Goal: Information Seeking & Learning: Learn about a topic

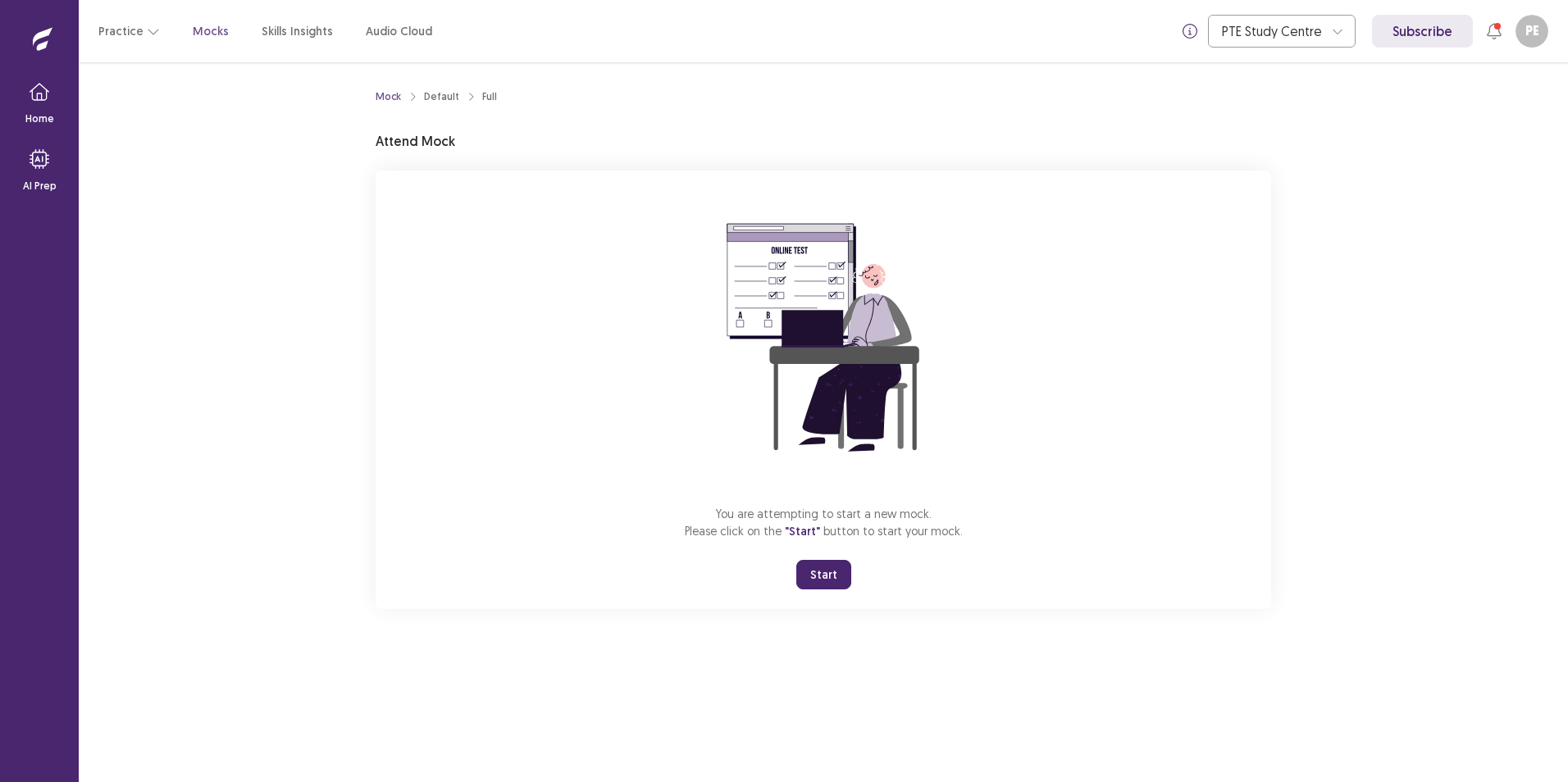
click at [810, 571] on button "Start" at bounding box center [824, 574] width 55 height 29
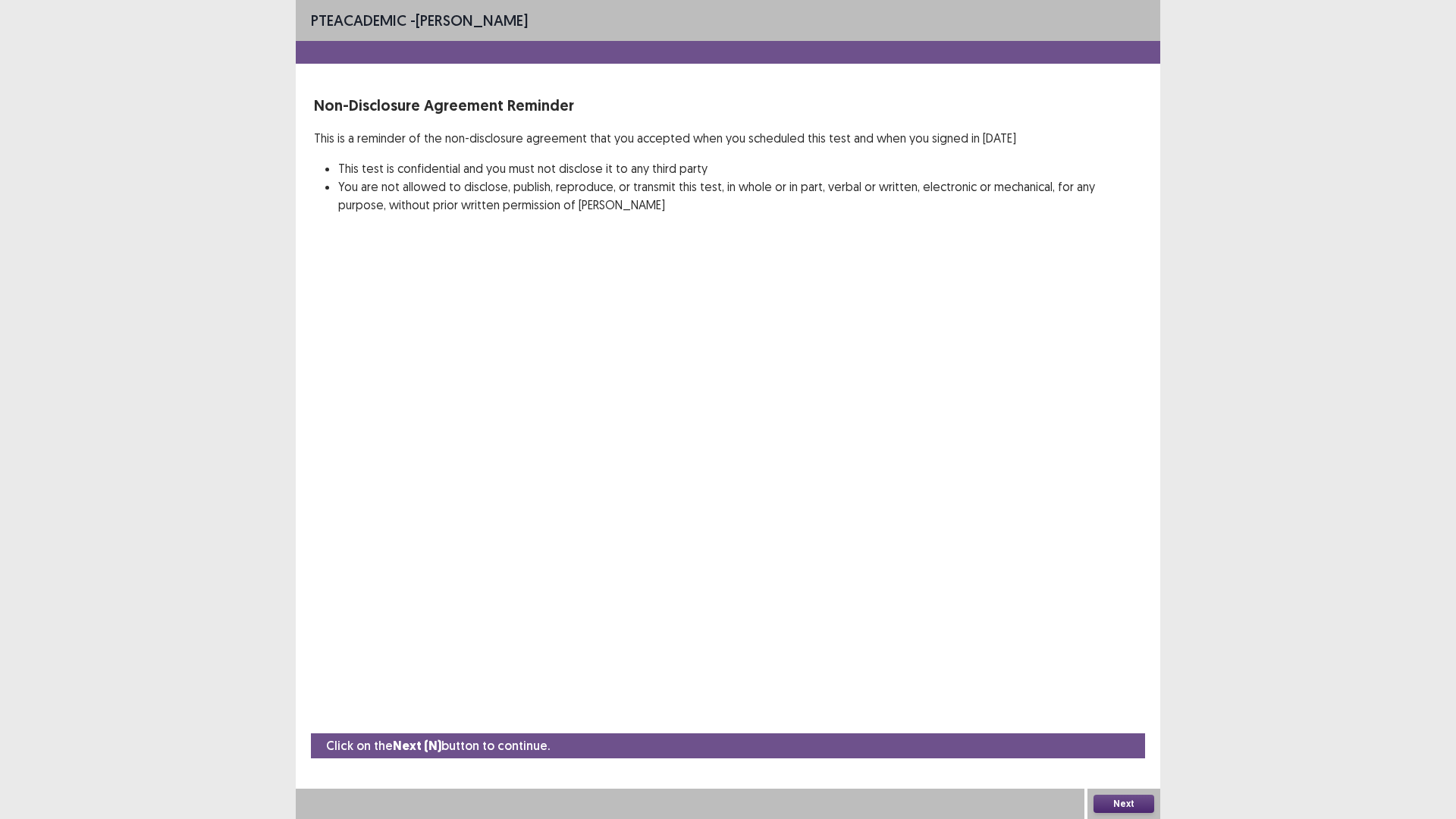
click at [1119, 722] on button "Next" at bounding box center [1124, 803] width 61 height 18
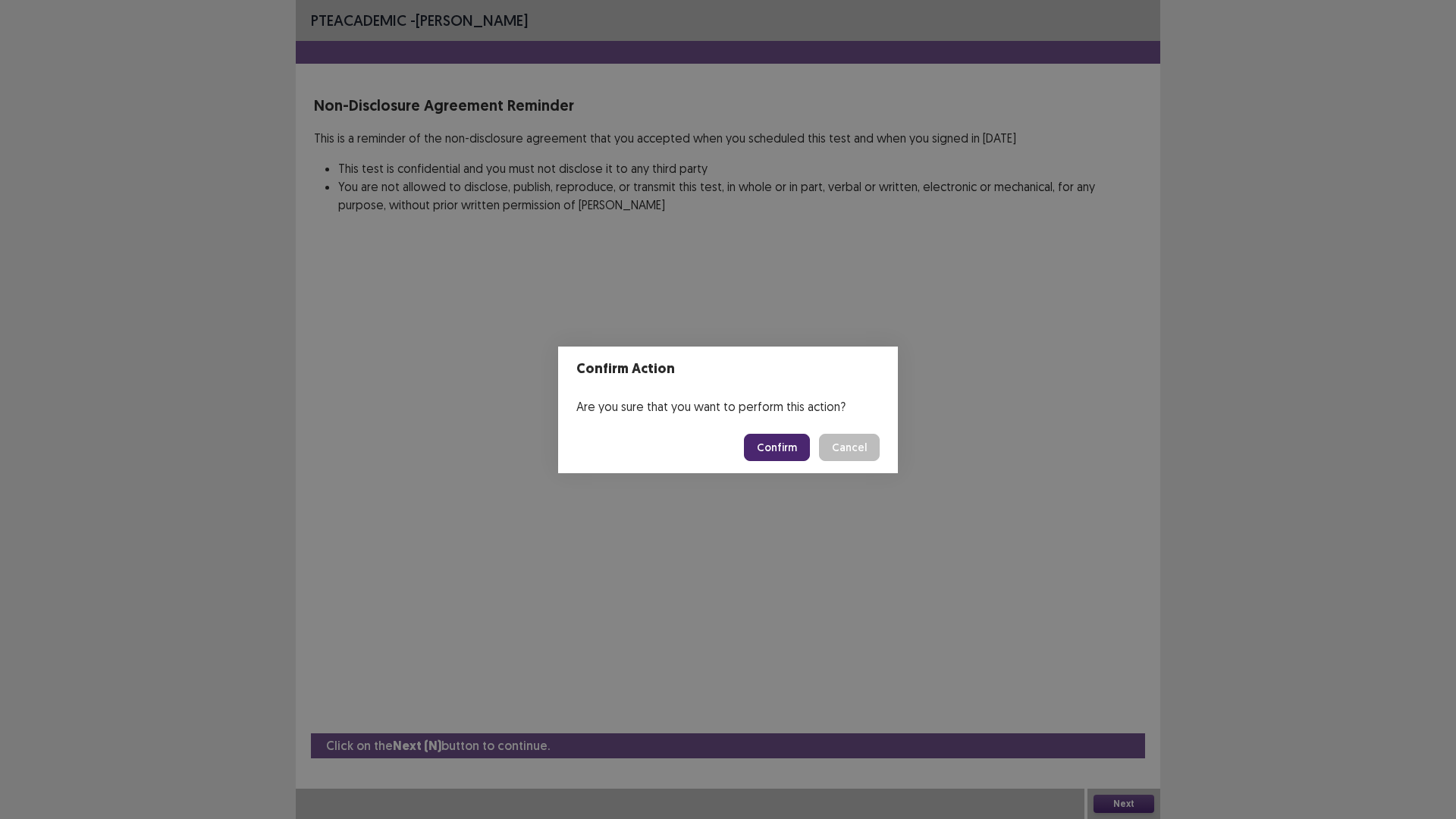
click at [781, 451] on button "Confirm" at bounding box center [777, 447] width 66 height 27
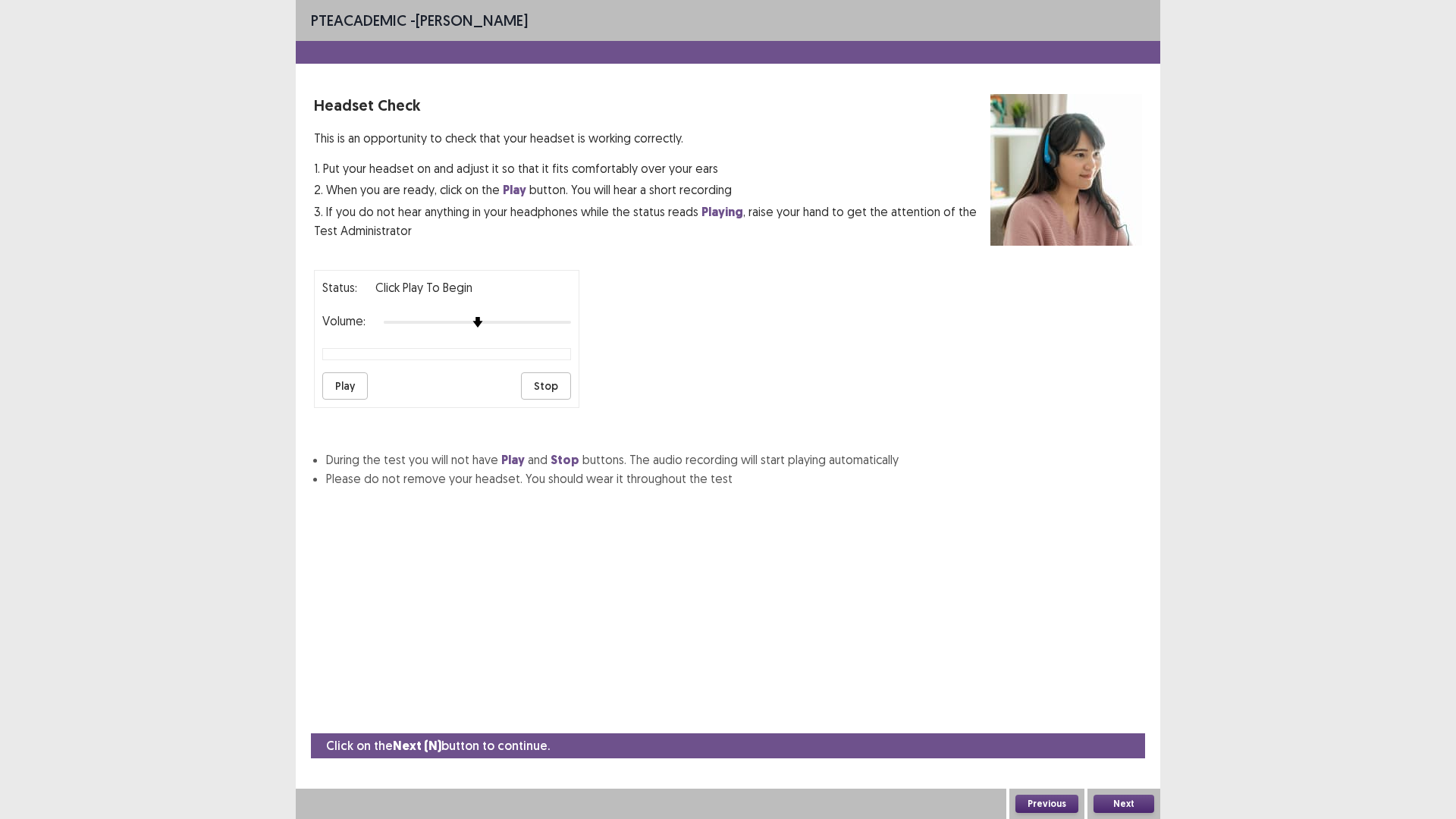
click at [351, 392] on button "Play" at bounding box center [345, 385] width 46 height 27
click at [523, 311] on div "Status: Click Play to Begin Volume: Play Stop" at bounding box center [447, 339] width 265 height 138
click at [520, 322] on div at bounding box center [477, 322] width 187 height 12
click at [348, 382] on button "Play" at bounding box center [345, 385] width 46 height 27
click at [1123, 722] on button "Next" at bounding box center [1124, 803] width 61 height 18
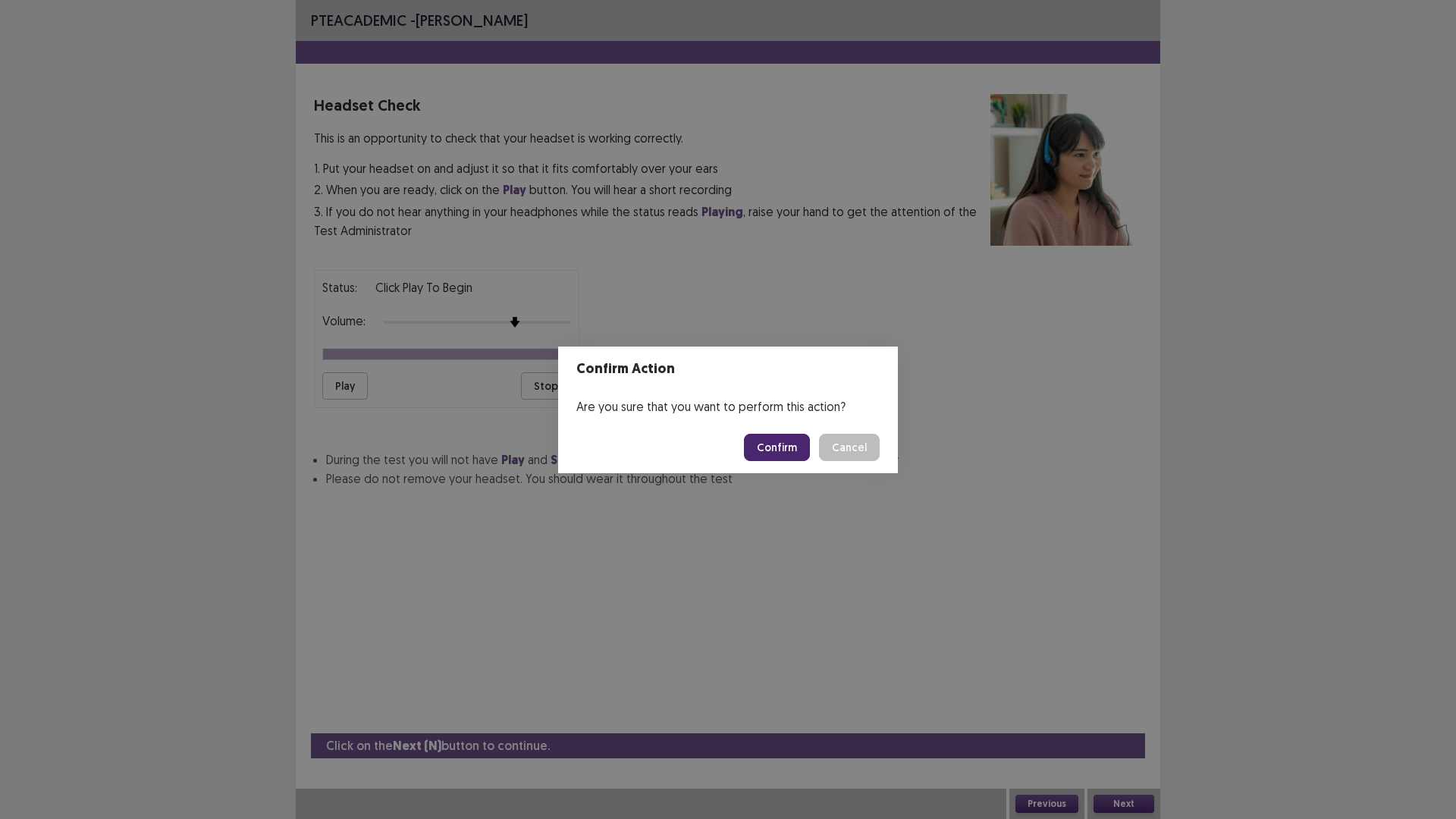
click at [795, 445] on button "Confirm" at bounding box center [777, 447] width 66 height 27
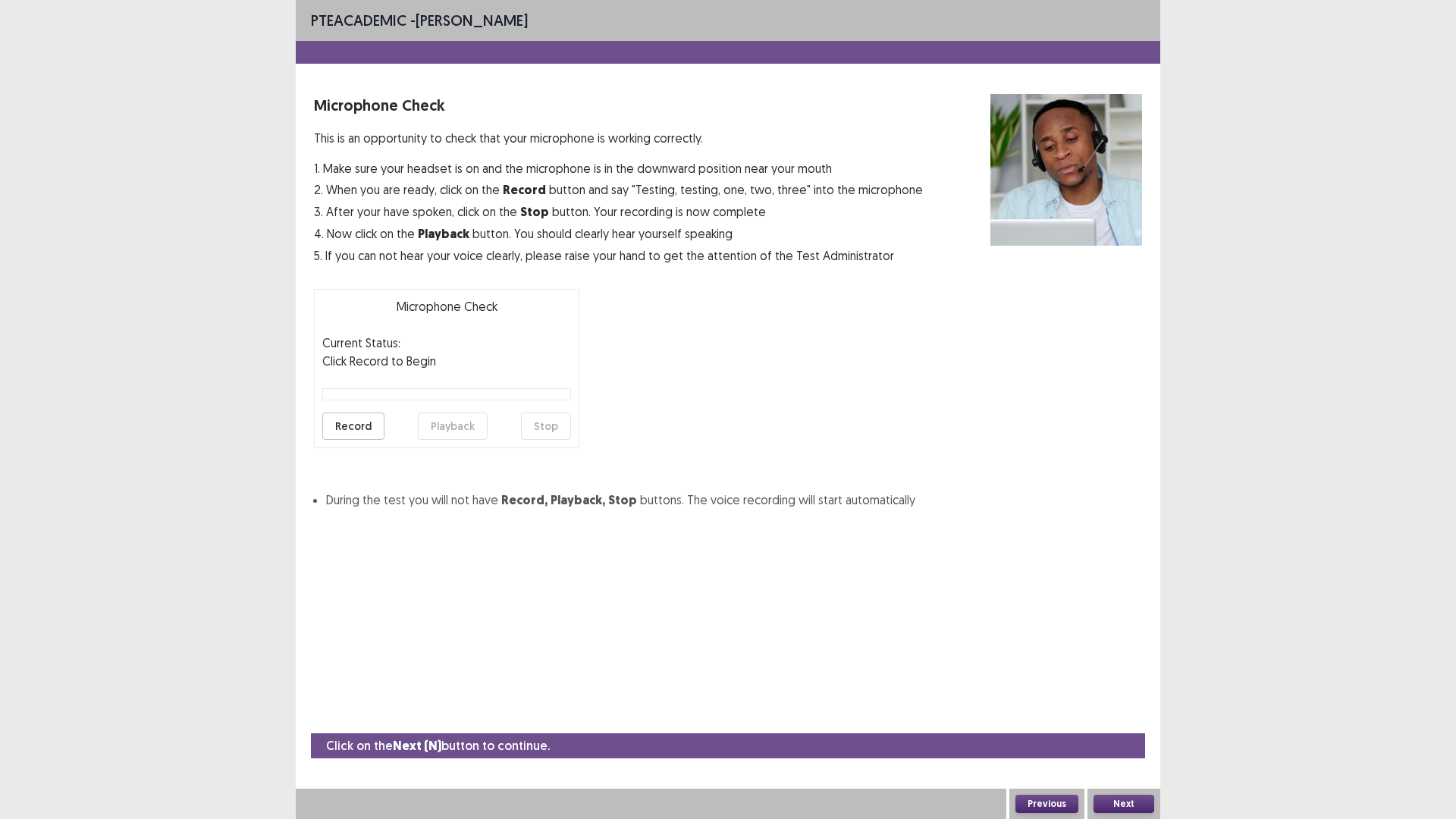
click at [347, 424] on button "Record" at bounding box center [354, 425] width 62 height 27
drag, startPoint x: 557, startPoint y: 430, endPoint x: 547, endPoint y: 428, distance: 10.2
click at [557, 430] on button "Stop" at bounding box center [546, 425] width 50 height 27
click at [447, 429] on button "Playback" at bounding box center [453, 425] width 70 height 27
click at [1117, 722] on button "Next" at bounding box center [1124, 803] width 61 height 18
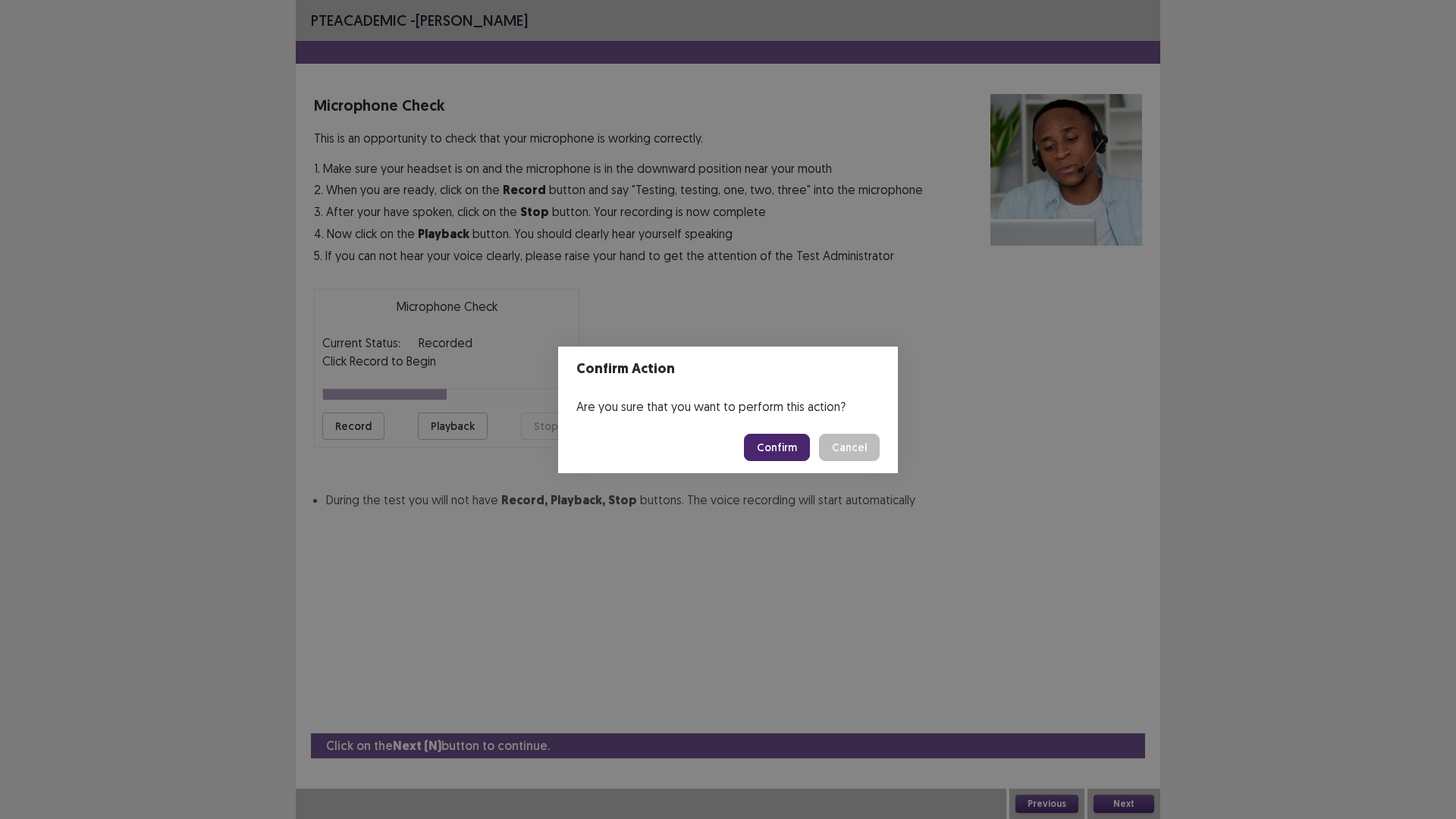
click at [779, 448] on button "Confirm" at bounding box center [777, 447] width 66 height 27
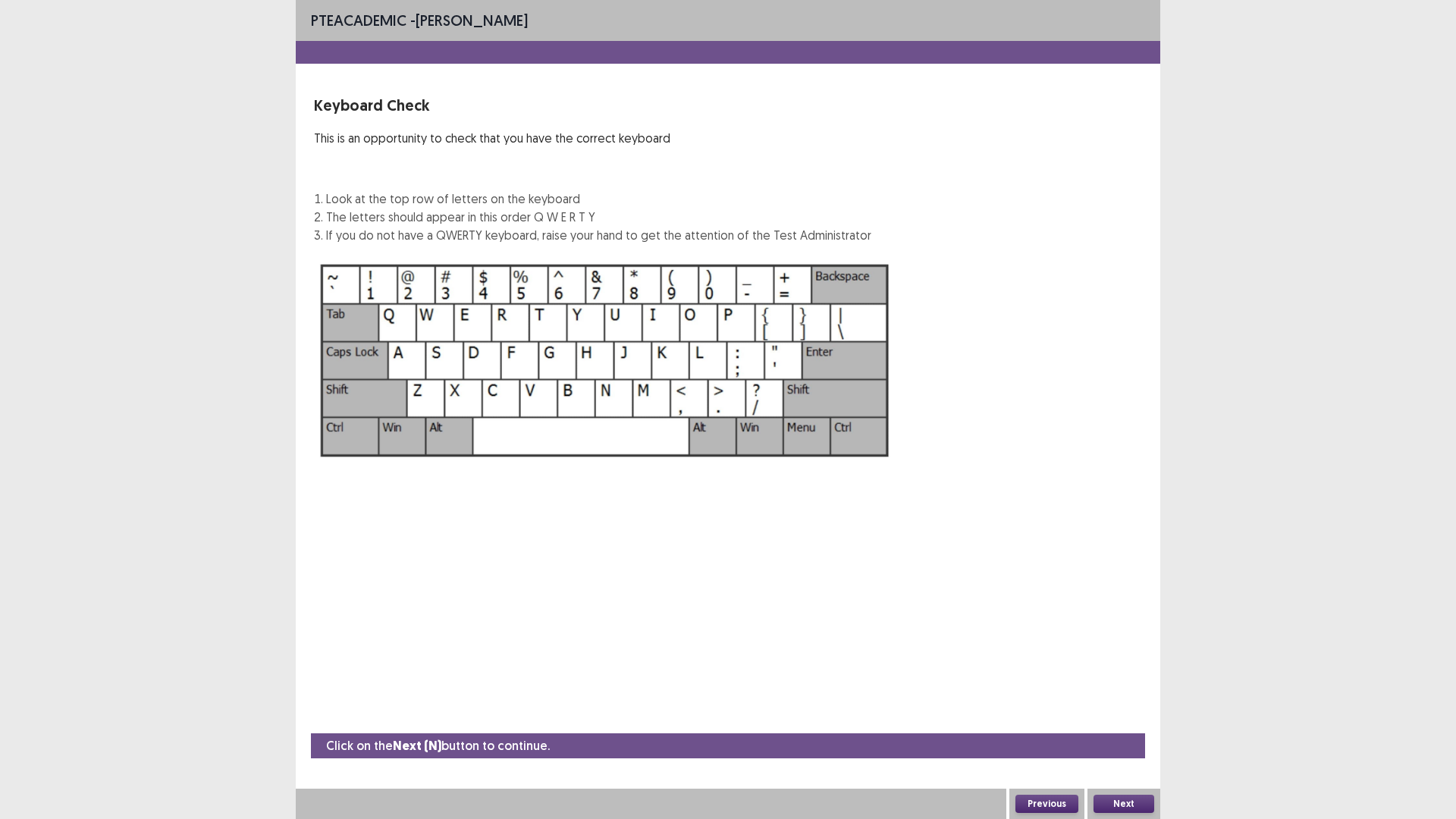
click at [1120, 722] on button "Next" at bounding box center [1124, 803] width 61 height 18
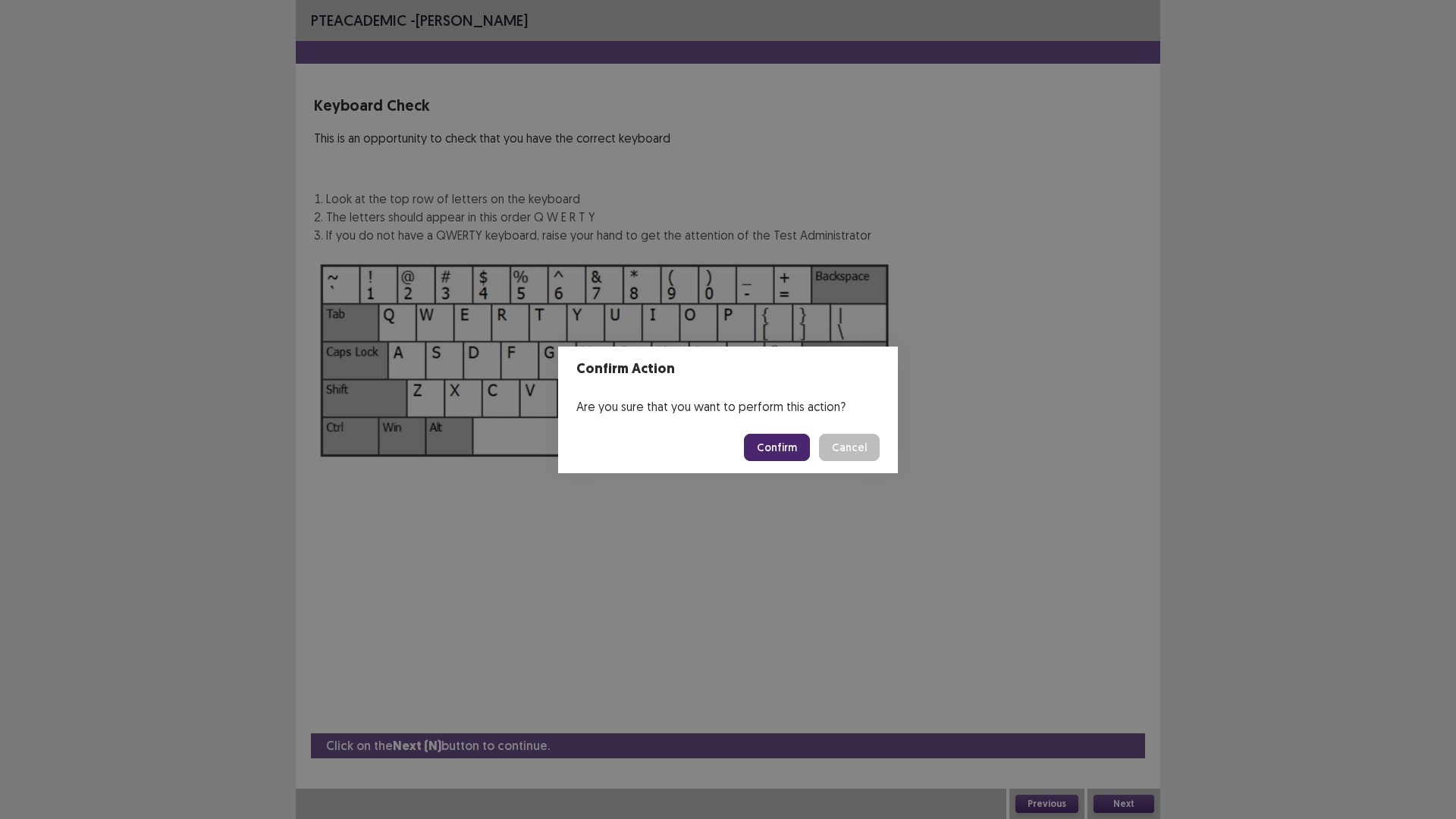
click at [773, 447] on button "Confirm" at bounding box center [777, 447] width 66 height 27
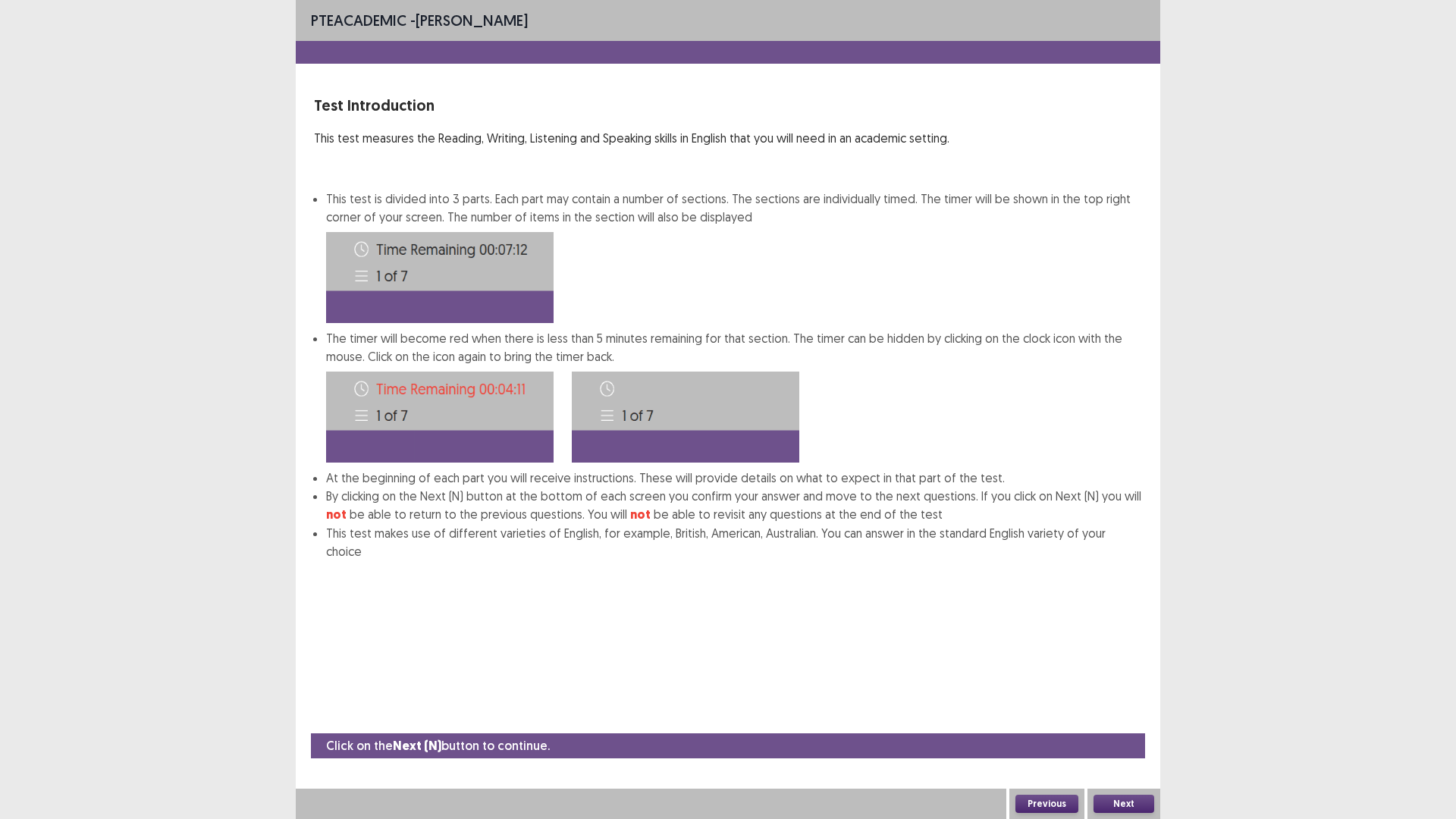
click at [1128, 722] on button "Next" at bounding box center [1124, 803] width 61 height 18
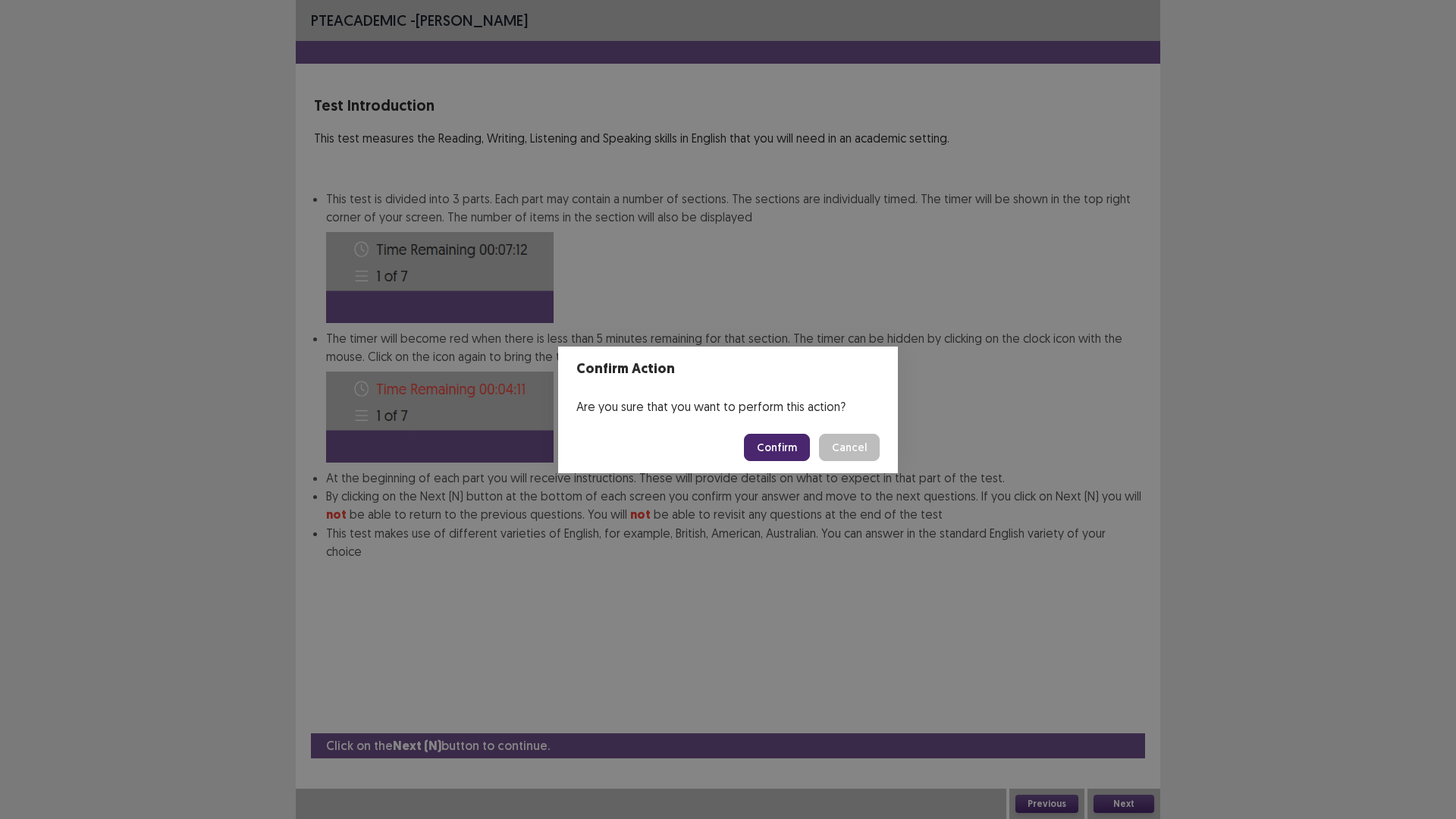
click at [787, 448] on button "Confirm" at bounding box center [777, 447] width 66 height 27
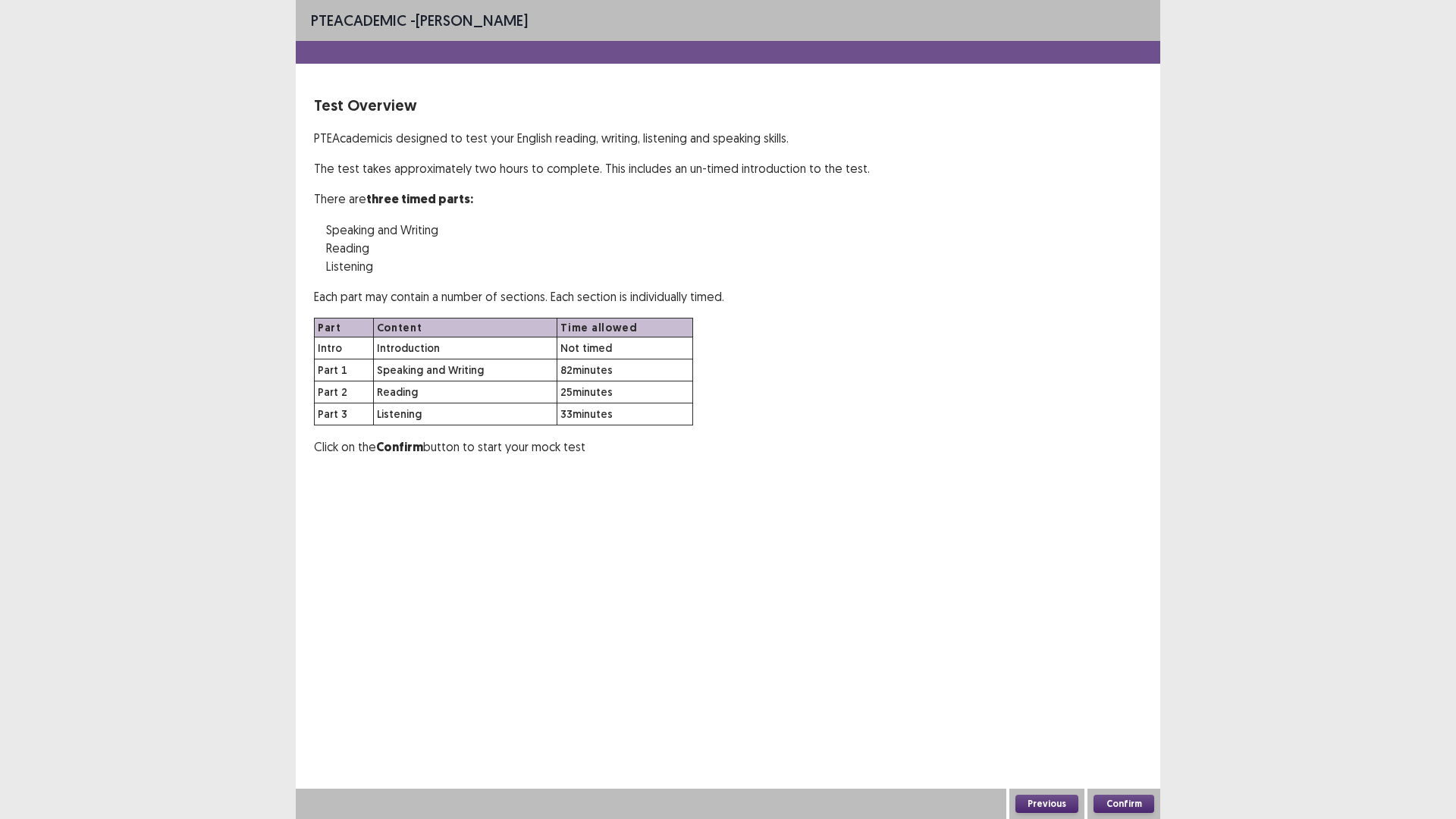
click at [1107, 722] on button "Confirm" at bounding box center [1124, 803] width 61 height 18
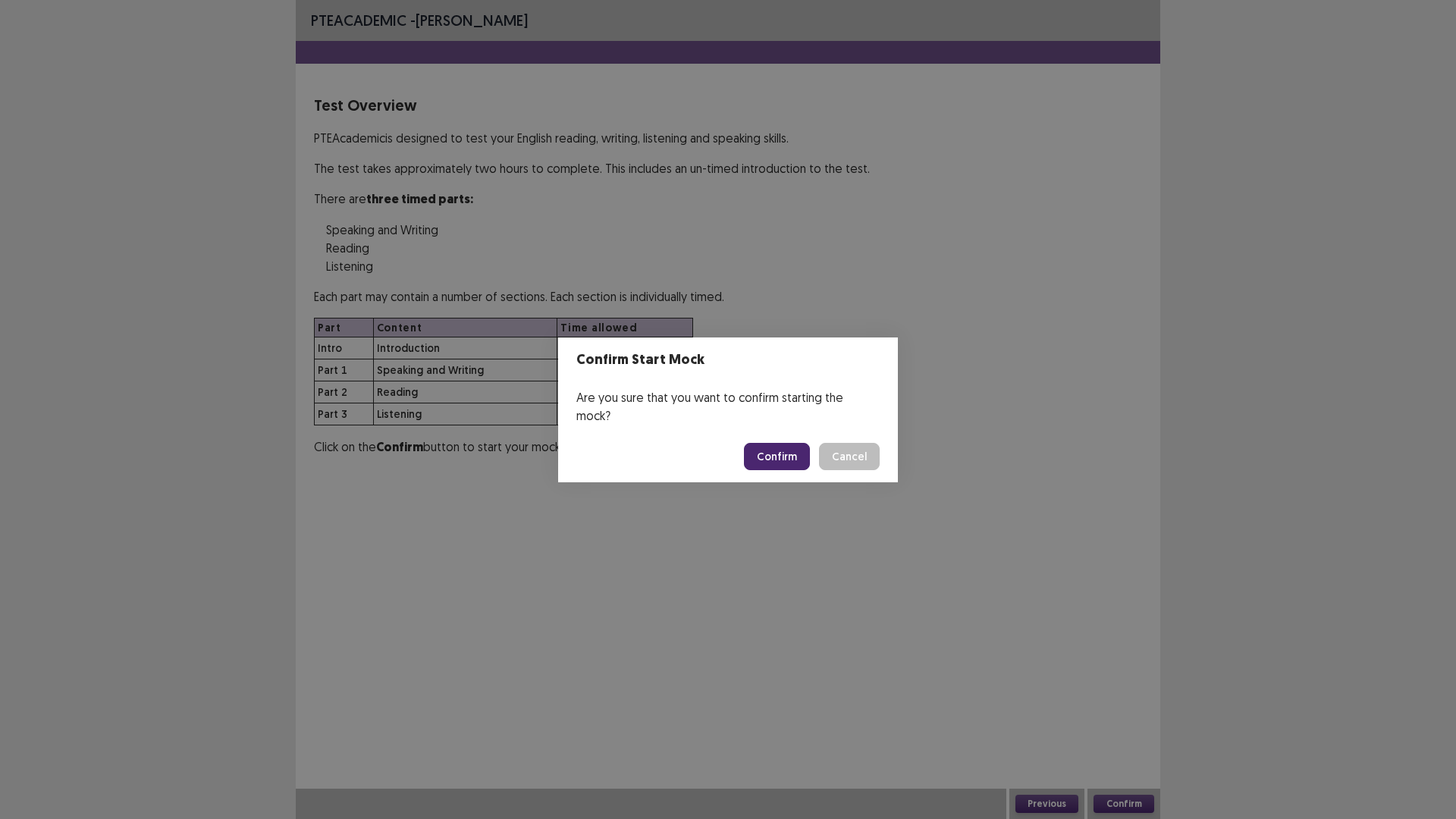
click at [791, 453] on button "Confirm" at bounding box center [777, 456] width 66 height 27
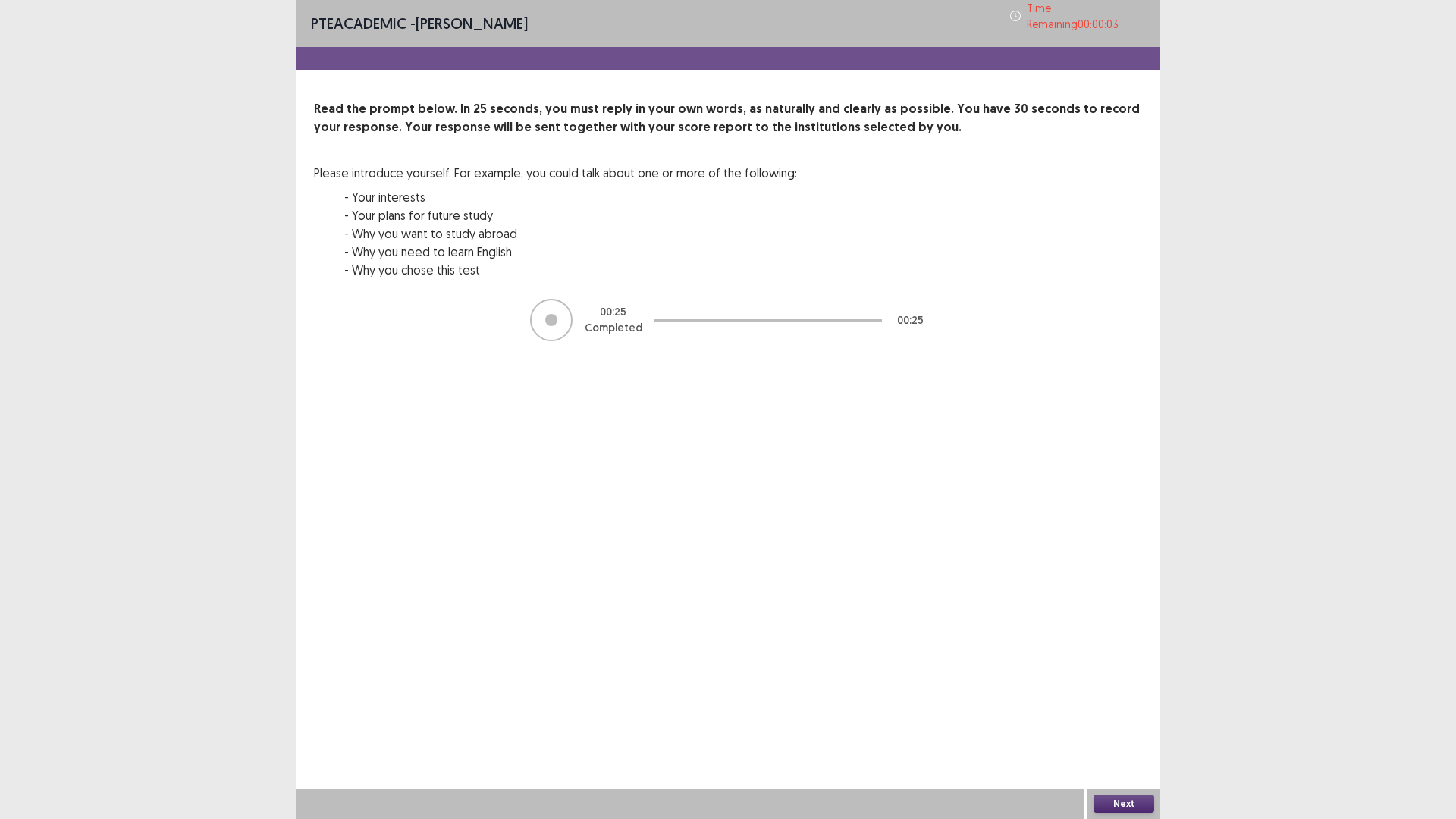
click at [1119, 722] on button "Next" at bounding box center [1124, 803] width 61 height 18
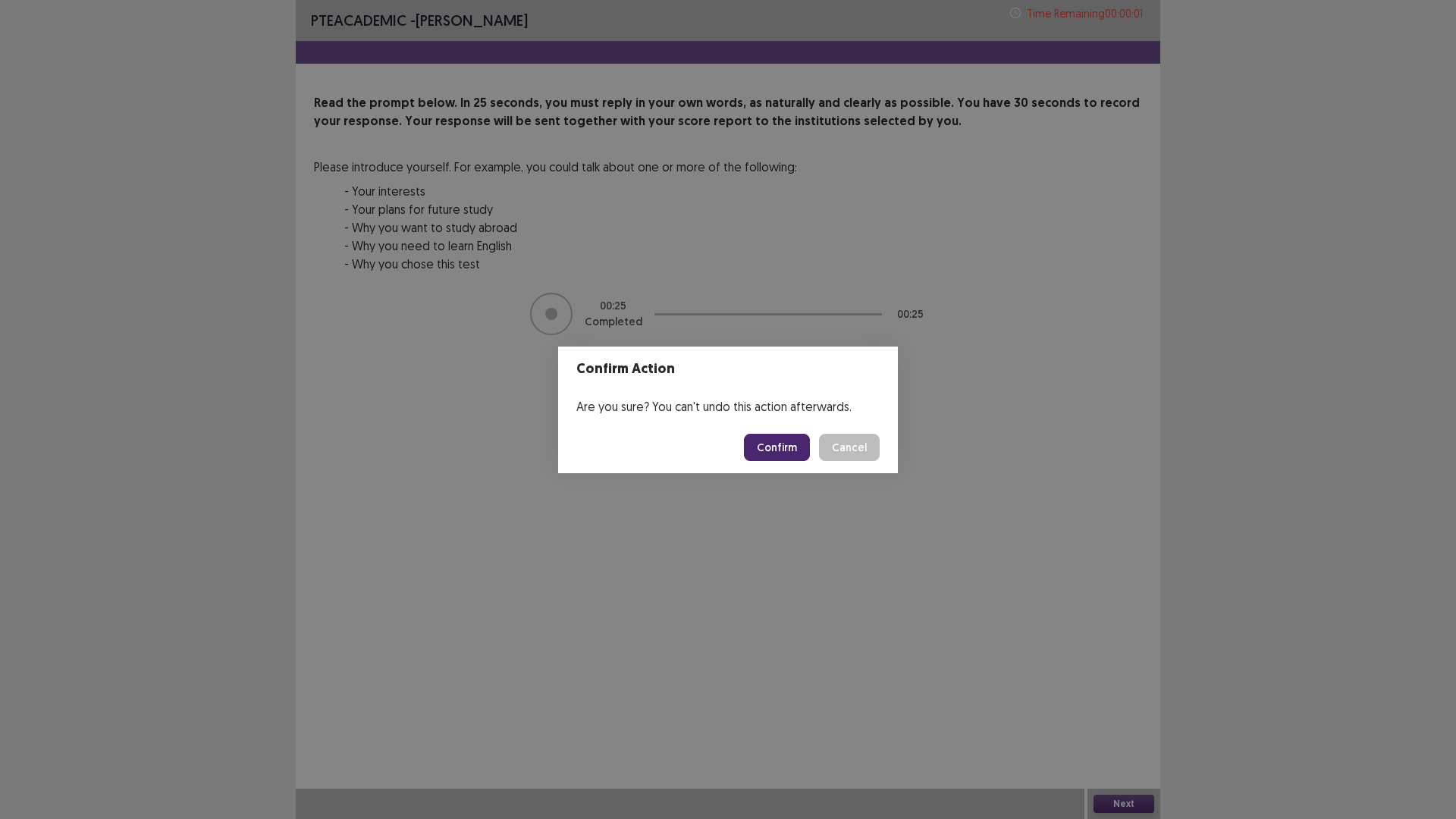
click at [791, 443] on button "Confirm" at bounding box center [777, 447] width 66 height 27
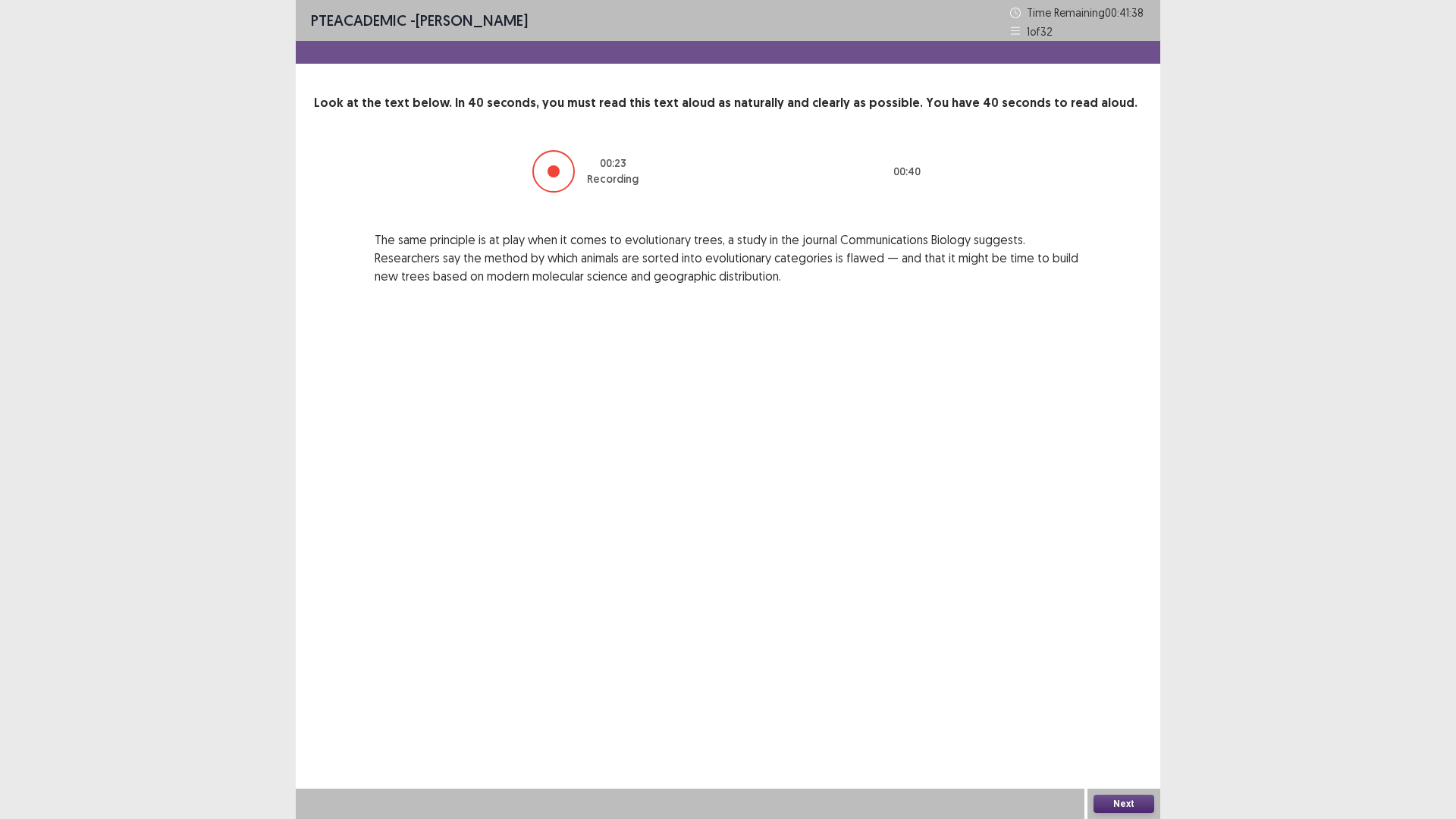
click at [1111, 722] on button "Next" at bounding box center [1124, 803] width 61 height 18
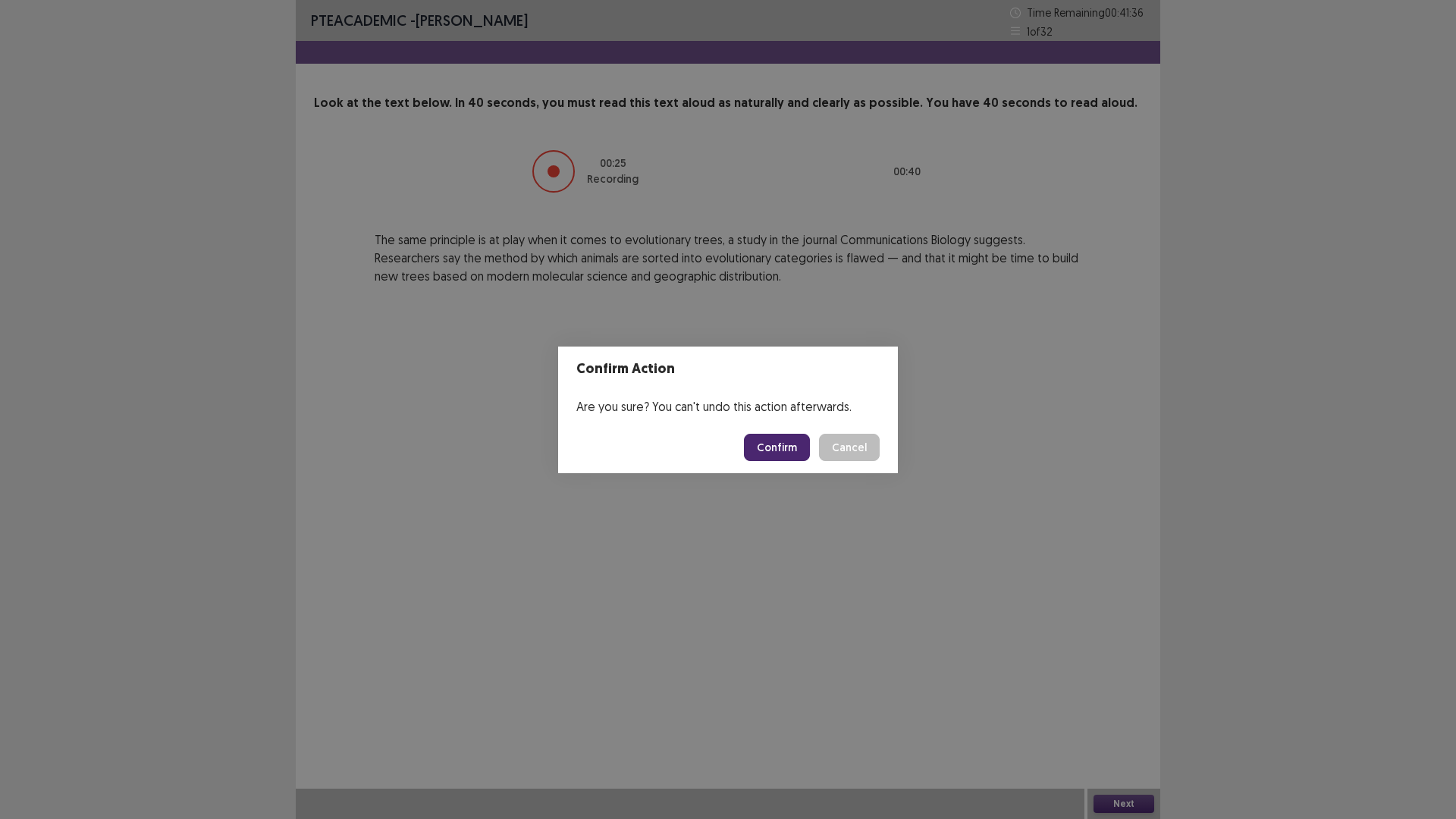
click at [773, 452] on button "Confirm" at bounding box center [777, 447] width 66 height 27
click at [787, 451] on button "Confirm" at bounding box center [777, 447] width 66 height 27
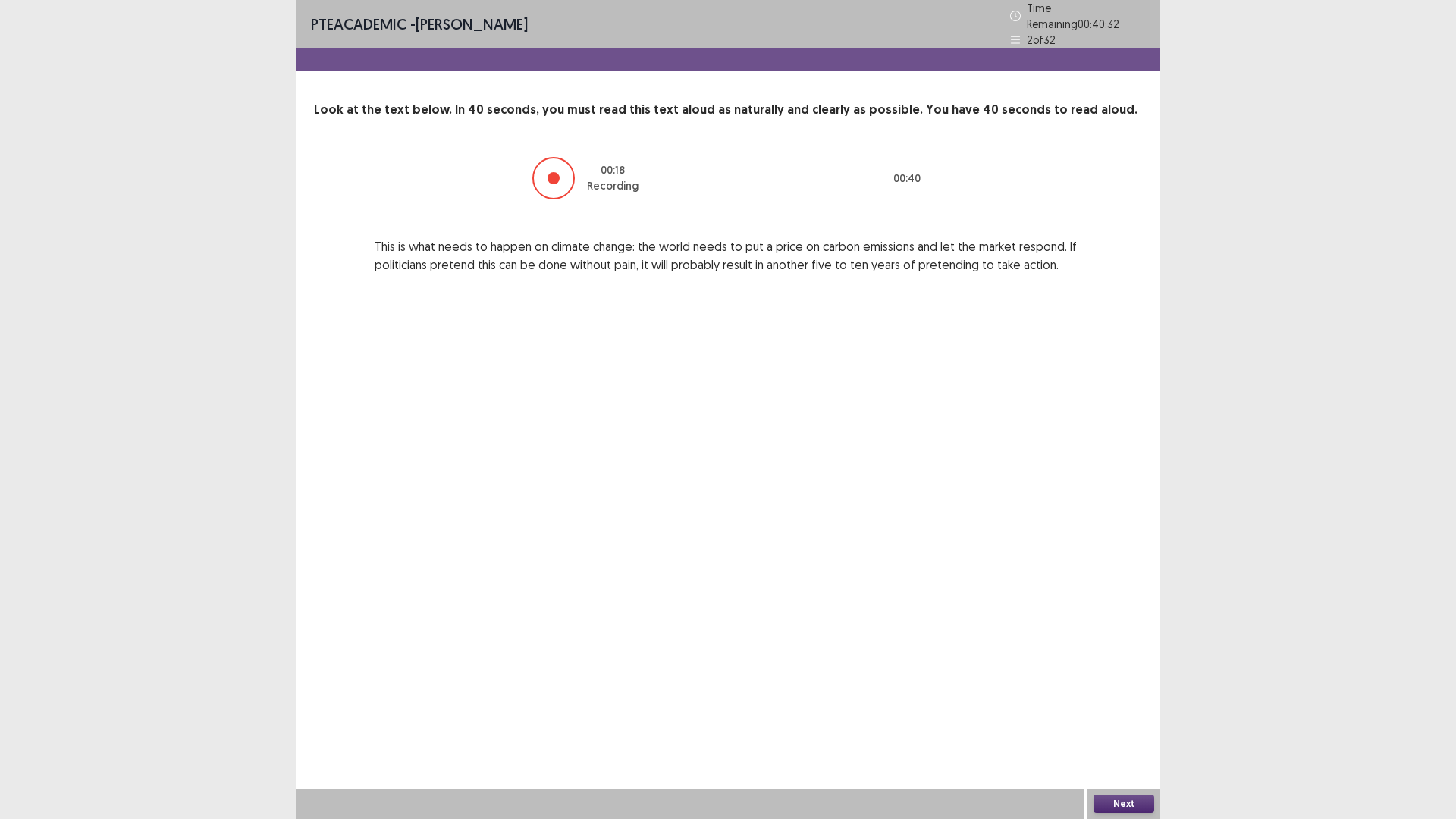
click at [1103, 722] on button "Next" at bounding box center [1124, 803] width 61 height 18
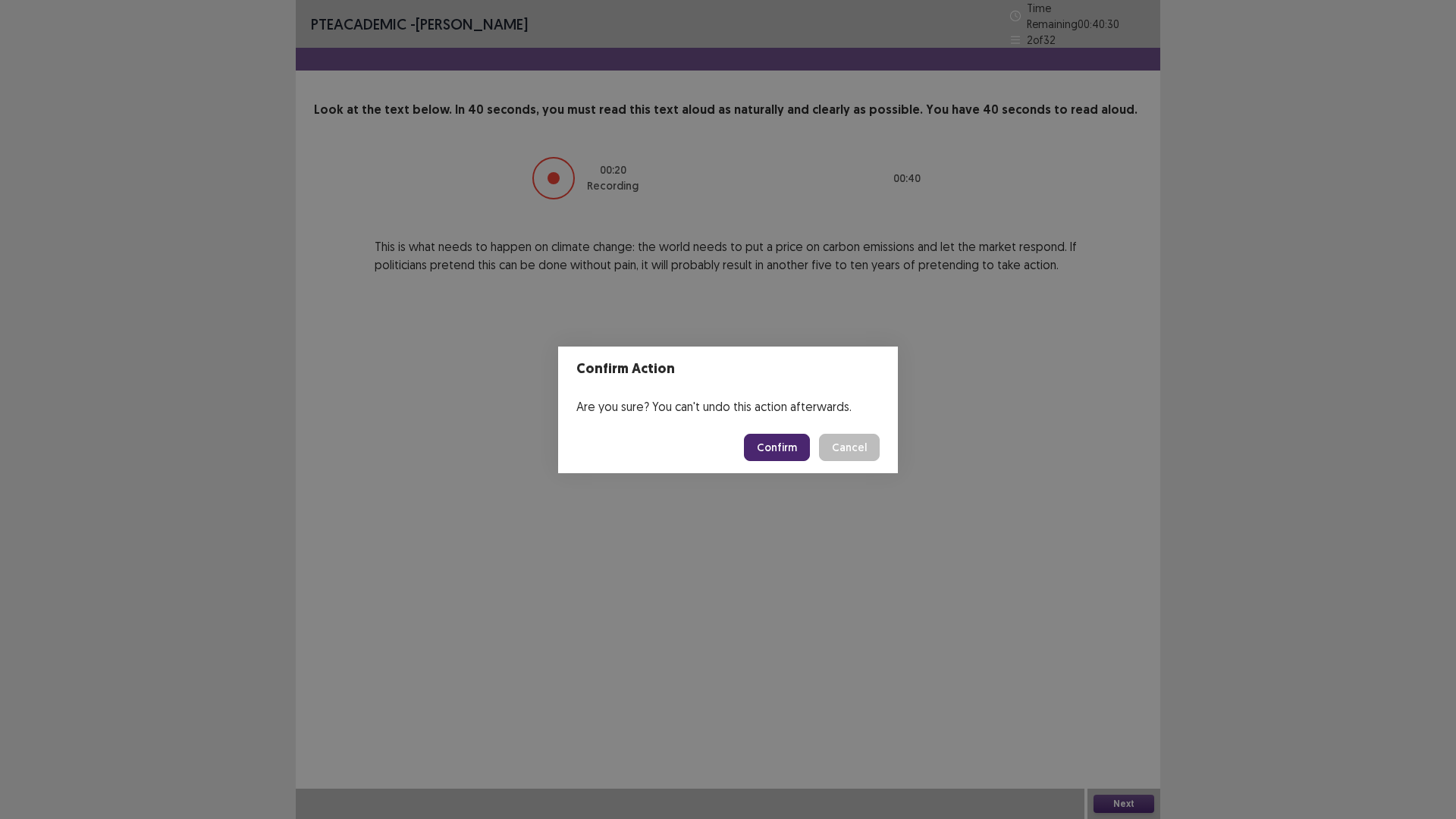
click at [789, 439] on button "Confirm" at bounding box center [777, 447] width 66 height 27
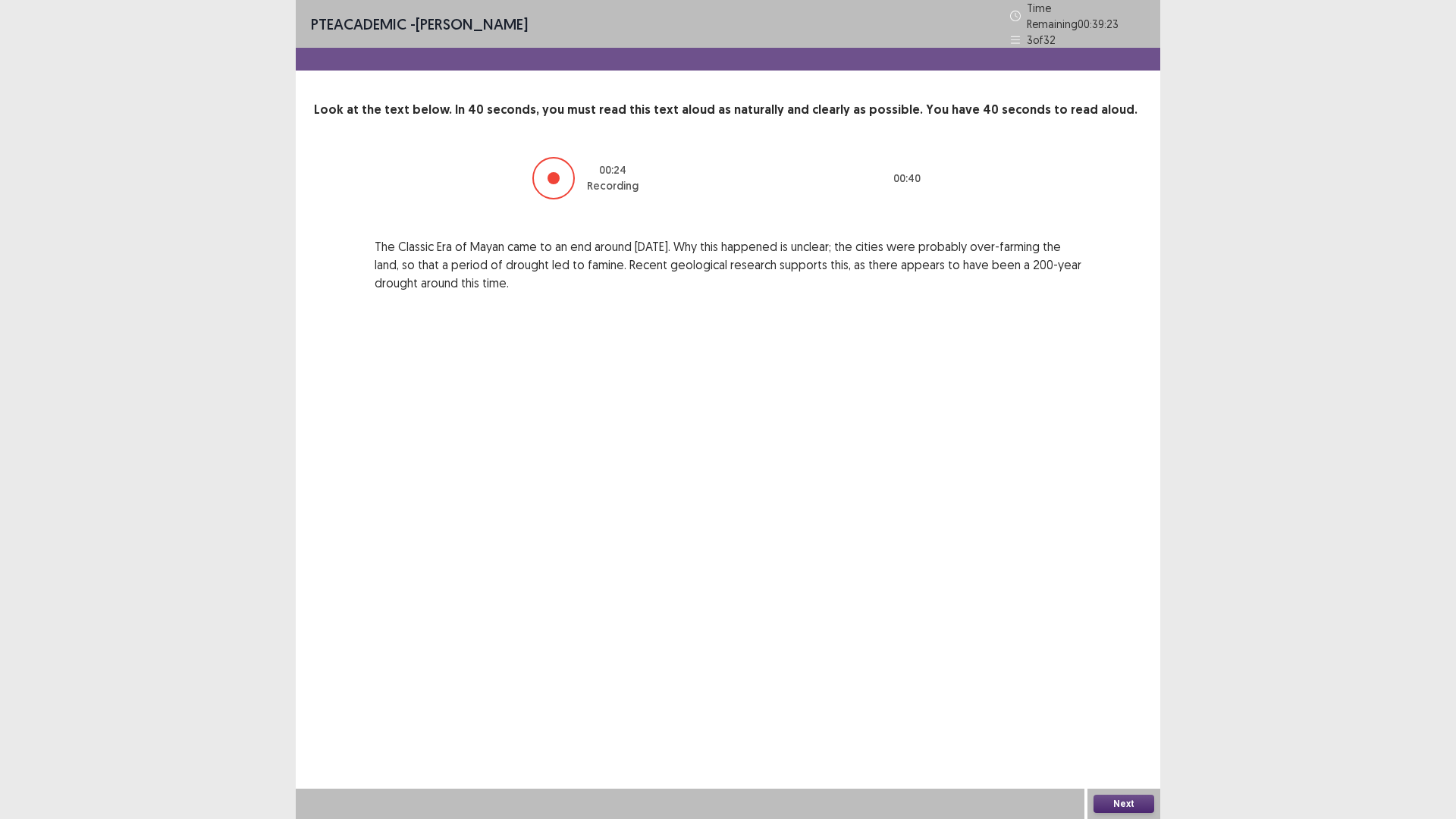
click at [1114, 722] on button "Next" at bounding box center [1124, 803] width 61 height 18
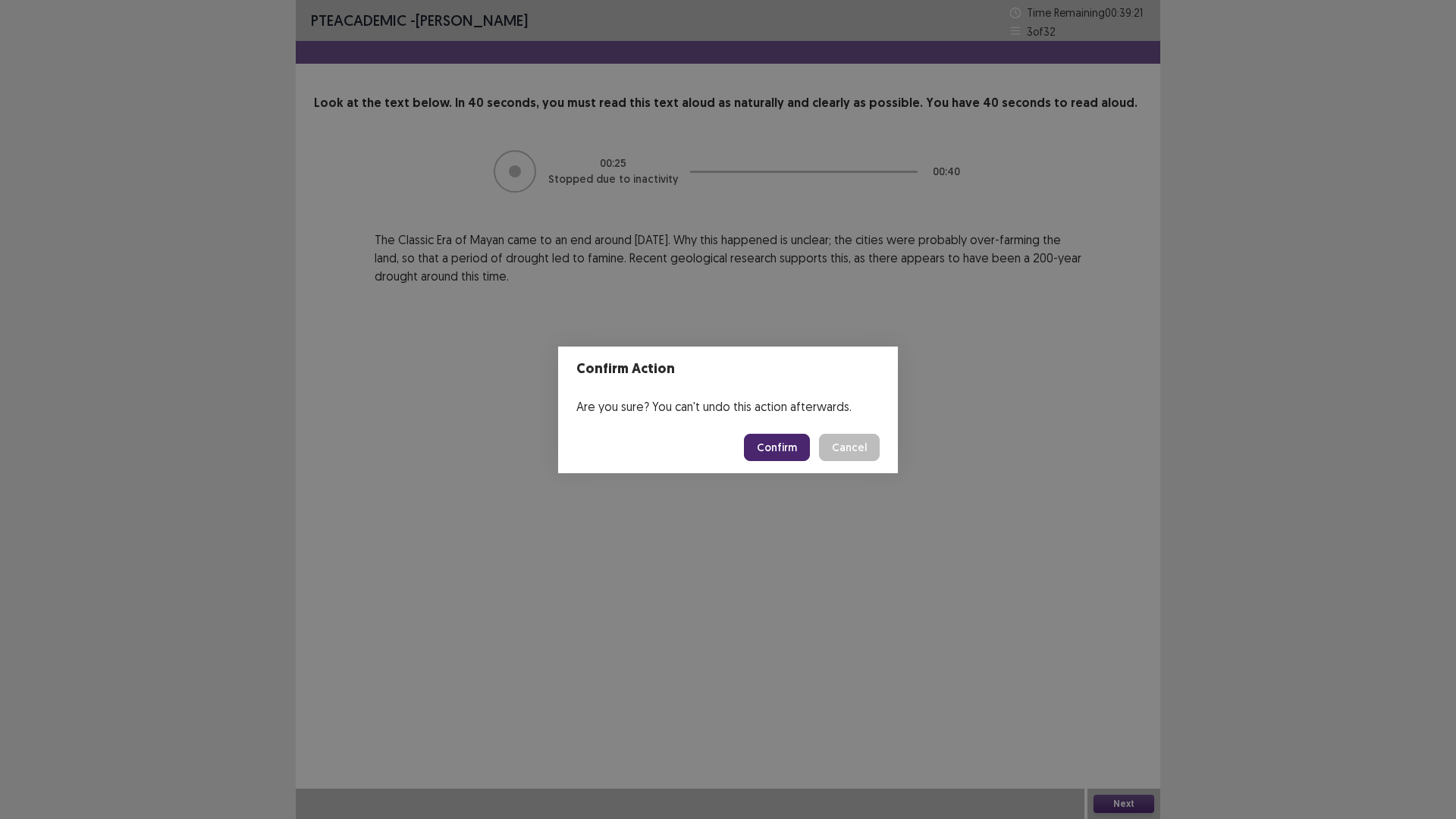
click at [790, 440] on button "Confirm" at bounding box center [777, 447] width 66 height 27
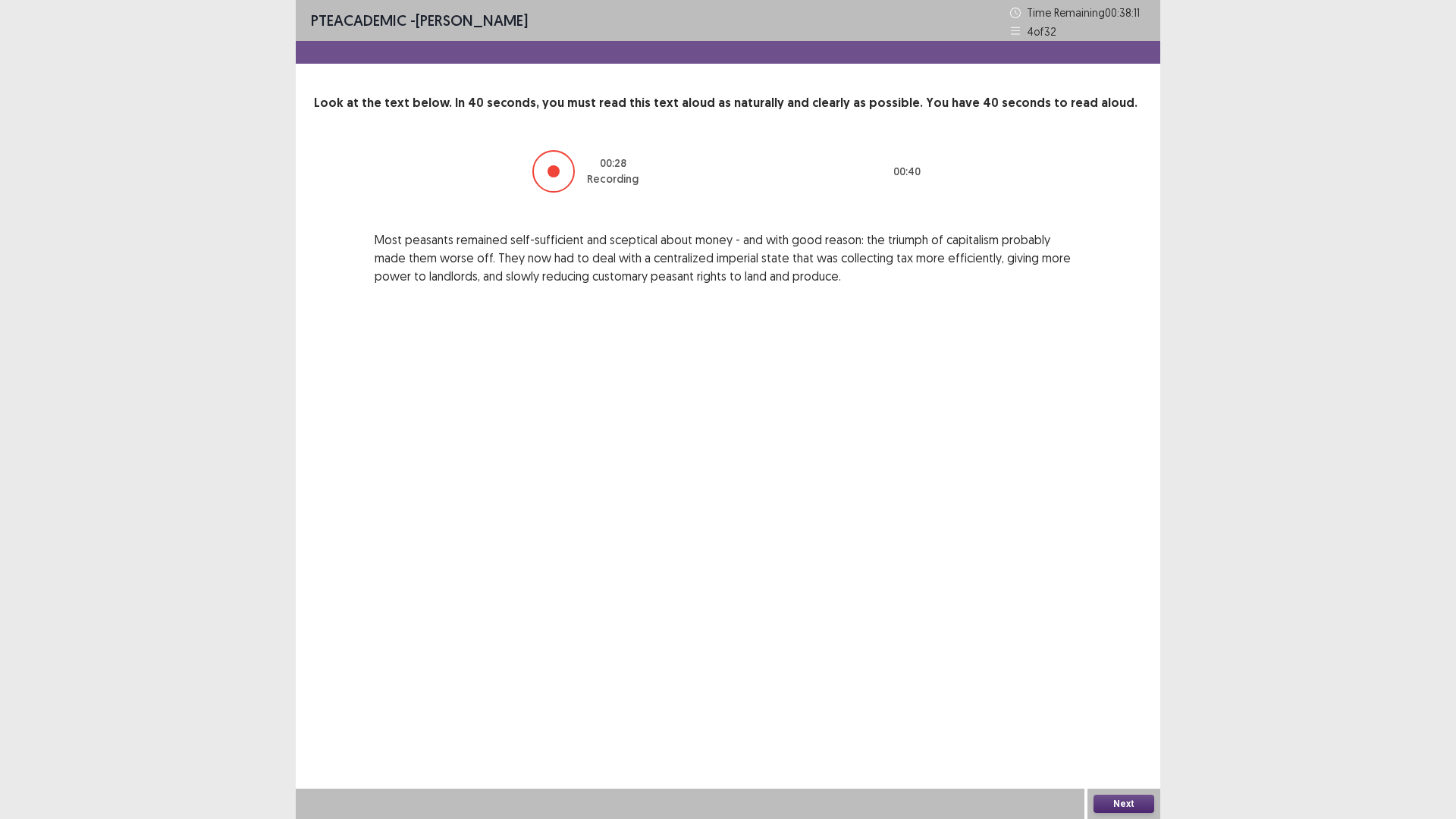
click at [1123, 722] on button "Next" at bounding box center [1124, 803] width 61 height 18
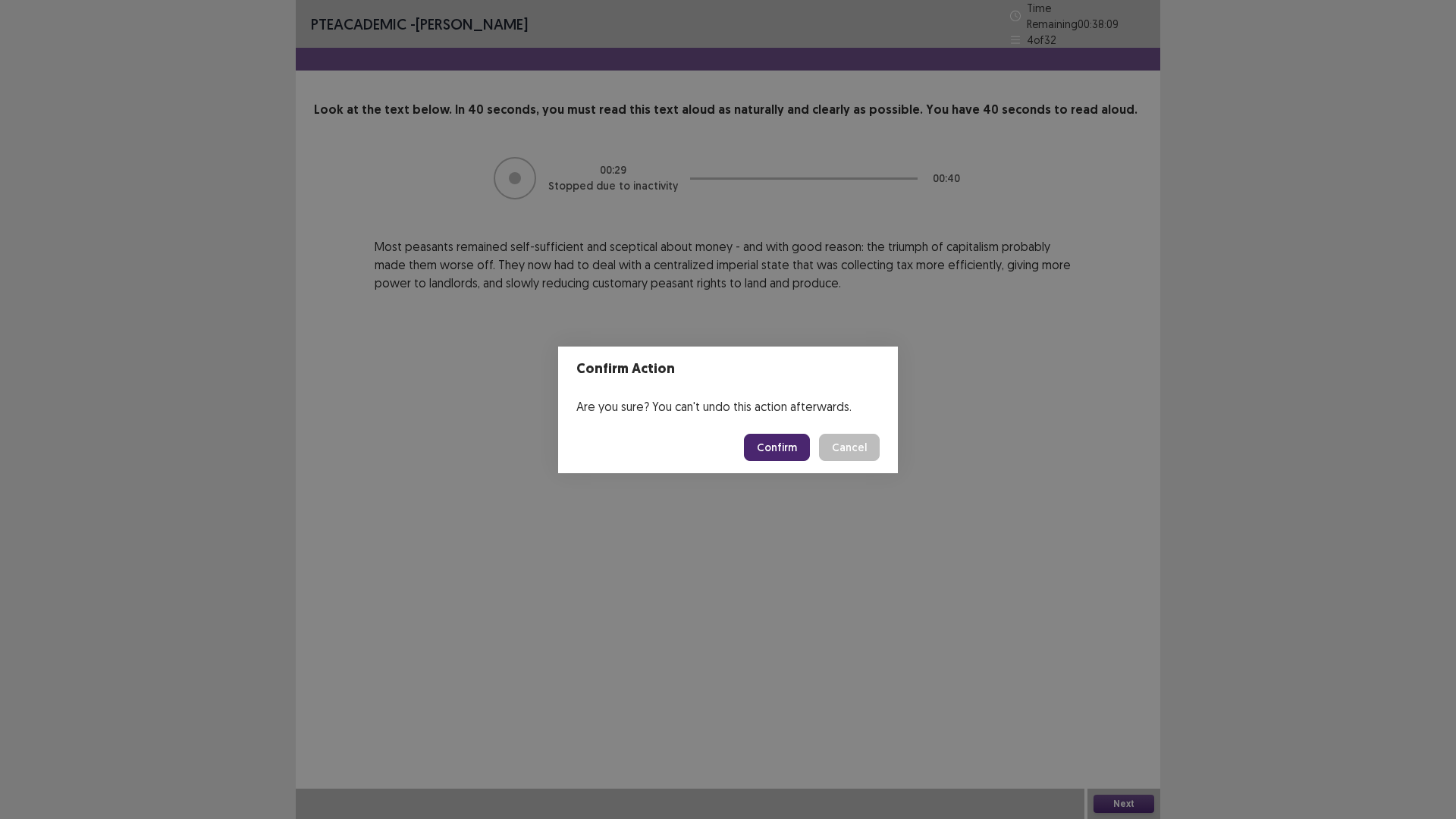
click at [797, 451] on button "Confirm" at bounding box center [777, 447] width 66 height 27
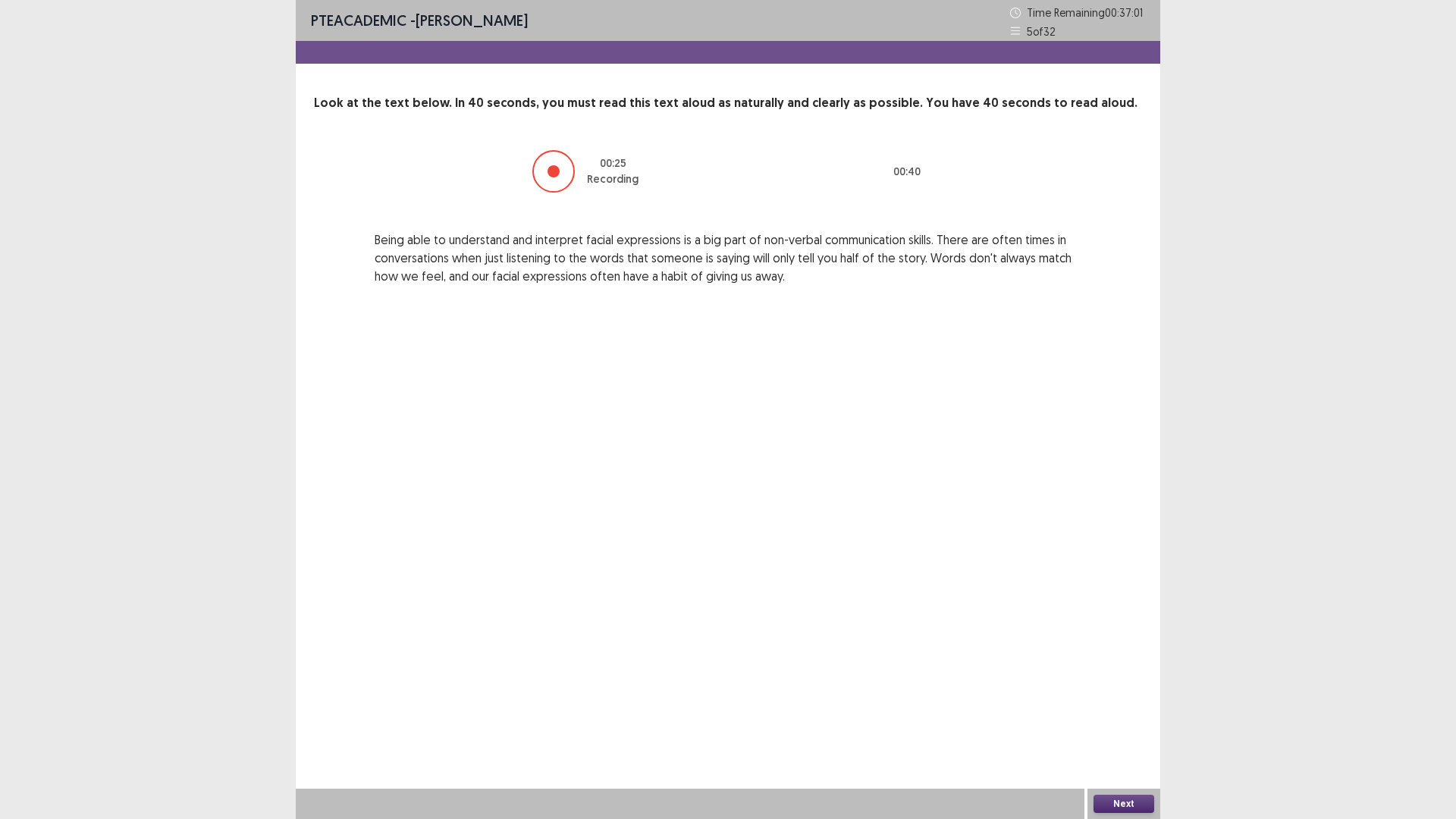
click at [1127, 722] on button "Next" at bounding box center [1124, 803] width 61 height 18
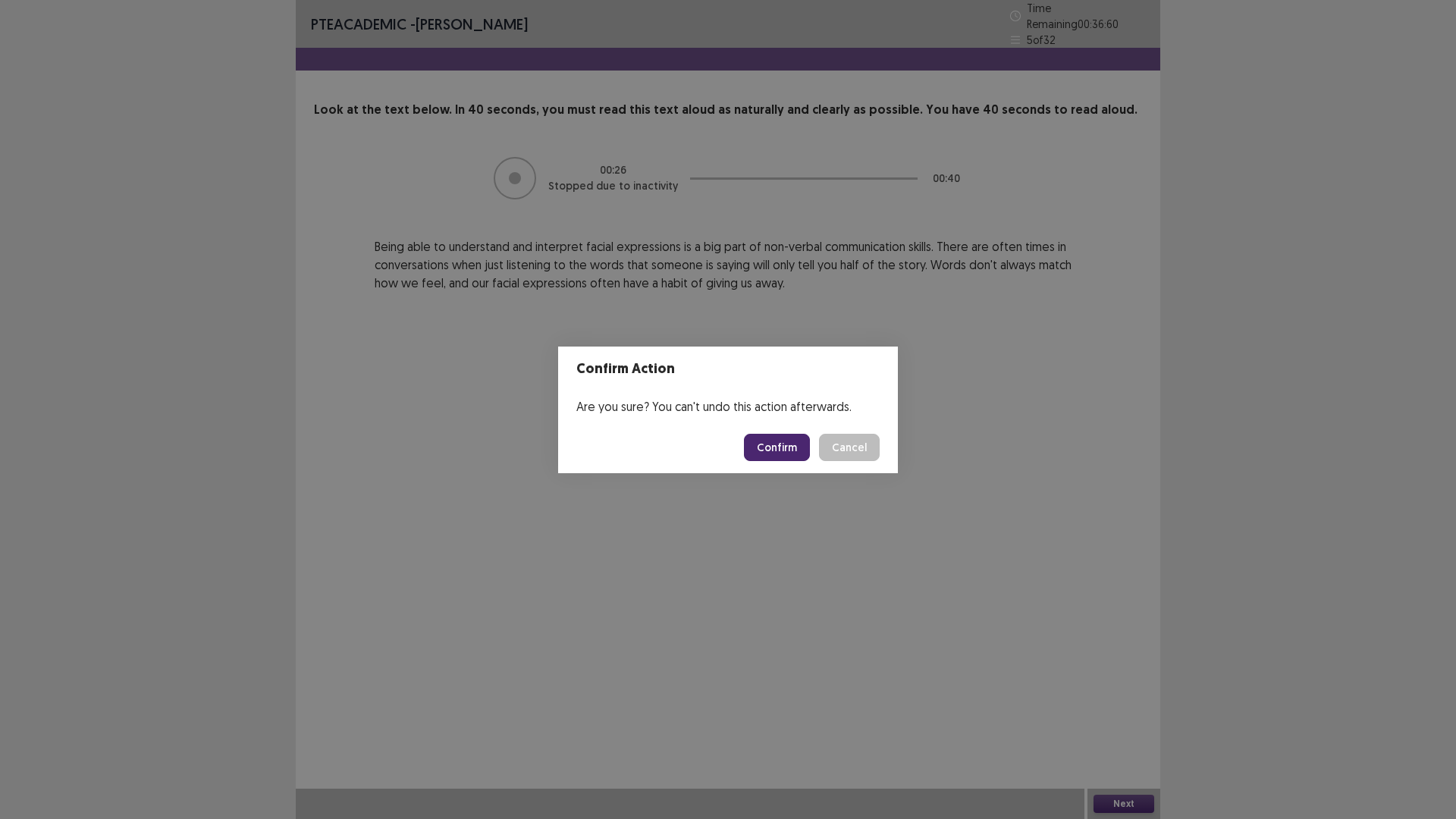
click at [773, 443] on button "Confirm" at bounding box center [777, 447] width 66 height 27
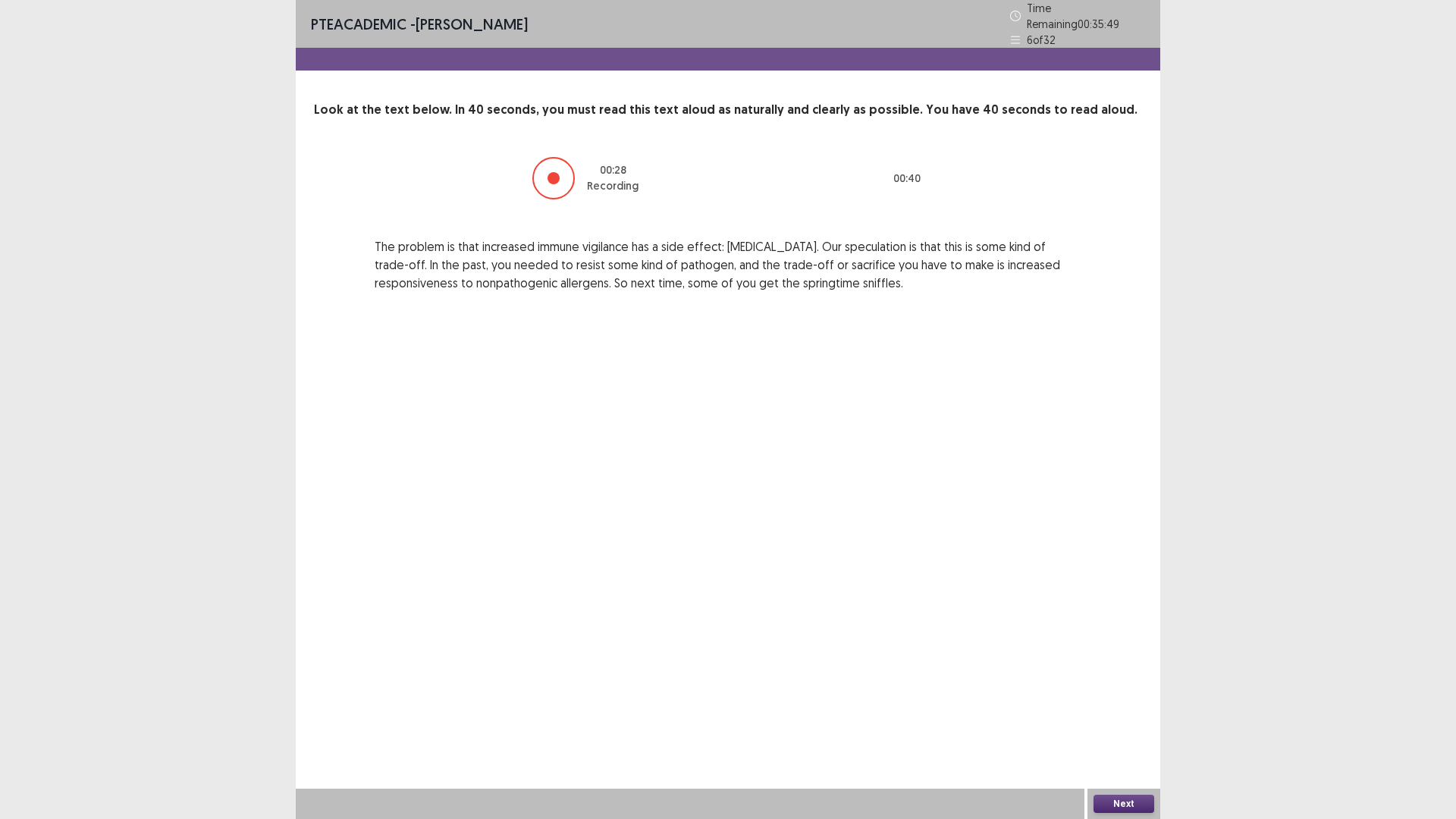
click at [1147, 722] on button "Next" at bounding box center [1124, 803] width 61 height 18
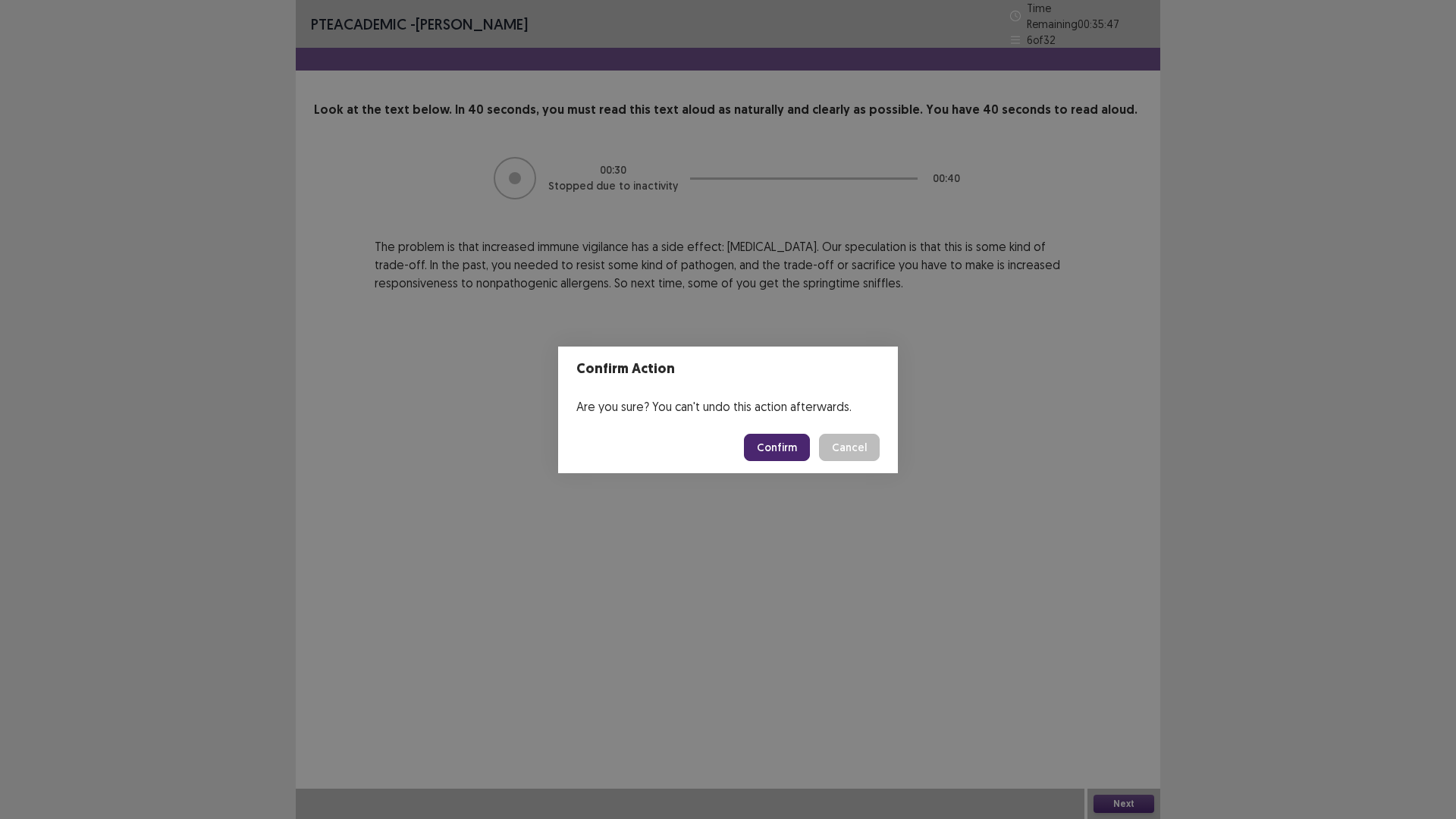
click at [789, 445] on button "Confirm" at bounding box center [777, 447] width 66 height 27
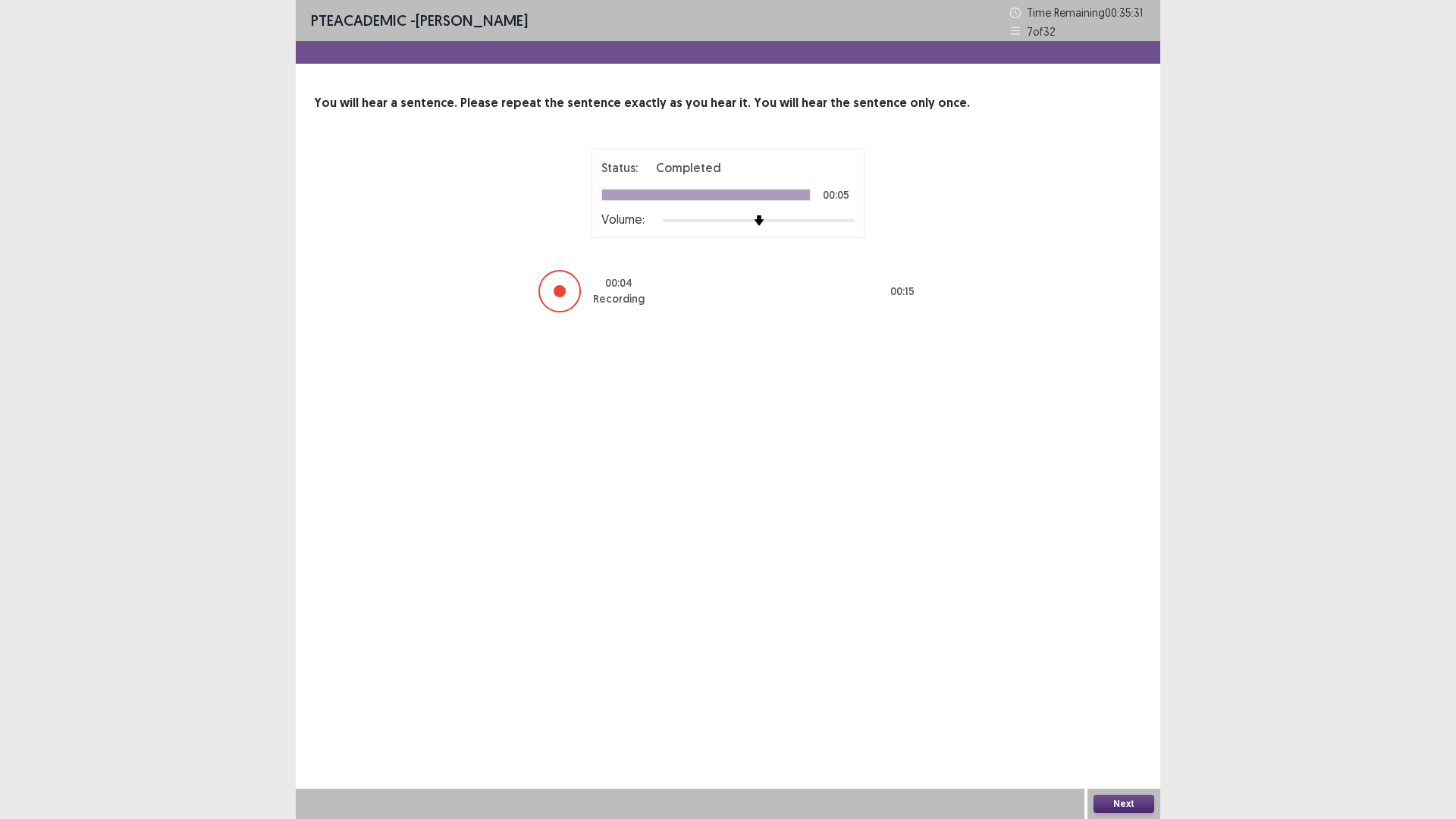
click at [1132, 722] on button "Next" at bounding box center [1124, 803] width 61 height 18
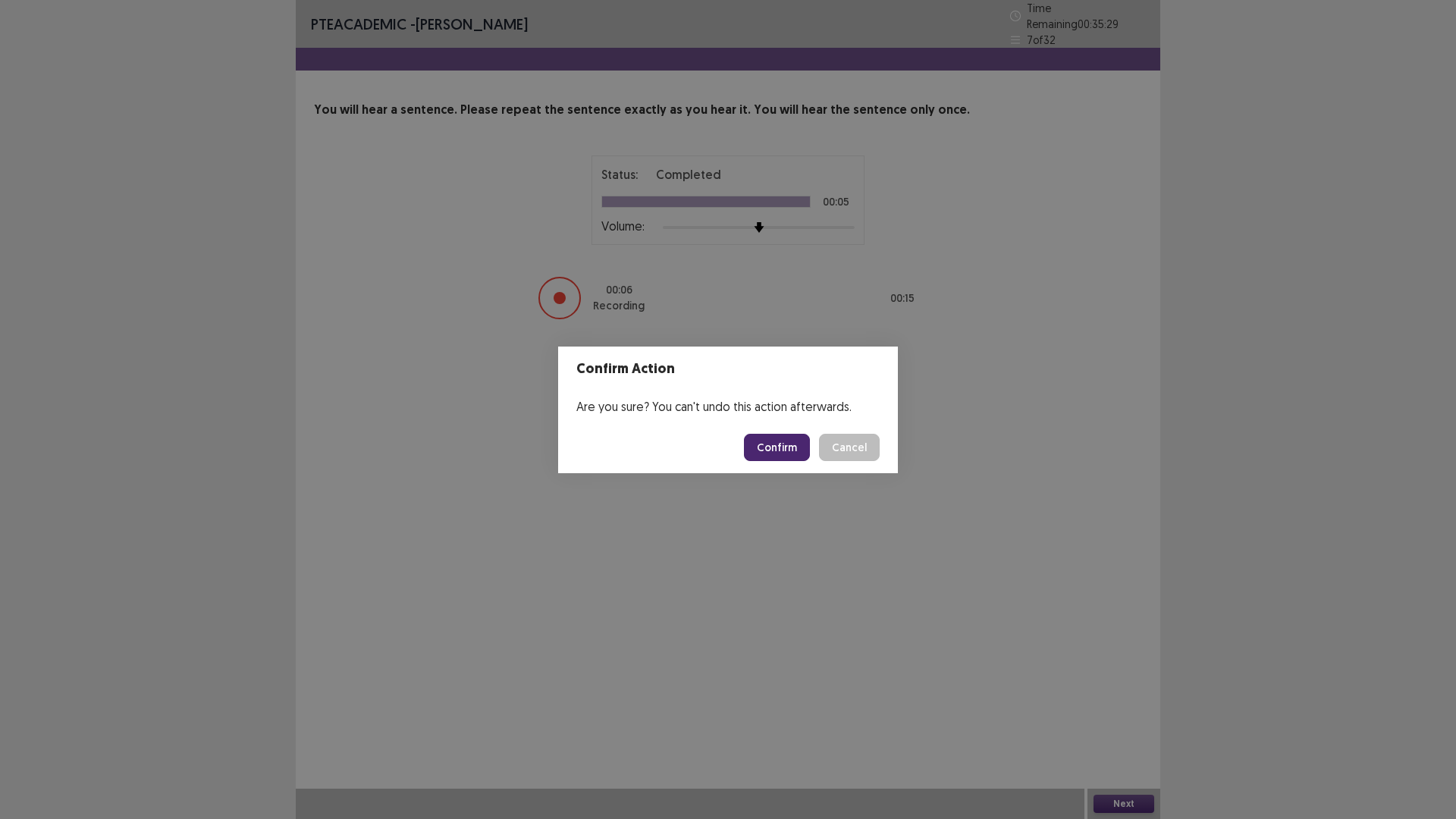
click at [791, 454] on button "Confirm" at bounding box center [777, 447] width 66 height 27
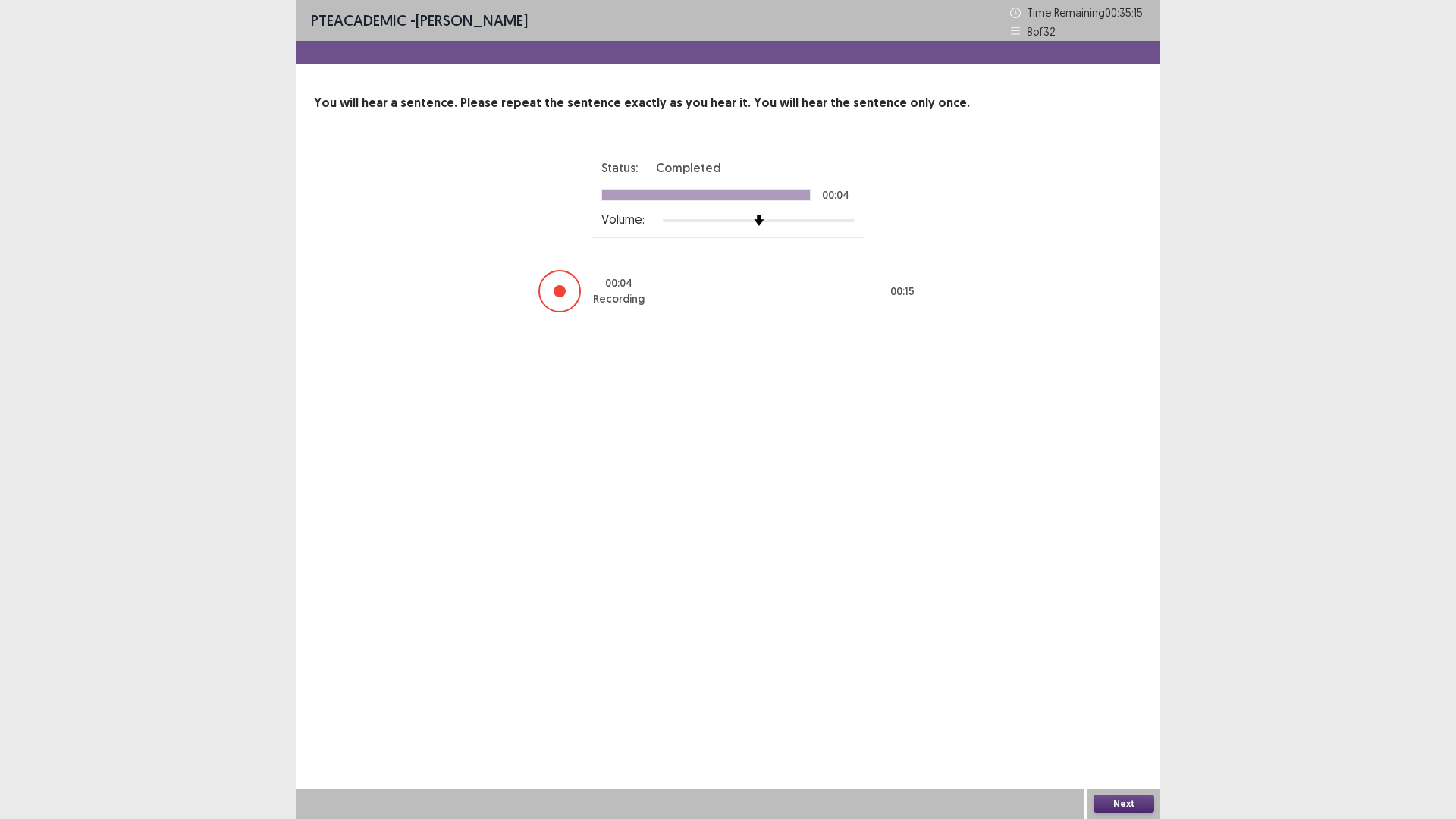
click at [1114, 722] on button "Next" at bounding box center [1124, 803] width 61 height 18
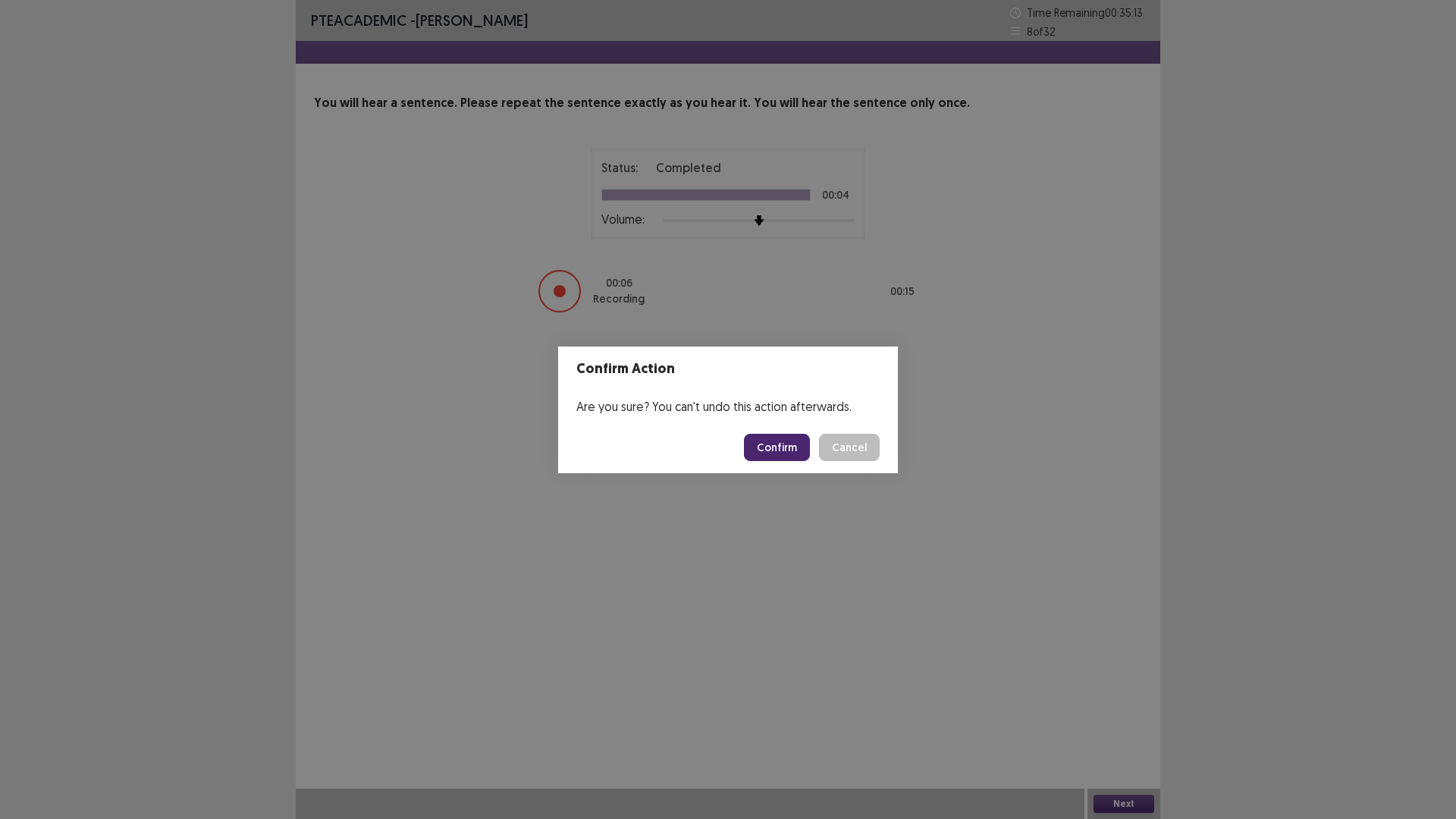
click at [783, 451] on button "Confirm" at bounding box center [777, 447] width 66 height 27
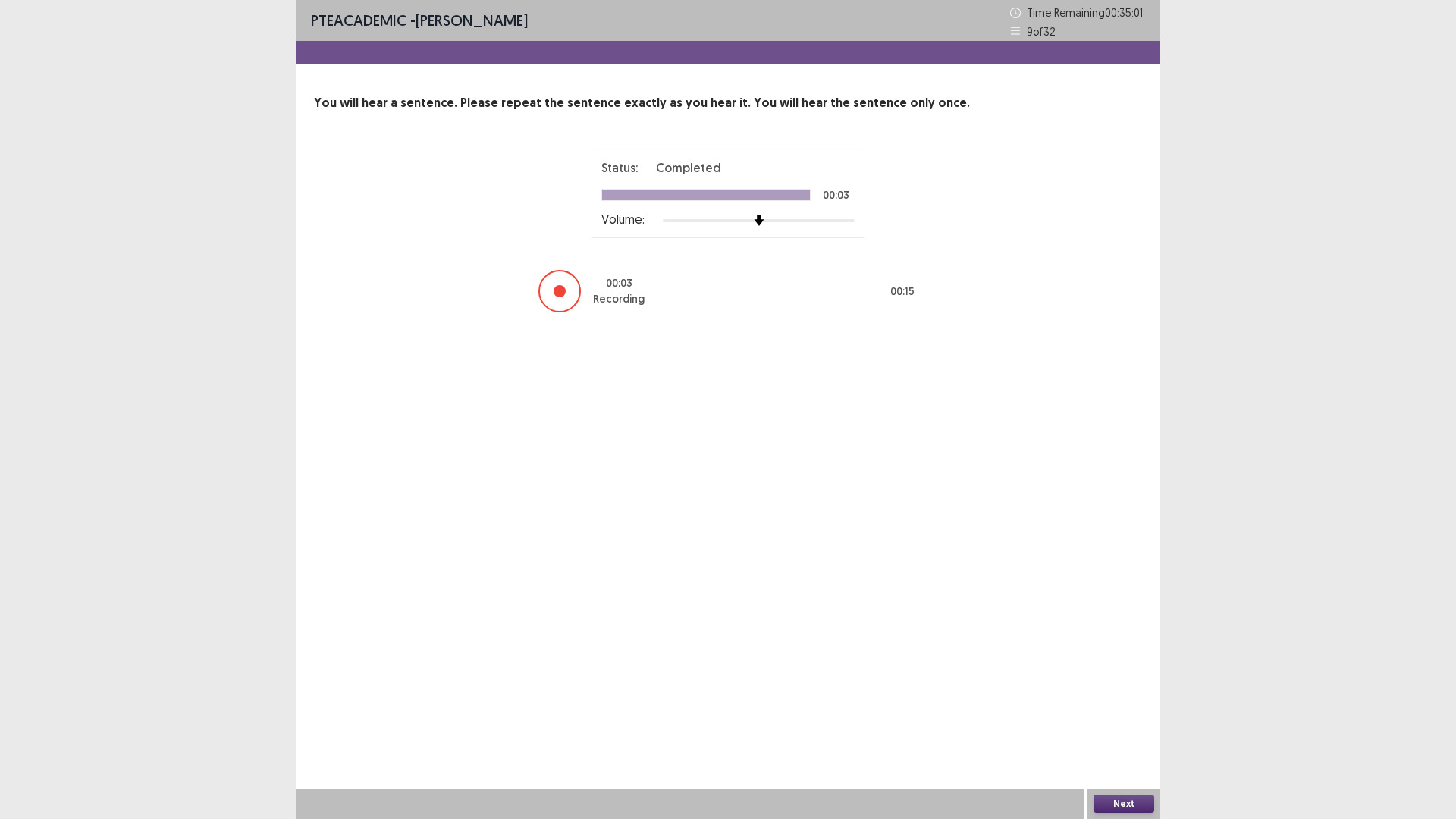
click at [1118, 722] on button "Next" at bounding box center [1124, 803] width 61 height 18
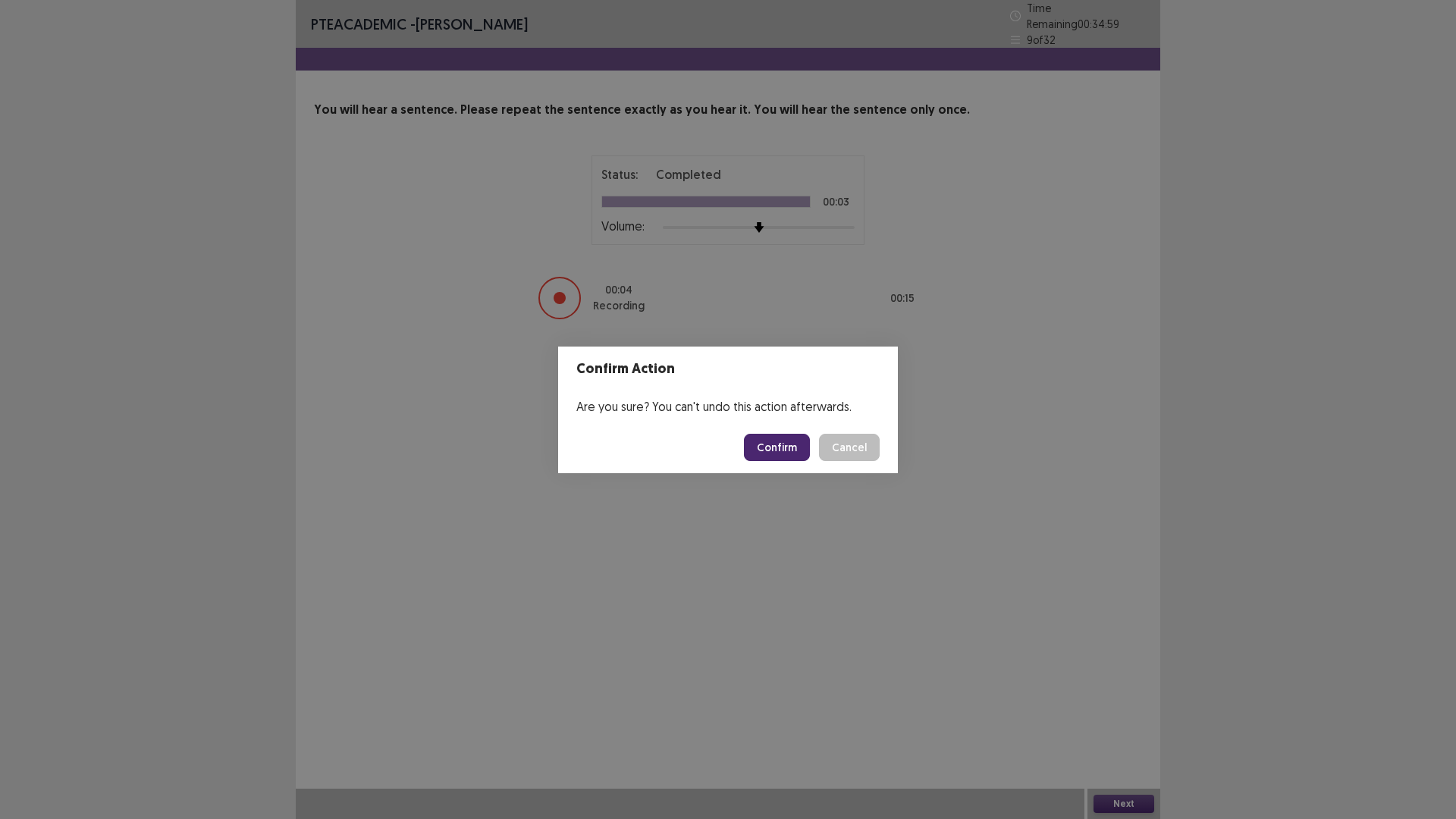
click at [773, 451] on button "Confirm" at bounding box center [777, 447] width 66 height 27
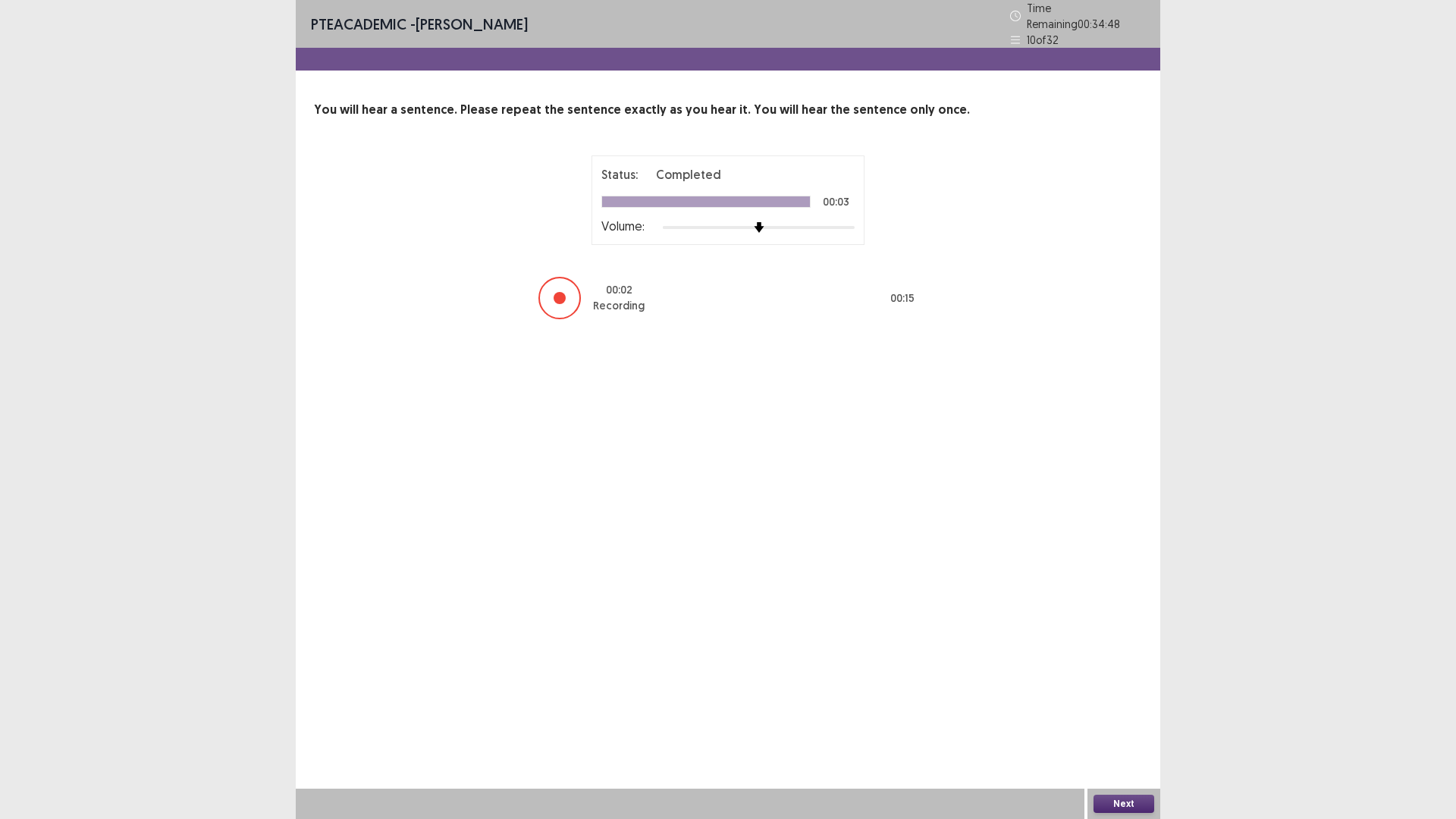
click at [1125, 722] on button "Next" at bounding box center [1124, 803] width 61 height 18
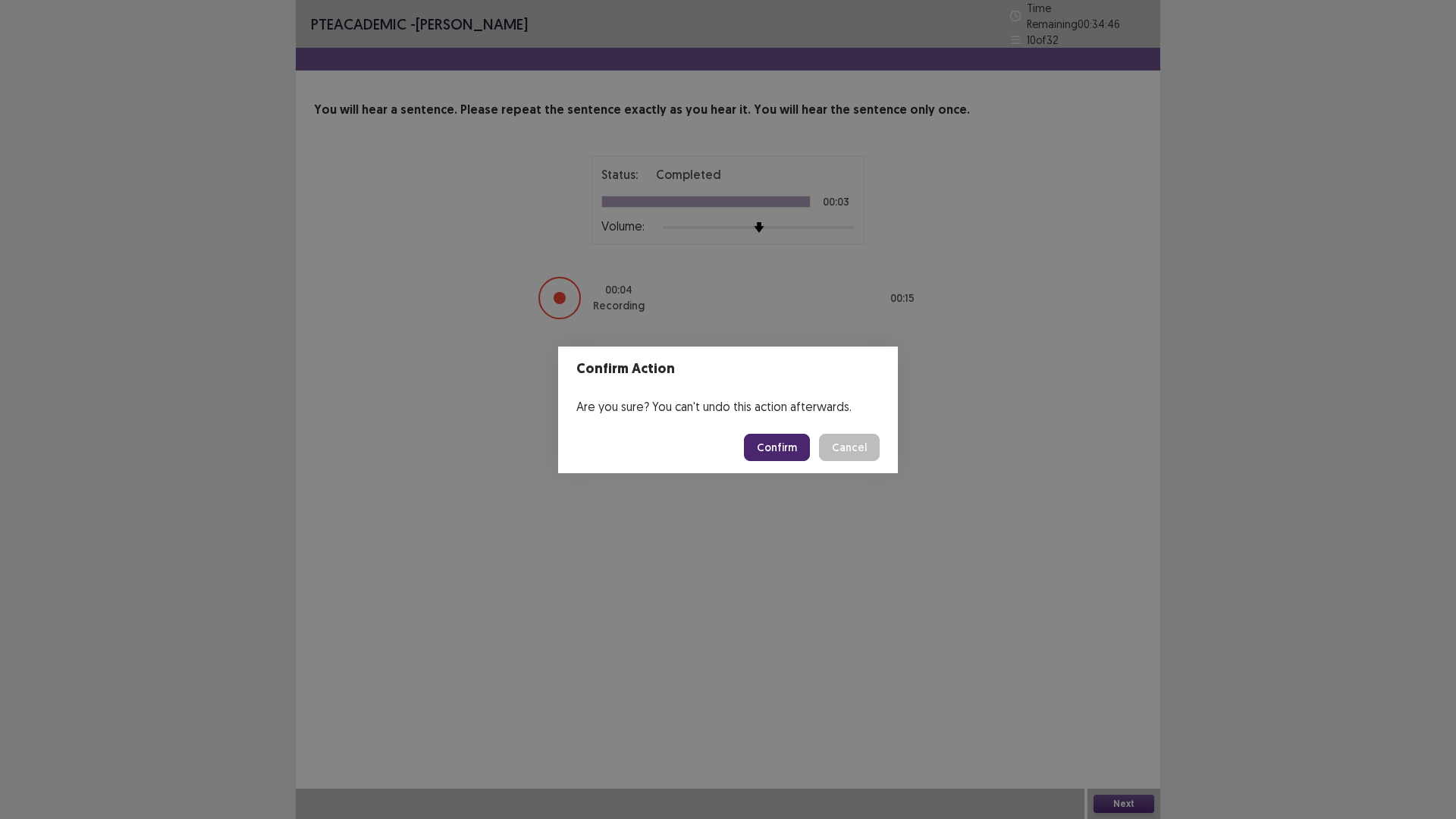
click at [774, 444] on button "Confirm" at bounding box center [777, 447] width 66 height 27
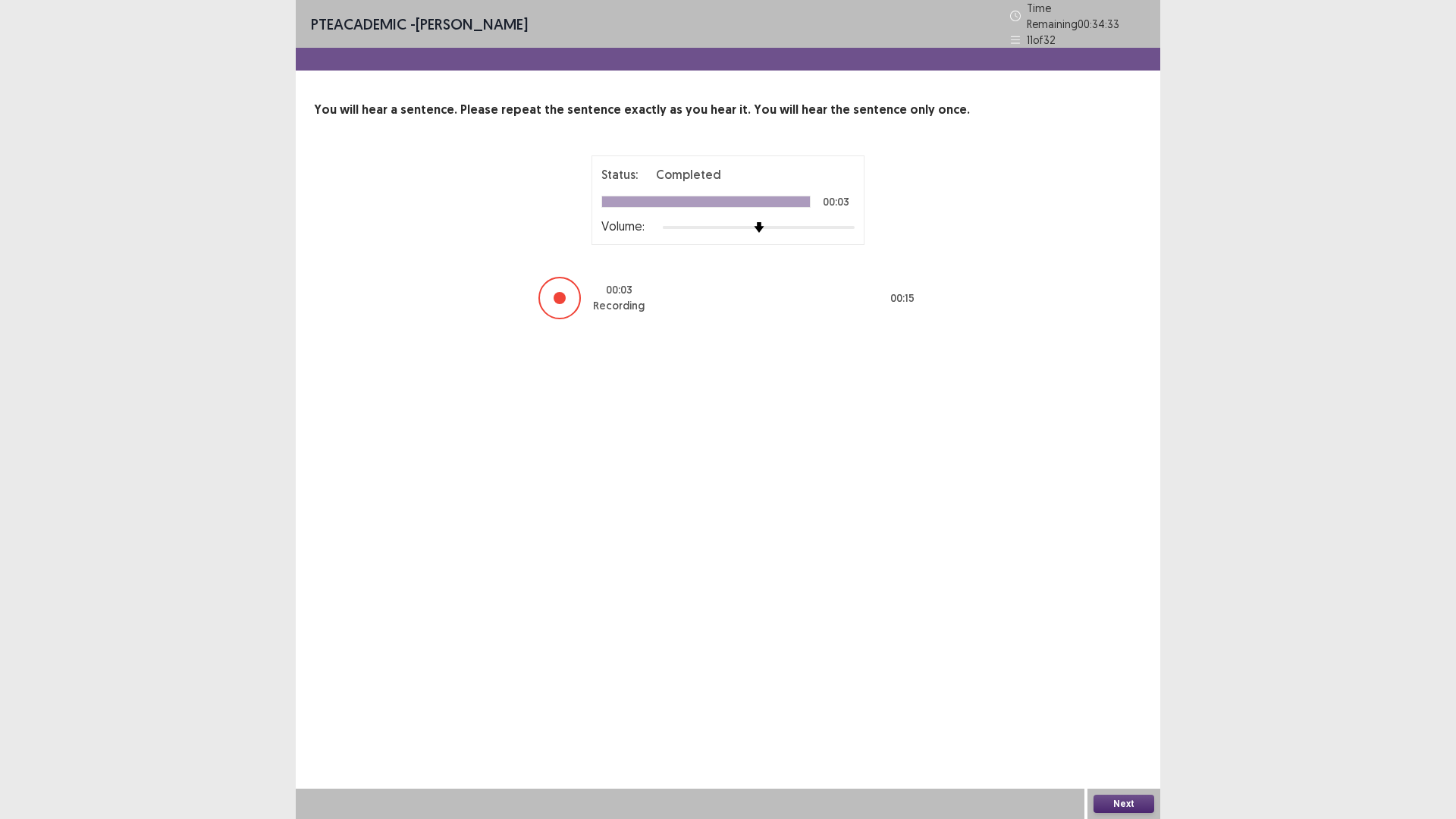
click at [1118, 722] on button "Next" at bounding box center [1124, 803] width 61 height 18
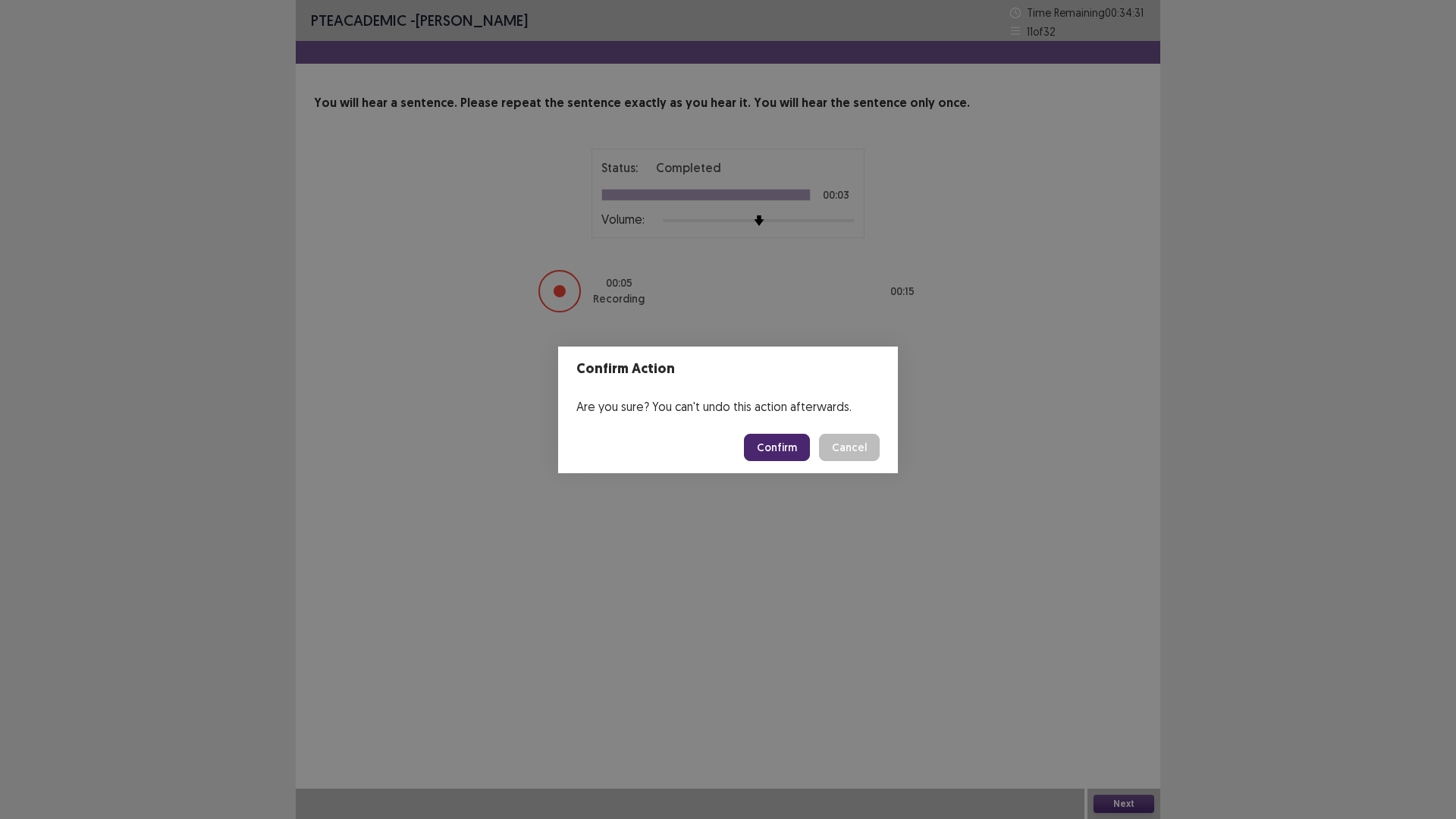
click at [778, 450] on button "Confirm" at bounding box center [777, 447] width 66 height 27
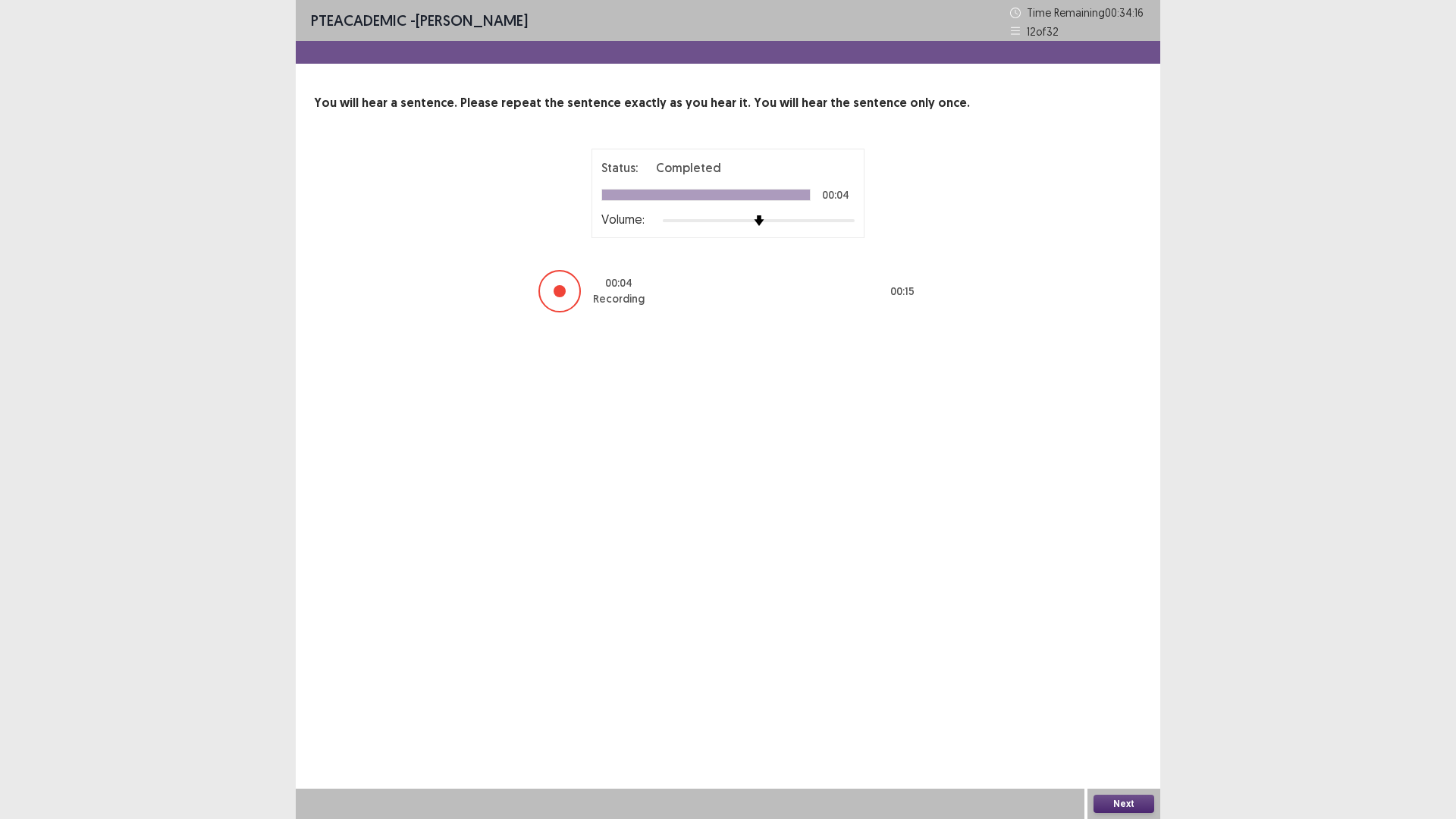
click at [1127, 722] on button "Next" at bounding box center [1124, 803] width 61 height 18
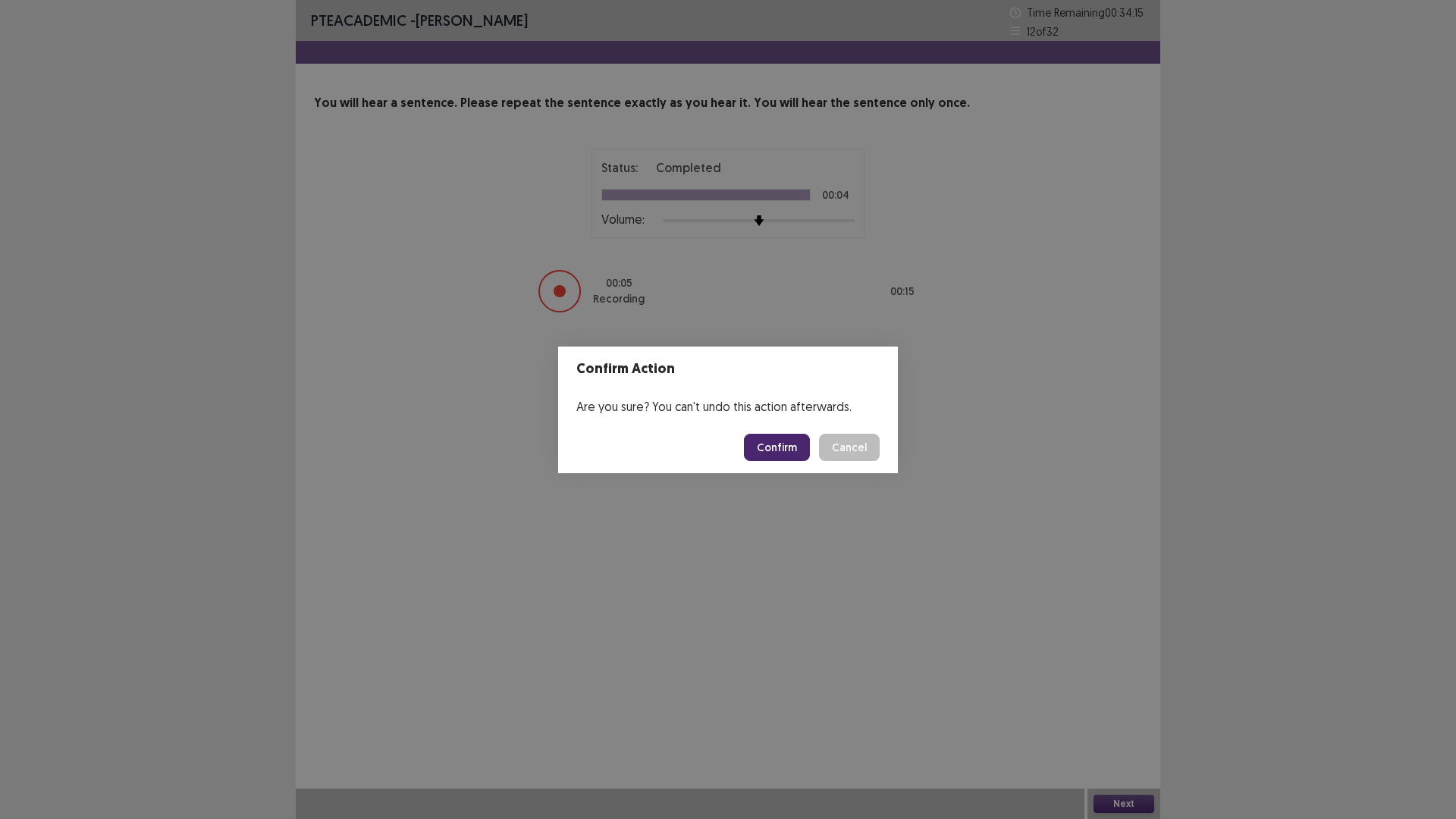
click at [792, 449] on button "Confirm" at bounding box center [777, 447] width 66 height 27
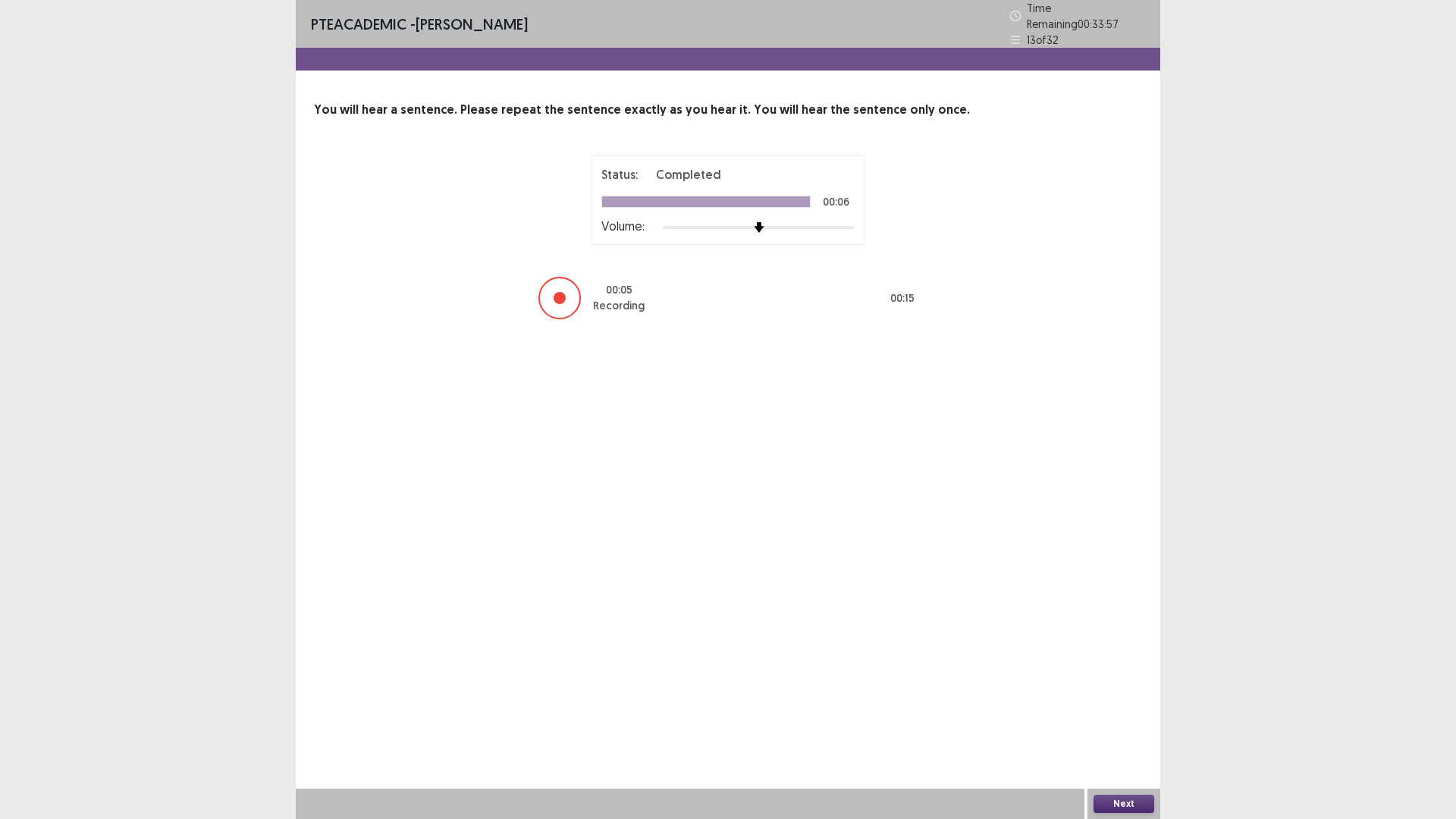
click at [1120, 722] on button "Next" at bounding box center [1124, 803] width 61 height 18
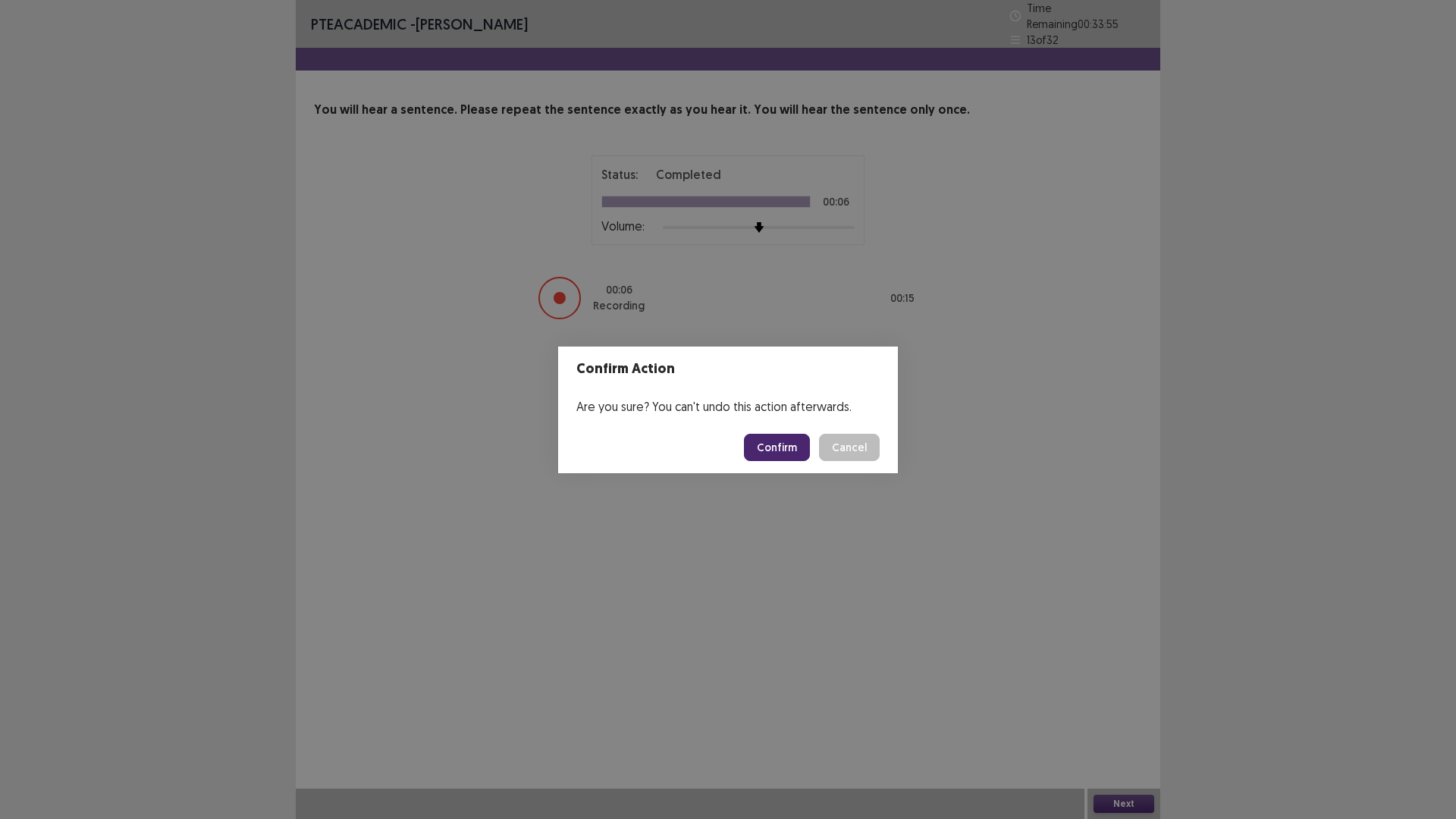
click at [785, 449] on button "Confirm" at bounding box center [777, 447] width 66 height 27
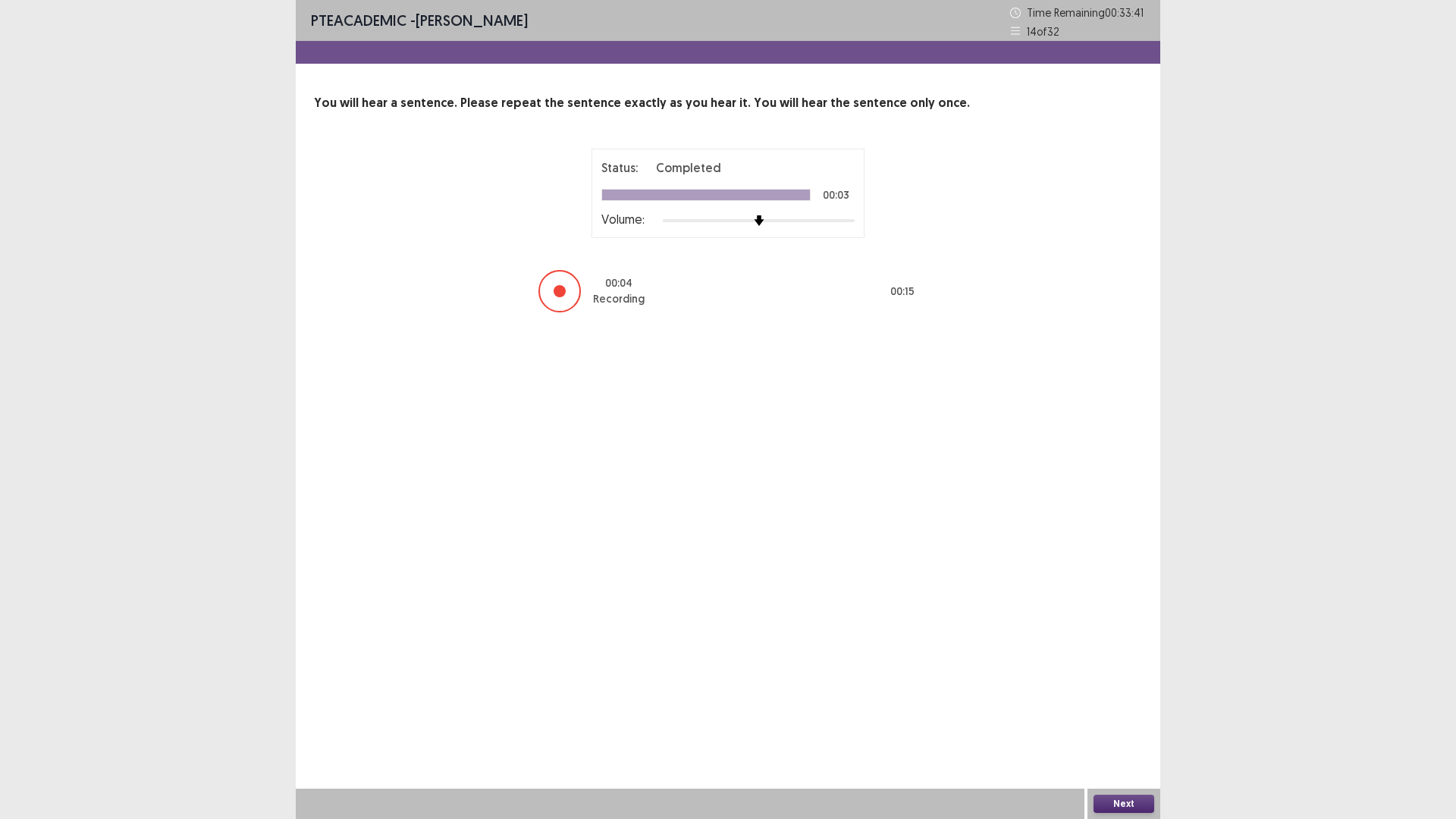
drag, startPoint x: 1139, startPoint y: 799, endPoint x: 1131, endPoint y: 795, distance: 8.9
click at [1131, 722] on button "Next" at bounding box center [1124, 803] width 61 height 18
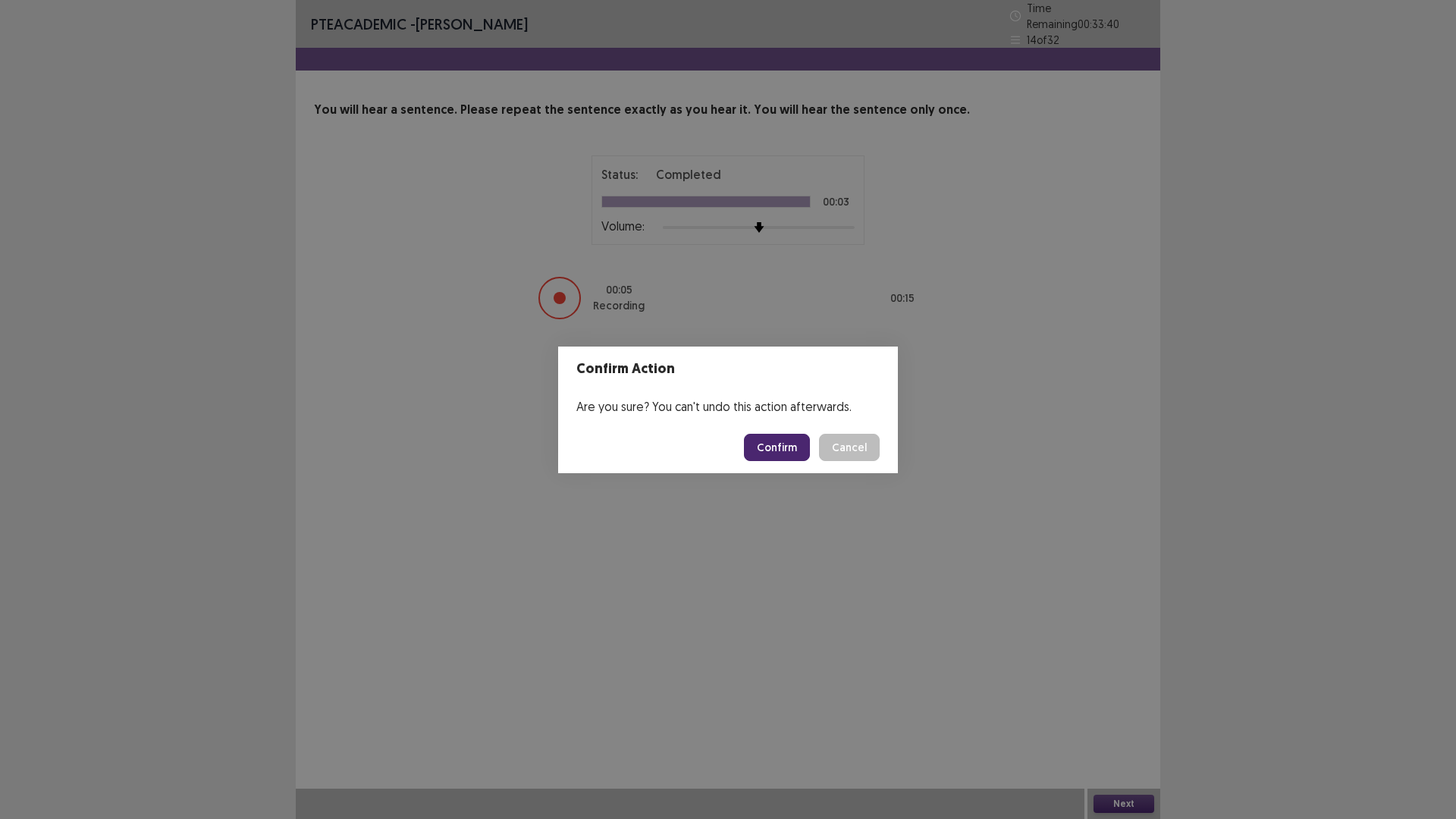
click at [782, 443] on button "Confirm" at bounding box center [777, 447] width 66 height 27
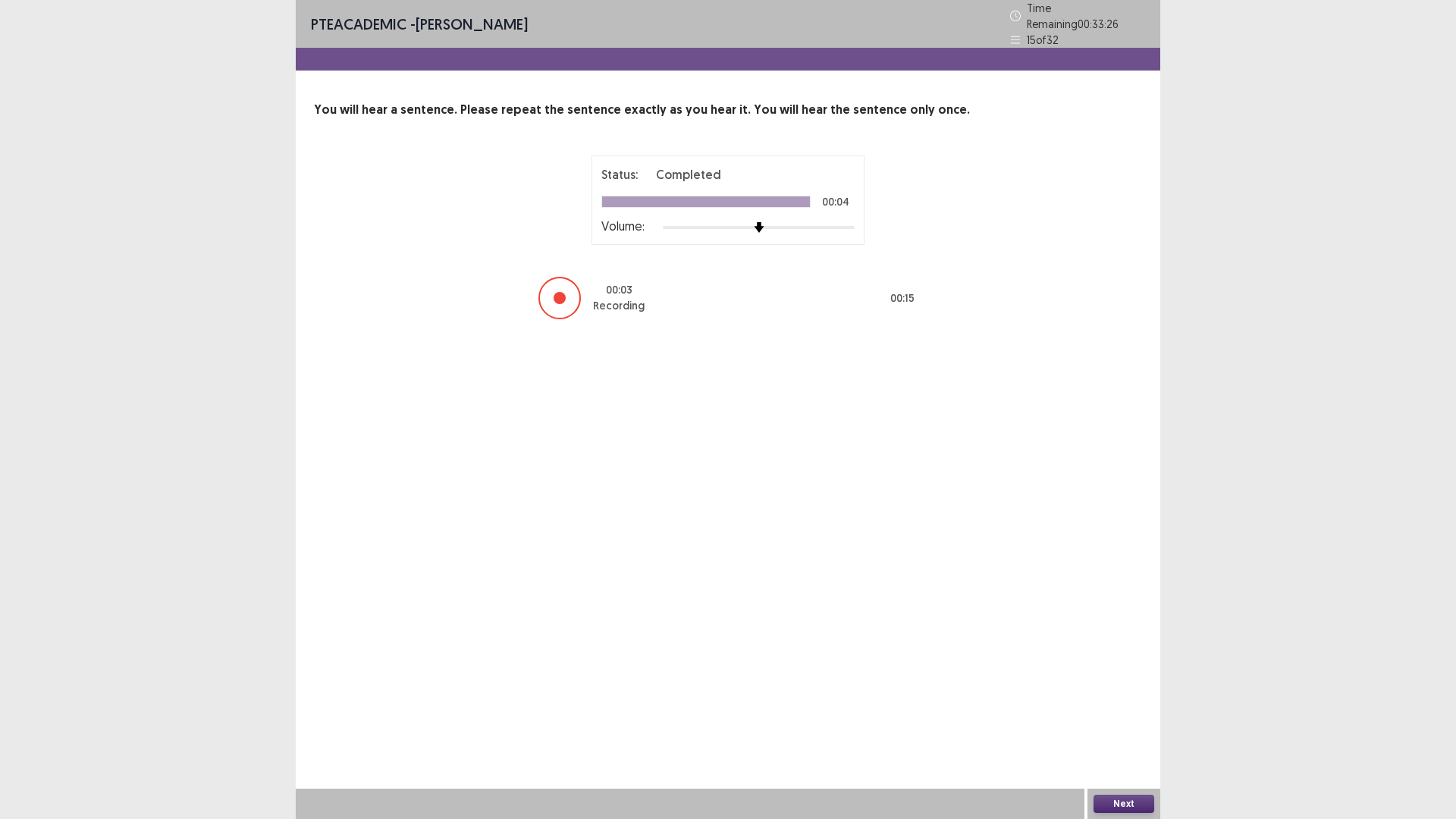
click at [1140, 722] on button "Next" at bounding box center [1124, 803] width 61 height 18
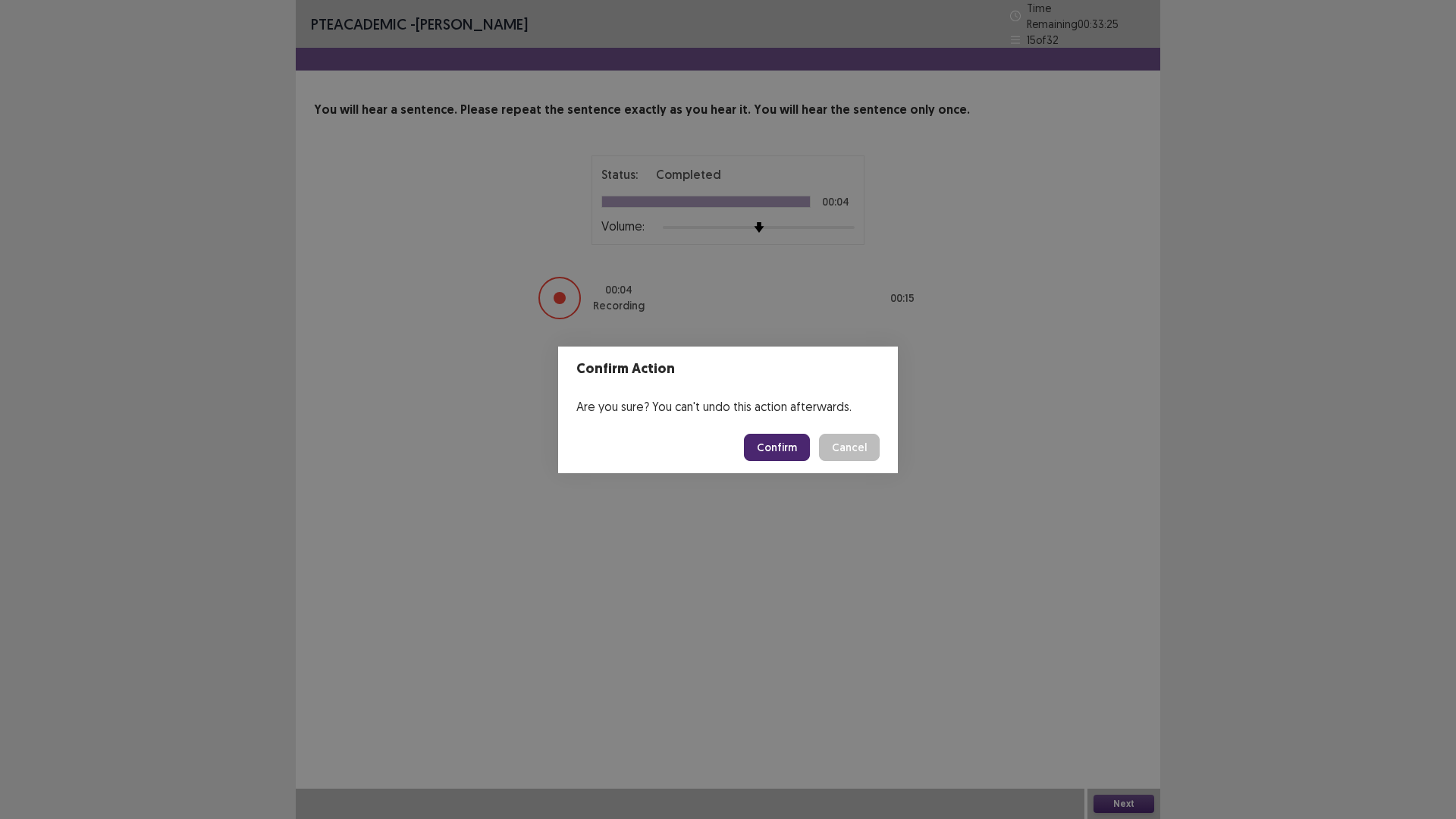
click at [778, 446] on button "Confirm" at bounding box center [777, 447] width 66 height 27
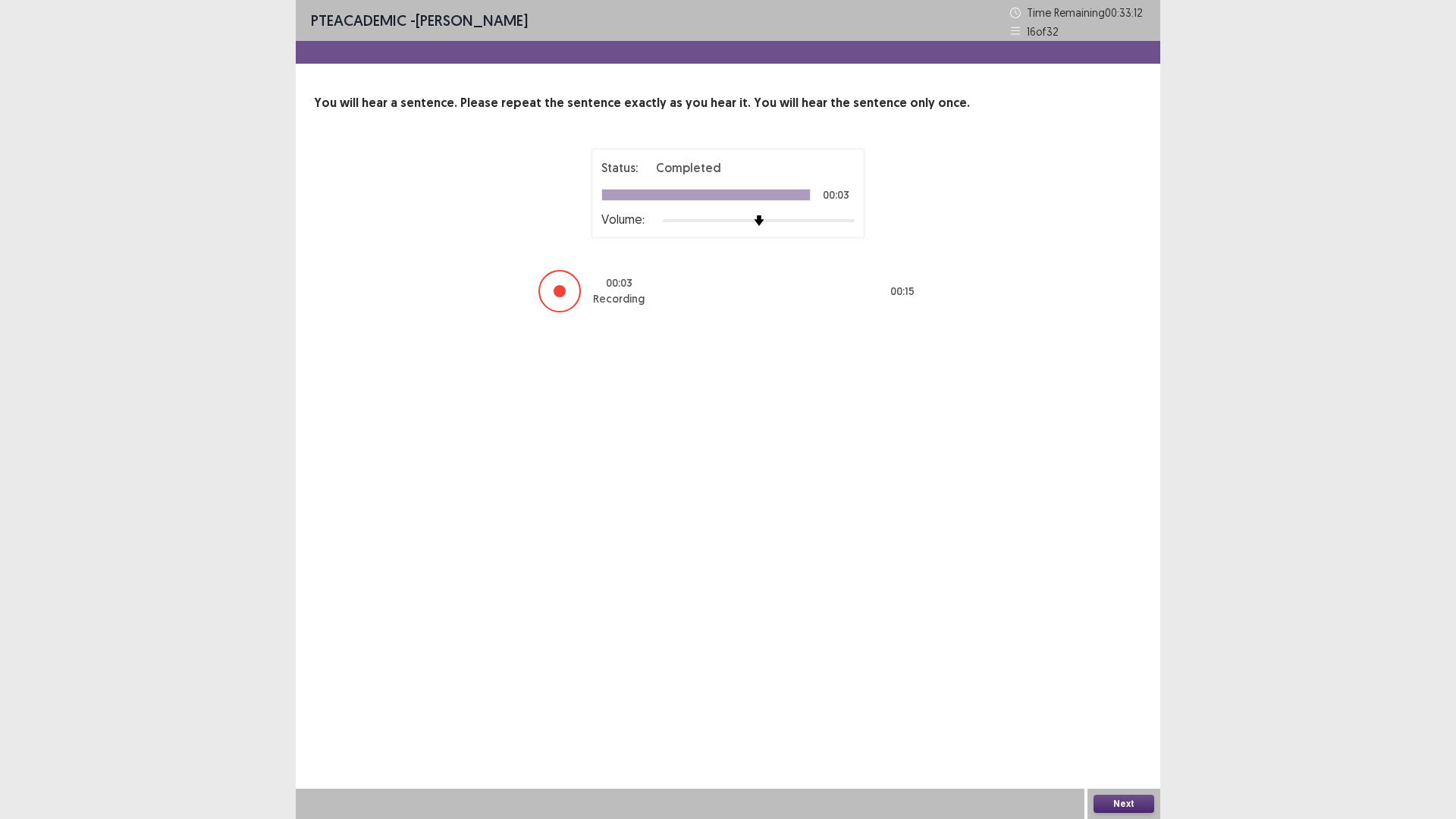
click at [1123, 722] on button "Next" at bounding box center [1124, 803] width 61 height 18
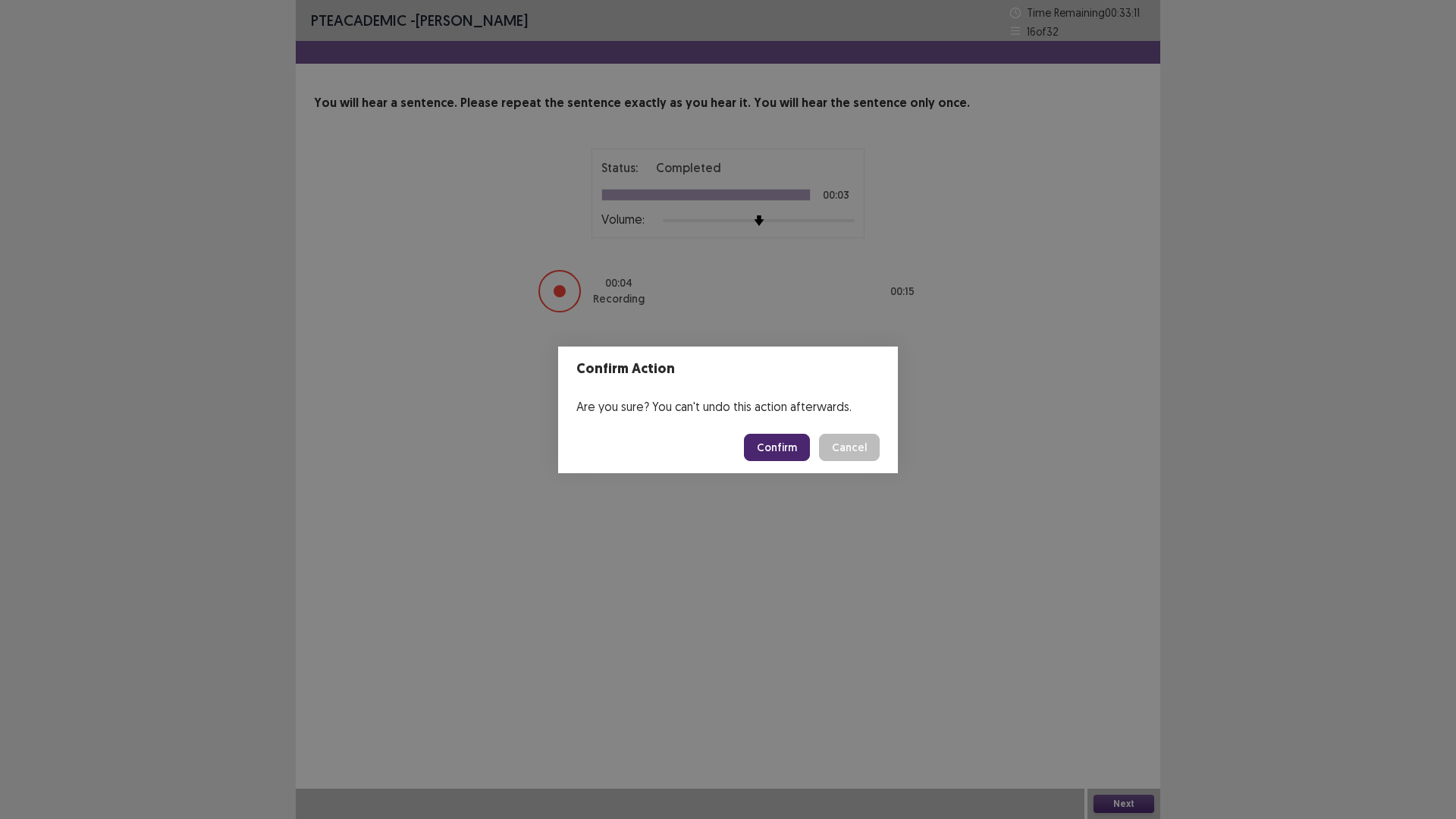
click at [764, 440] on button "Confirm" at bounding box center [777, 447] width 66 height 27
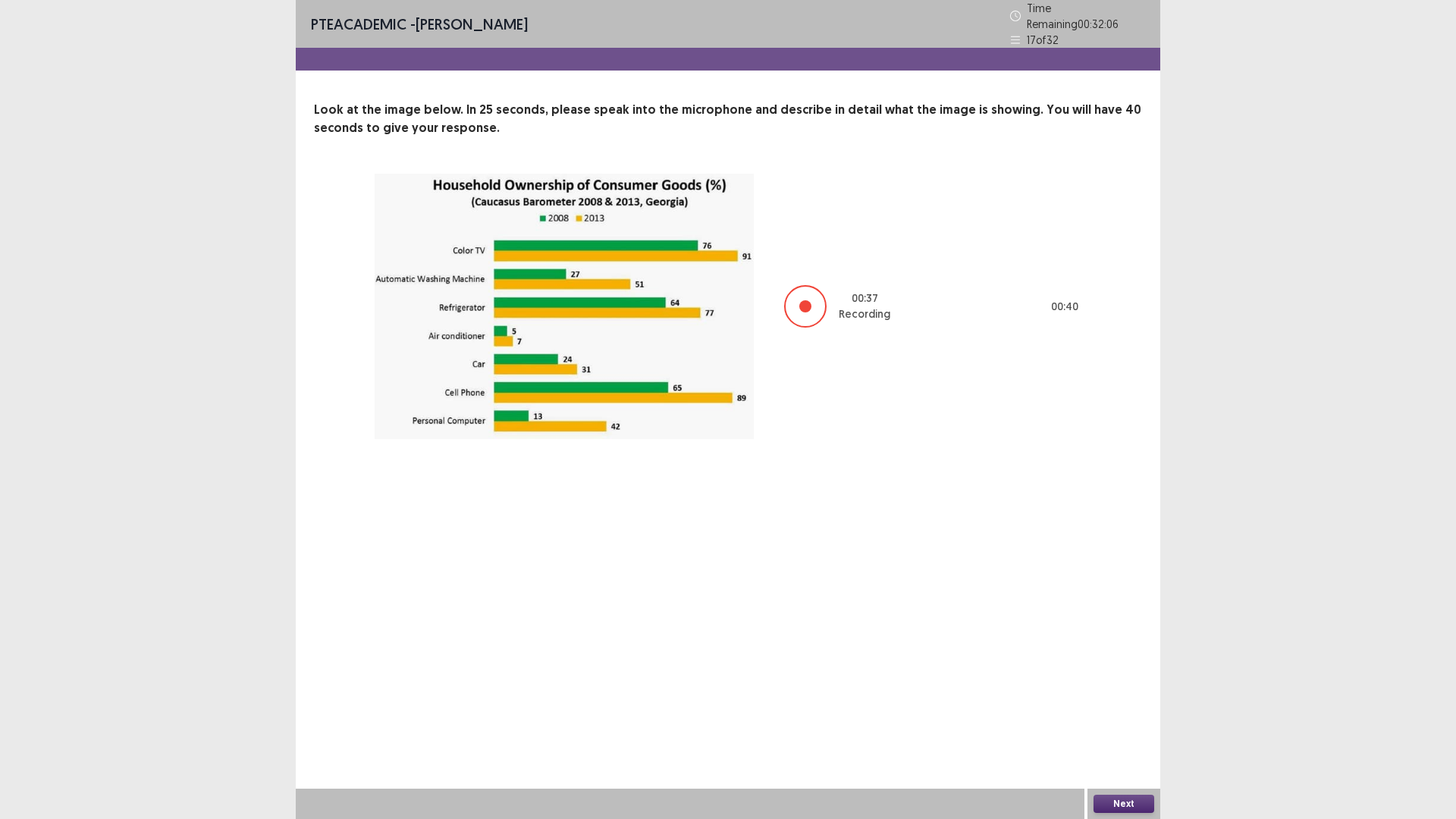
click at [1125, 722] on button "Next" at bounding box center [1124, 803] width 61 height 18
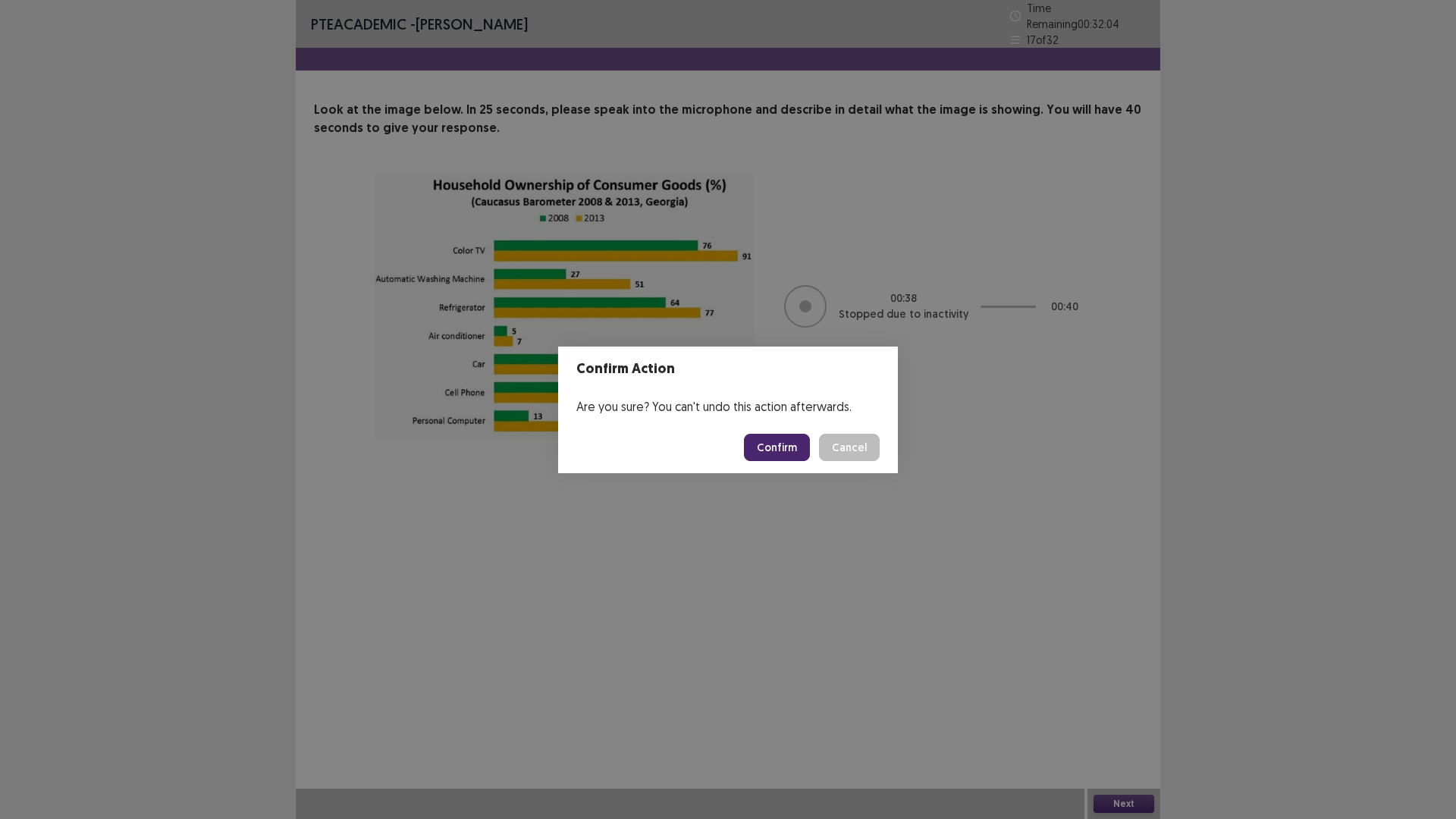
click at [796, 443] on button "Confirm" at bounding box center [777, 447] width 66 height 27
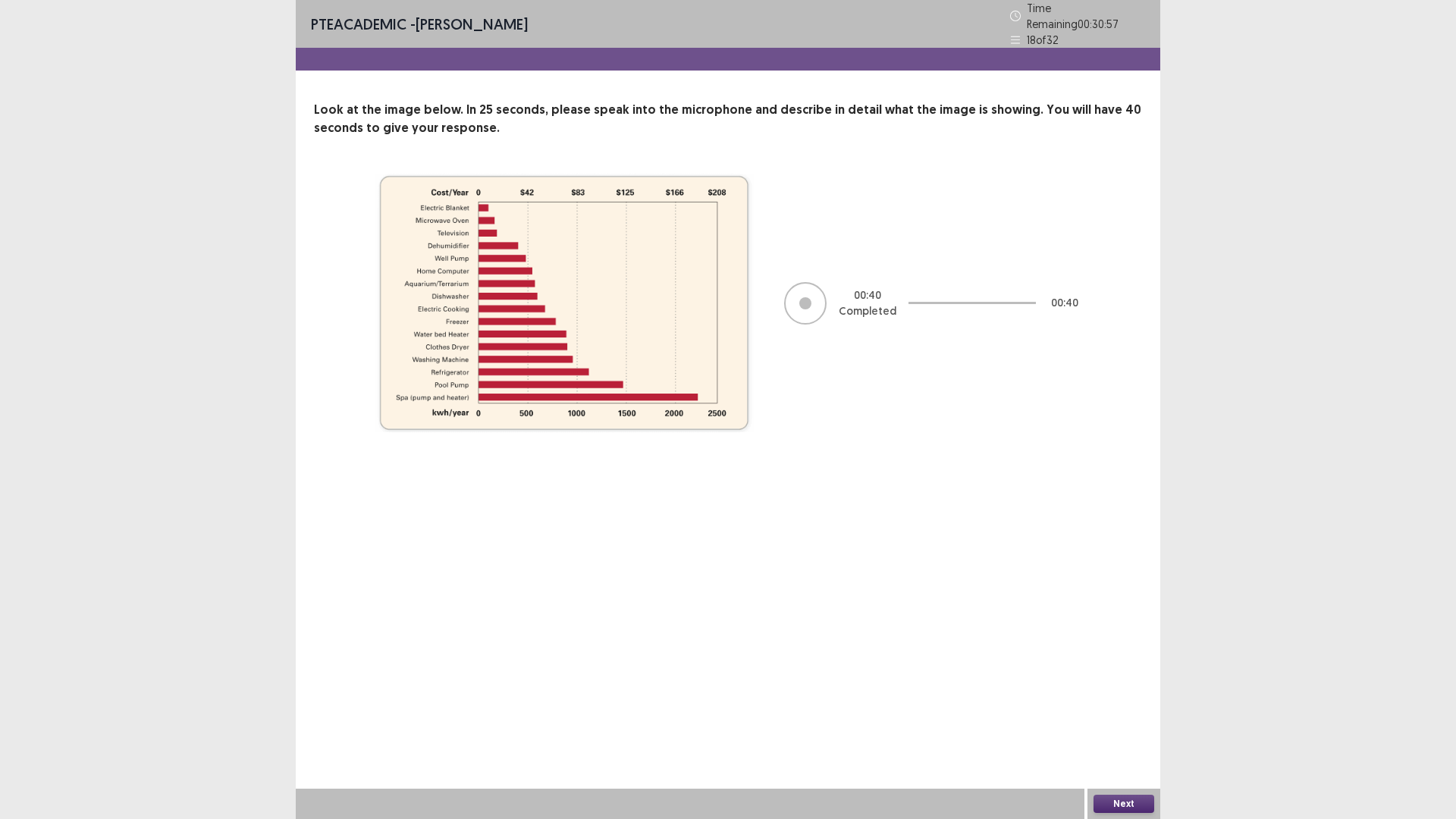
click at [1116, 722] on button "Next" at bounding box center [1124, 803] width 61 height 18
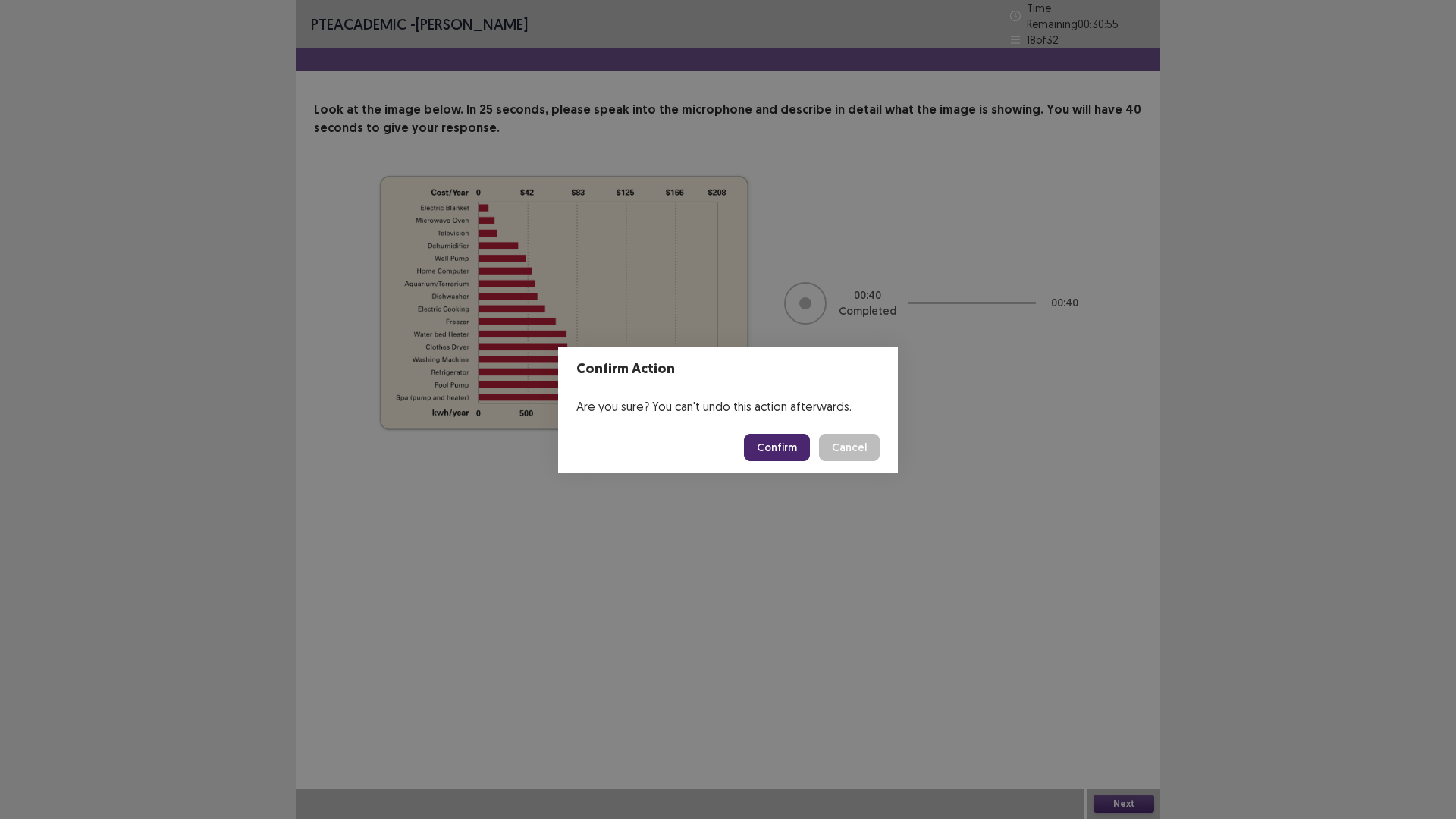
click at [778, 441] on button "Confirm" at bounding box center [777, 447] width 66 height 27
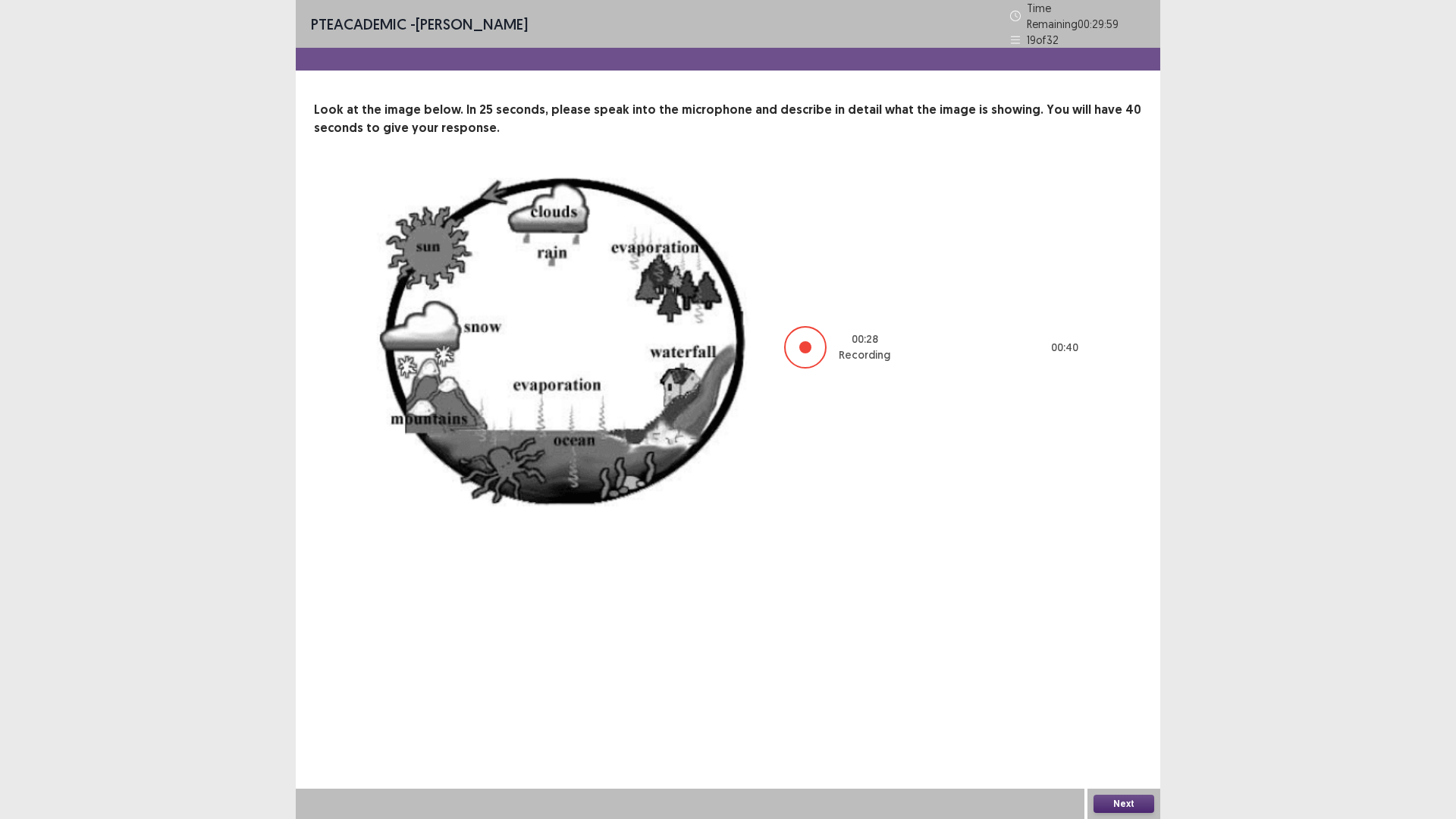
click at [1126, 722] on button "Next" at bounding box center [1124, 803] width 61 height 18
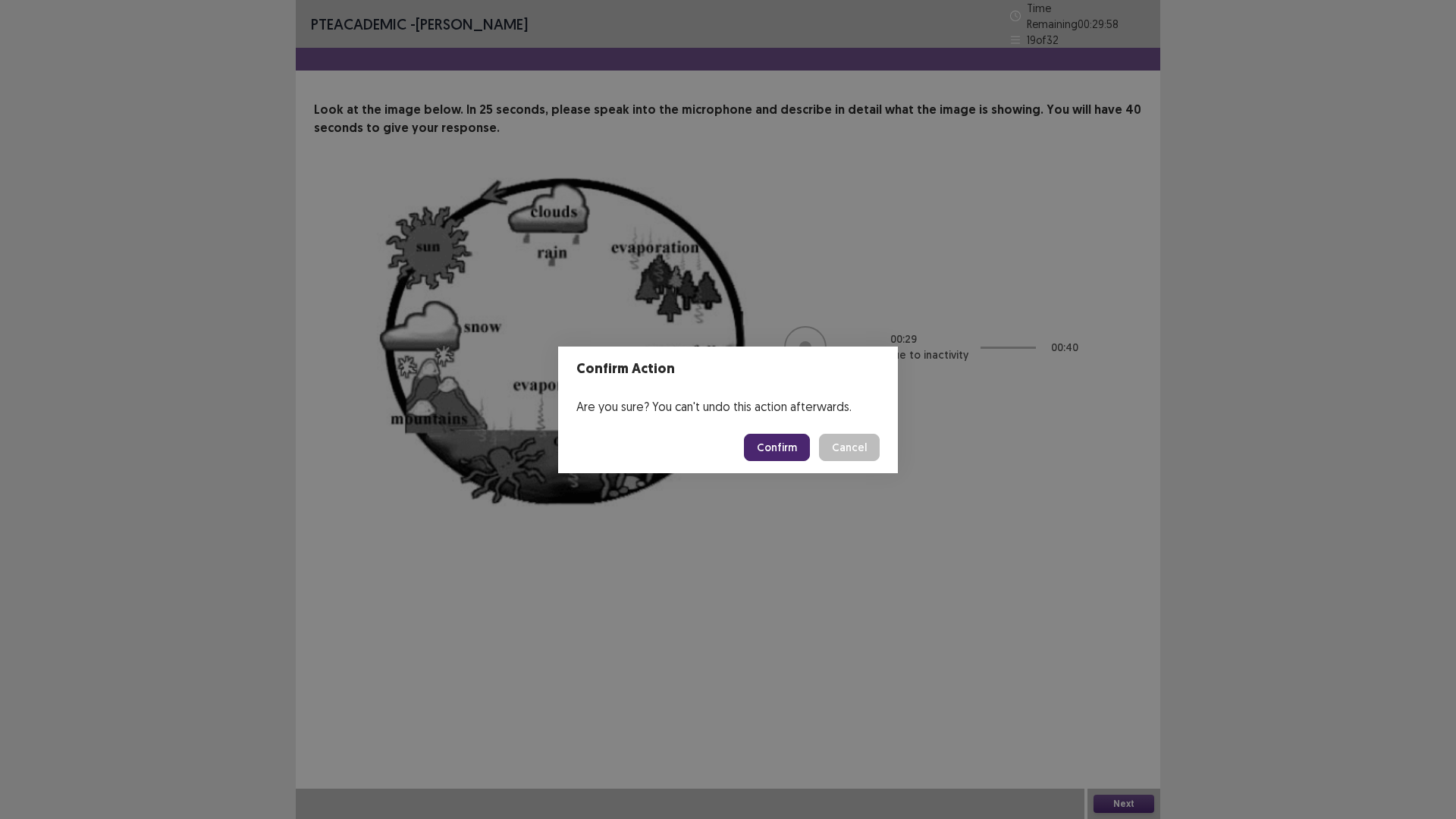
click at [782, 453] on button "Confirm" at bounding box center [777, 447] width 66 height 27
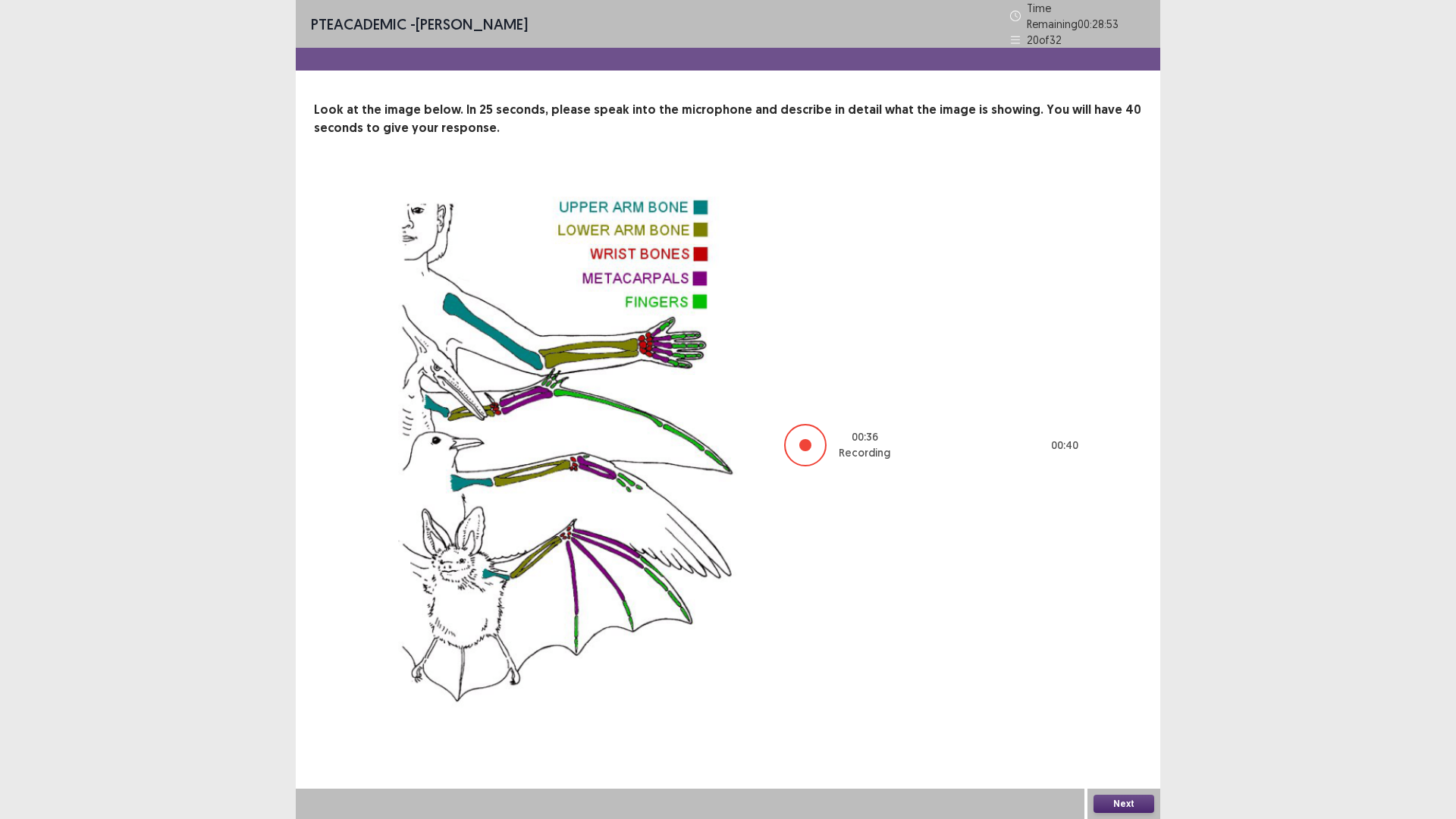
click at [1124, 722] on button "Next" at bounding box center [1124, 803] width 61 height 18
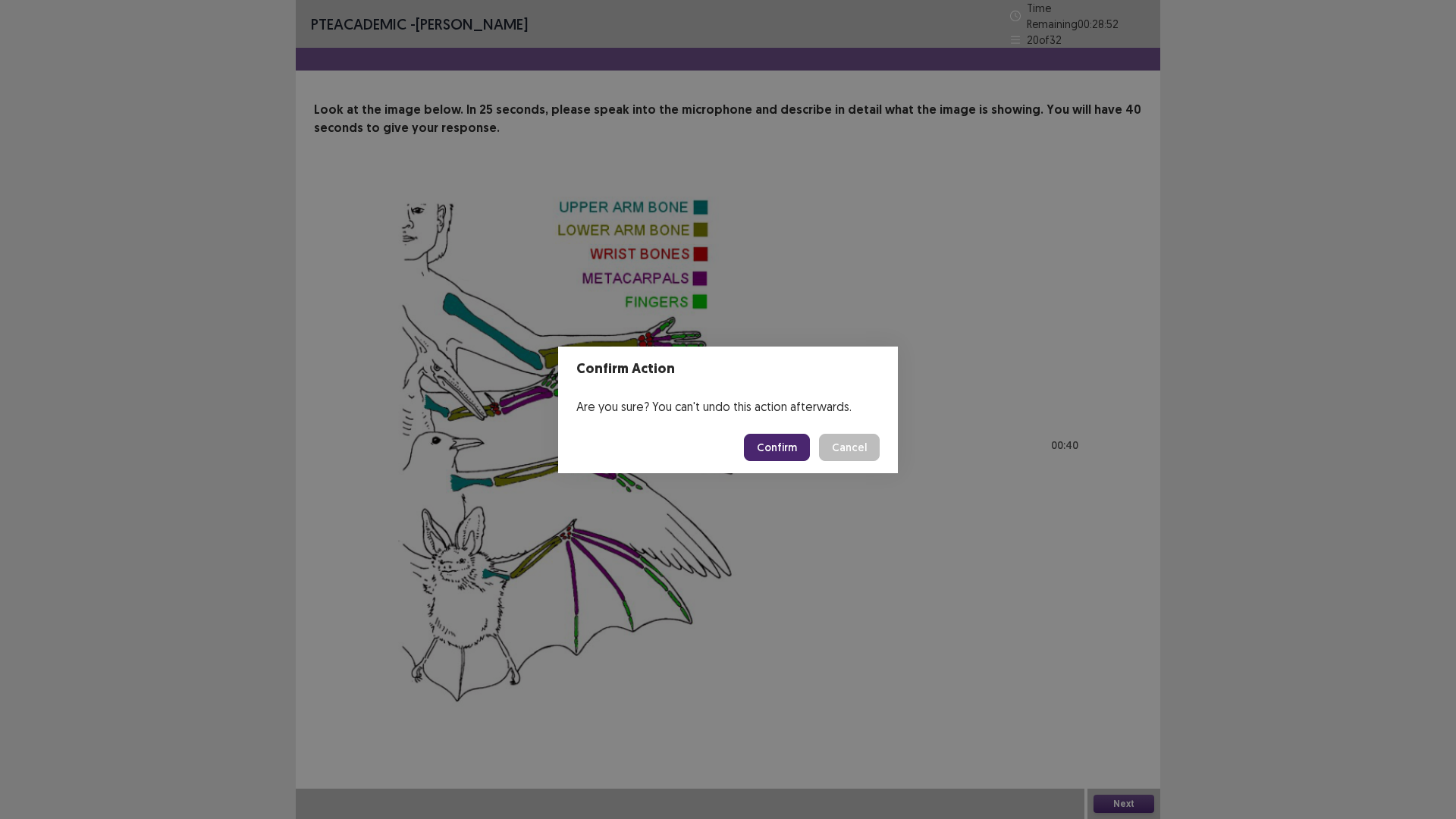
click at [782, 453] on button "Confirm" at bounding box center [777, 447] width 66 height 27
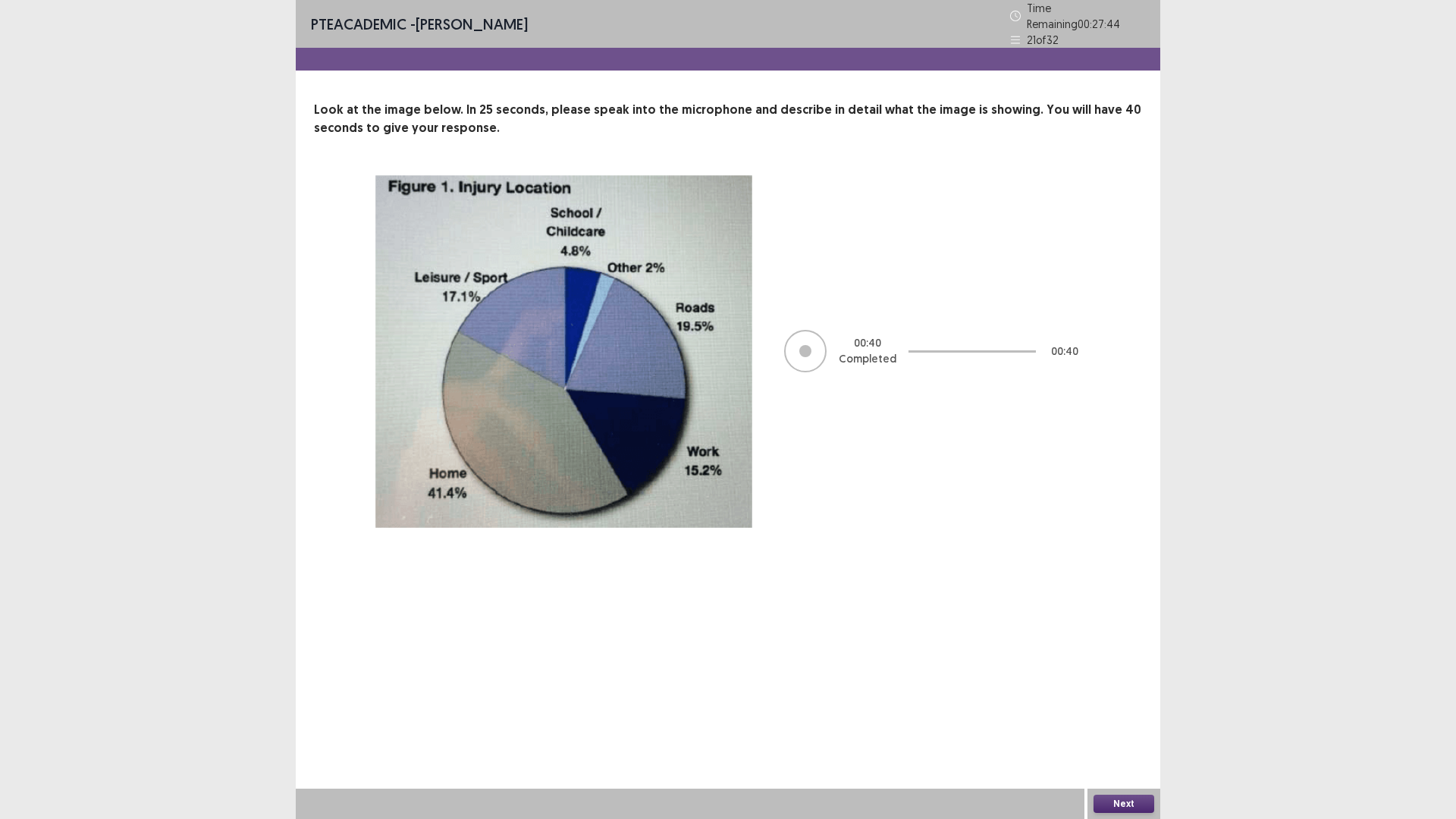
click at [1111, 722] on button "Next" at bounding box center [1124, 803] width 61 height 18
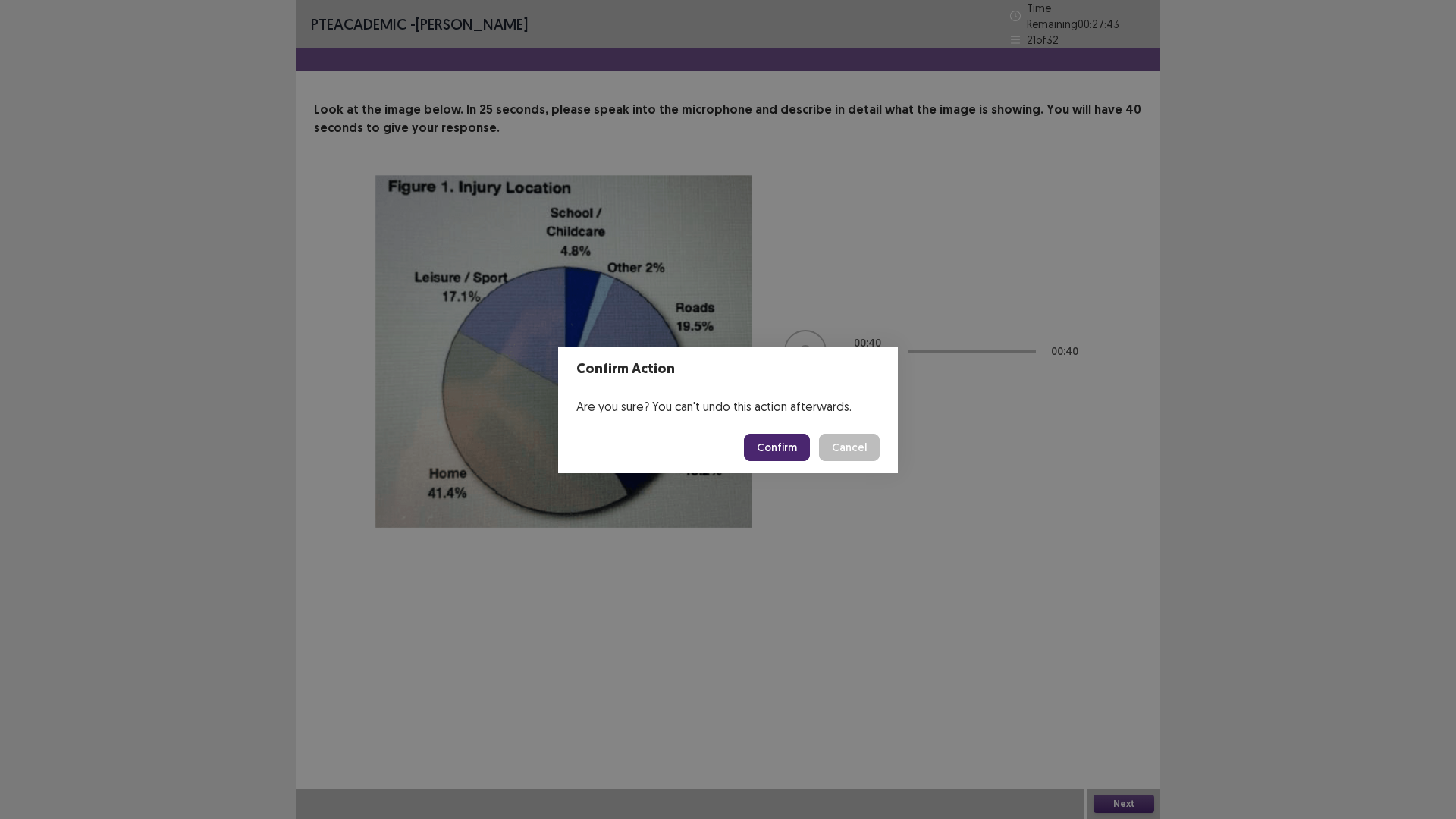
click at [766, 449] on button "Confirm" at bounding box center [777, 447] width 66 height 27
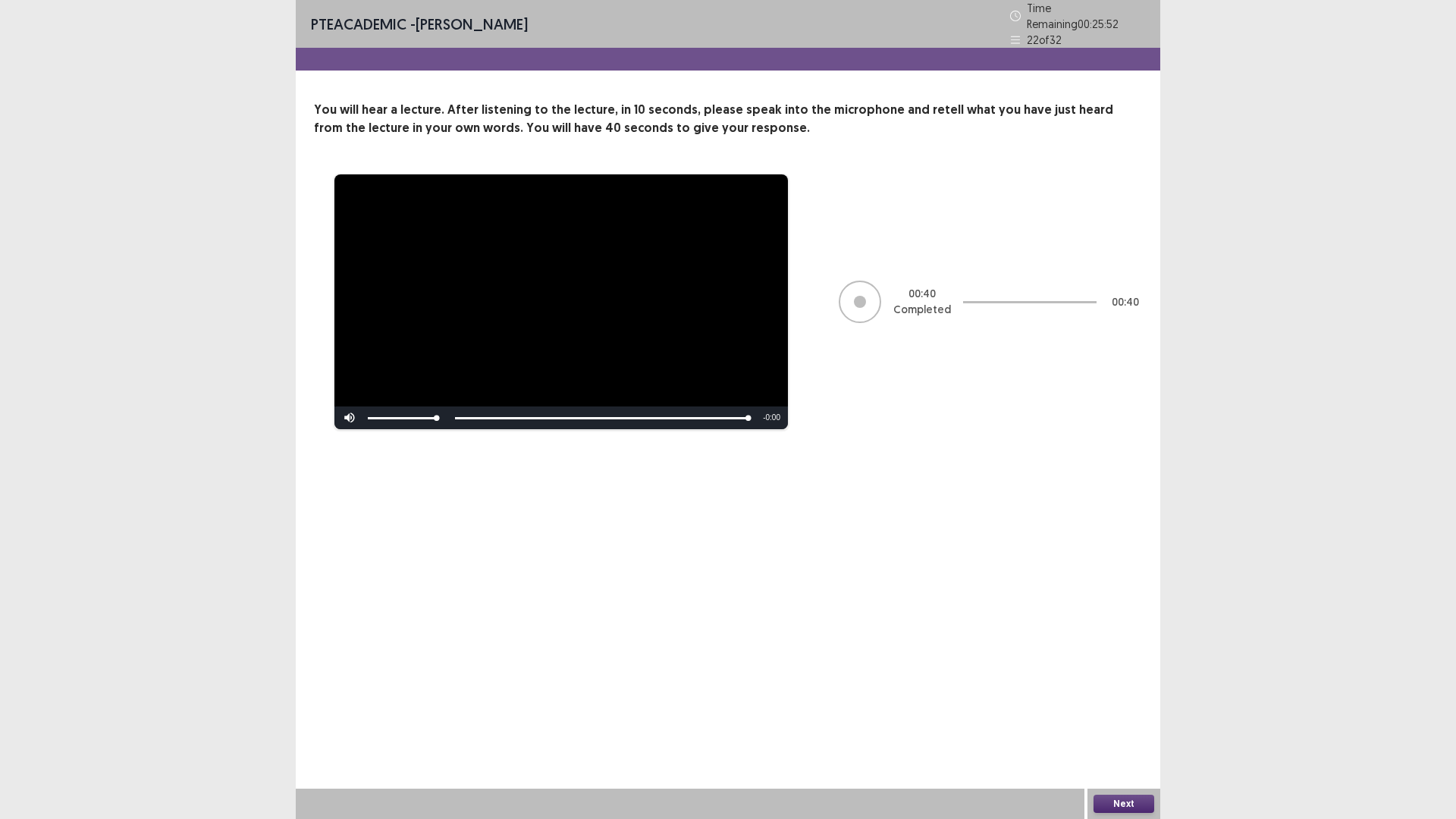
click at [1129, 722] on button "Next" at bounding box center [1124, 803] width 61 height 18
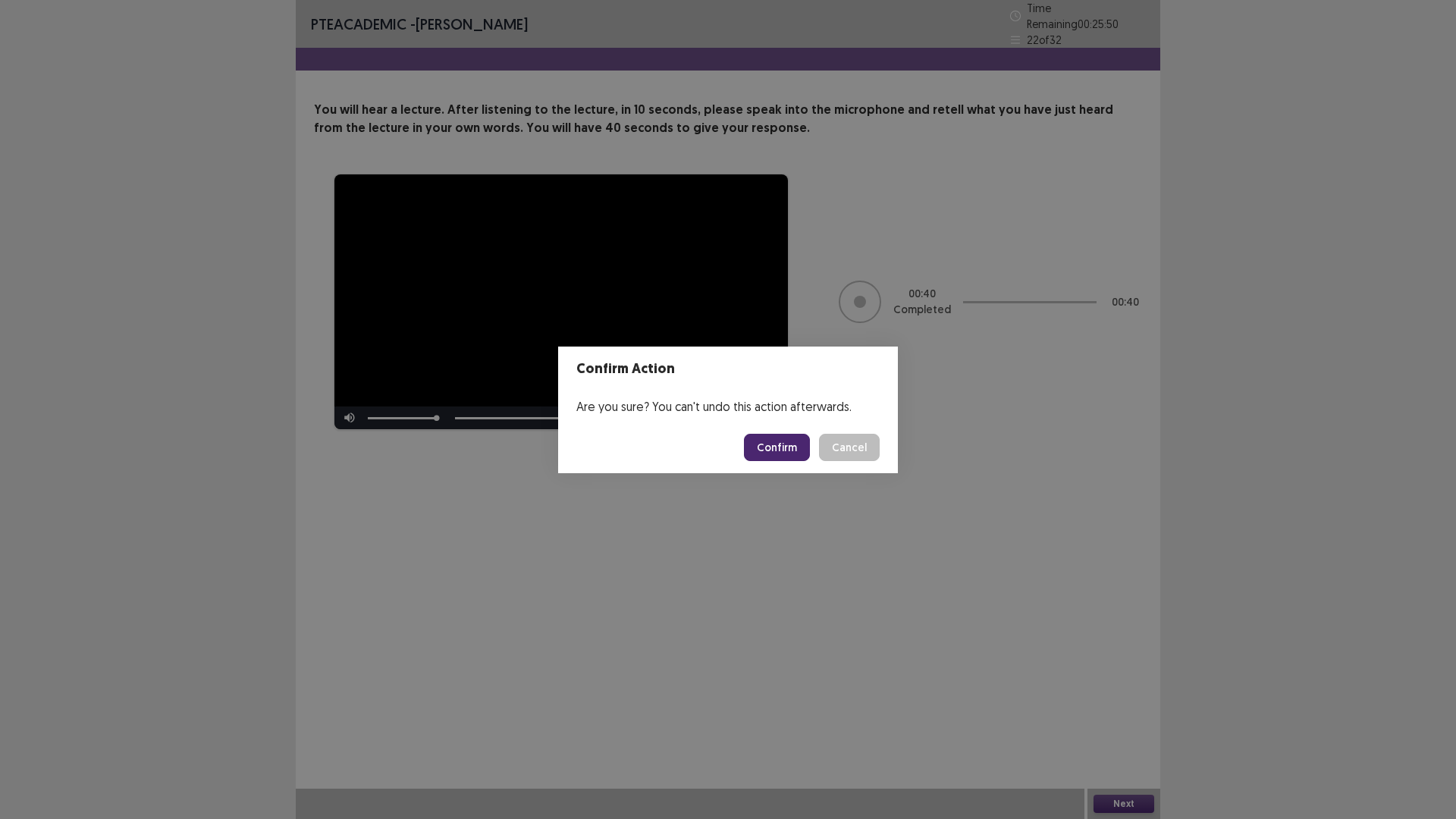
click at [778, 439] on button "Confirm" at bounding box center [777, 447] width 66 height 27
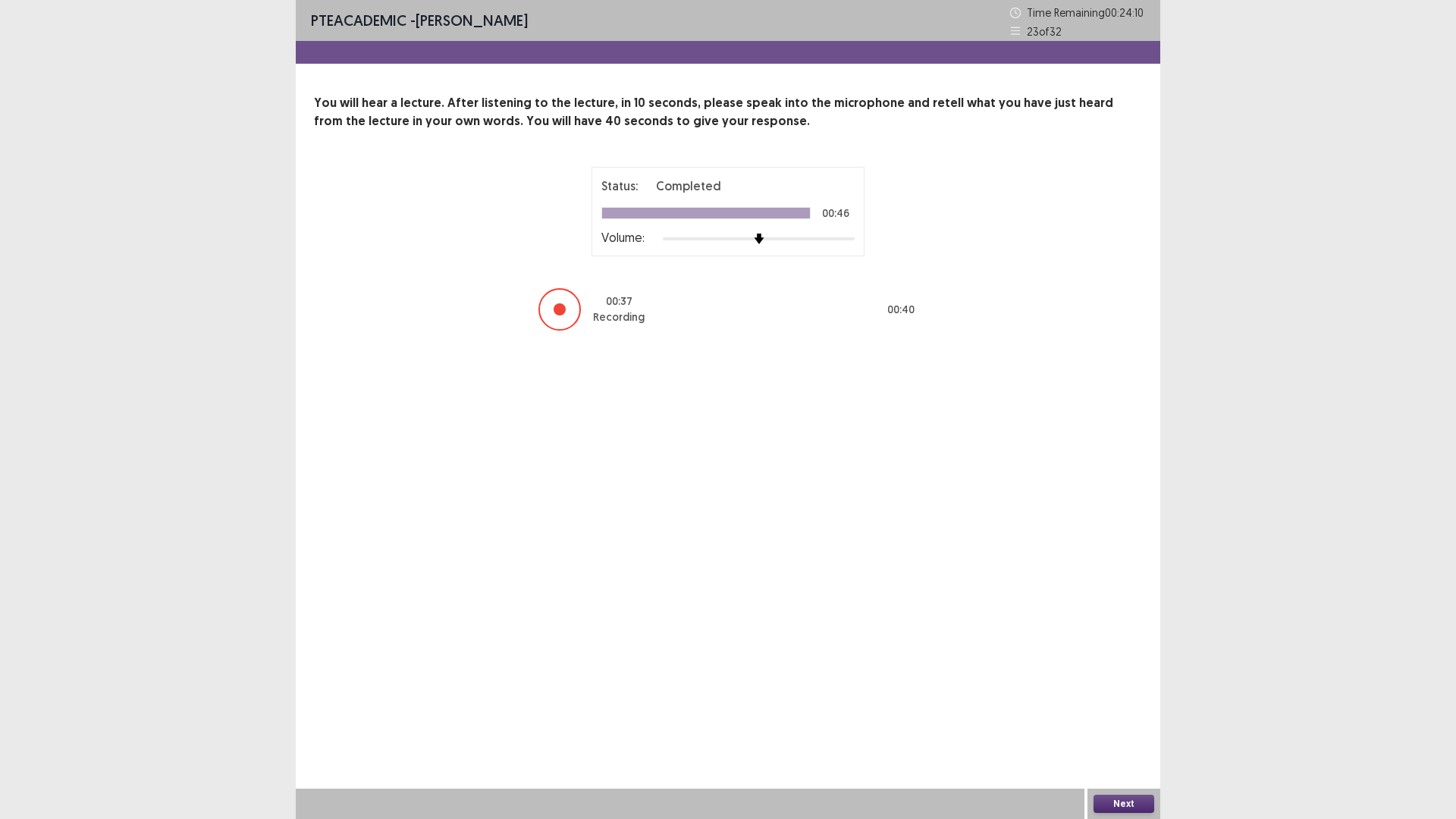
click at [1131, 722] on button "Next" at bounding box center [1124, 803] width 61 height 18
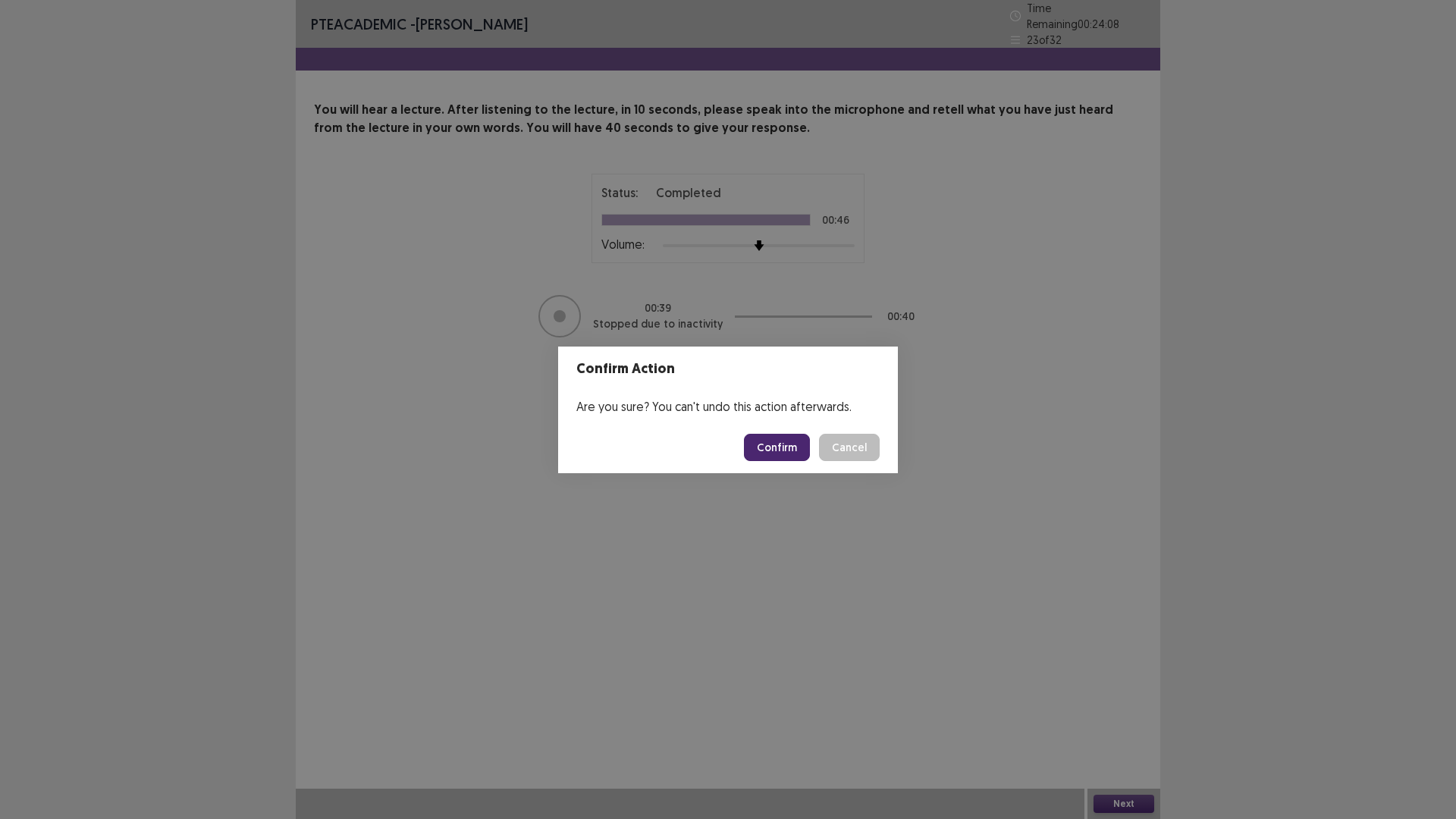
click at [789, 452] on button "Confirm" at bounding box center [777, 447] width 66 height 27
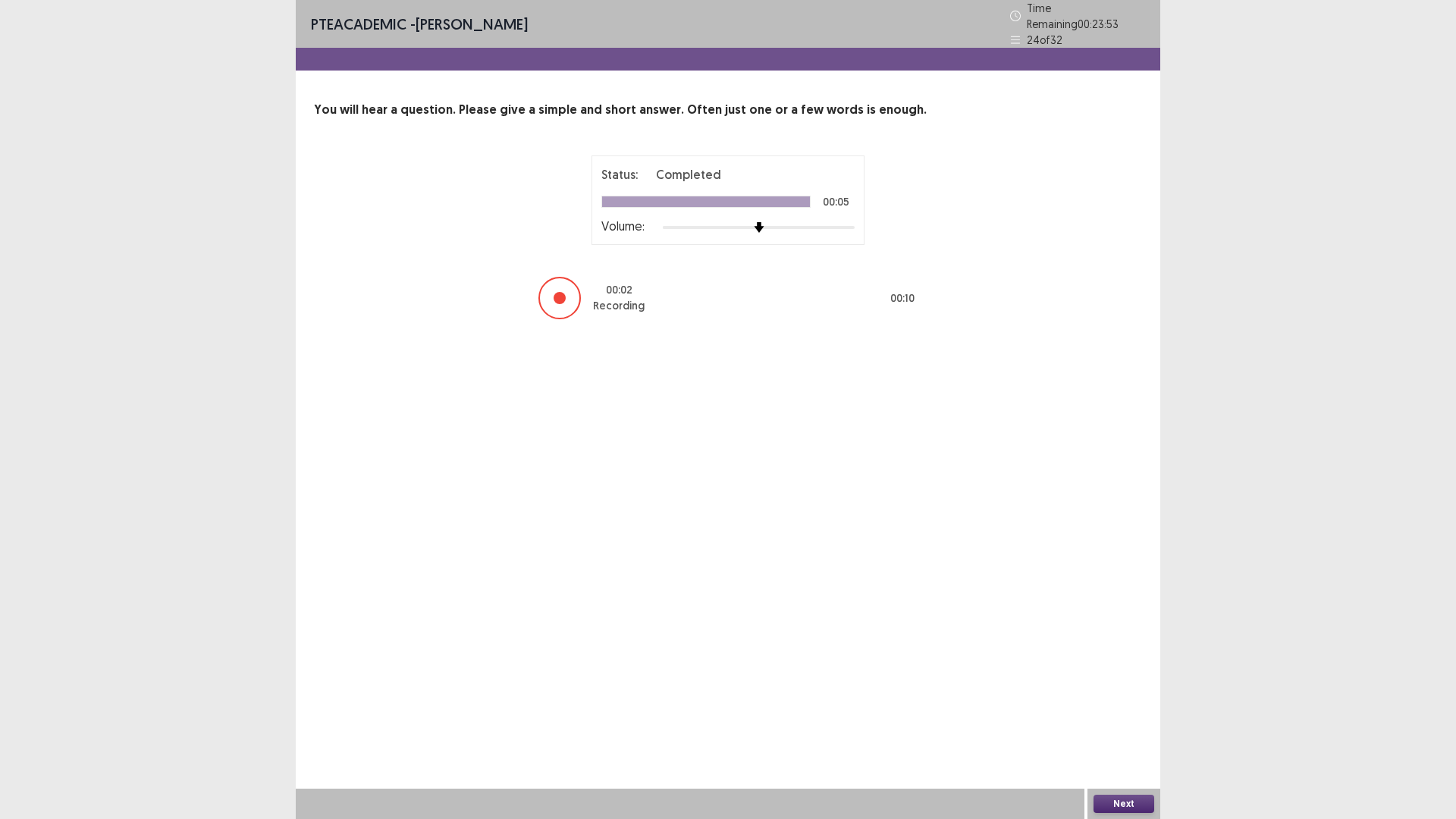
click at [1129, 722] on button "Next" at bounding box center [1124, 803] width 61 height 18
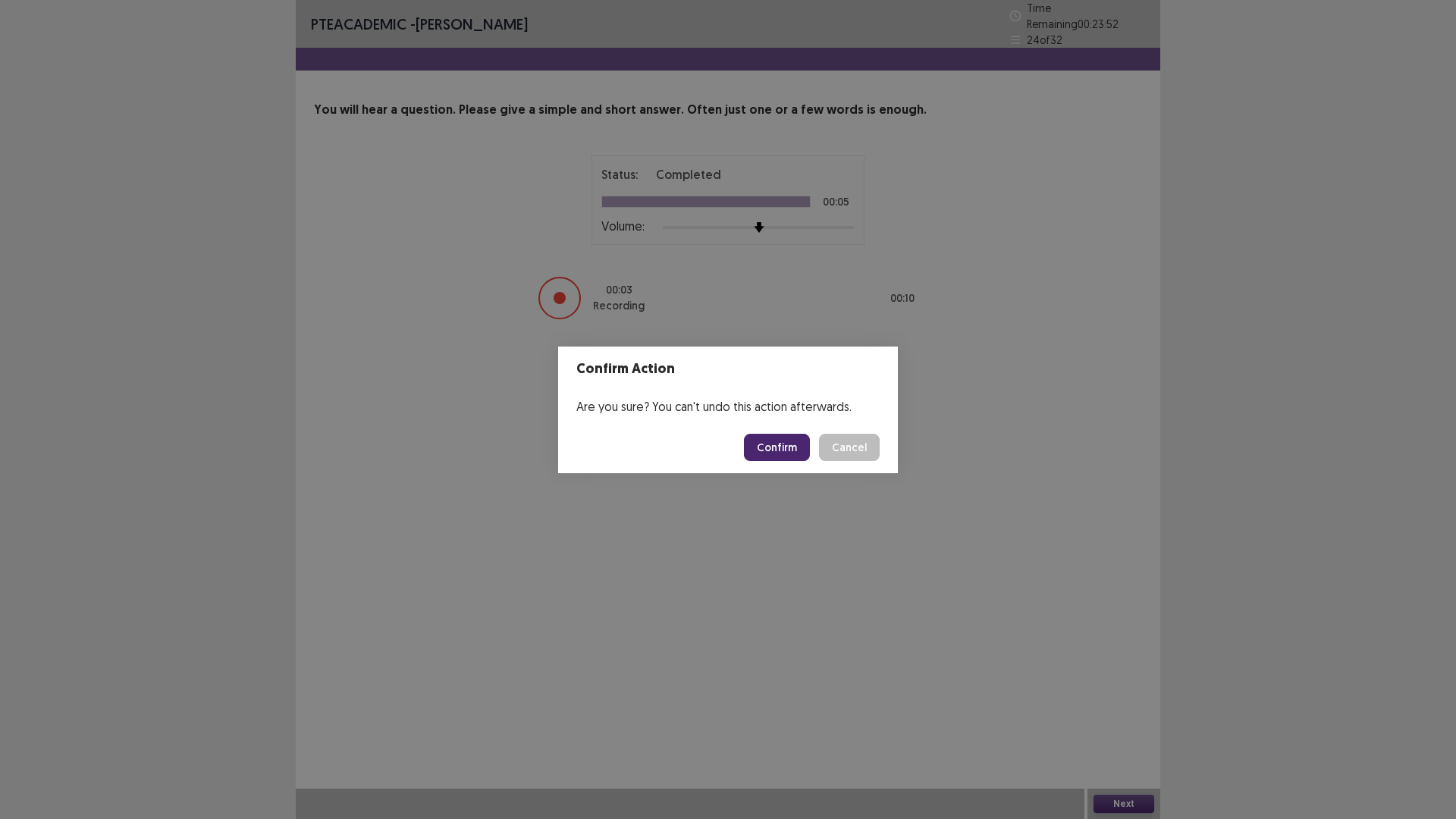
click at [790, 438] on button "Confirm" at bounding box center [777, 447] width 66 height 27
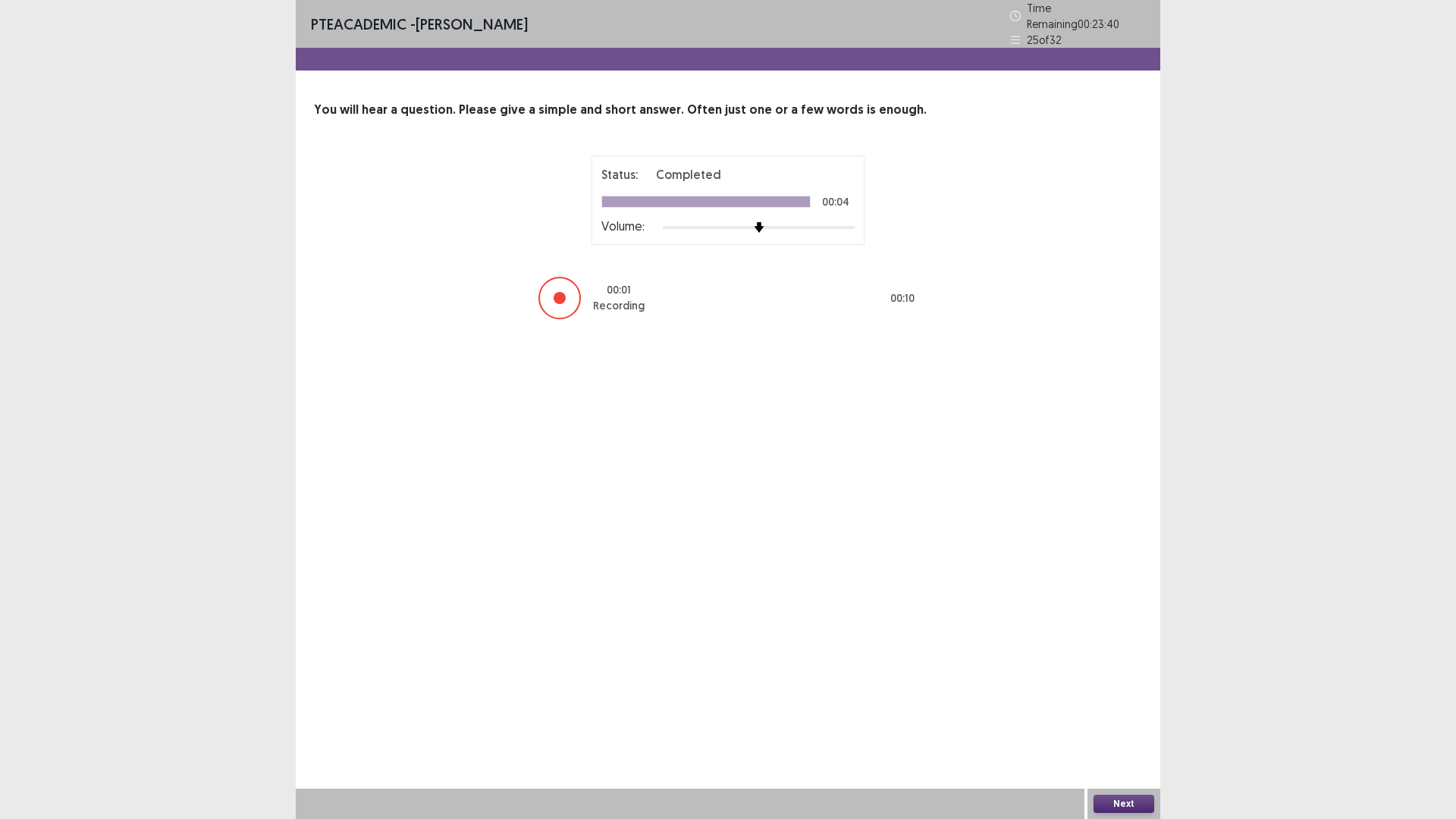
click at [1126, 722] on button "Next" at bounding box center [1124, 803] width 61 height 18
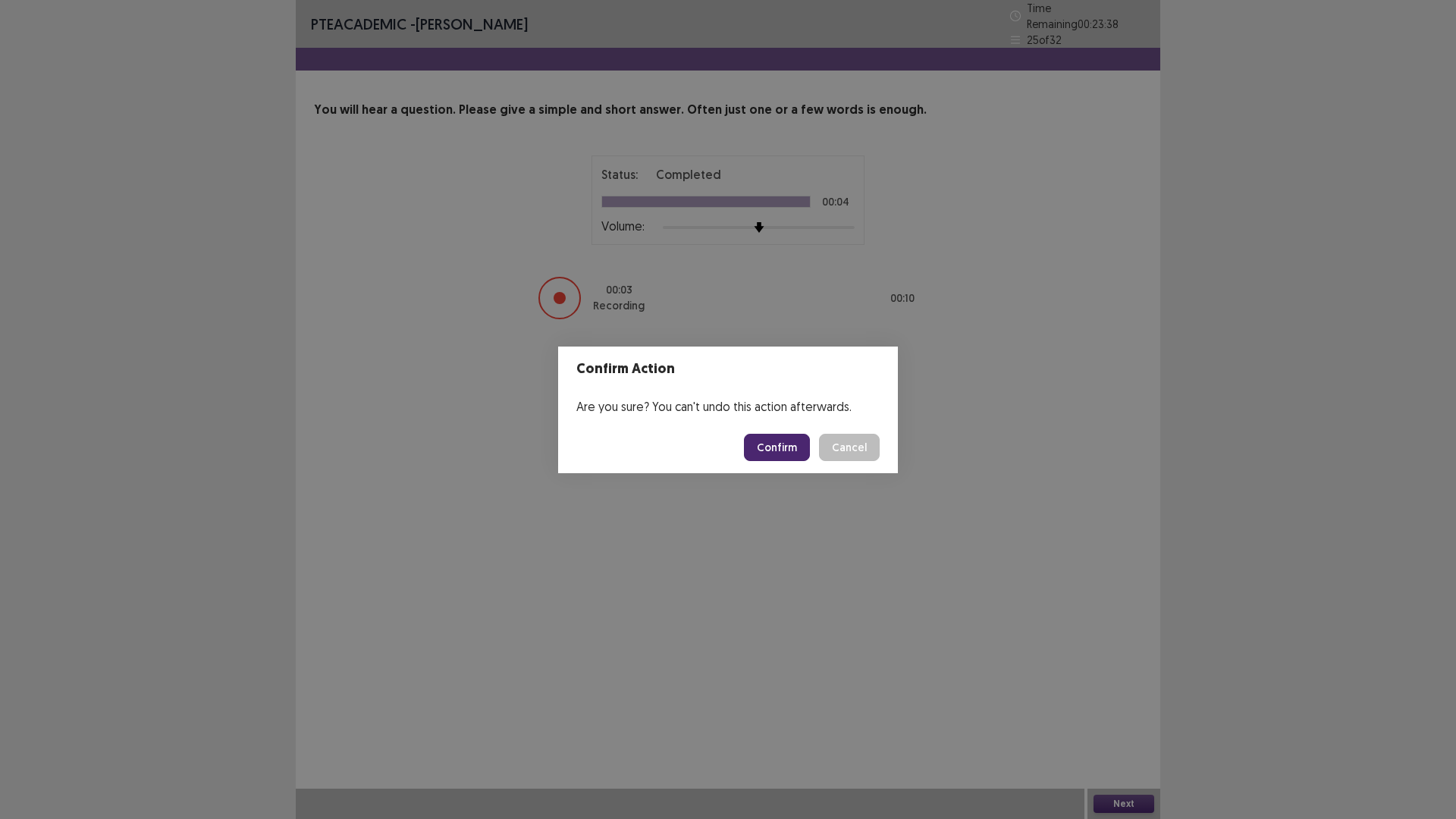
click at [797, 443] on button "Confirm" at bounding box center [777, 447] width 66 height 27
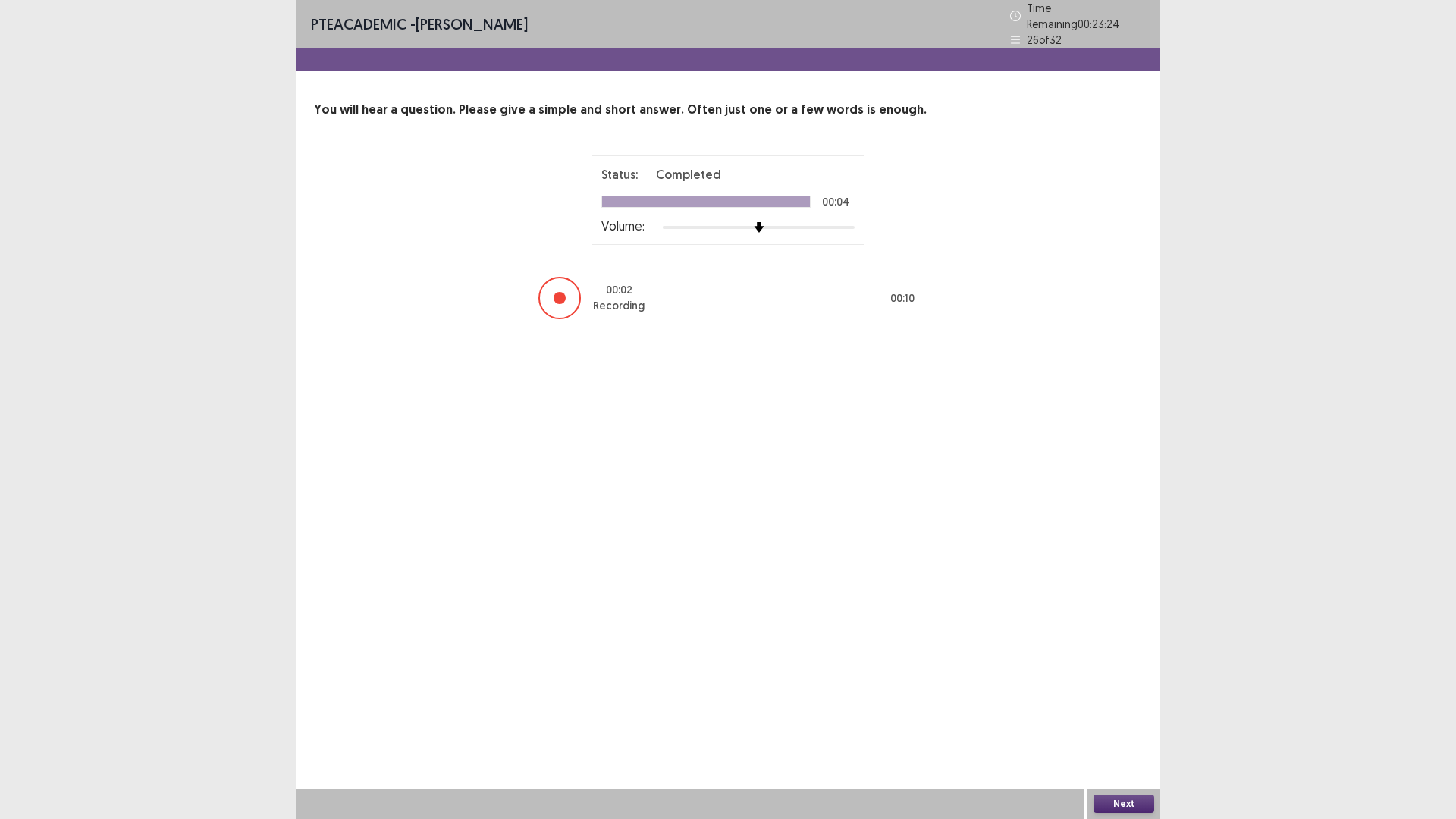
click at [1115, 722] on button "Next" at bounding box center [1124, 803] width 61 height 18
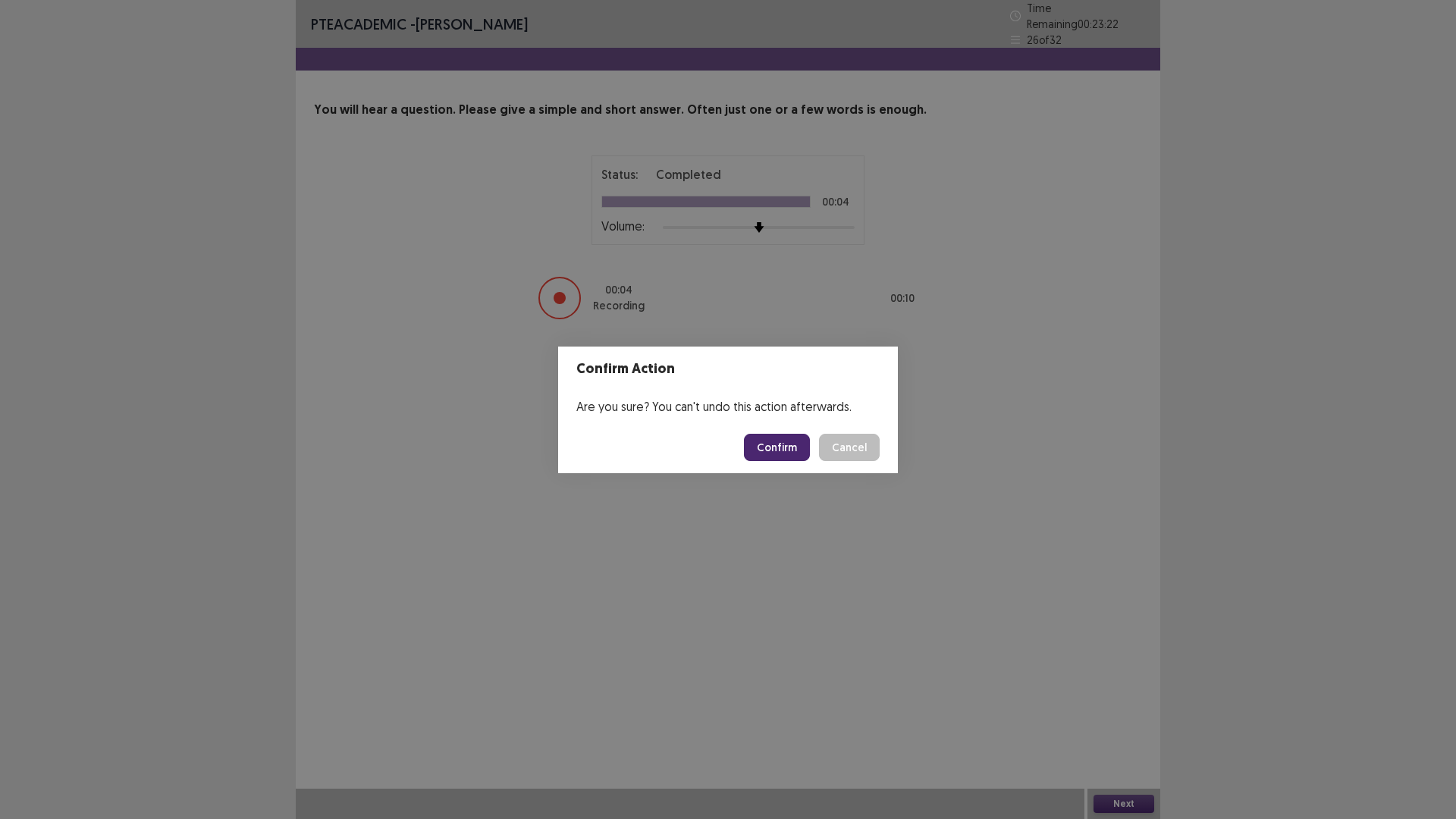
click at [760, 435] on button "Confirm" at bounding box center [777, 447] width 66 height 27
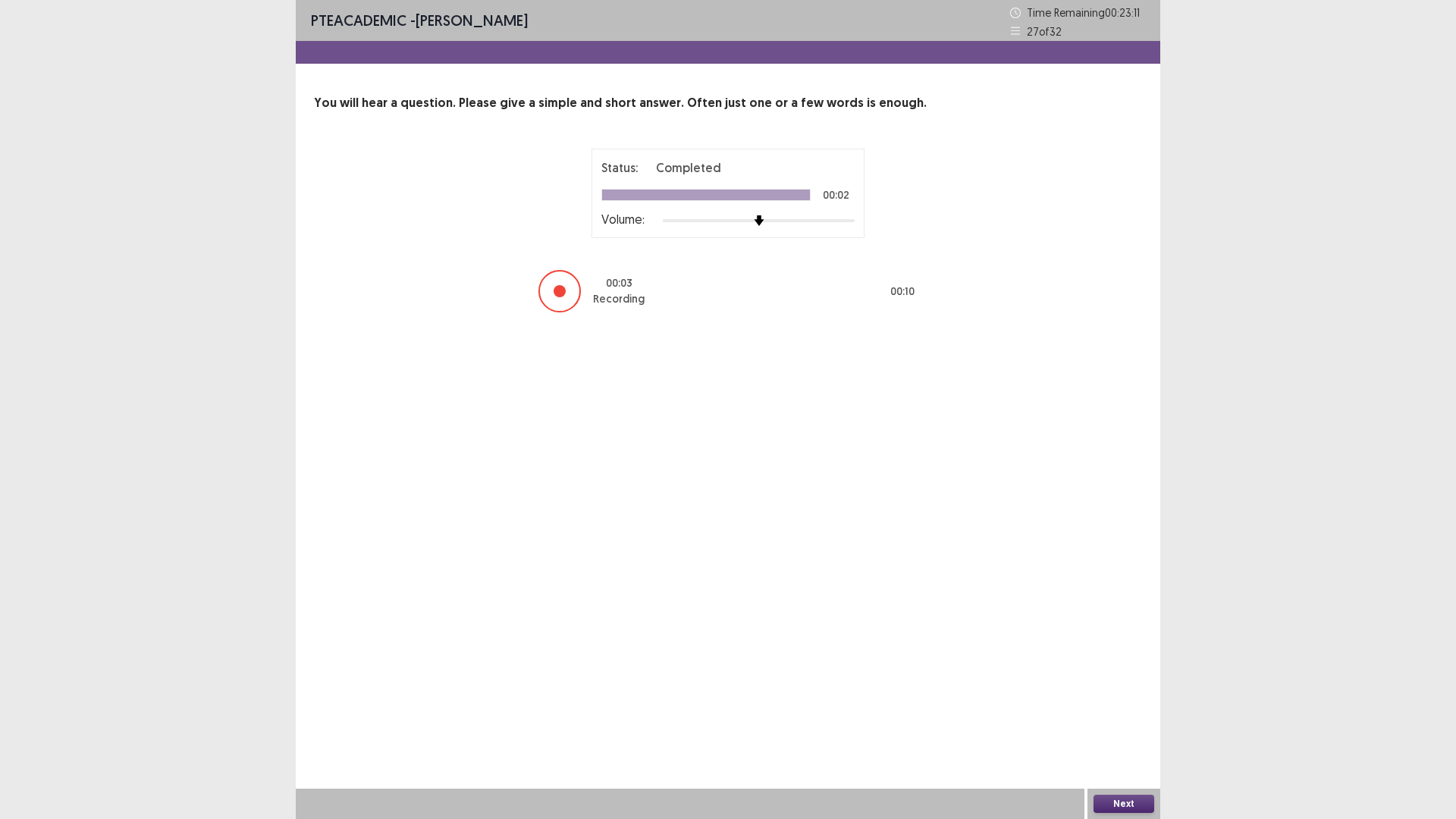
click at [1114, 722] on button "Next" at bounding box center [1124, 803] width 61 height 18
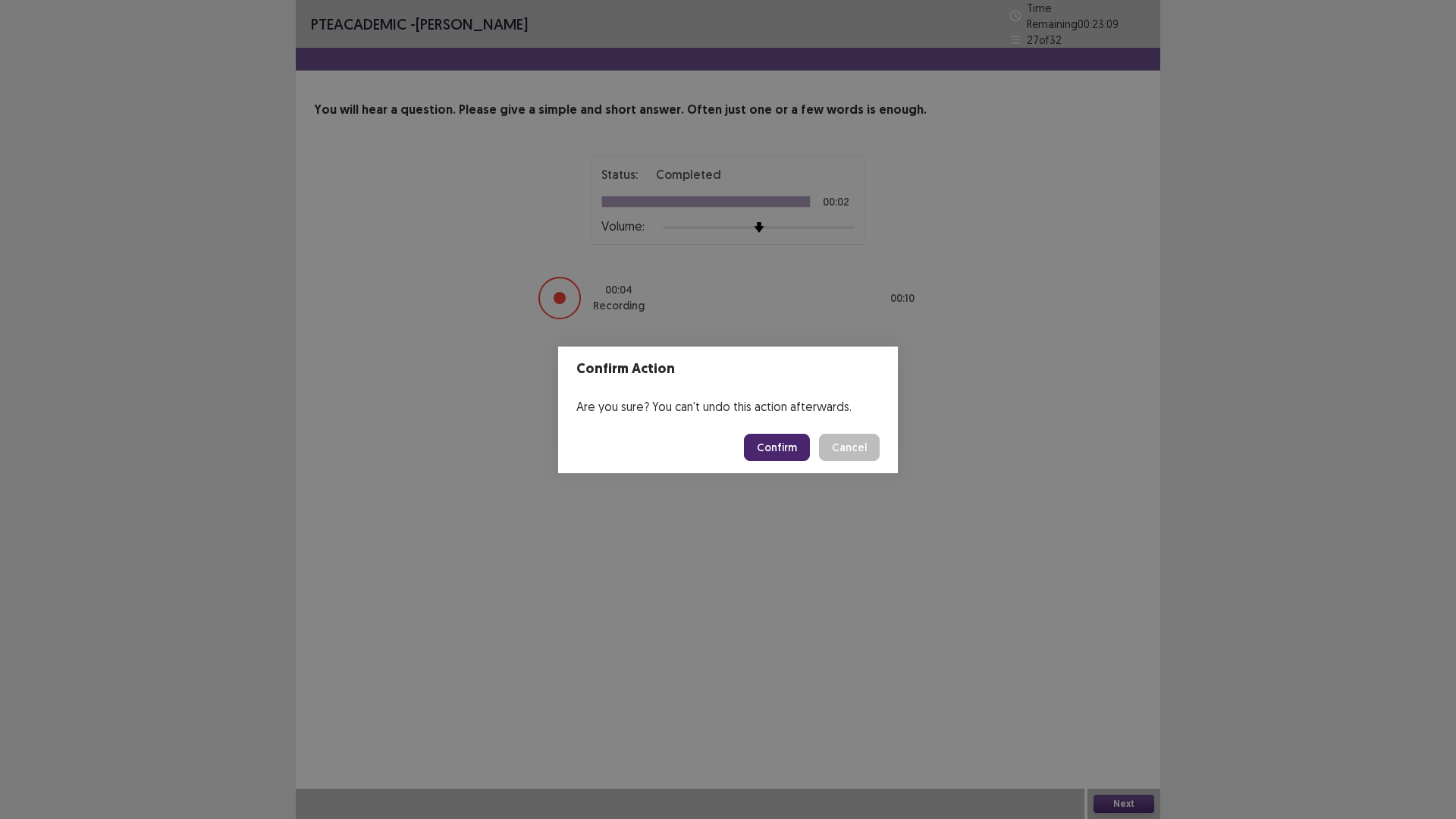
click at [788, 442] on button "Confirm" at bounding box center [777, 447] width 66 height 27
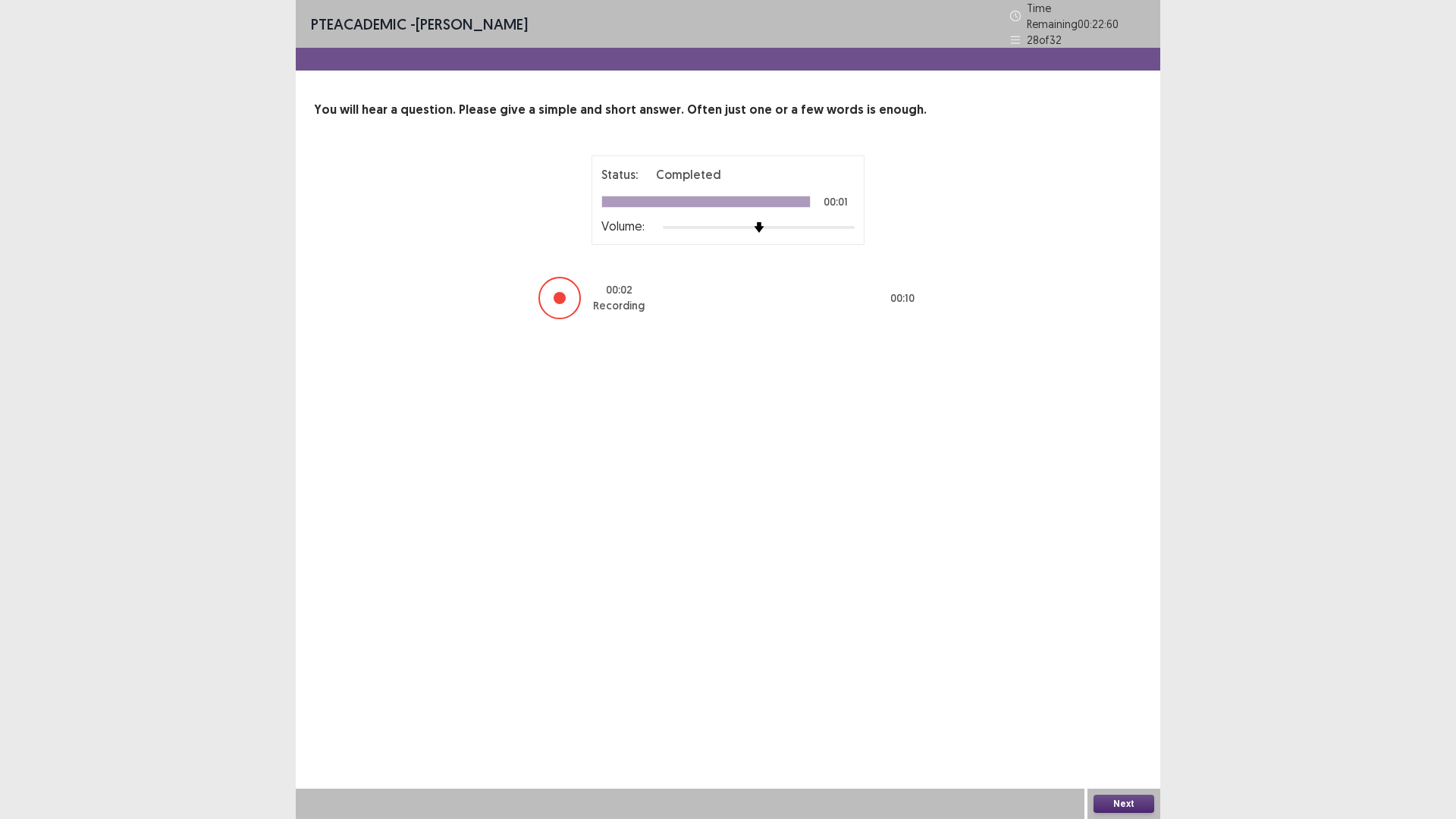
click at [1111, 722] on button "Next" at bounding box center [1124, 803] width 61 height 18
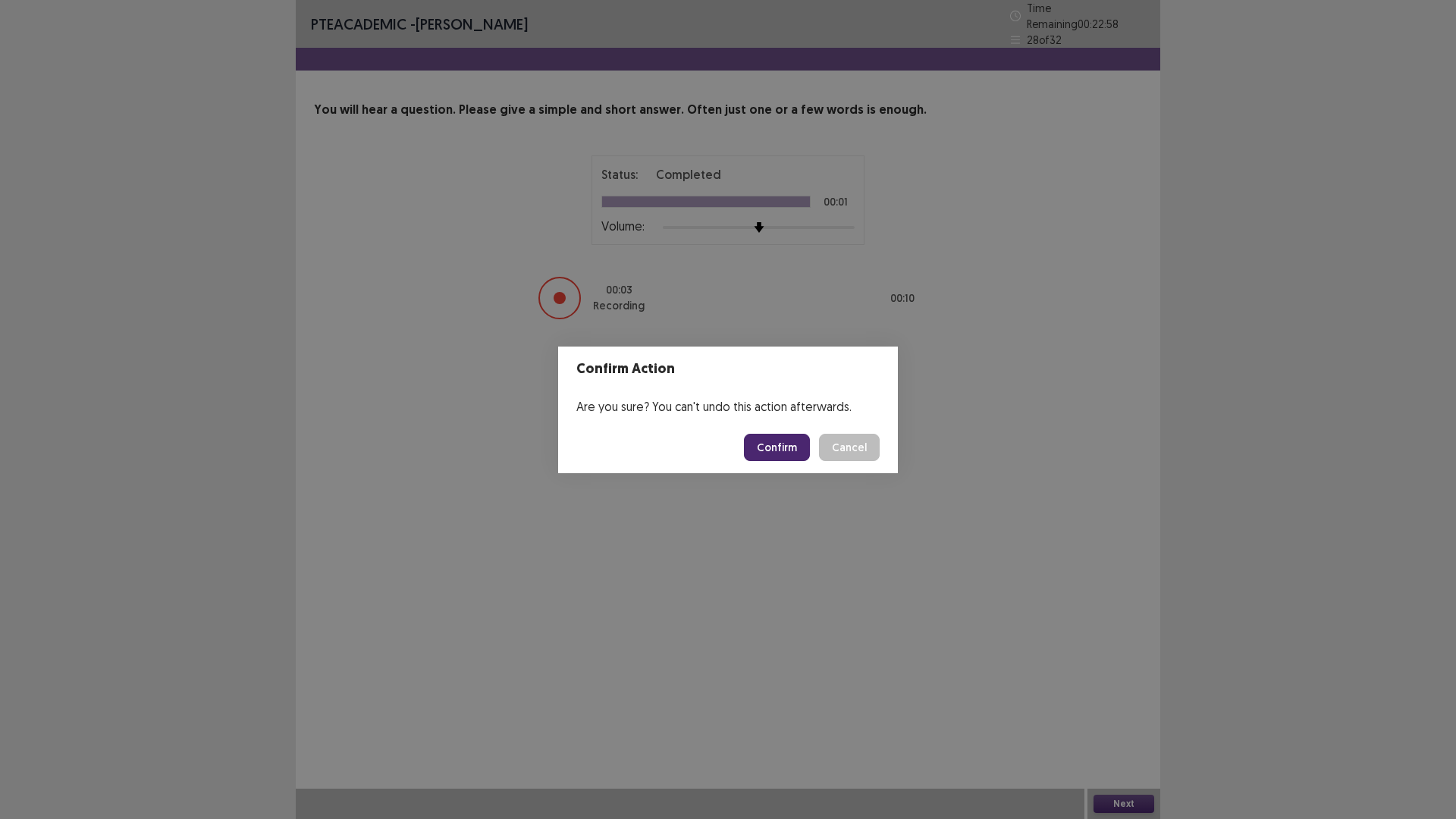
click at [786, 447] on button "Confirm" at bounding box center [777, 447] width 66 height 27
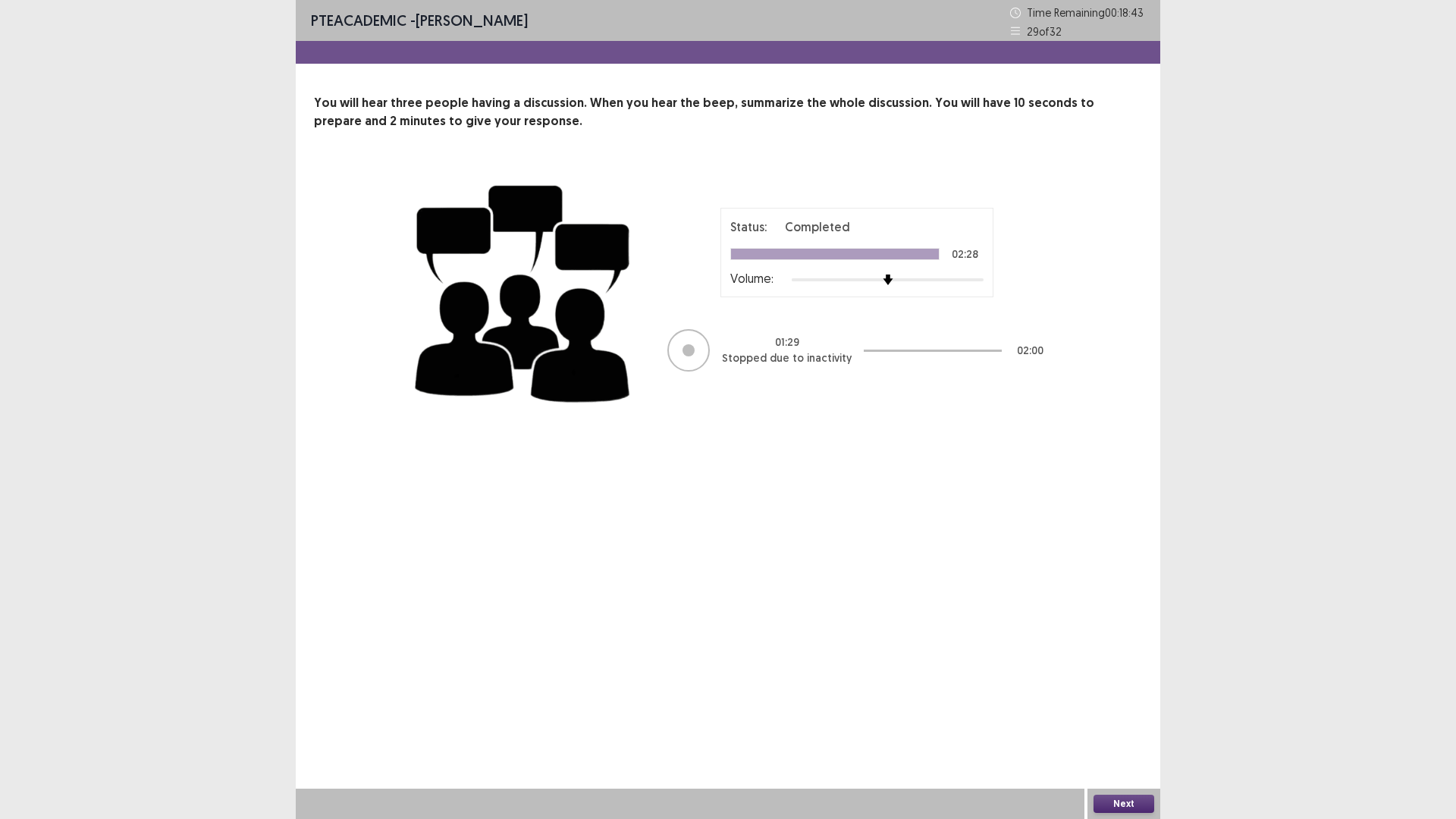
click at [1120, 722] on button "Next" at bounding box center [1124, 803] width 61 height 18
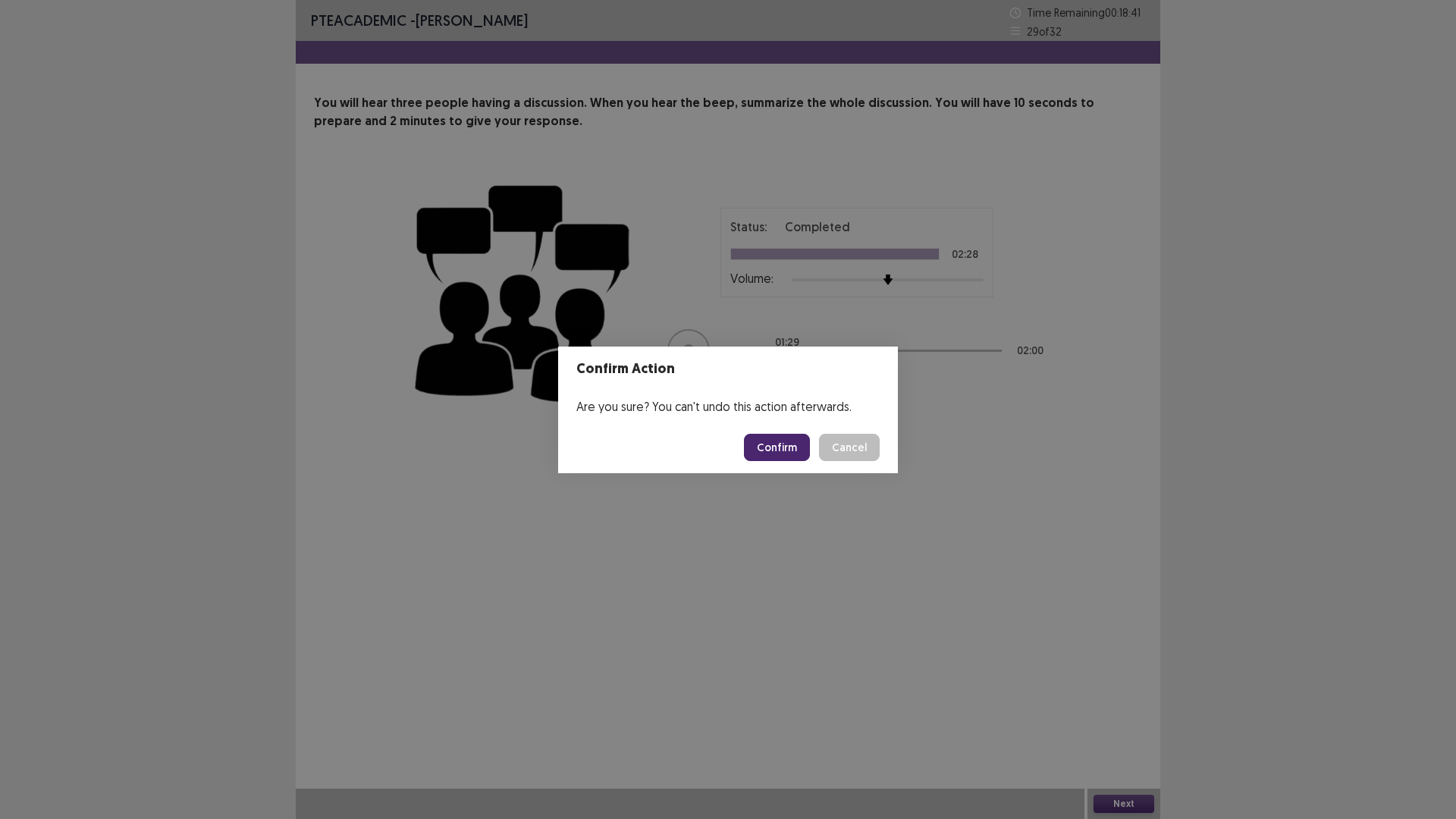
click at [775, 452] on button "Confirm" at bounding box center [777, 447] width 66 height 27
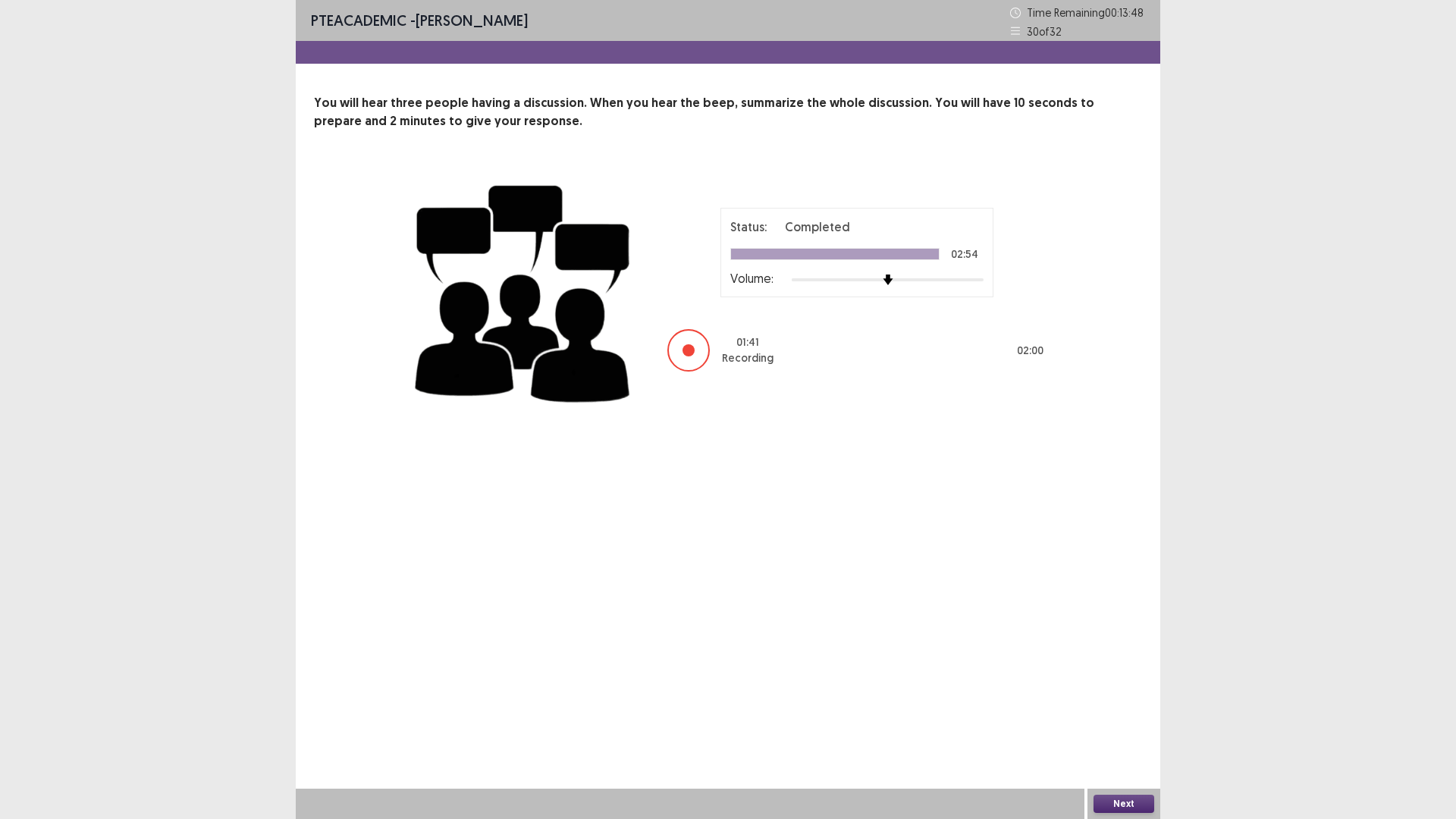
click at [1030, 268] on div "Status: Completed 02:54 Volume: 01 : 41 Recording 02 : 00" at bounding box center [857, 290] width 379 height 165
drag, startPoint x: 688, startPoint y: 295, endPoint x: 833, endPoint y: 242, distance: 154.4
click at [833, 242] on div "Status: Completed 02:54 Volume: 01 : 44 Recording 02 : 00" at bounding box center [857, 290] width 379 height 165
click at [810, 242] on div "Status: Completed 02:54 Volume:" at bounding box center [858, 252] width 254 height 70
click at [807, 248] on div "Status: Completed 02:54 Volume:" at bounding box center [858, 252] width 254 height 70
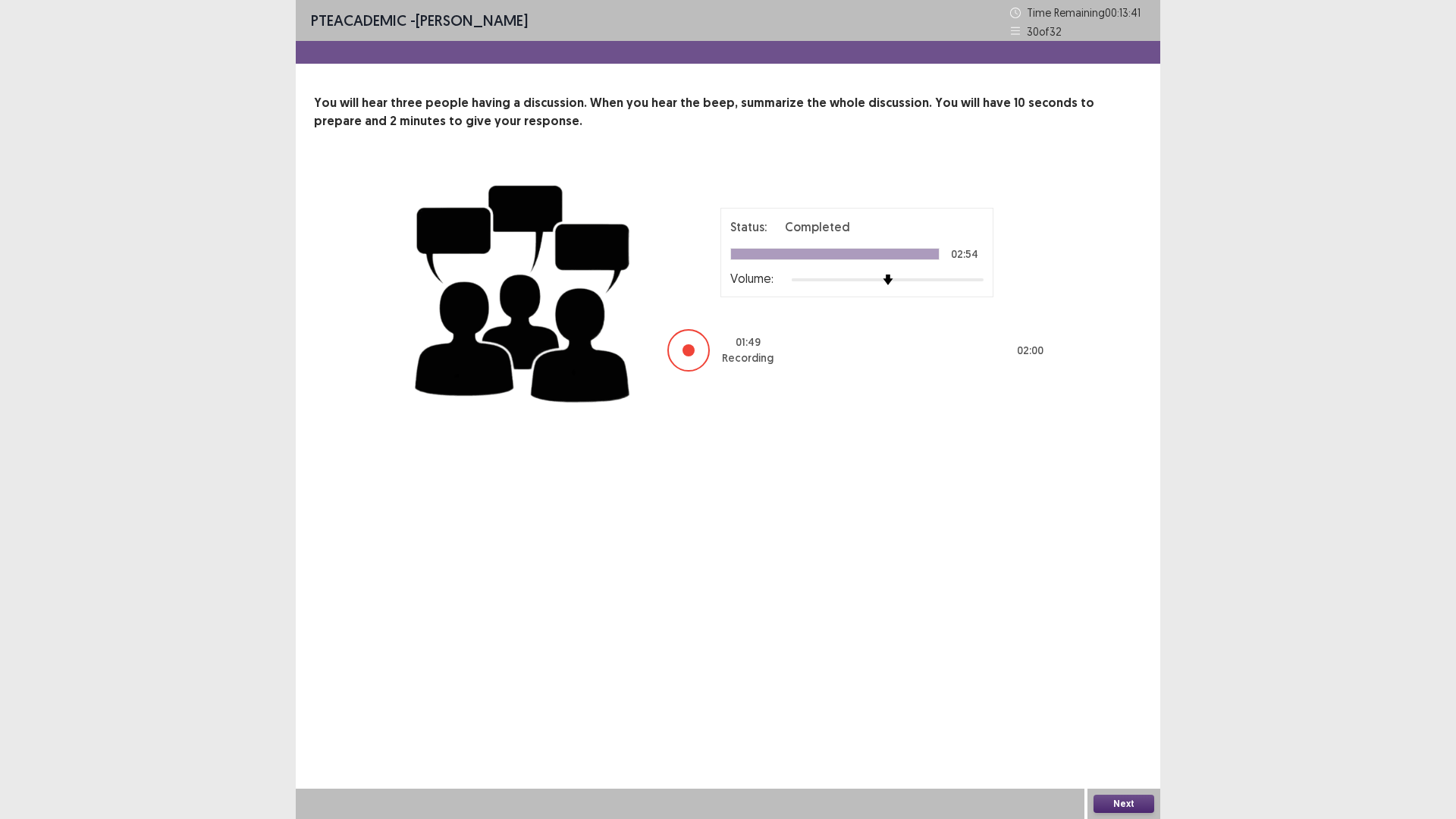
click at [1116, 722] on button "Next" at bounding box center [1124, 803] width 61 height 18
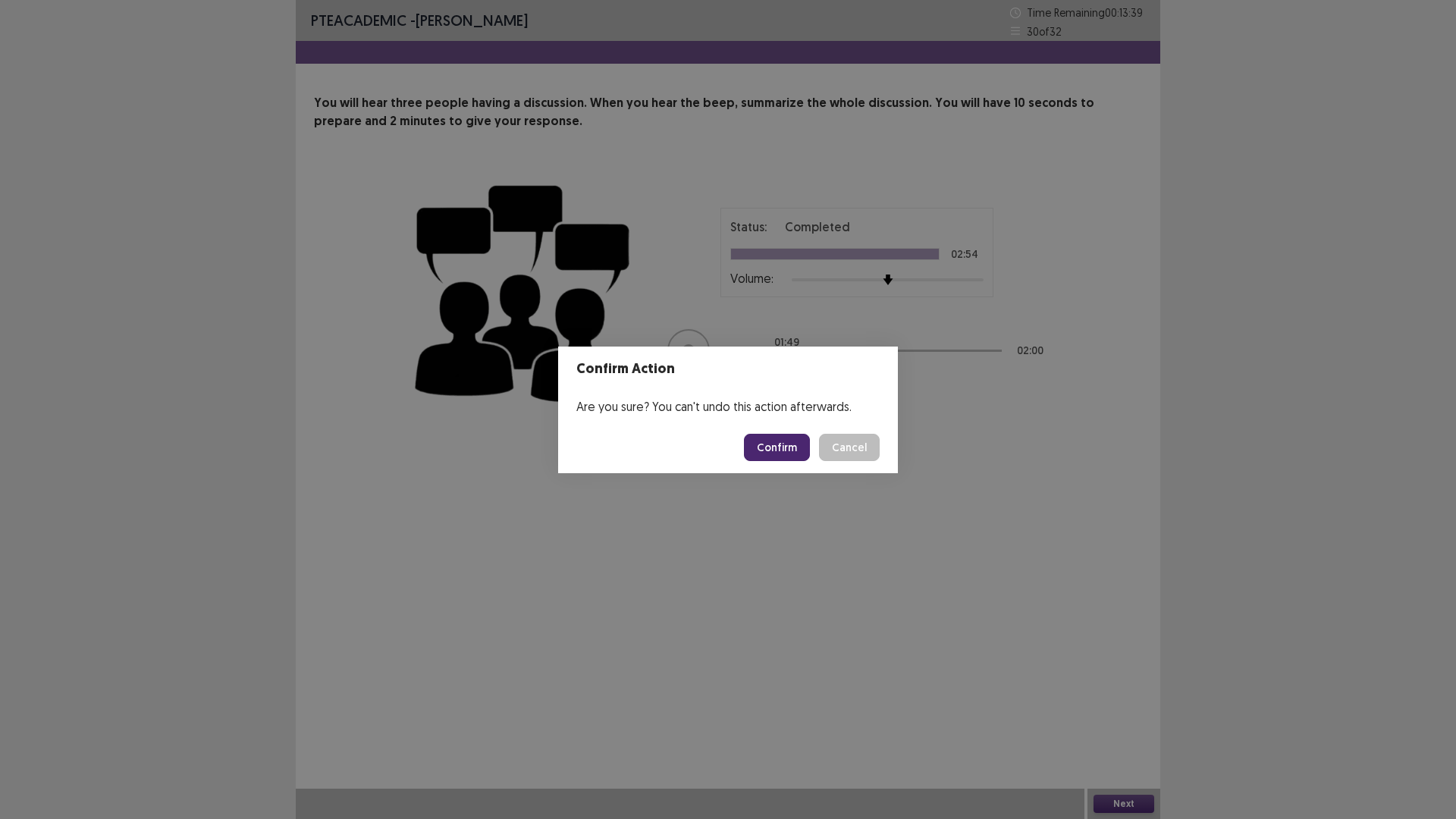
click at [791, 451] on button "Confirm" at bounding box center [777, 447] width 66 height 27
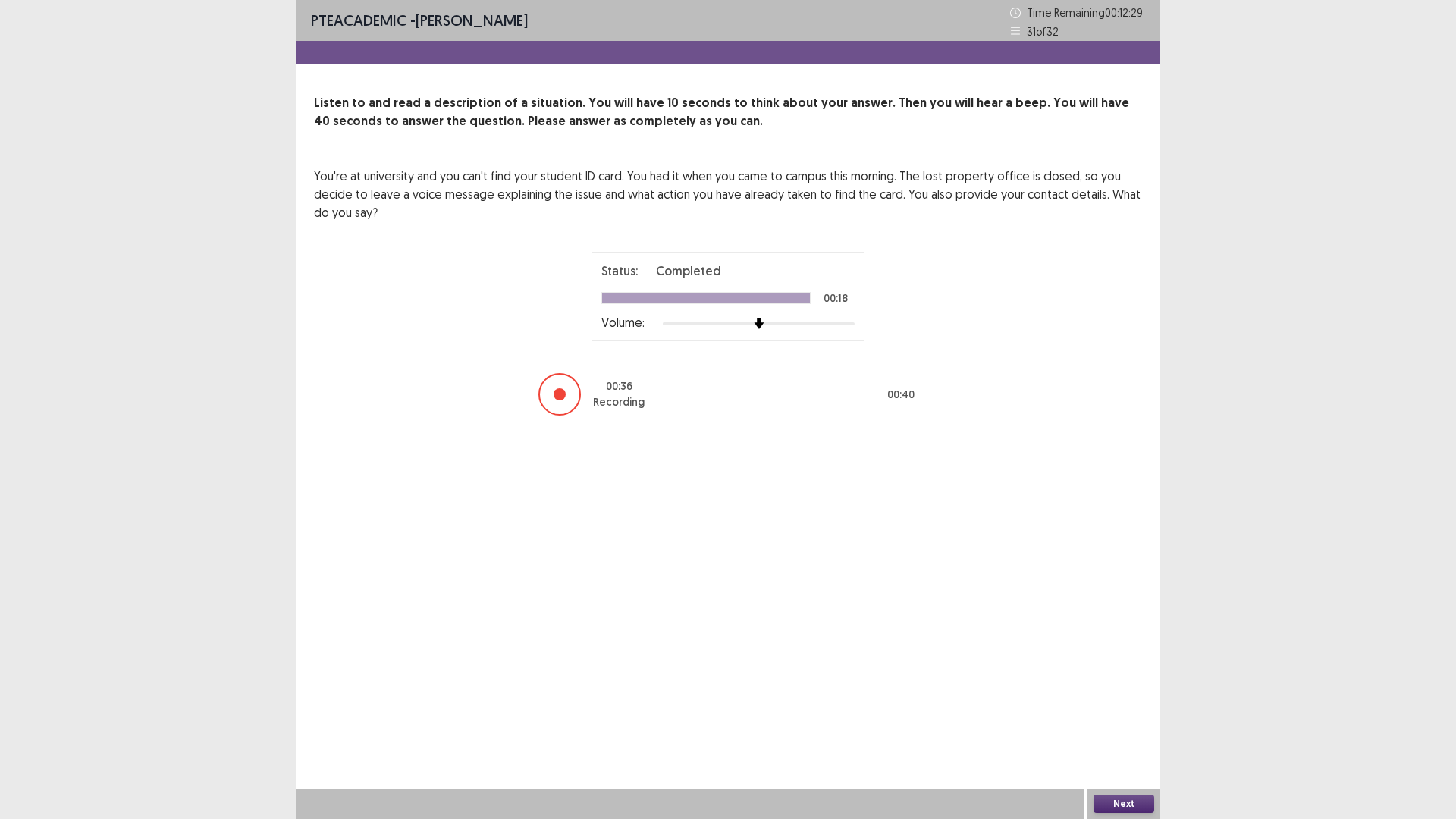
click at [1120, 722] on button "Next" at bounding box center [1124, 803] width 61 height 18
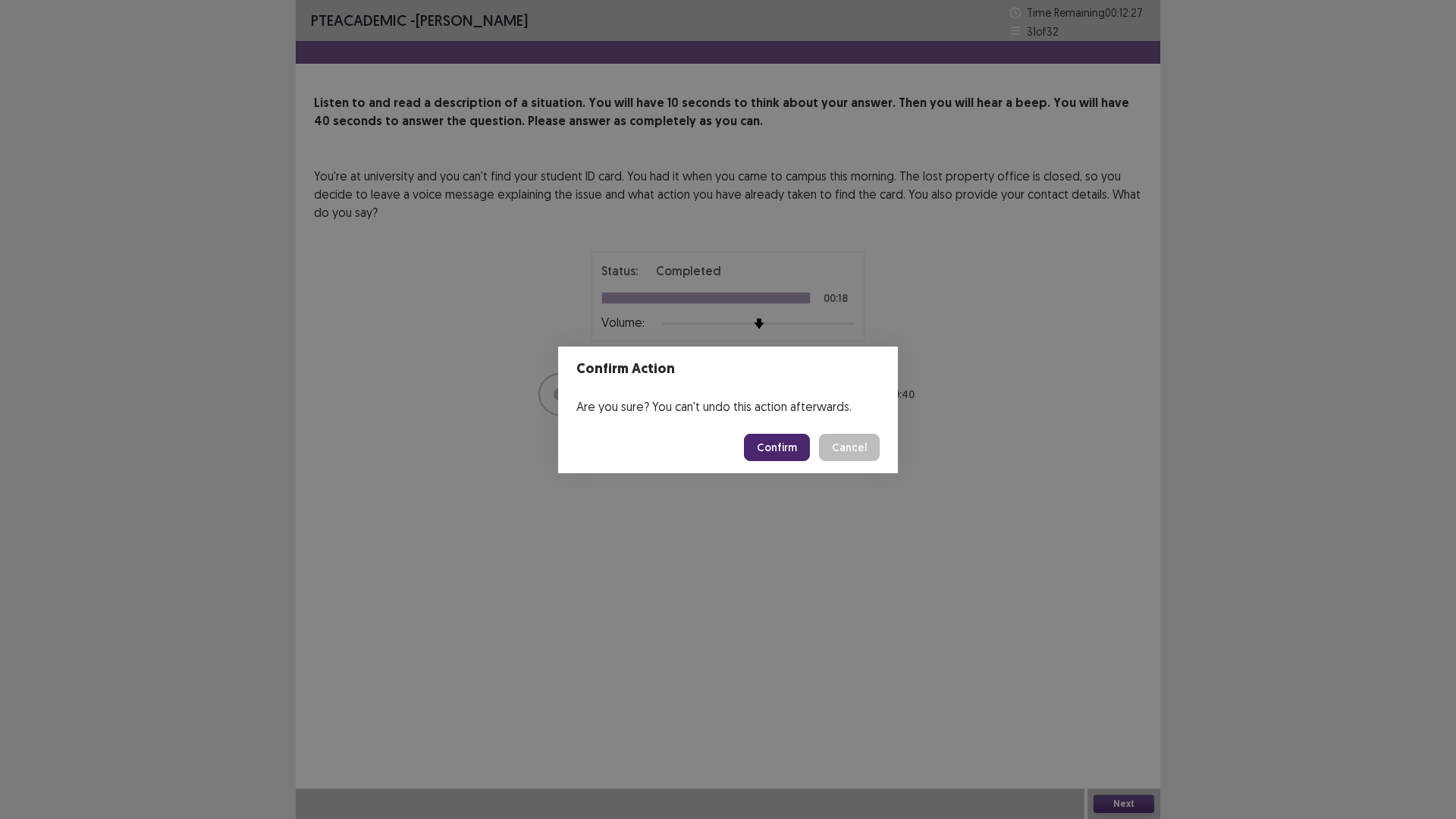
click at [786, 443] on button "Confirm" at bounding box center [777, 447] width 66 height 27
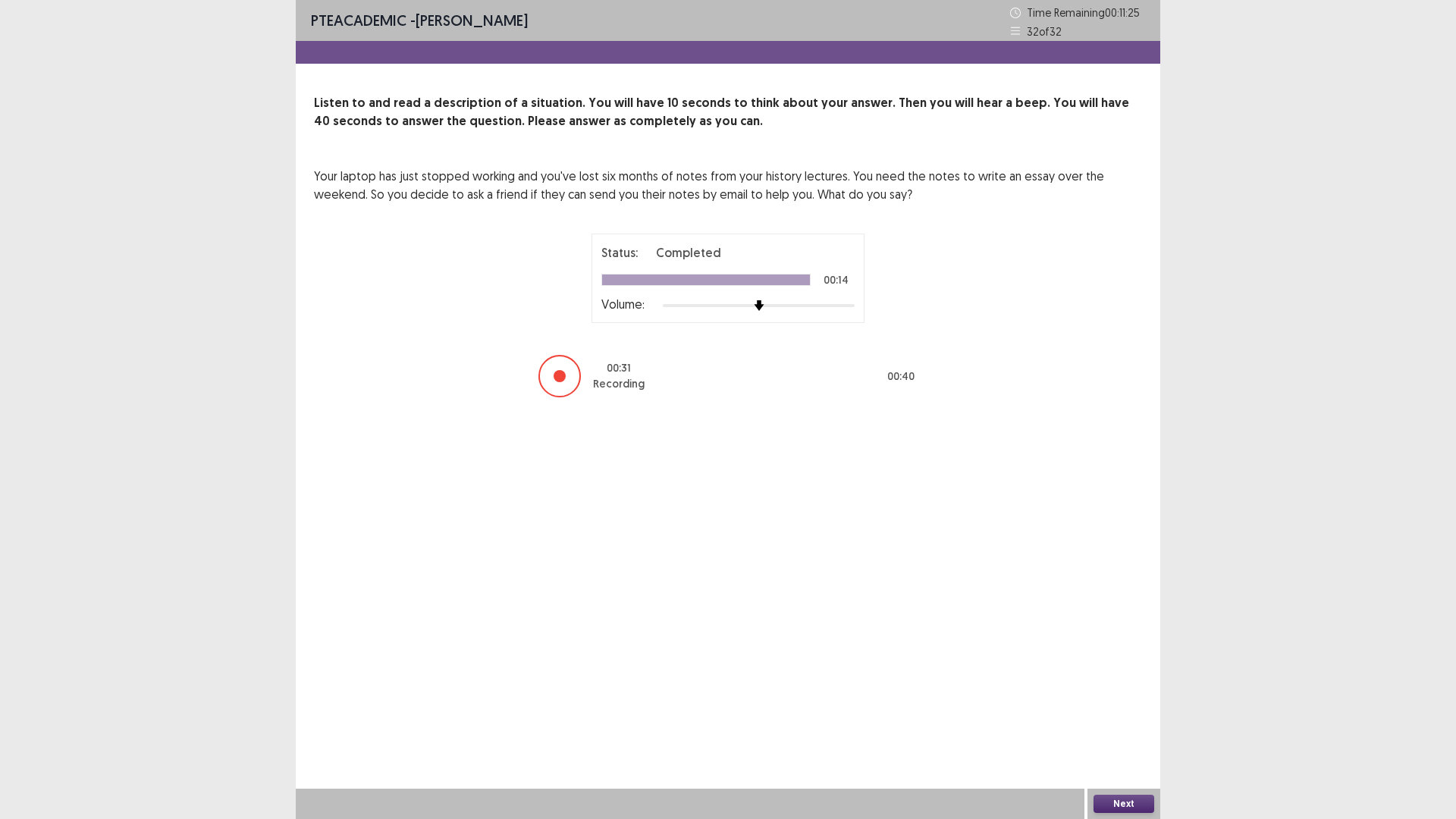
click at [1119, 722] on button "Next" at bounding box center [1124, 803] width 61 height 18
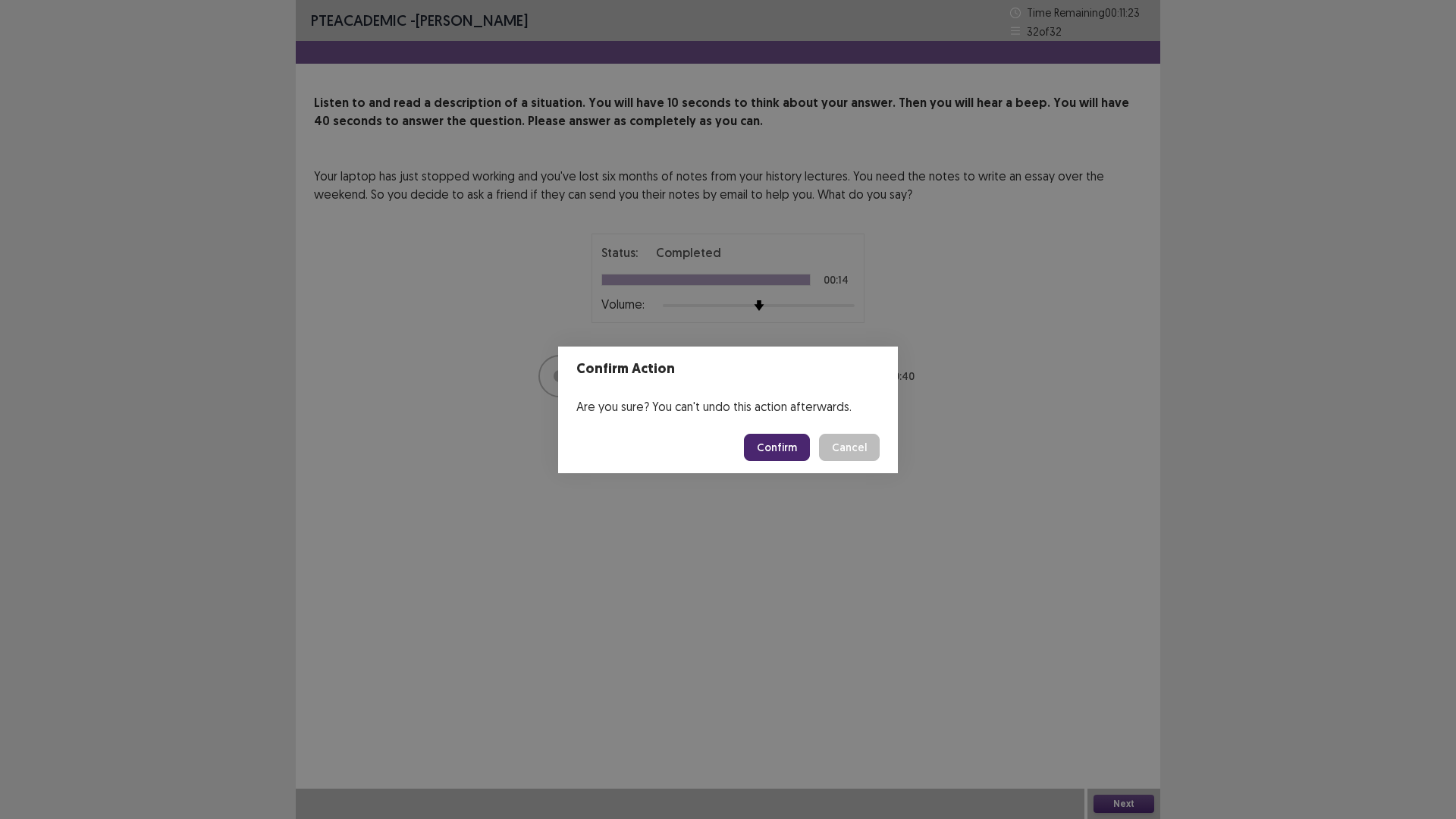
click at [785, 457] on button "Confirm" at bounding box center [777, 447] width 66 height 27
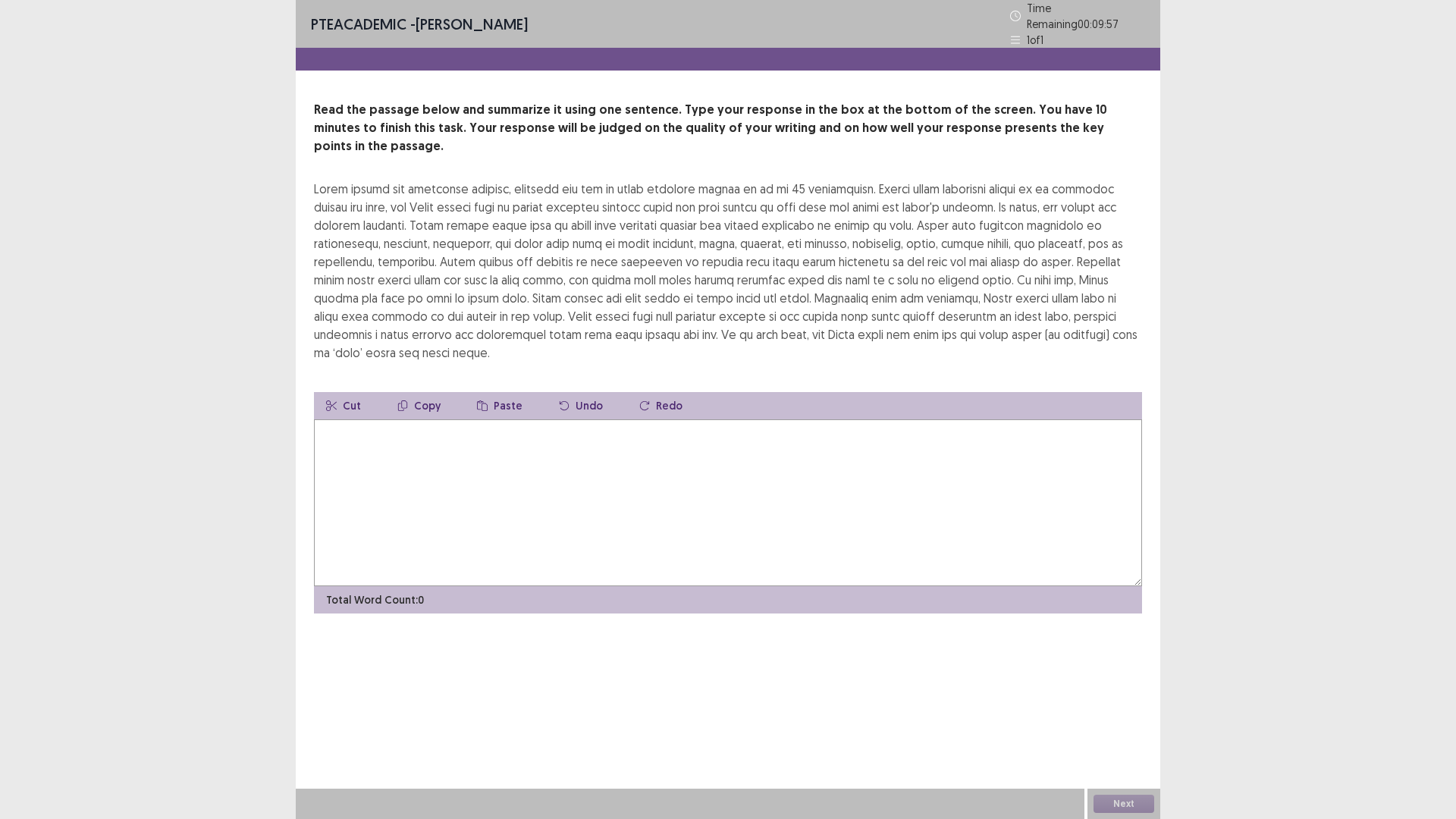
click at [590, 452] on textarea at bounding box center [728, 503] width 828 height 167
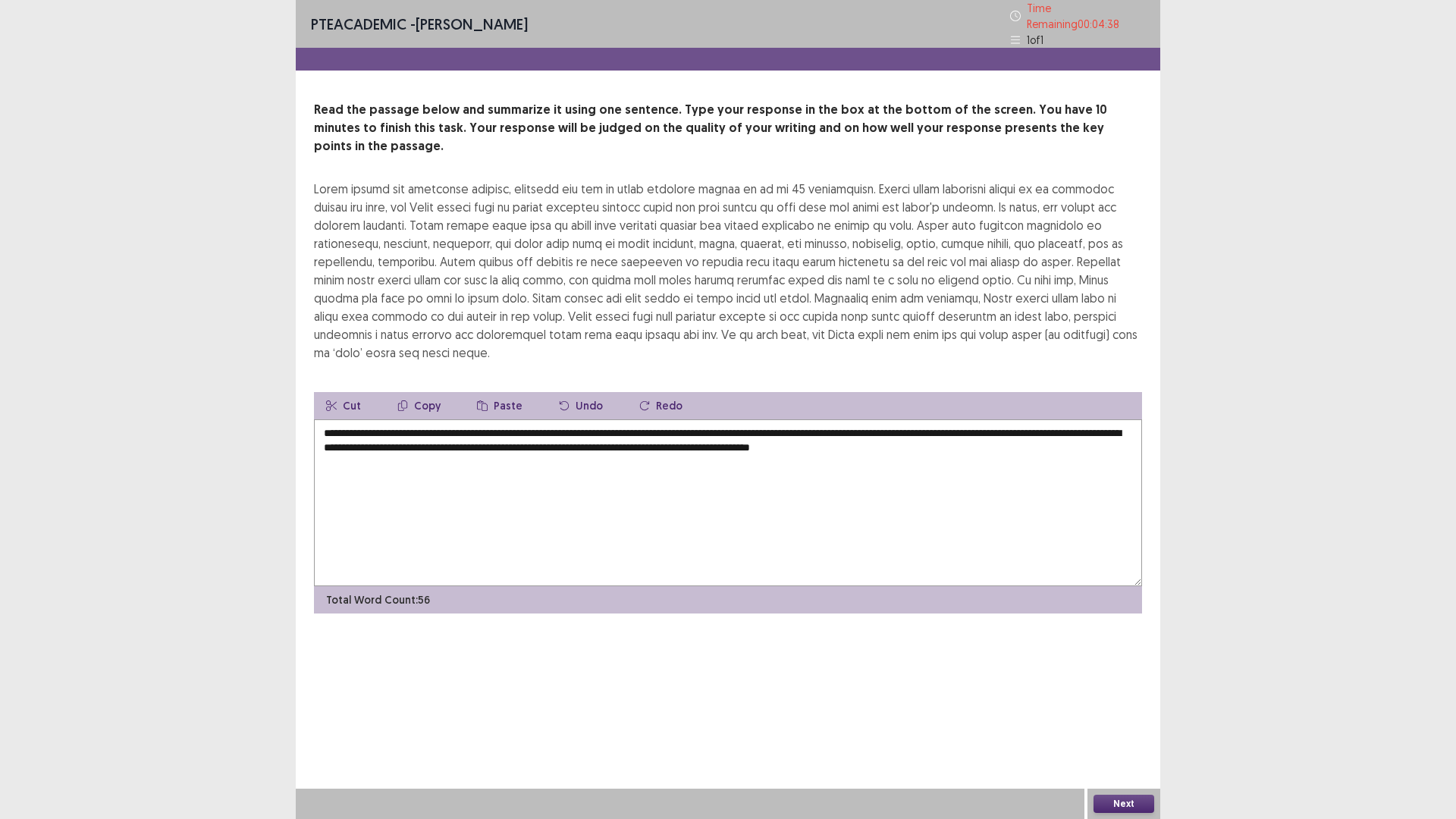
type textarea "**********"
click at [1122, 722] on button "Next" at bounding box center [1124, 803] width 61 height 18
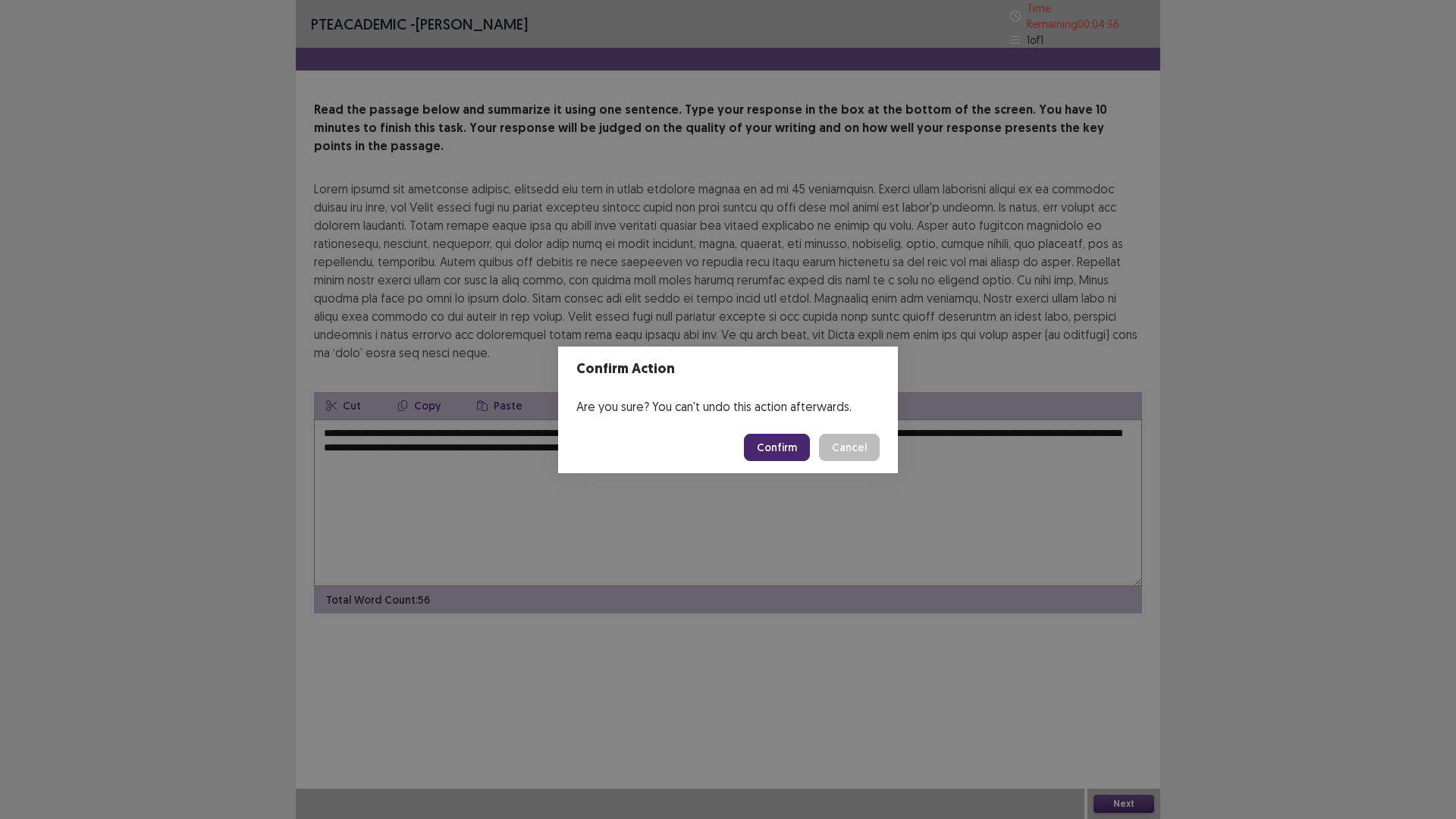
click at [768, 445] on button "Confirm" at bounding box center [777, 447] width 66 height 27
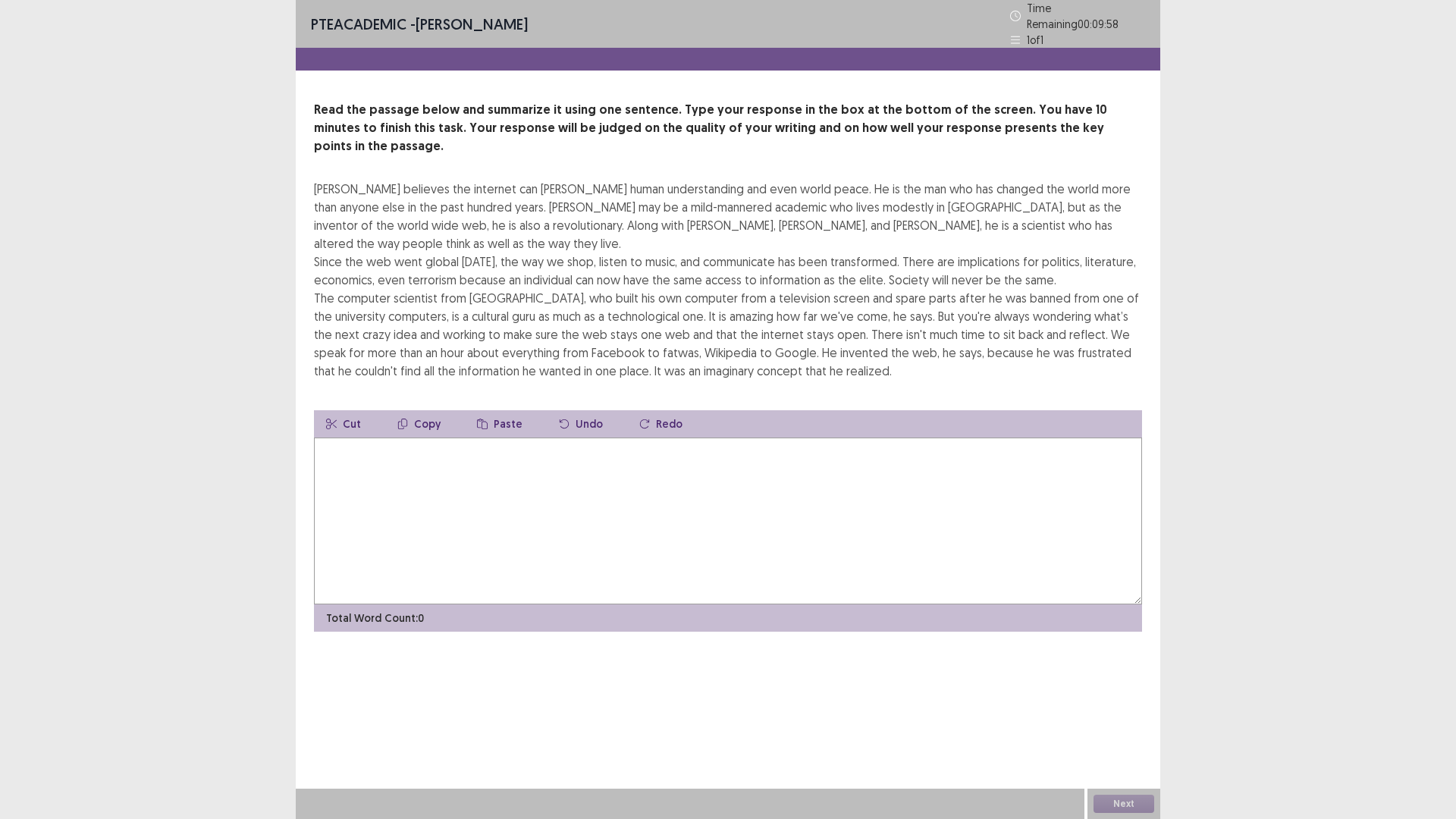
click at [480, 485] on textarea at bounding box center [728, 521] width 828 height 167
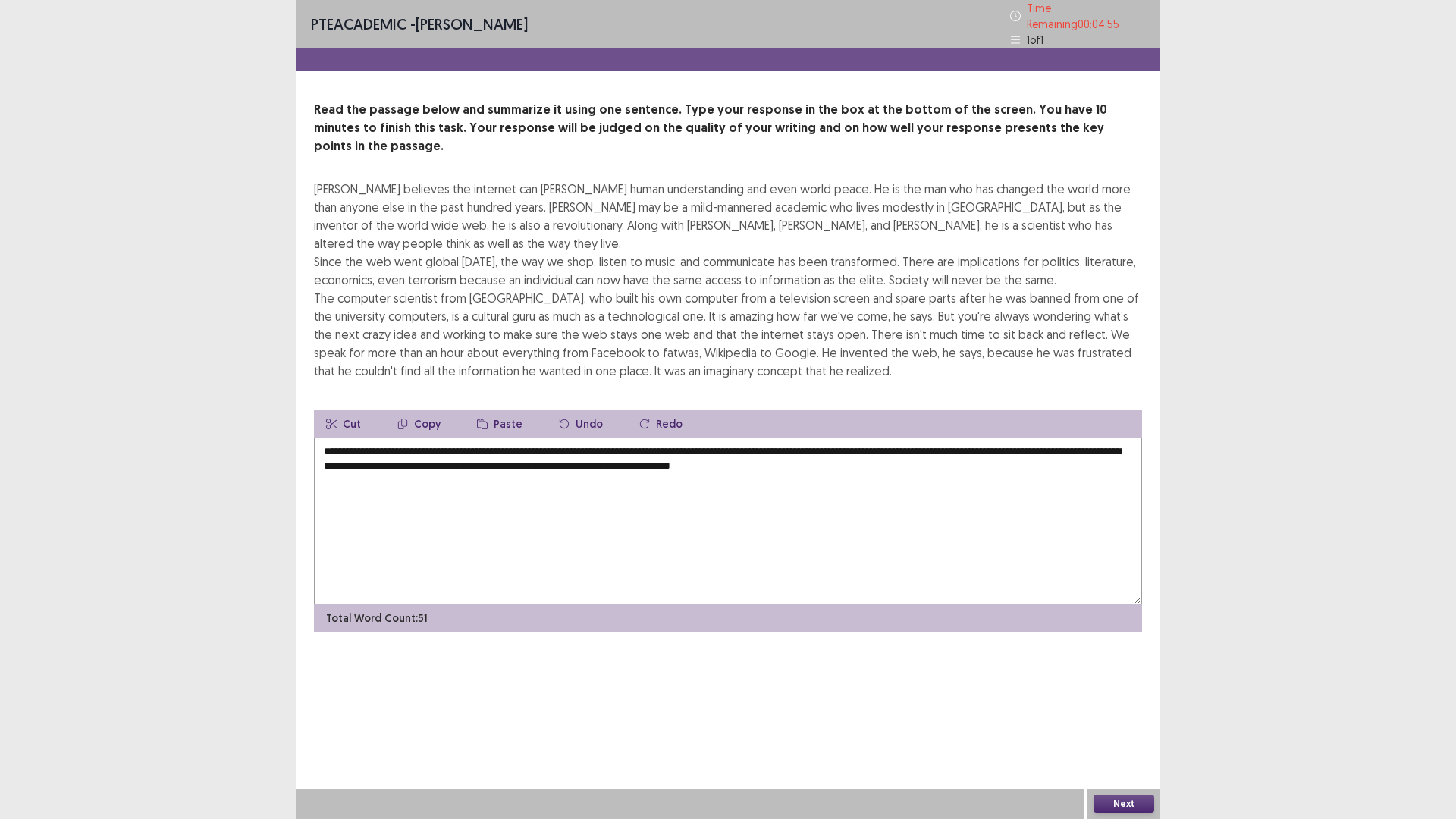
click at [584, 438] on textarea "**********" at bounding box center [728, 521] width 828 height 167
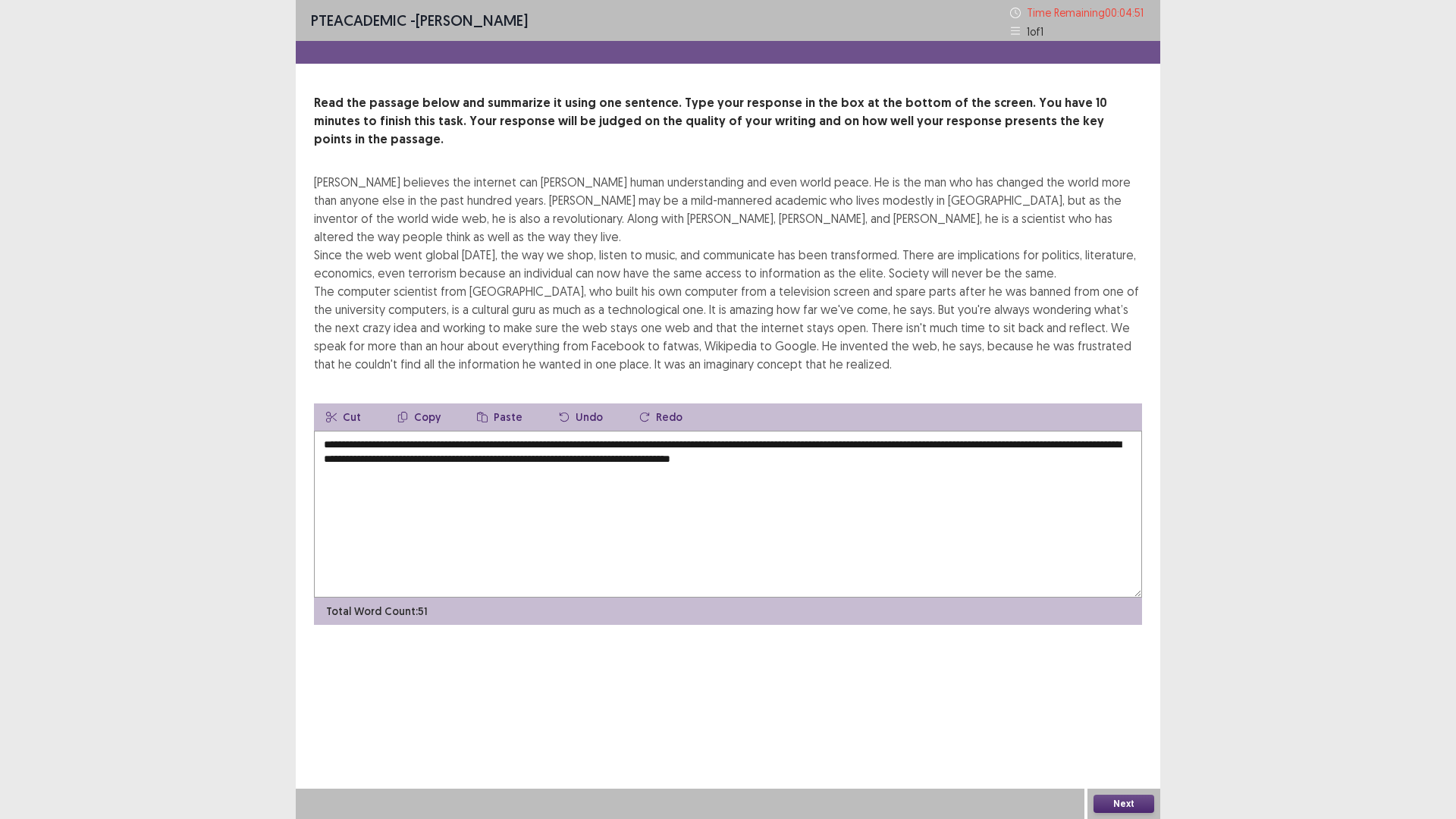
click at [585, 440] on textarea "**********" at bounding box center [728, 514] width 828 height 167
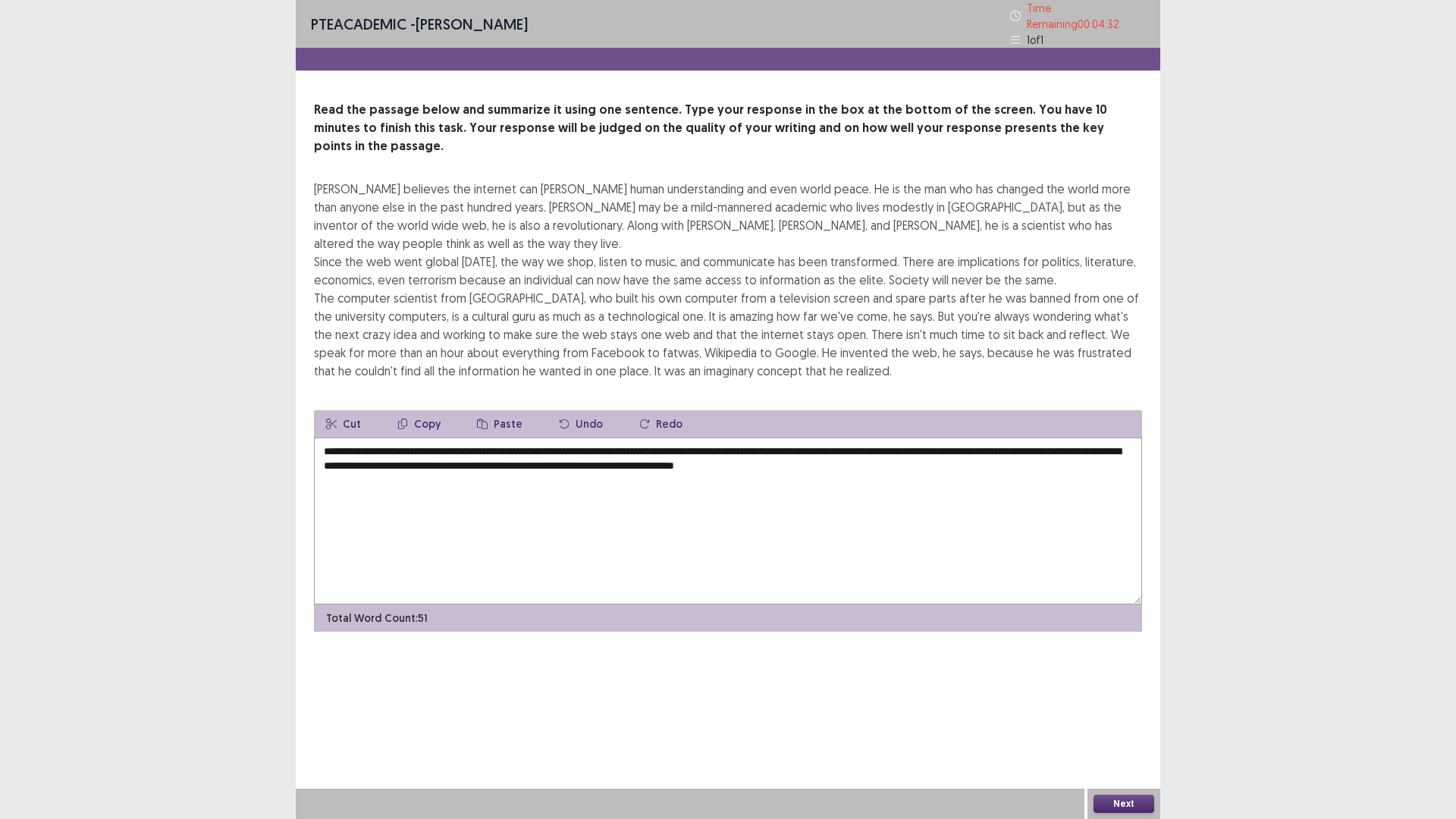
click at [985, 439] on textarea "**********" at bounding box center [728, 521] width 828 height 167
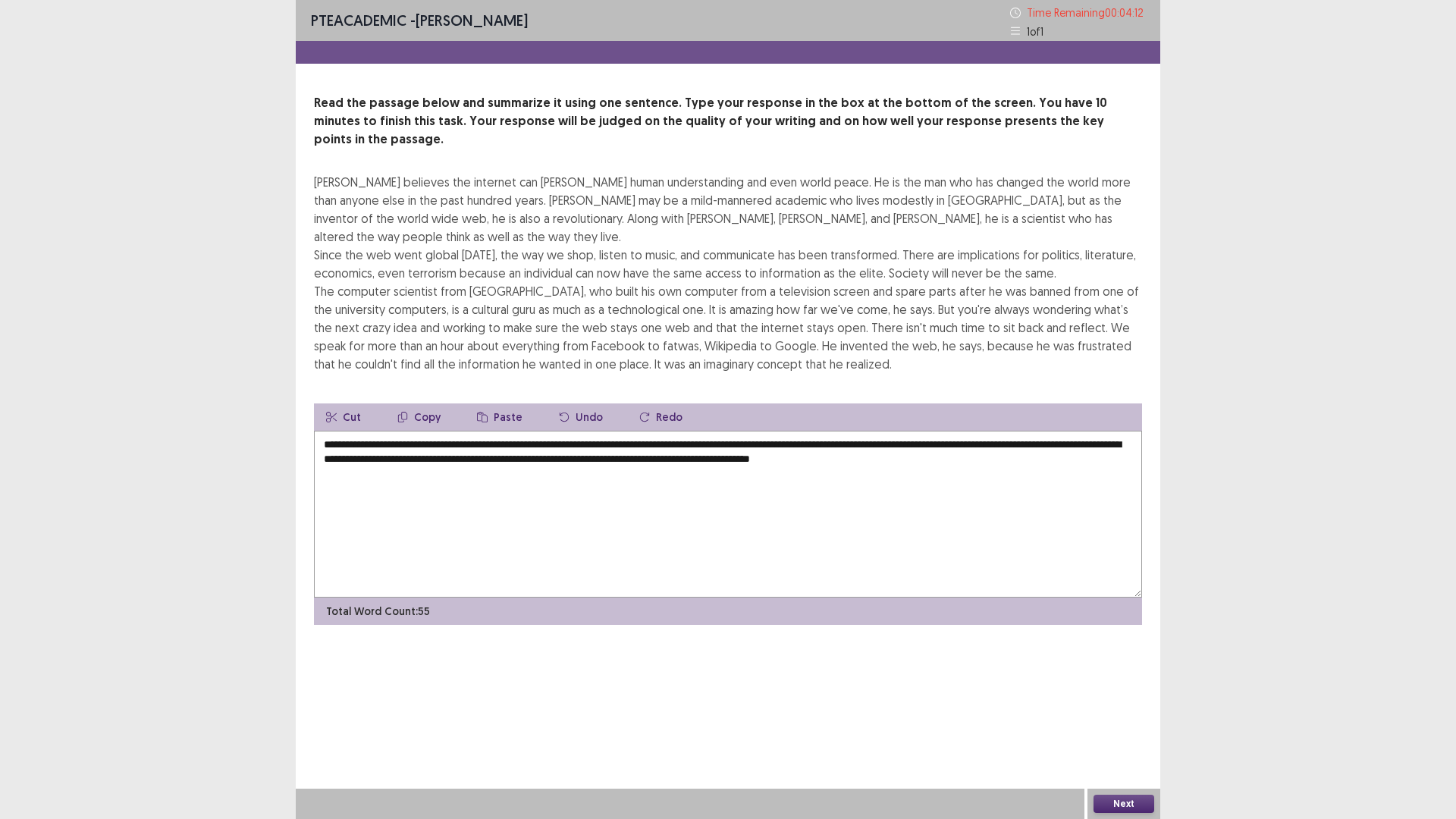
type textarea "**********"
click at [1134, 722] on button "Next" at bounding box center [1124, 803] width 61 height 18
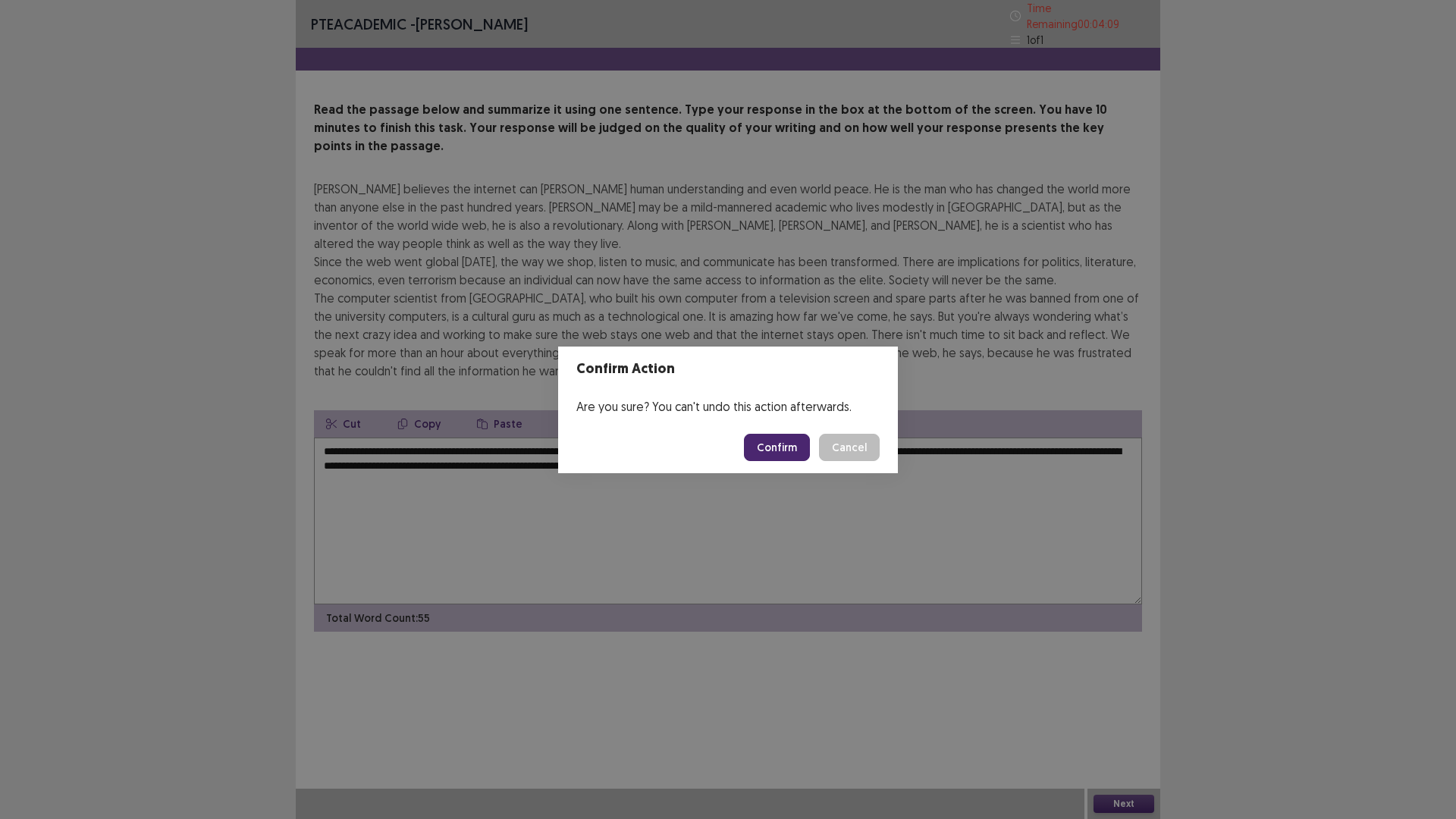
click at [766, 443] on button "Confirm" at bounding box center [777, 447] width 66 height 27
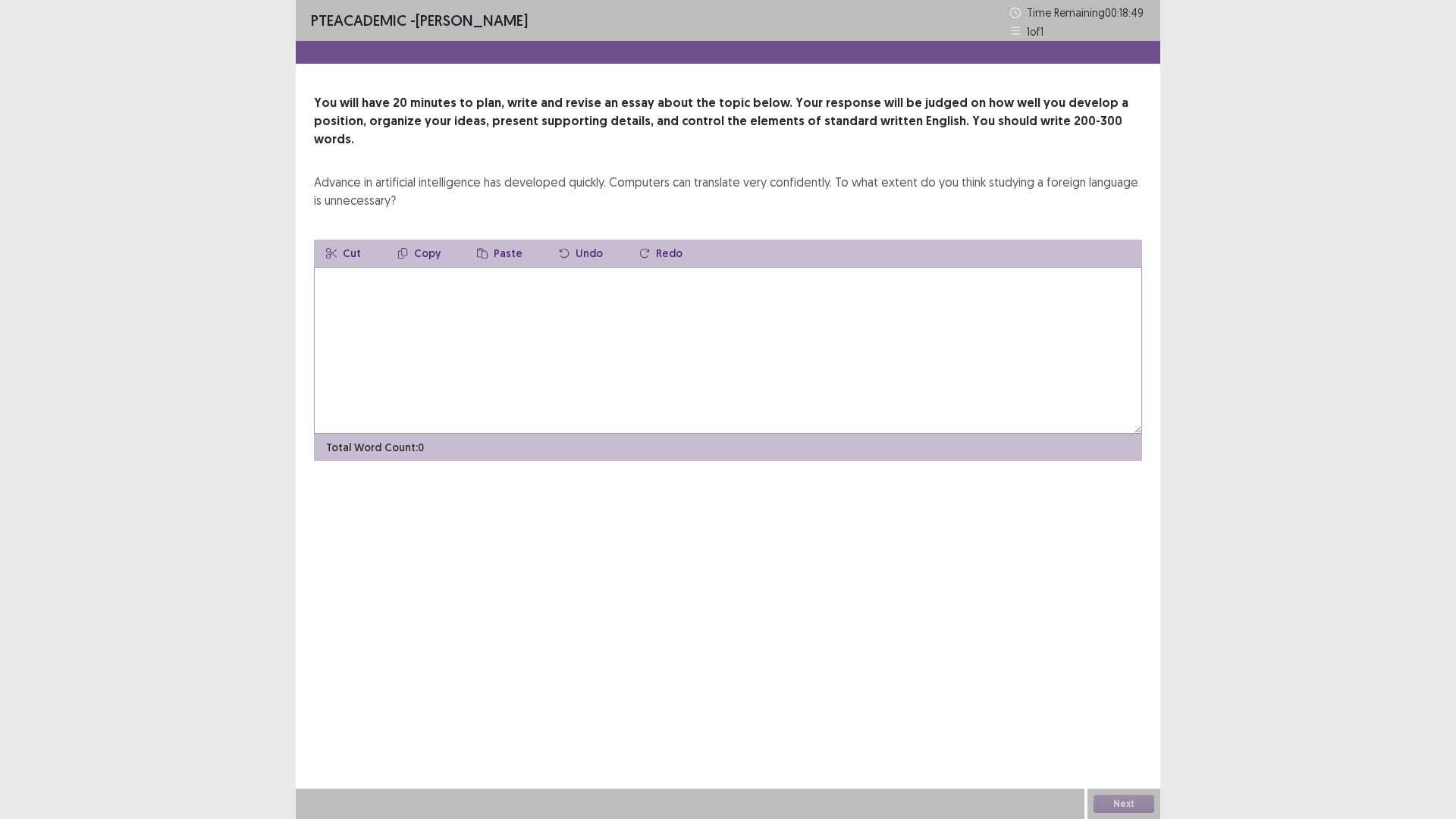
click at [386, 267] on textarea at bounding box center [728, 350] width 828 height 167
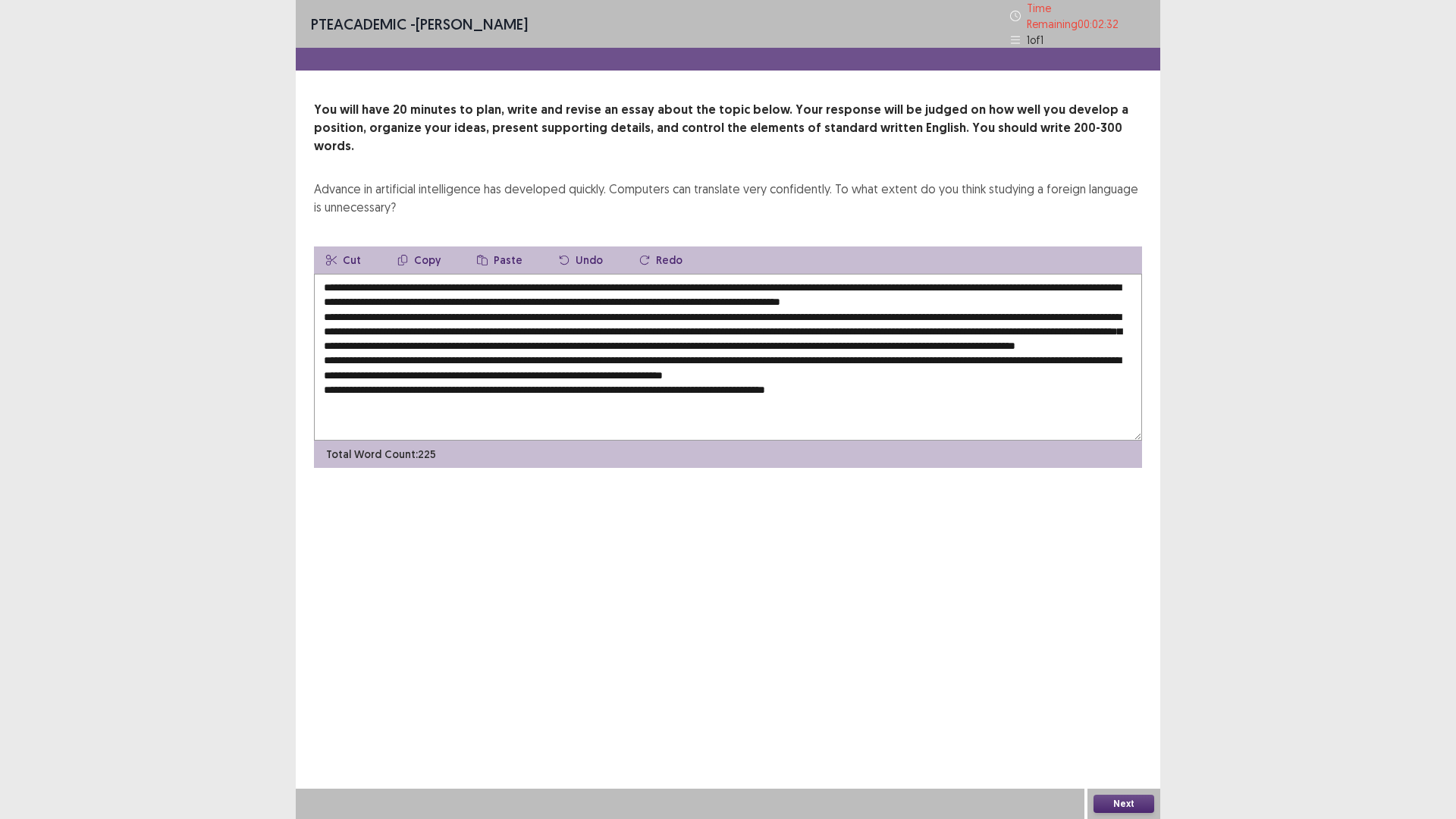
click at [512, 316] on textarea at bounding box center [728, 358] width 828 height 167
click at [603, 275] on textarea at bounding box center [728, 358] width 828 height 167
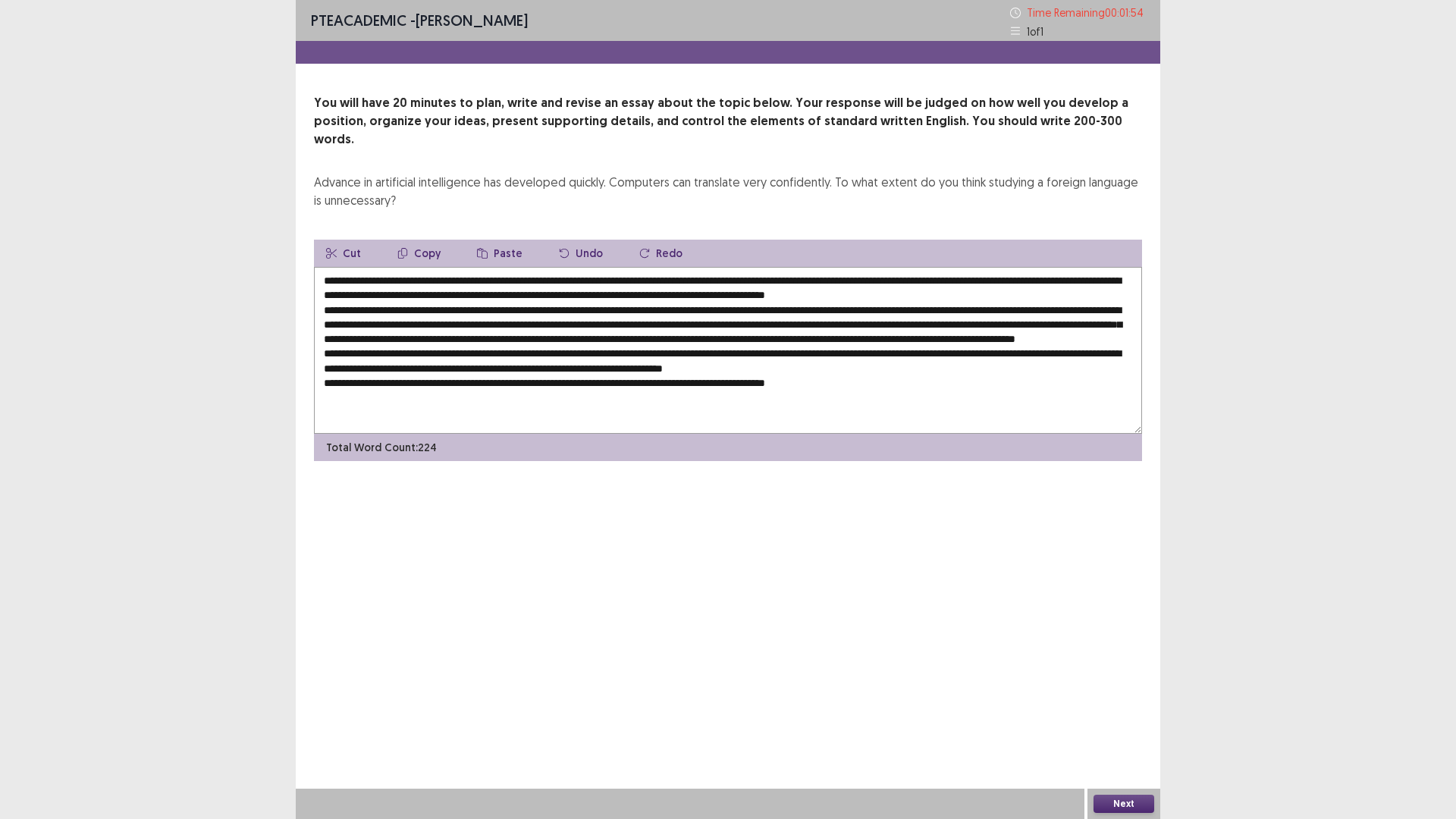
type textarea "**********"
click at [1128, 722] on button "Next" at bounding box center [1124, 803] width 61 height 18
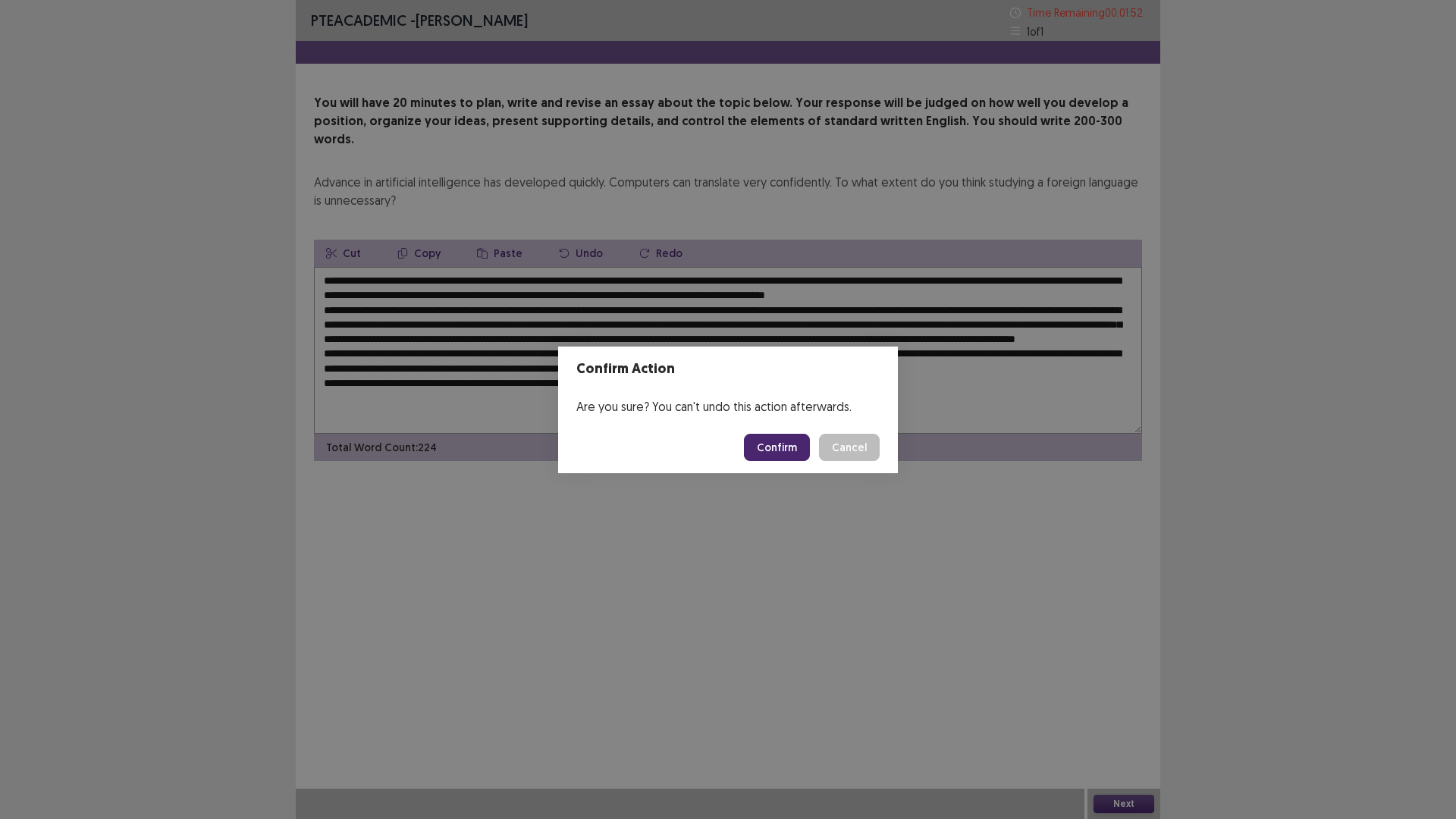
click at [773, 445] on button "Confirm" at bounding box center [777, 447] width 66 height 27
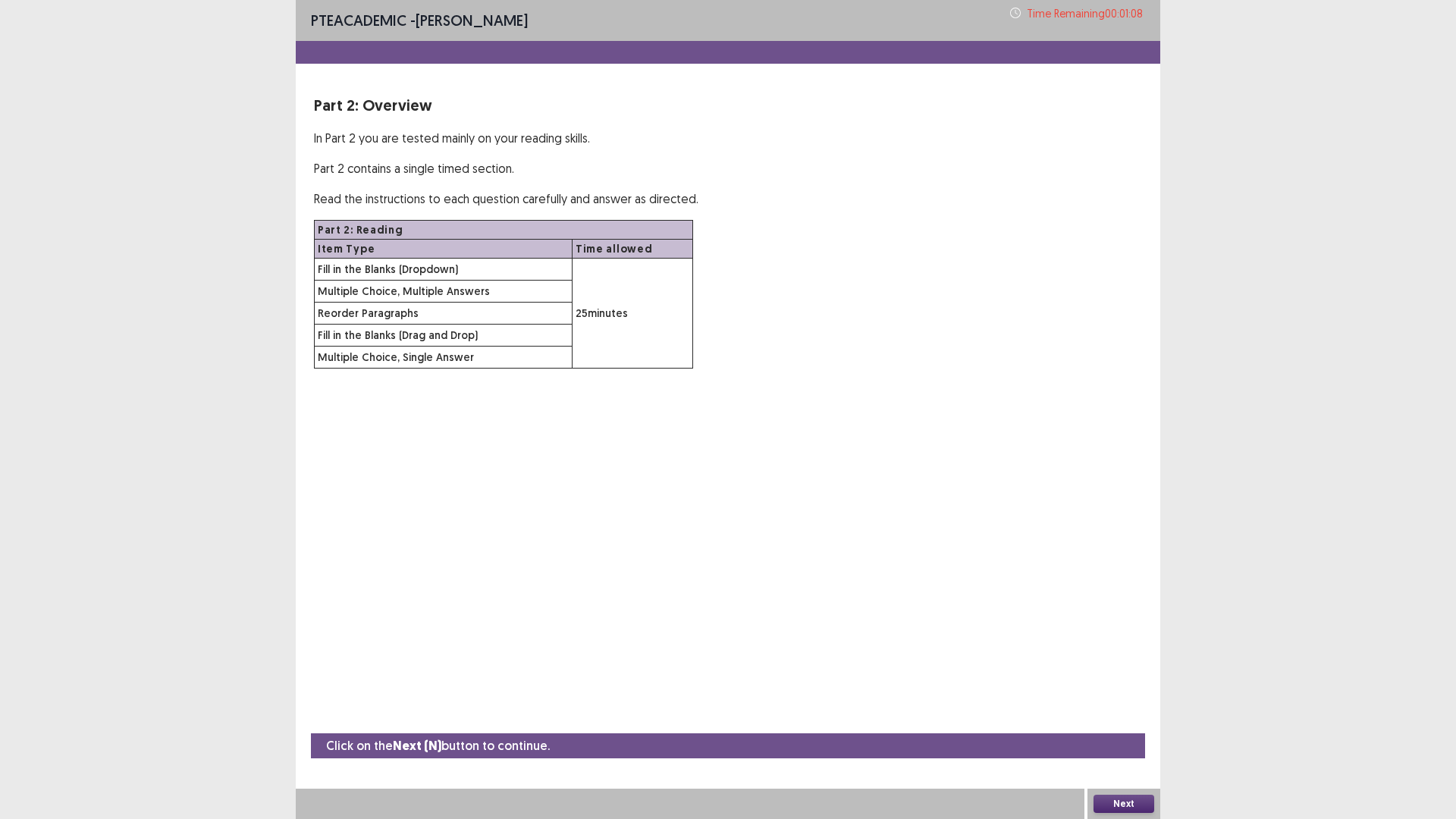
click at [1125, 722] on button "Next" at bounding box center [1124, 803] width 61 height 18
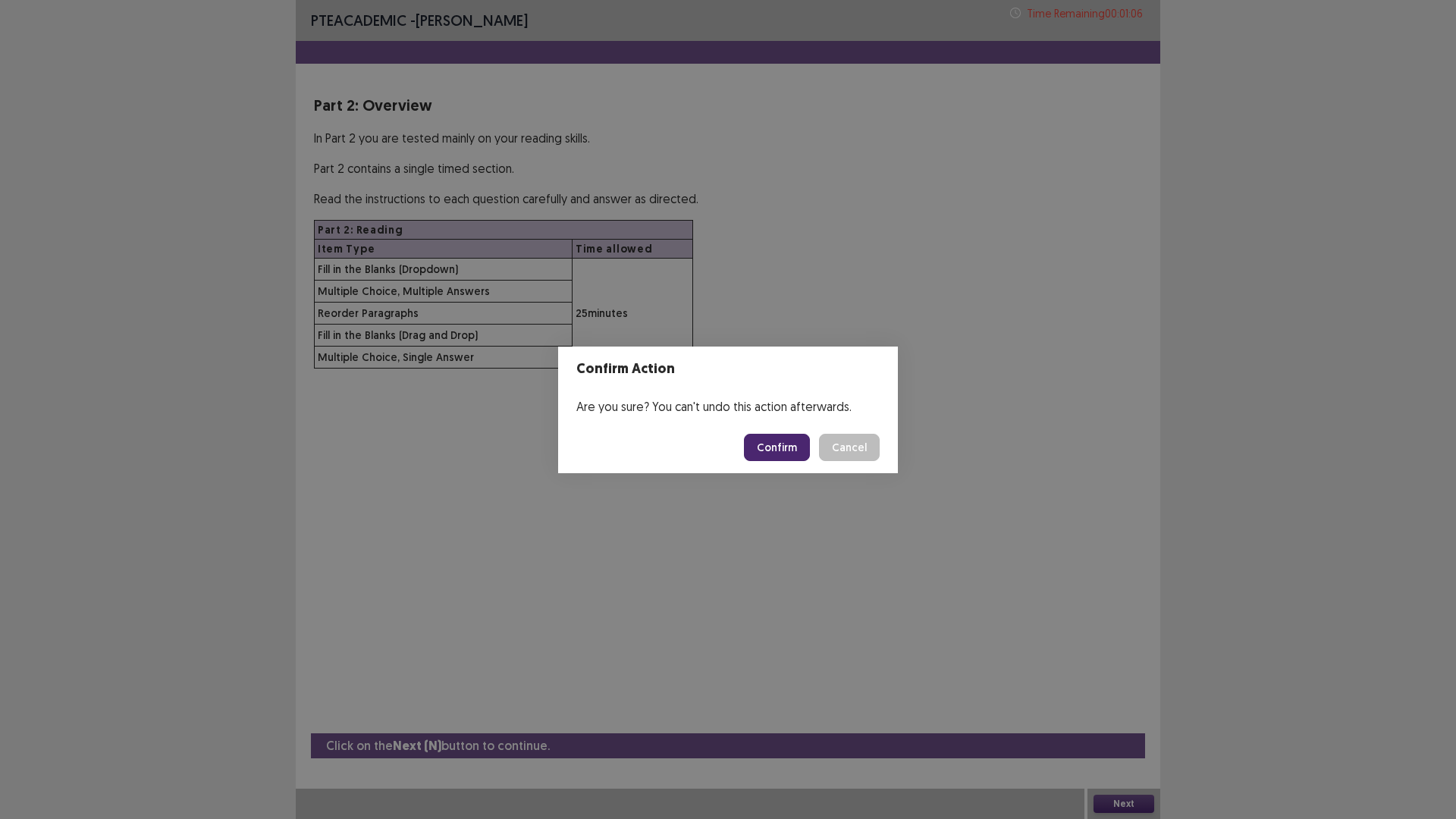
click at [772, 451] on button "Confirm" at bounding box center [777, 447] width 66 height 27
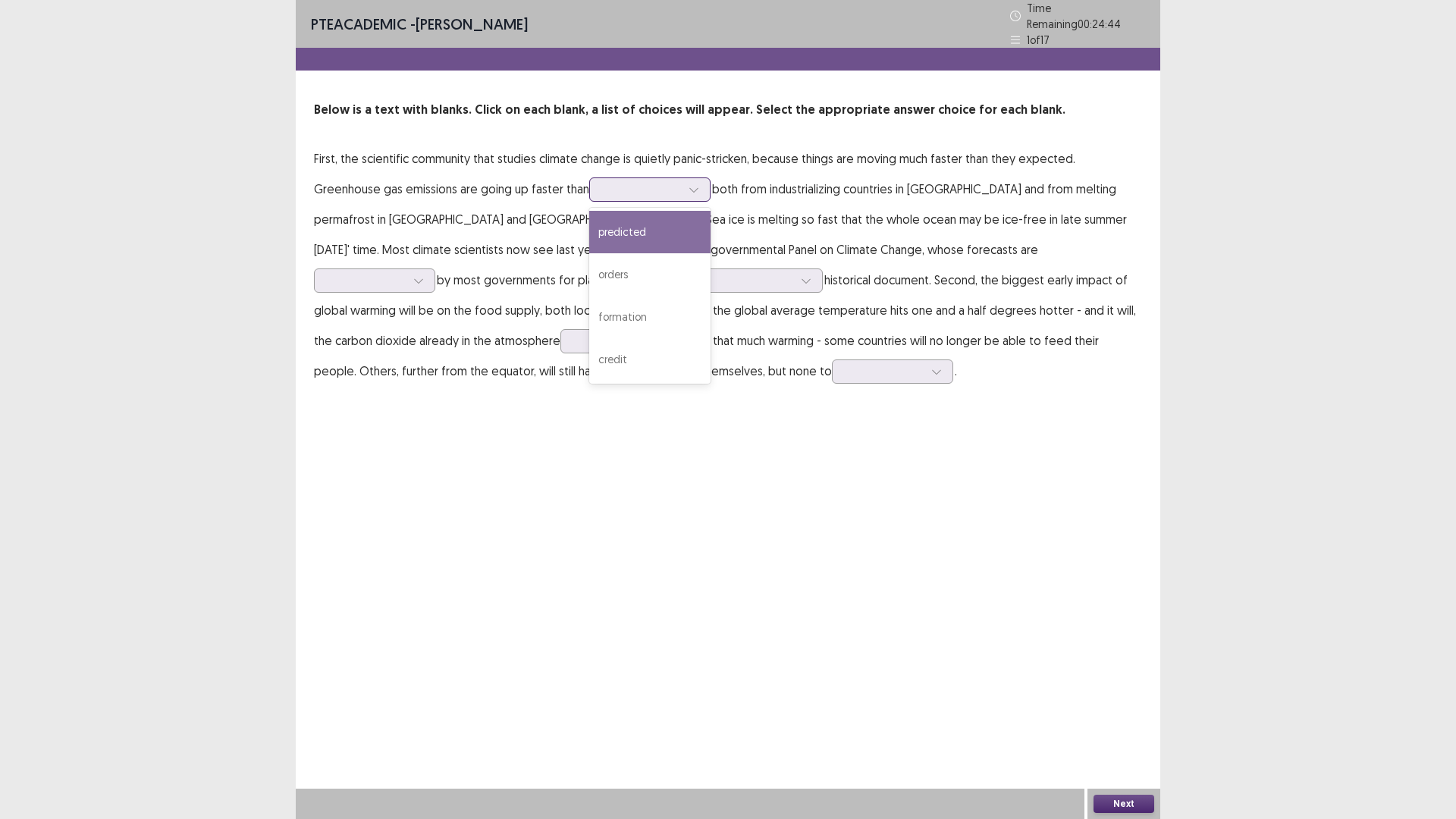
click at [602, 184] on div at bounding box center [642, 189] width 79 height 15
click at [589, 231] on div "predicted" at bounding box center [650, 232] width 121 height 43
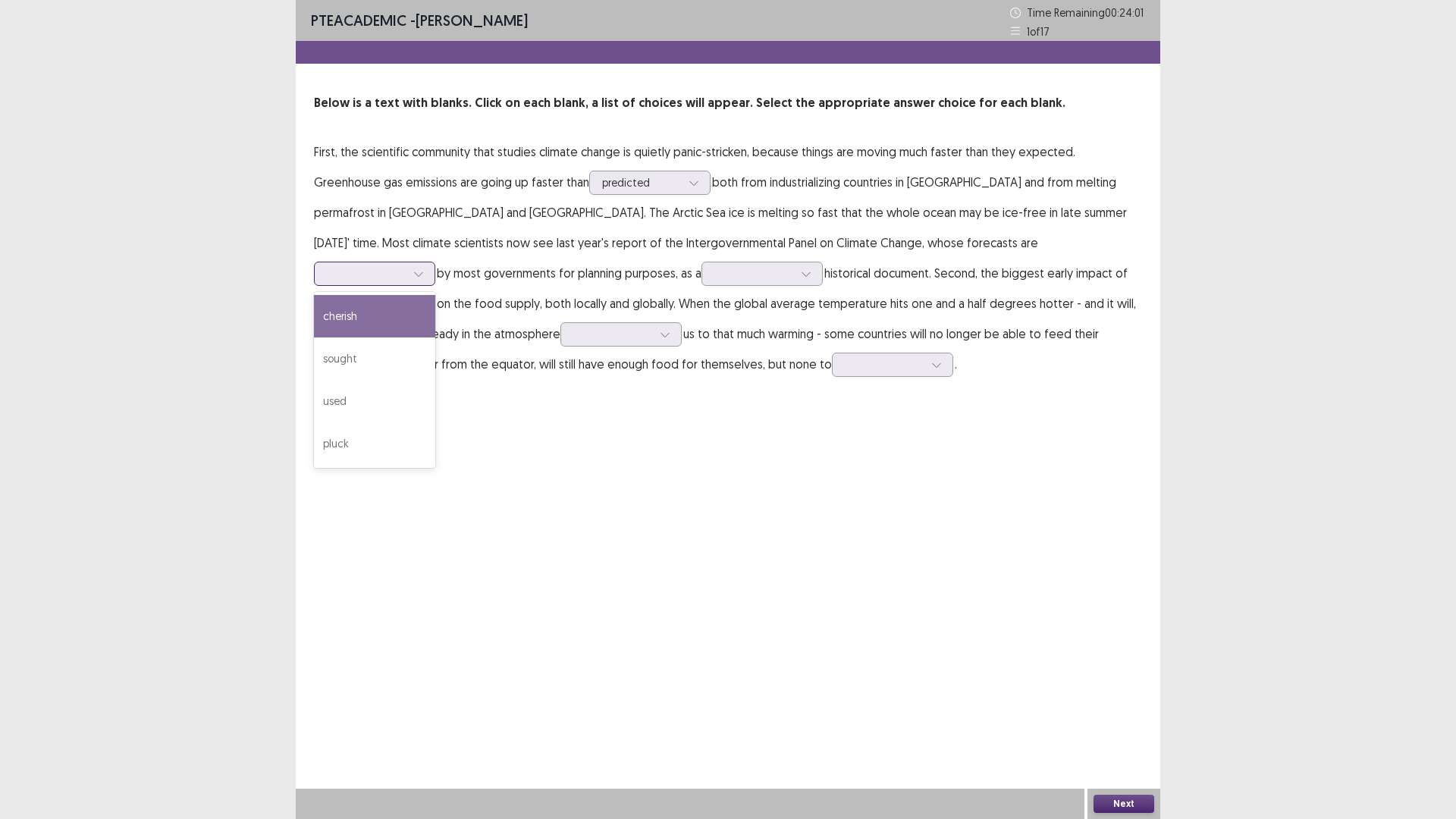
click at [406, 266] on div at bounding box center [366, 273] width 79 height 15
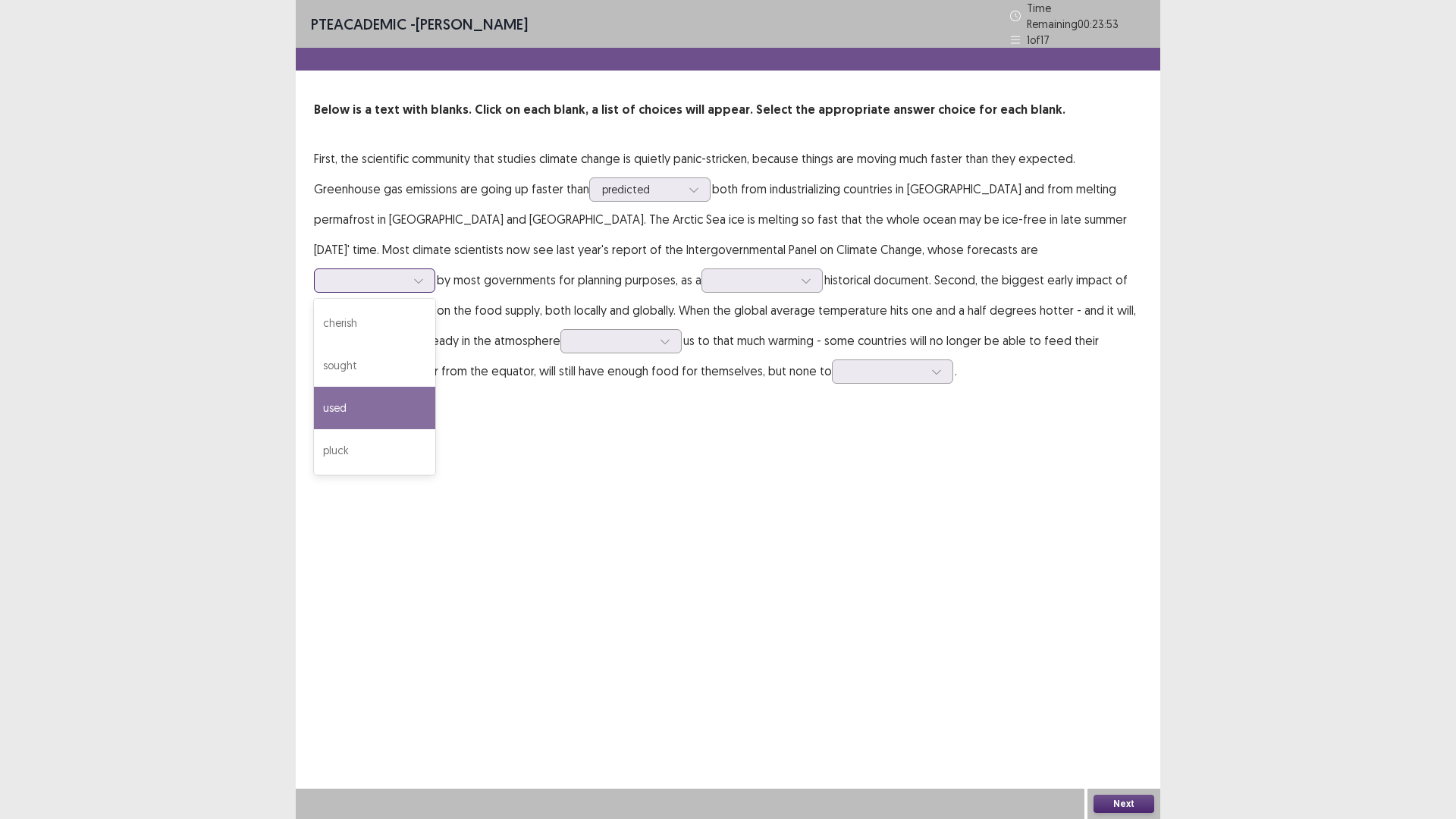
click at [435, 387] on div "used" at bounding box center [375, 408] width 121 height 43
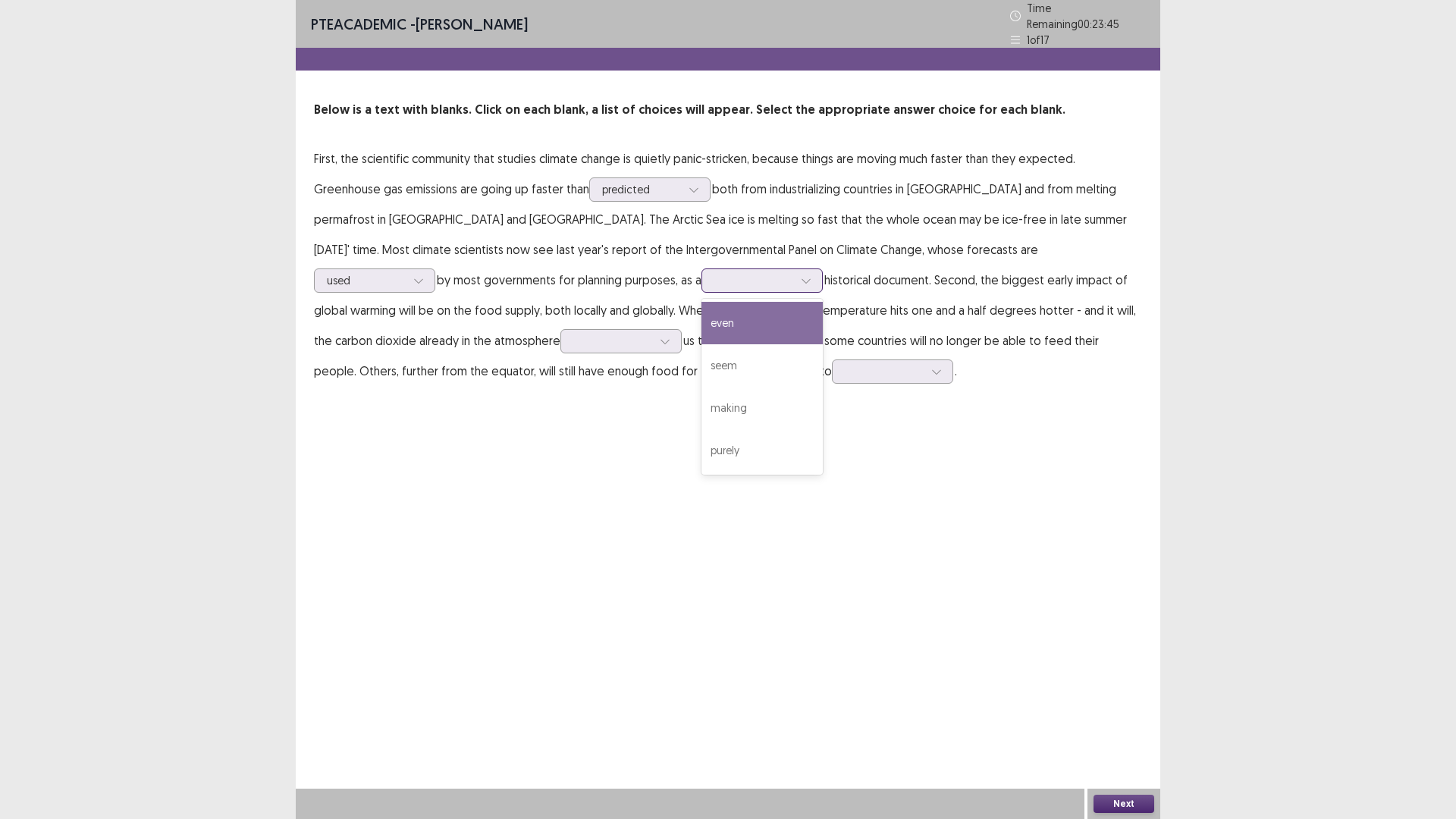
click at [714, 275] on div at bounding box center [754, 281] width 79 height 15
click at [701, 444] on div "purely" at bounding box center [762, 451] width 121 height 43
click at [652, 334] on div at bounding box center [613, 341] width 79 height 15
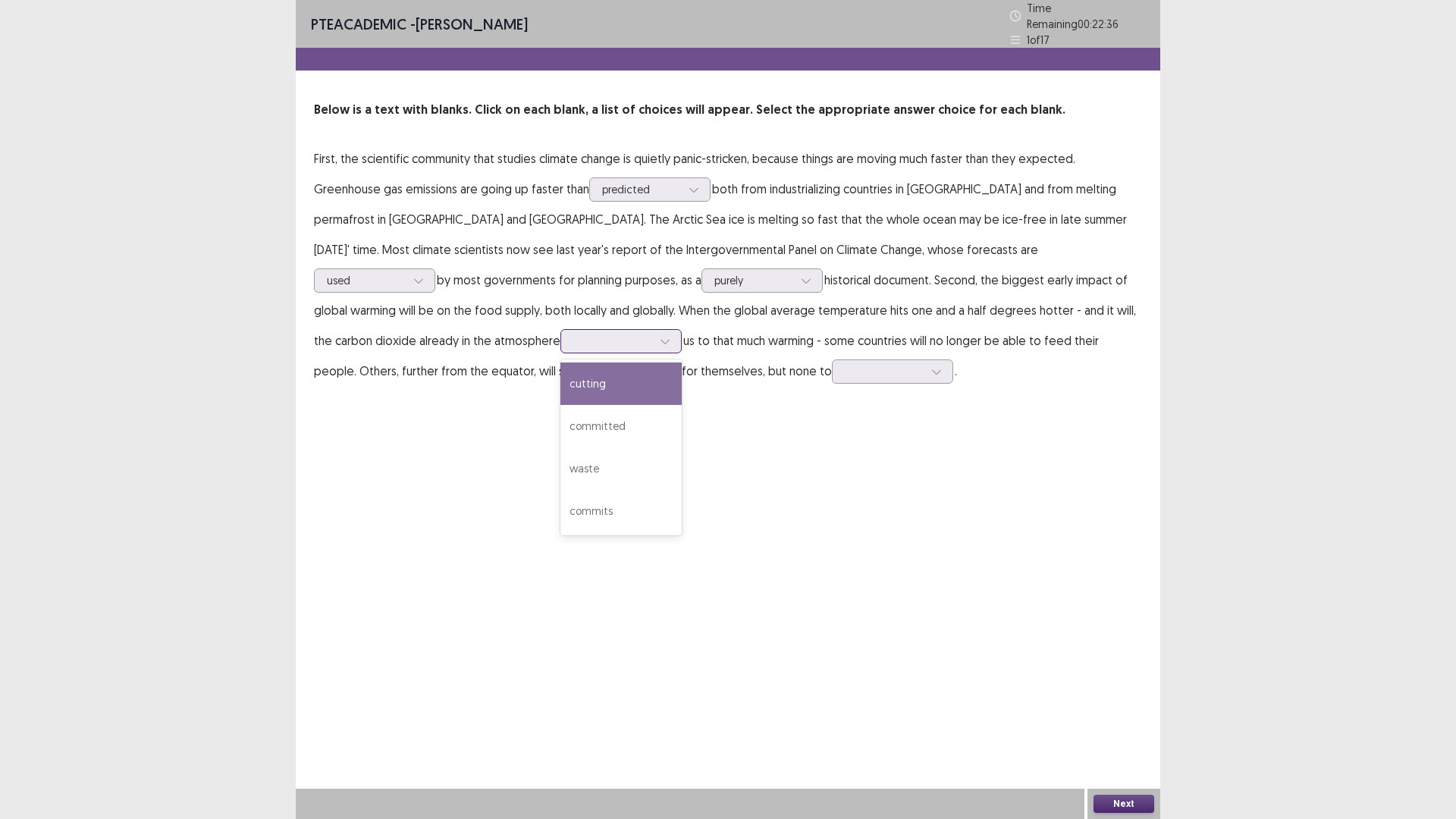
click at [682, 362] on div "cutting" at bounding box center [621, 384] width 121 height 43
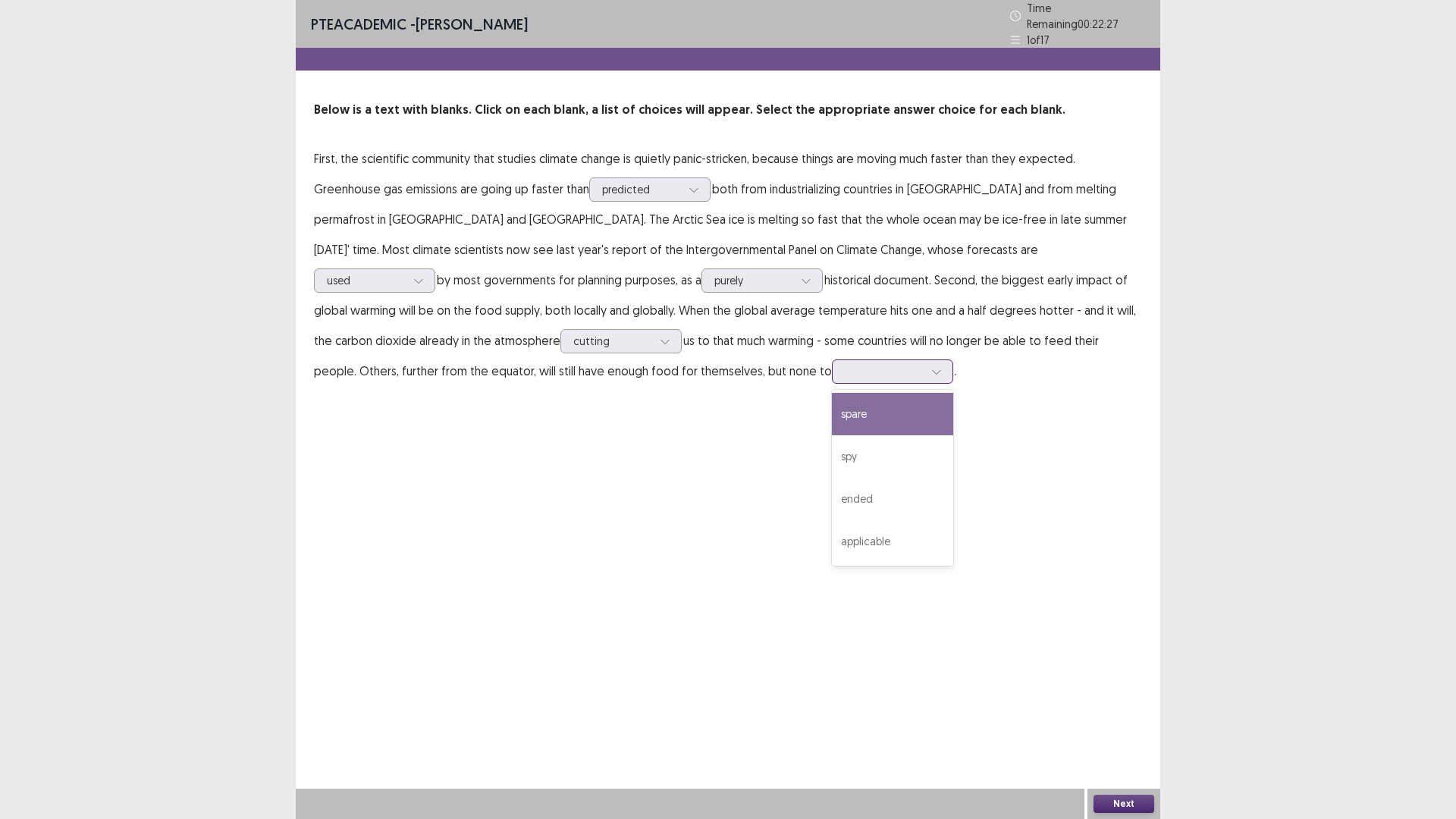
click at [845, 371] on div at bounding box center [884, 371] width 79 height 15
click at [832, 409] on div "spare" at bounding box center [893, 414] width 121 height 43
click at [1114, 722] on button "Next" at bounding box center [1124, 803] width 61 height 18
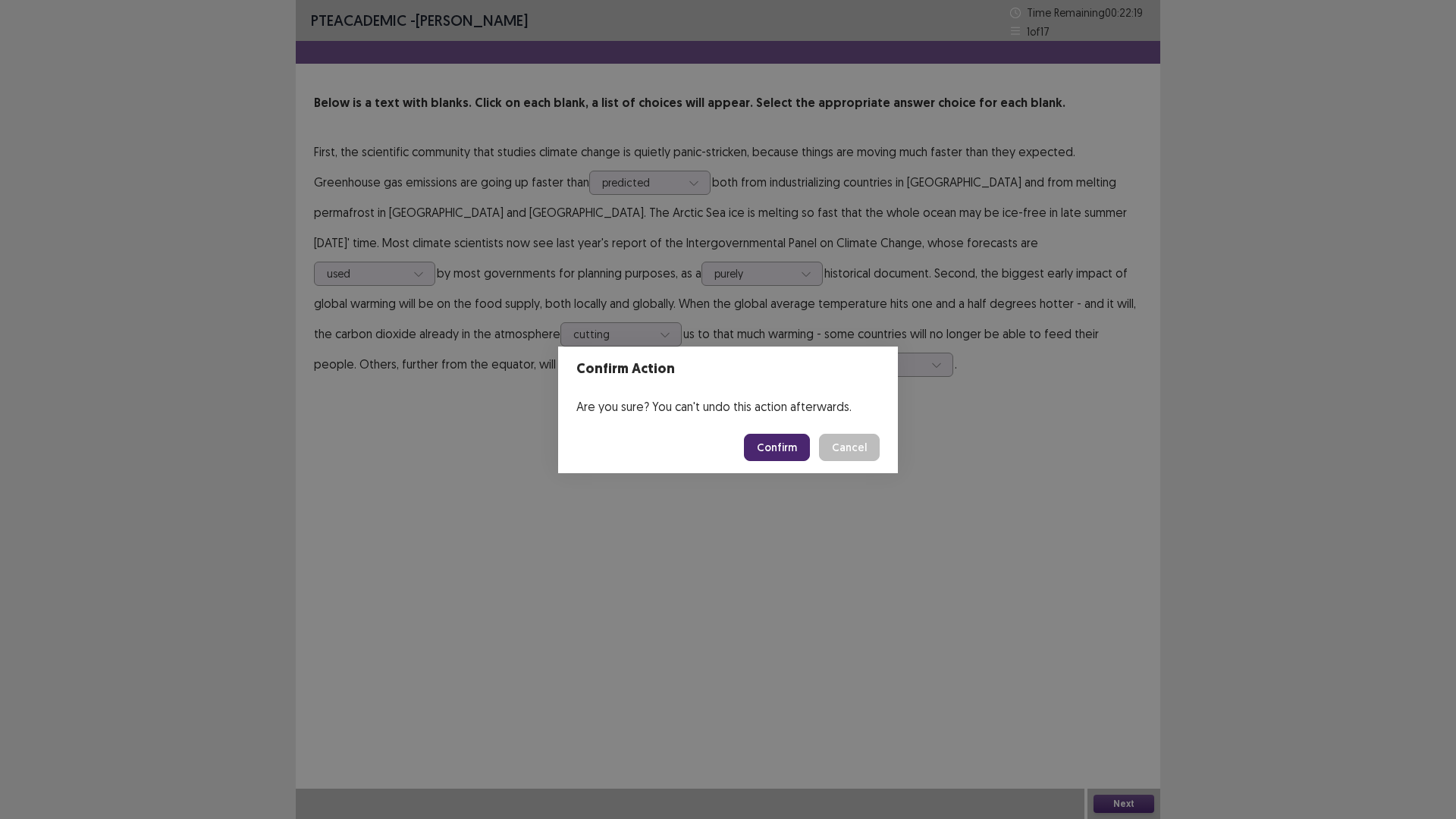
click at [772, 443] on button "Confirm" at bounding box center [777, 447] width 66 height 27
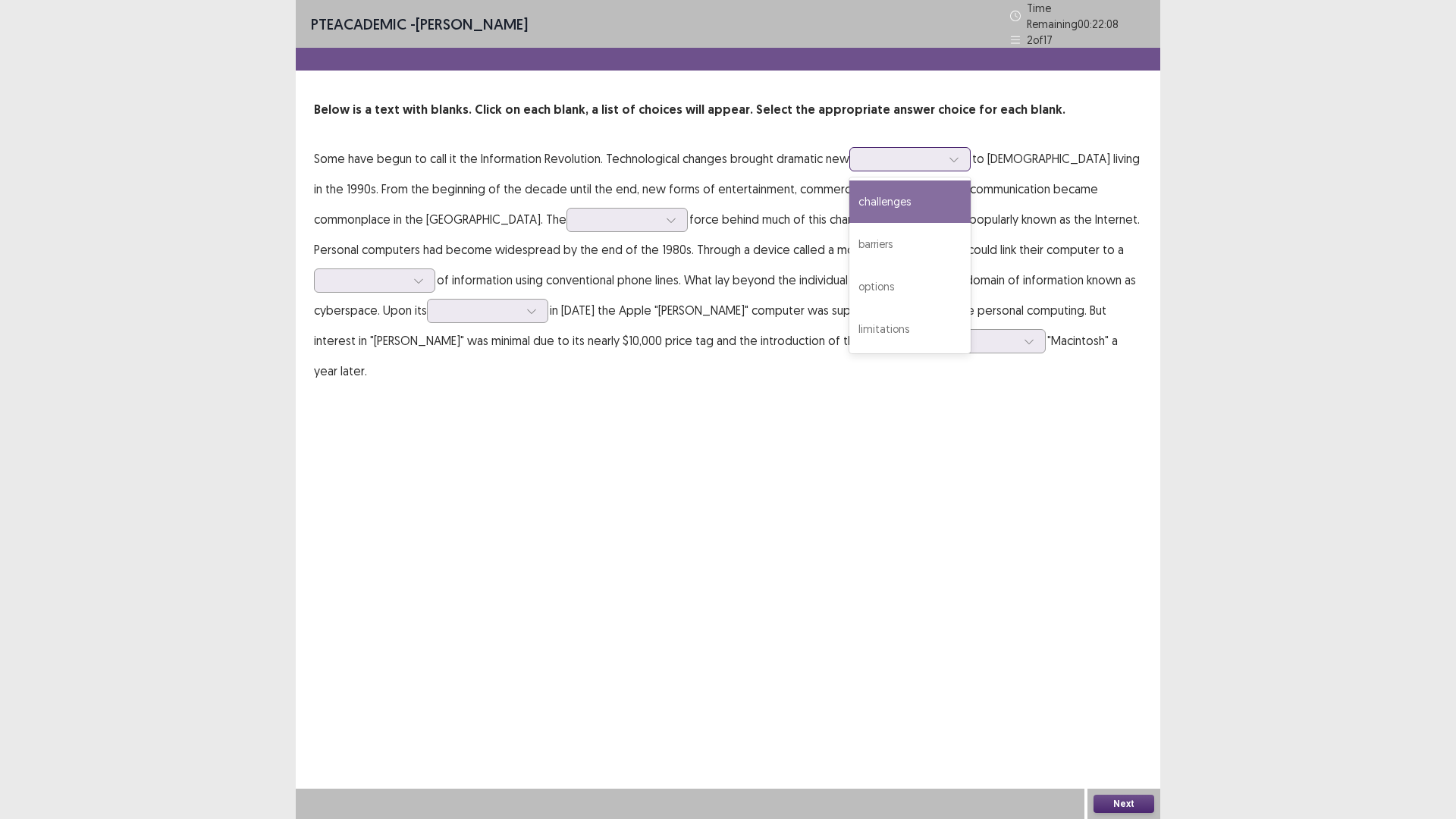
click at [898, 153] on div at bounding box center [902, 159] width 79 height 15
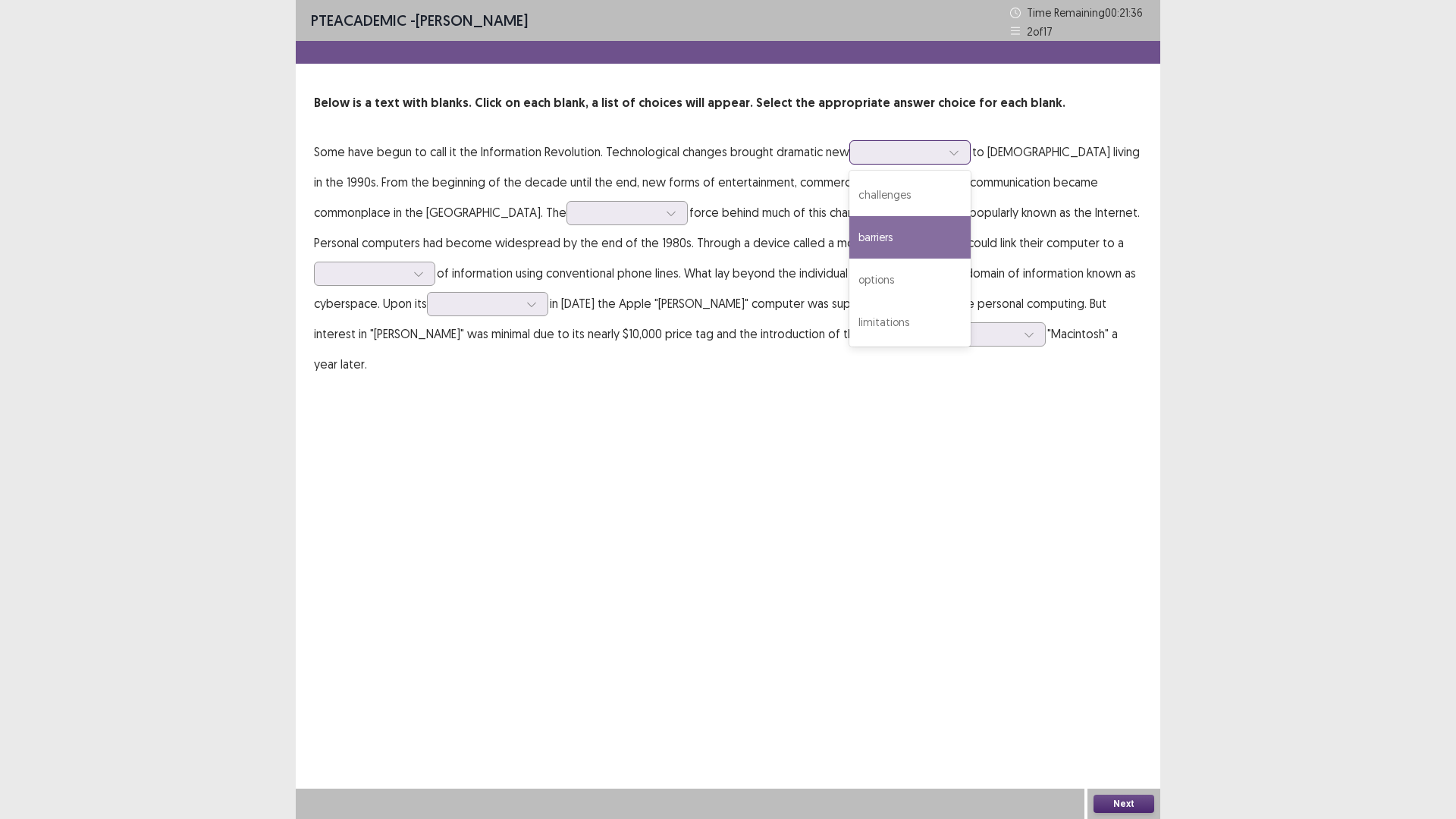
click at [924, 234] on div "barriers" at bounding box center [910, 237] width 121 height 43
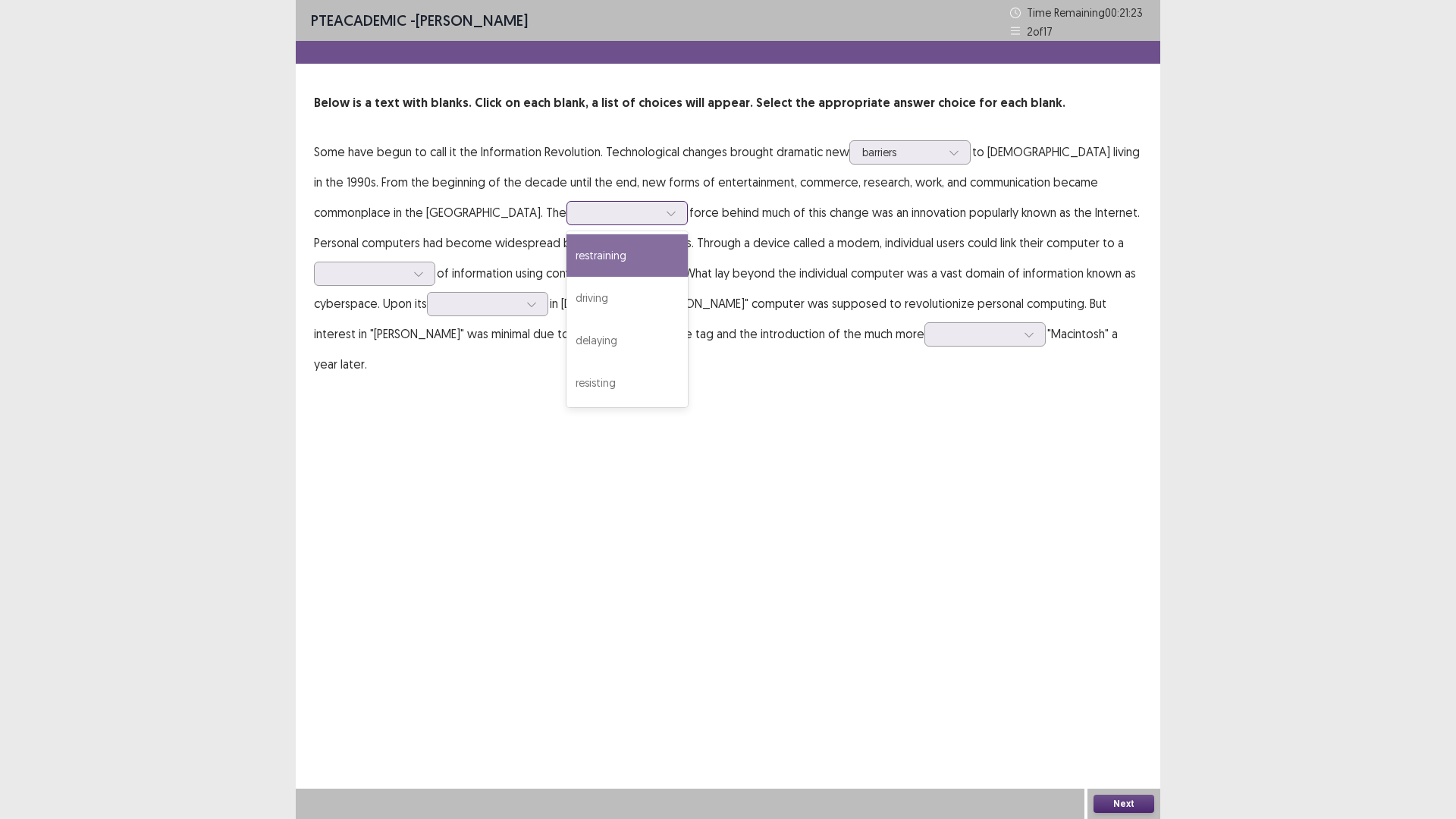
click at [579, 215] on div at bounding box center [619, 213] width 79 height 15
click at [566, 384] on div "resisting" at bounding box center [627, 383] width 121 height 43
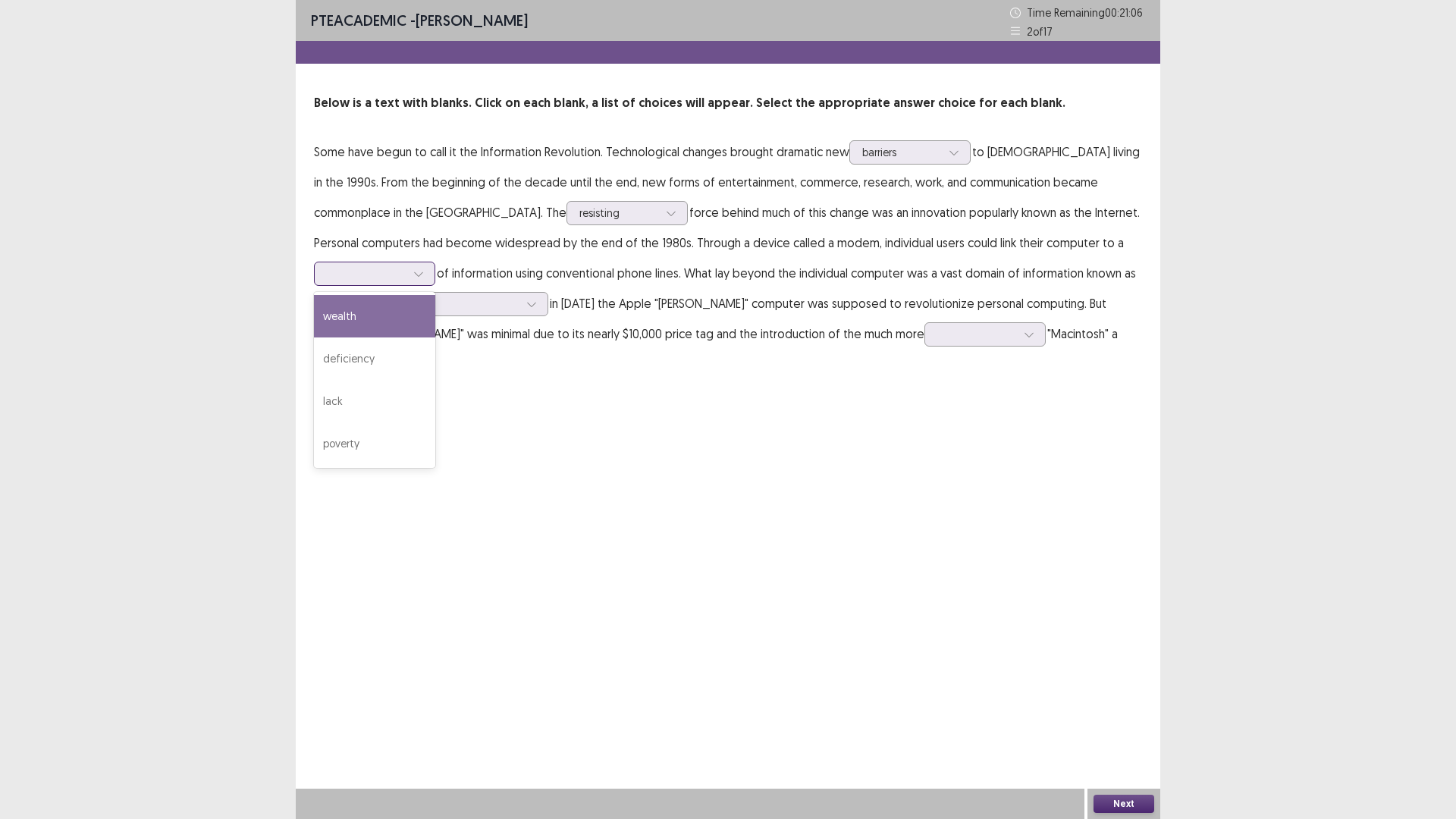
click at [406, 266] on div at bounding box center [366, 273] width 79 height 15
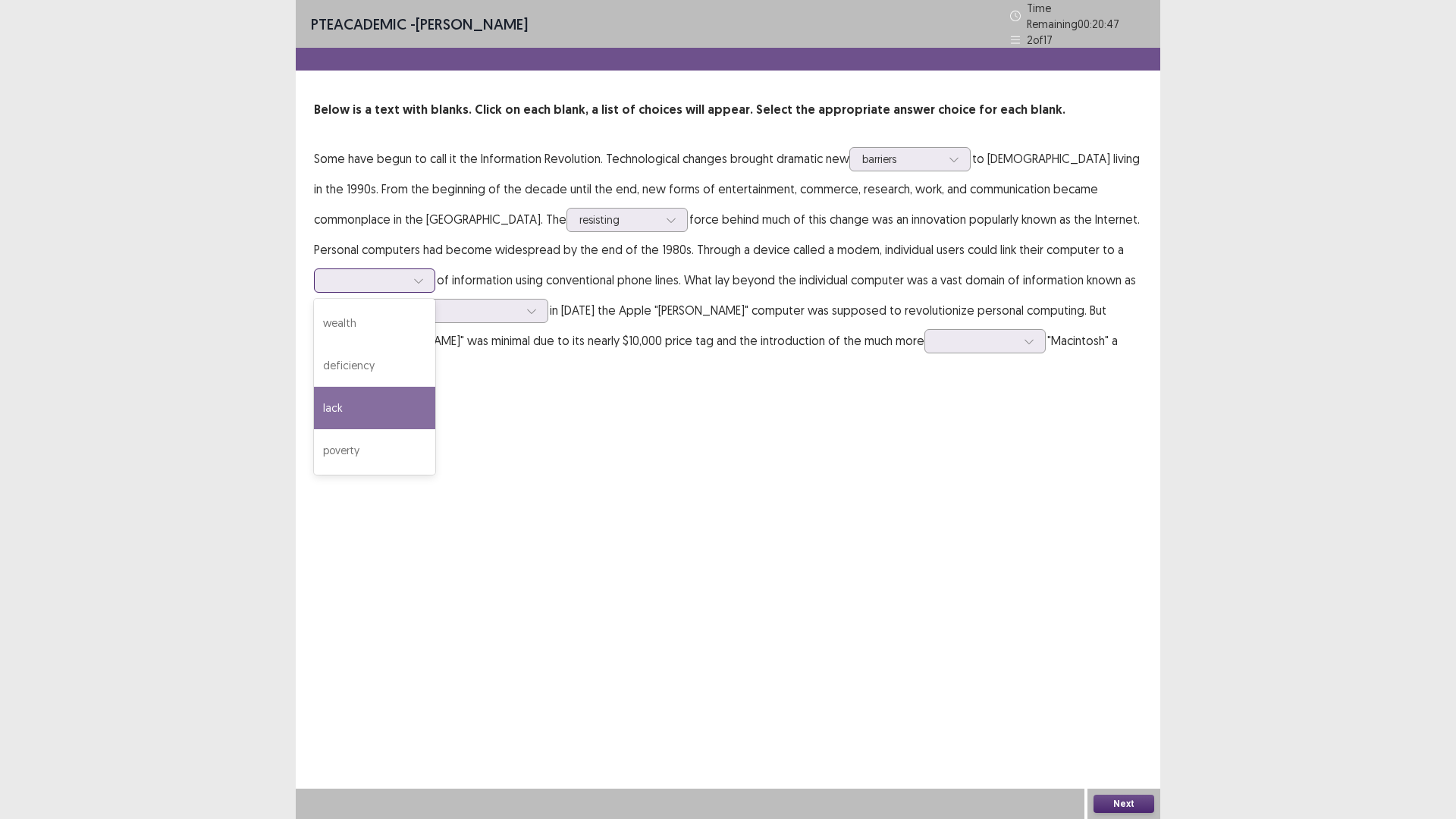
click at [435, 387] on div "lack" at bounding box center [375, 408] width 121 height 43
click at [440, 304] on div at bounding box center [480, 311] width 79 height 15
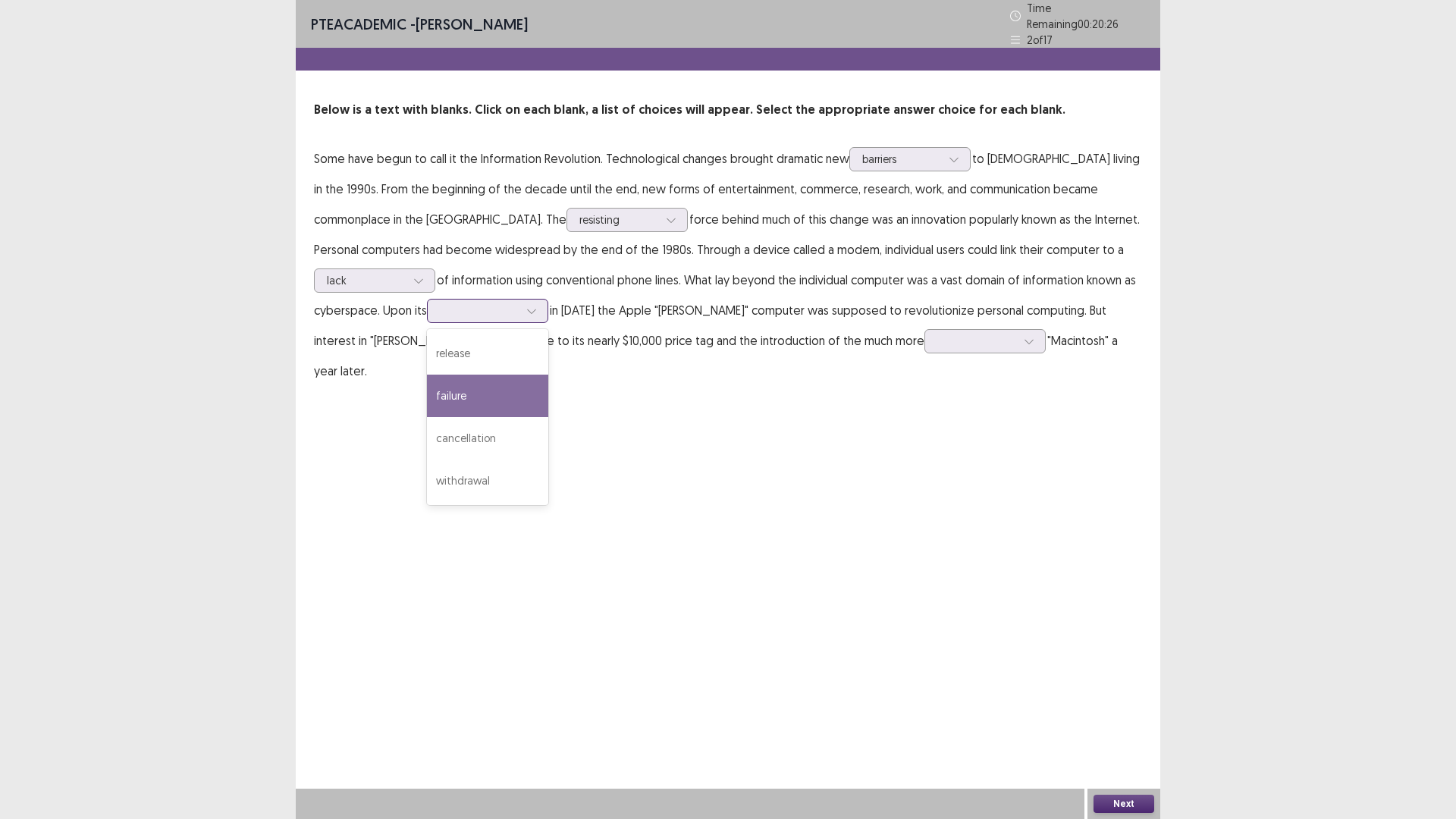
click at [427, 398] on div "failure" at bounding box center [488, 396] width 121 height 43
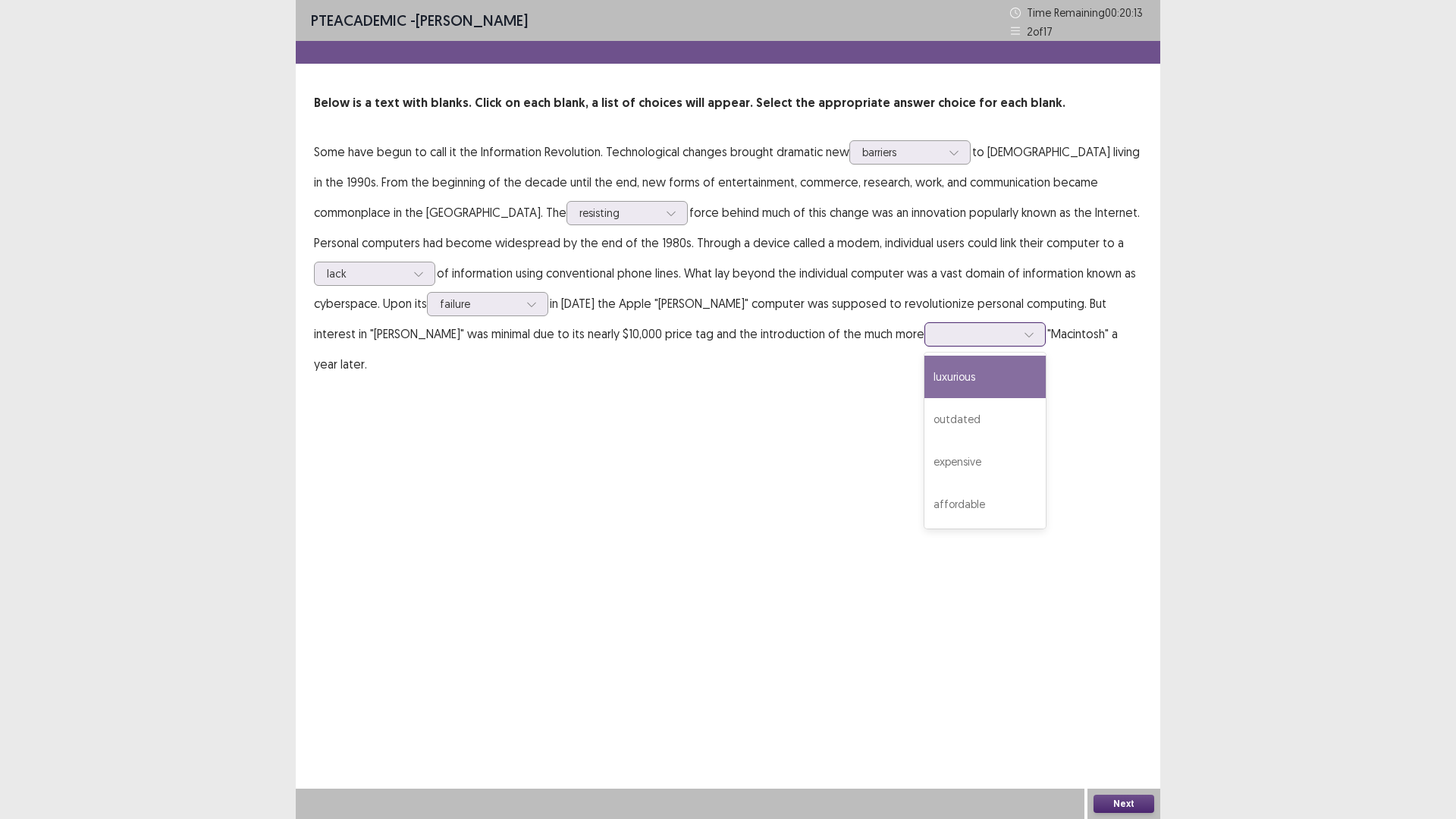
click at [938, 335] on div at bounding box center [977, 334] width 79 height 15
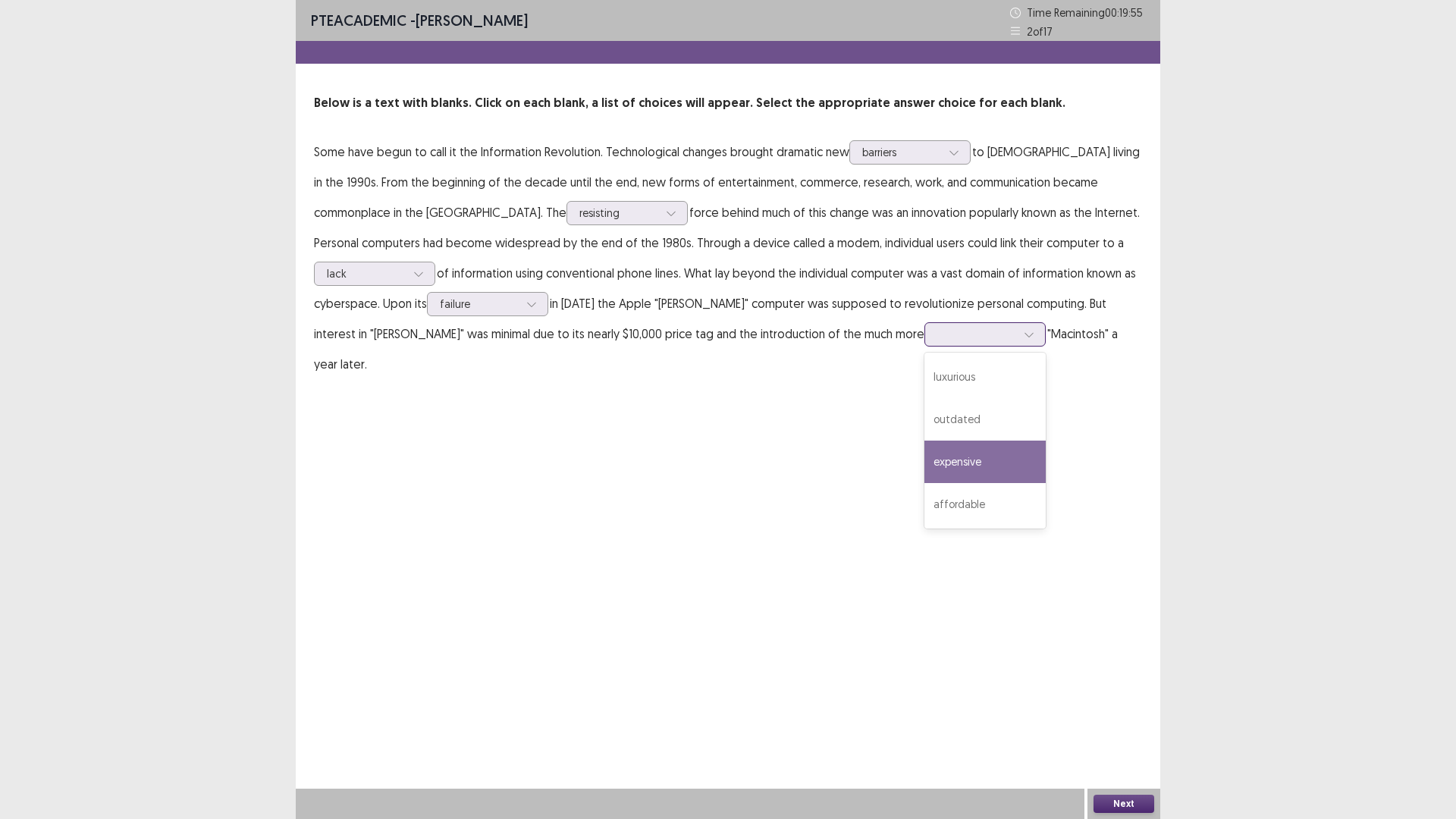
click at [925, 470] on div "expensive" at bounding box center [985, 461] width 121 height 43
click at [1131, 722] on button "Next" at bounding box center [1124, 803] width 61 height 18
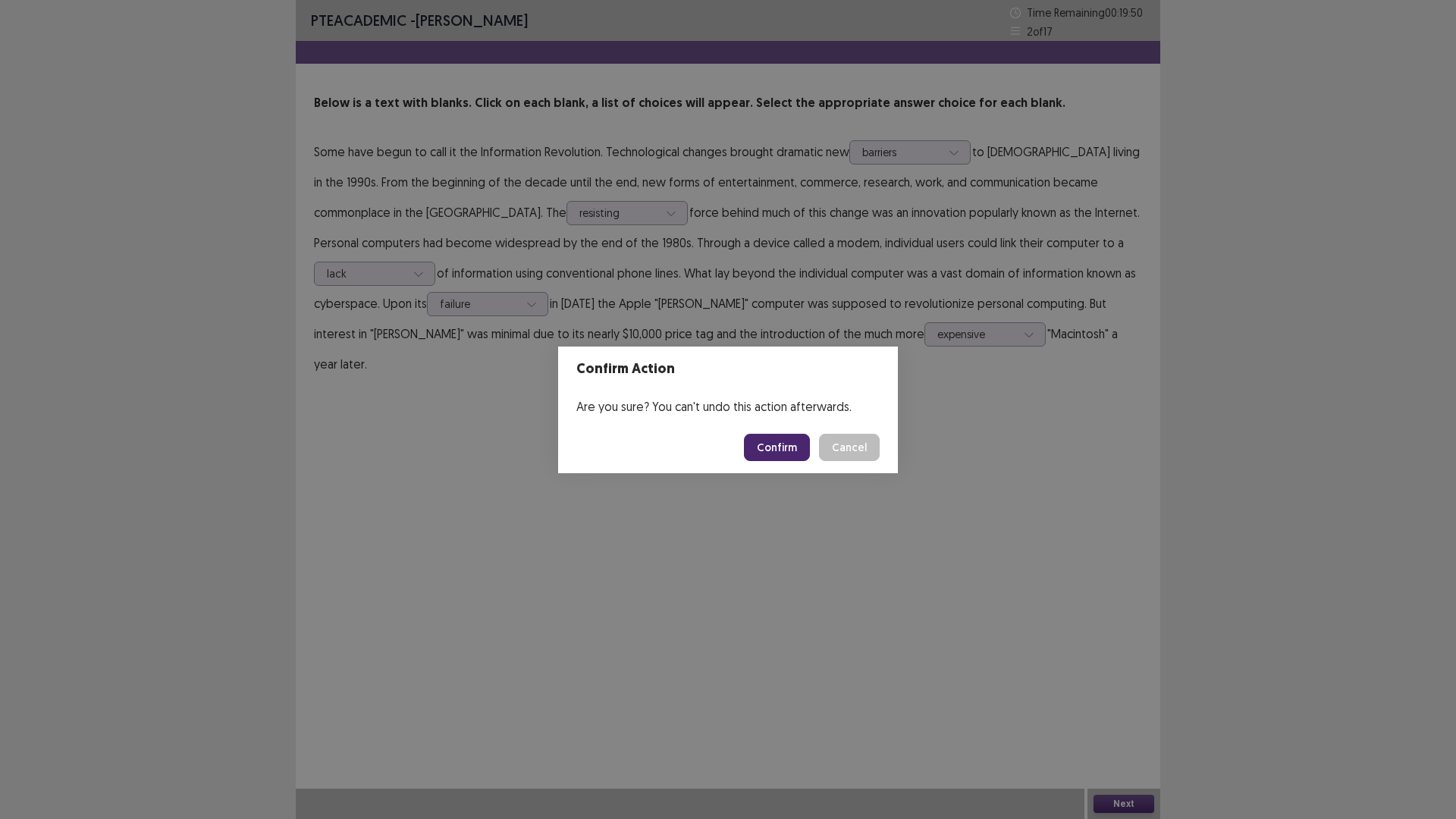
click at [767, 450] on button "Confirm" at bounding box center [777, 447] width 66 height 27
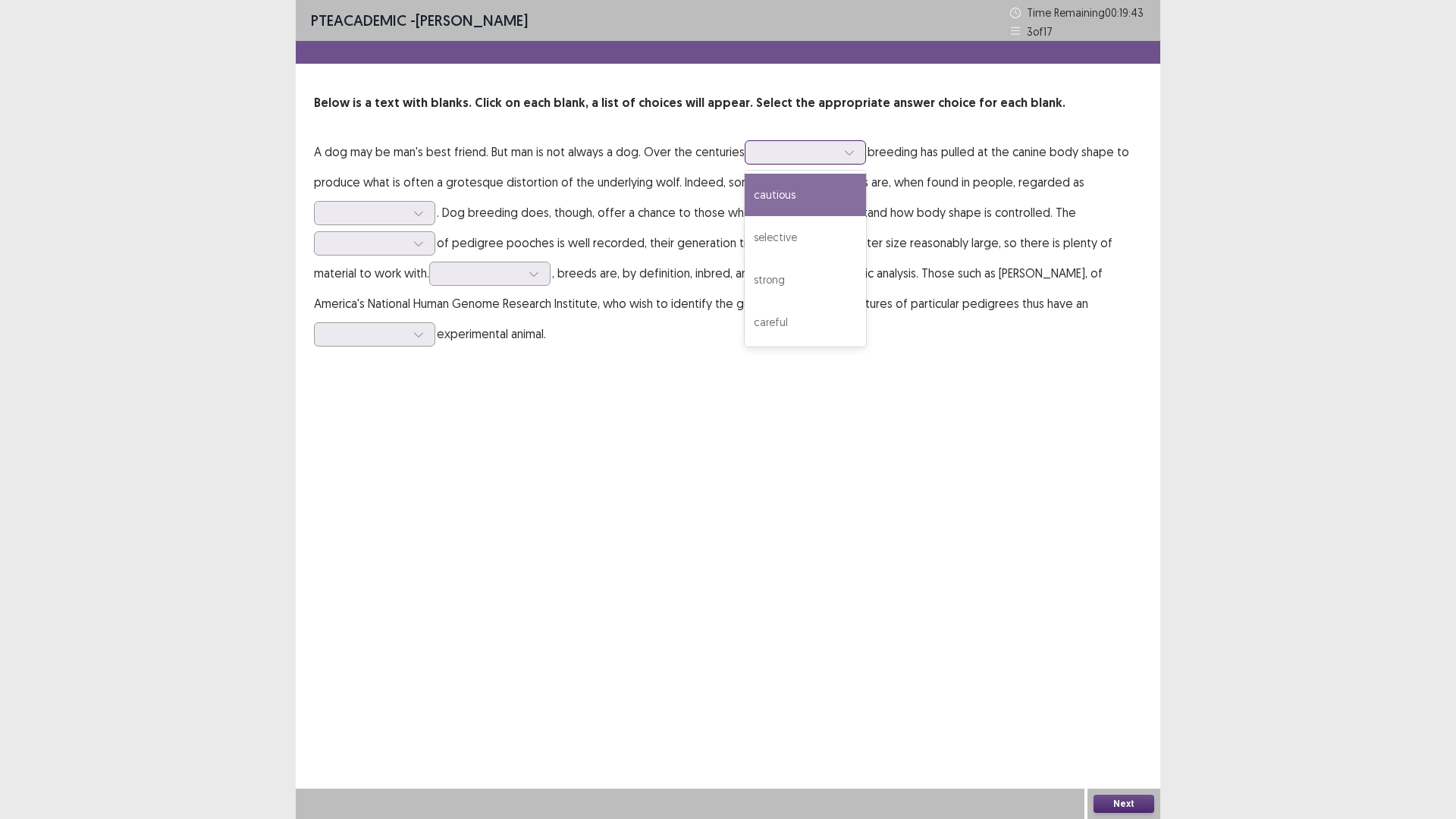
click at [806, 153] on div at bounding box center [797, 152] width 79 height 15
click at [772, 196] on div "cautious" at bounding box center [805, 195] width 121 height 43
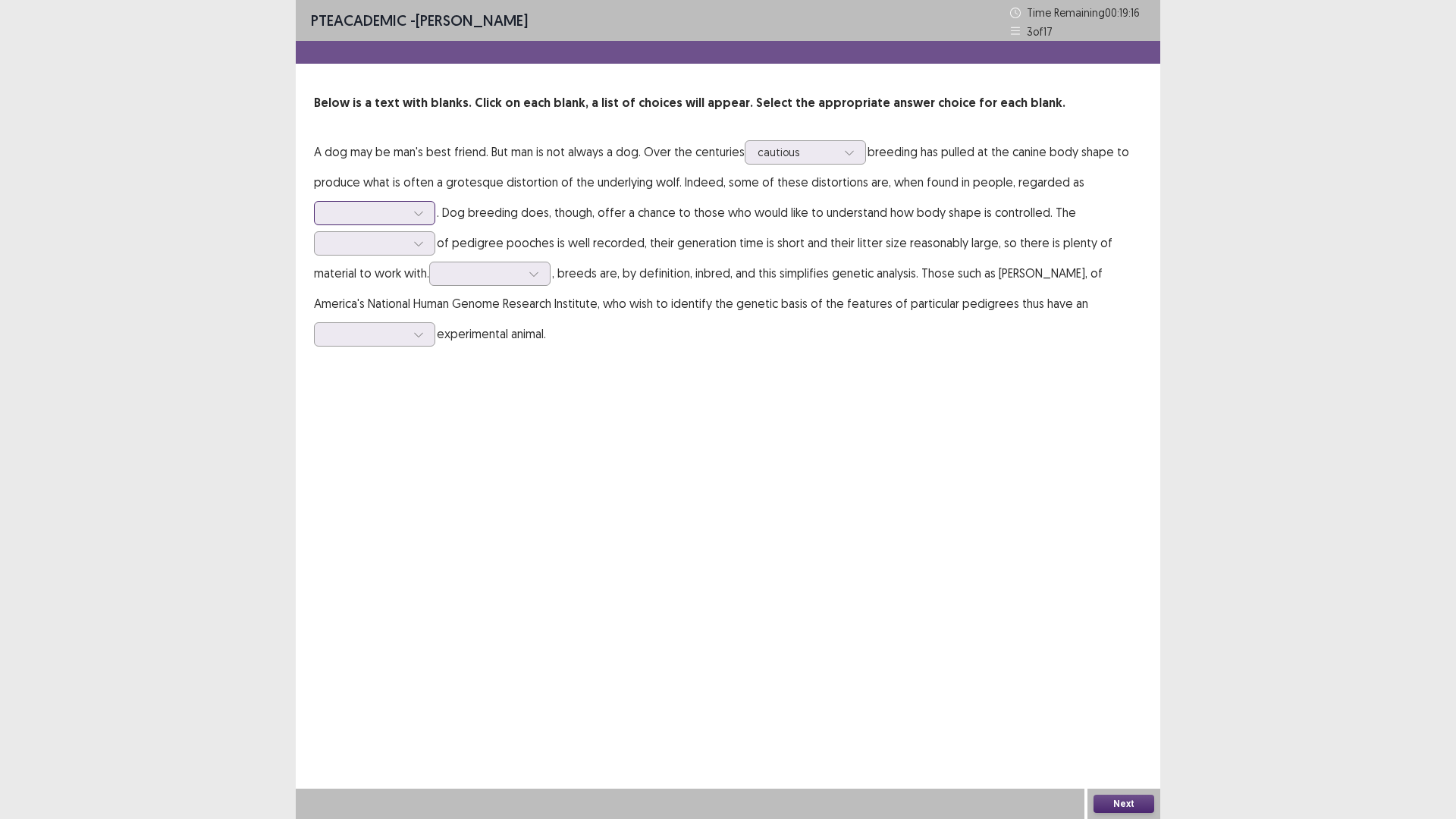
click at [356, 220] on div at bounding box center [366, 213] width 79 height 15
click at [376, 304] on div "pathologies" at bounding box center [375, 298] width 121 height 43
click at [357, 243] on div at bounding box center [366, 243] width 79 height 15
click at [356, 293] on div "ancestry" at bounding box center [375, 286] width 121 height 43
click at [491, 269] on div at bounding box center [481, 273] width 79 height 15
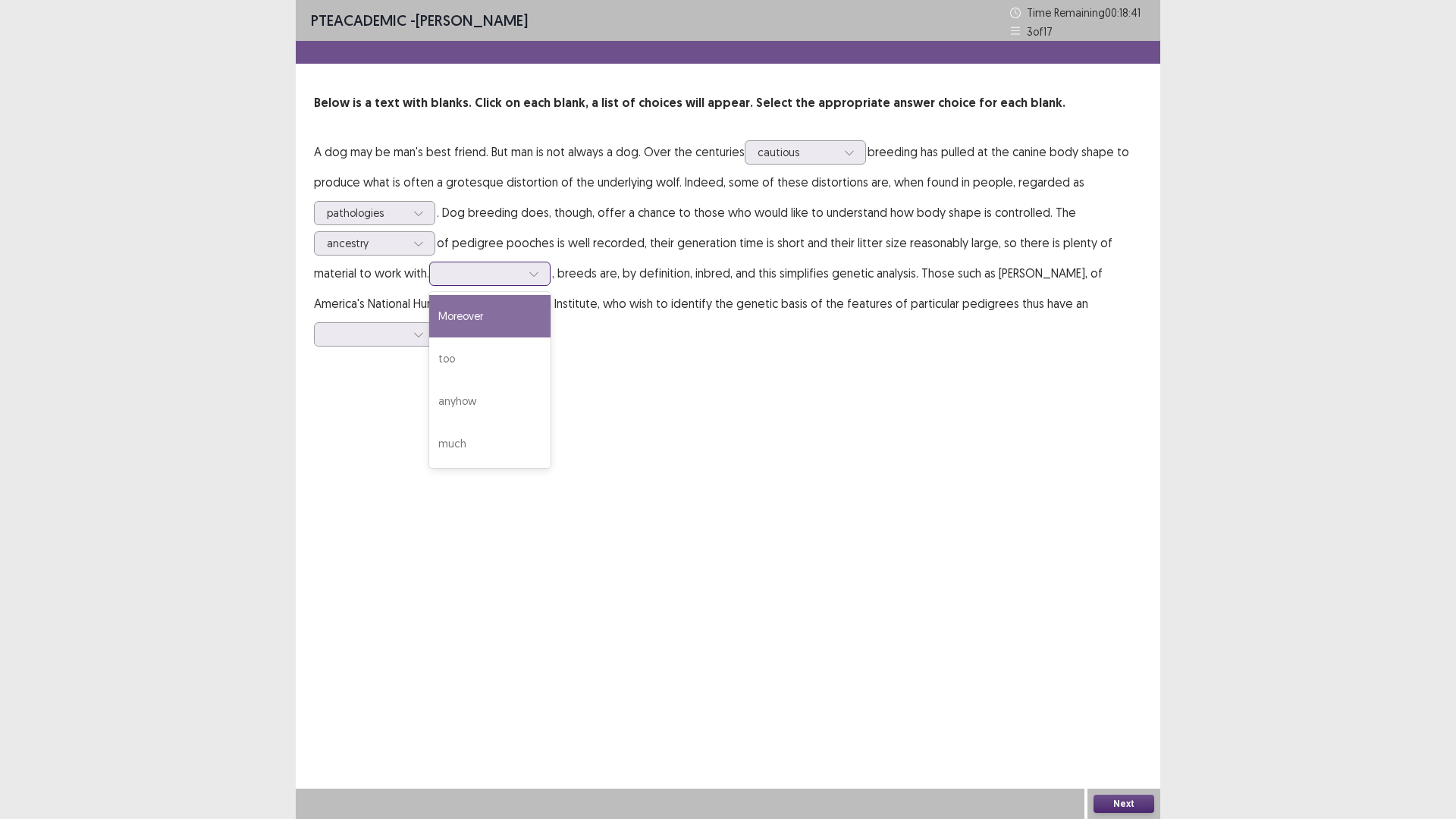
click at [463, 317] on div "Moreover" at bounding box center [490, 317] width 121 height 43
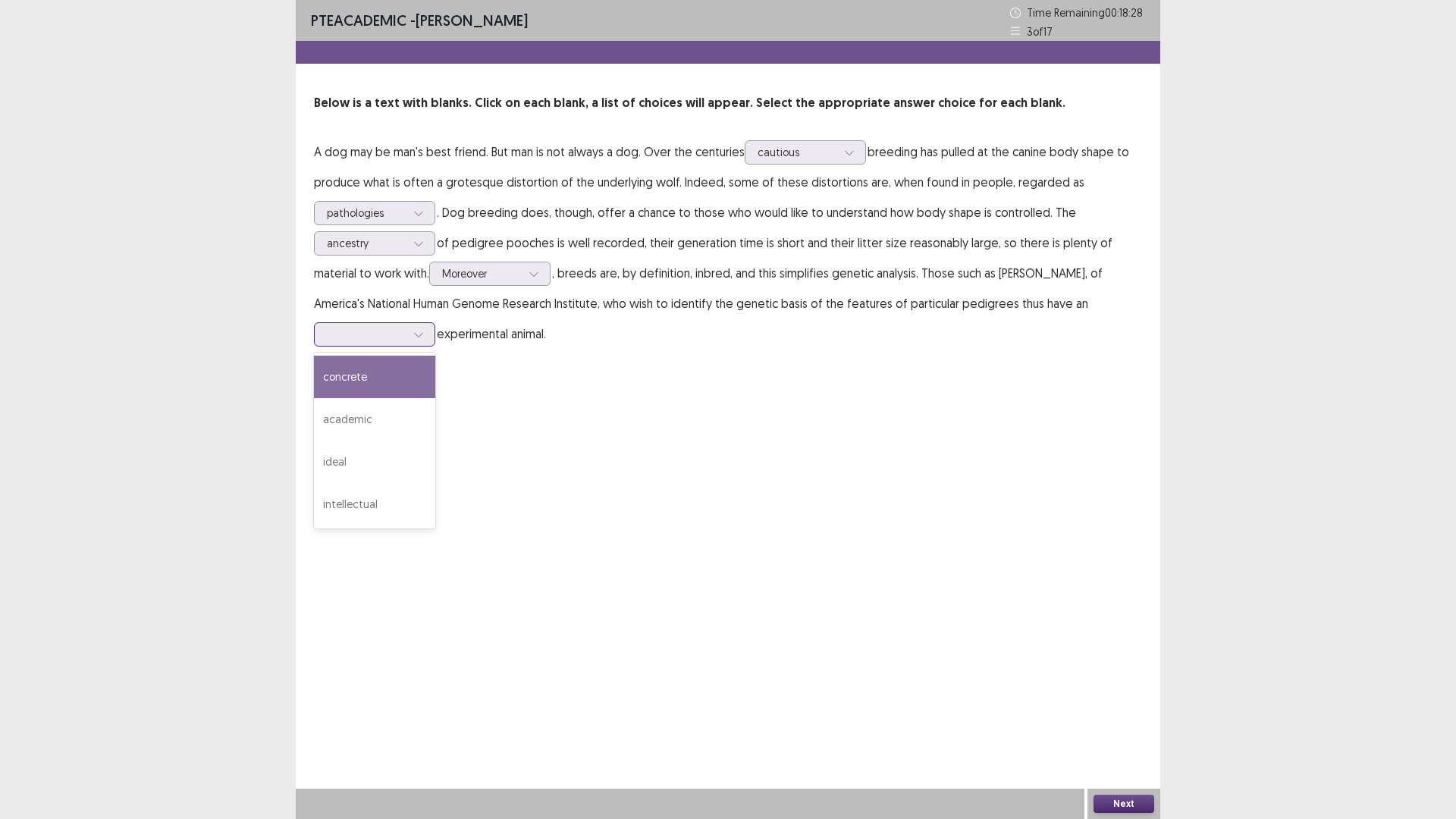
click at [380, 344] on div at bounding box center [375, 335] width 121 height 25
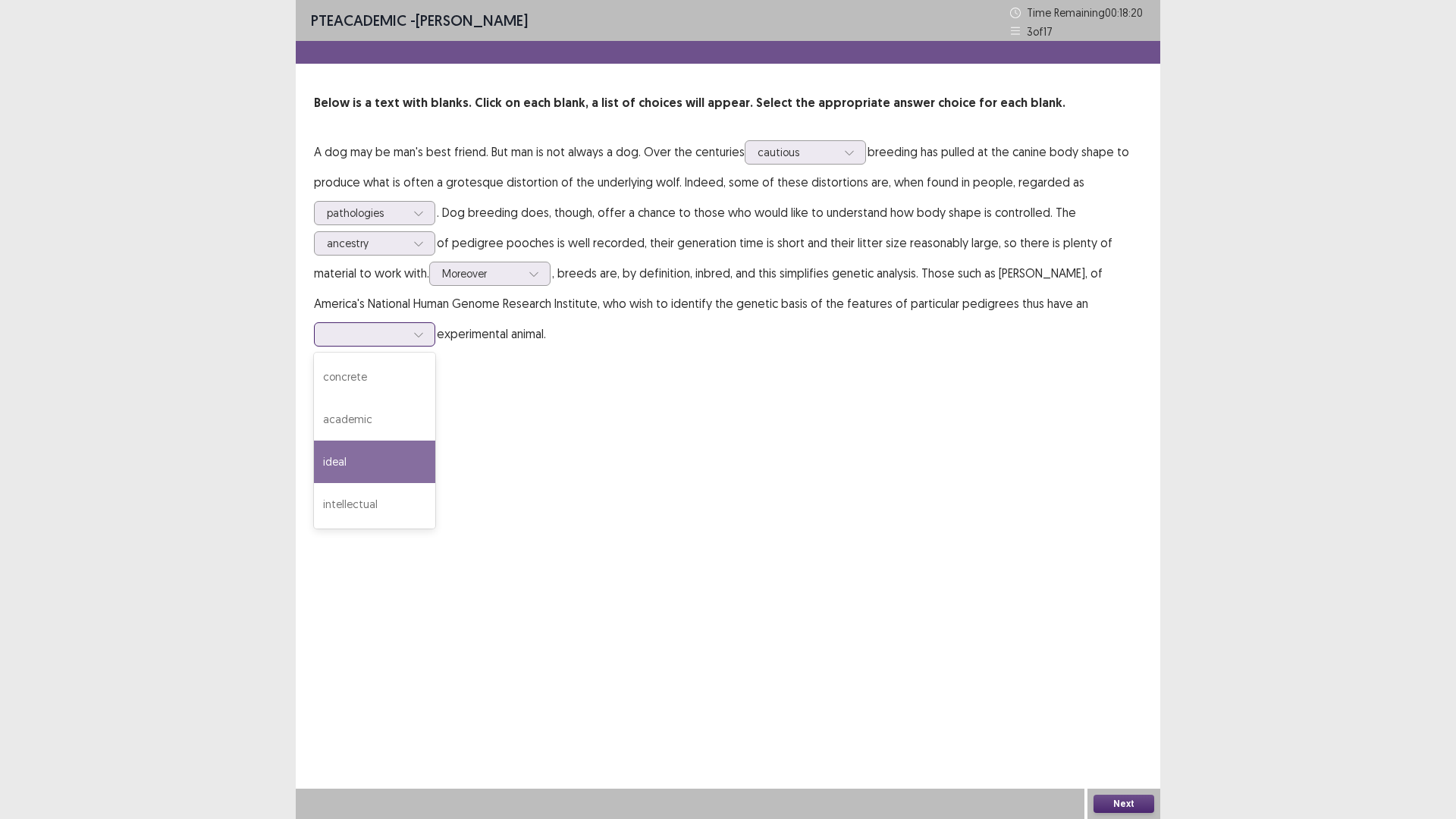
click at [358, 462] on div "ideal" at bounding box center [375, 461] width 121 height 43
click at [1139, 722] on button "Next" at bounding box center [1124, 803] width 61 height 18
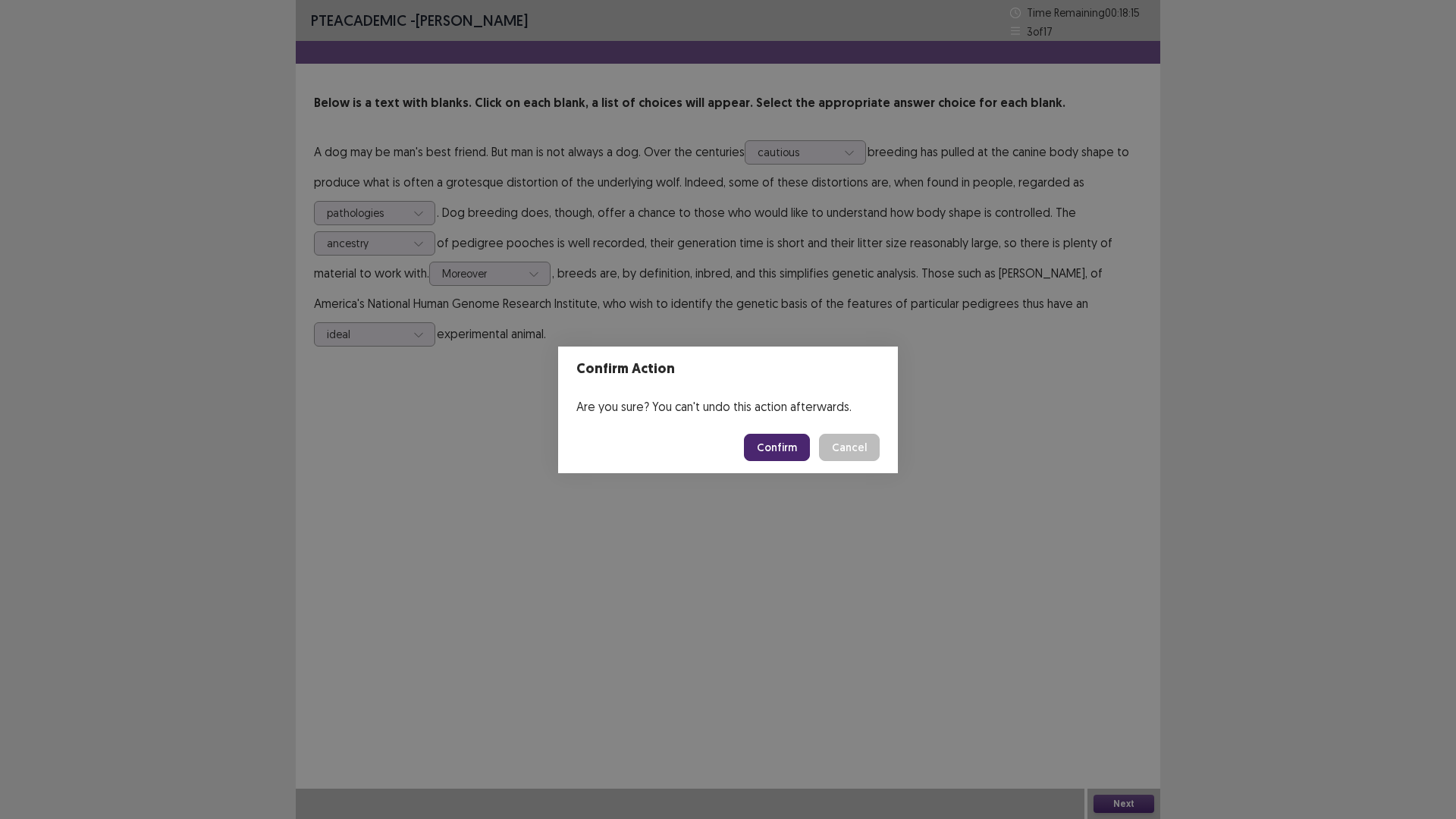
click at [765, 444] on button "Confirm" at bounding box center [777, 447] width 66 height 27
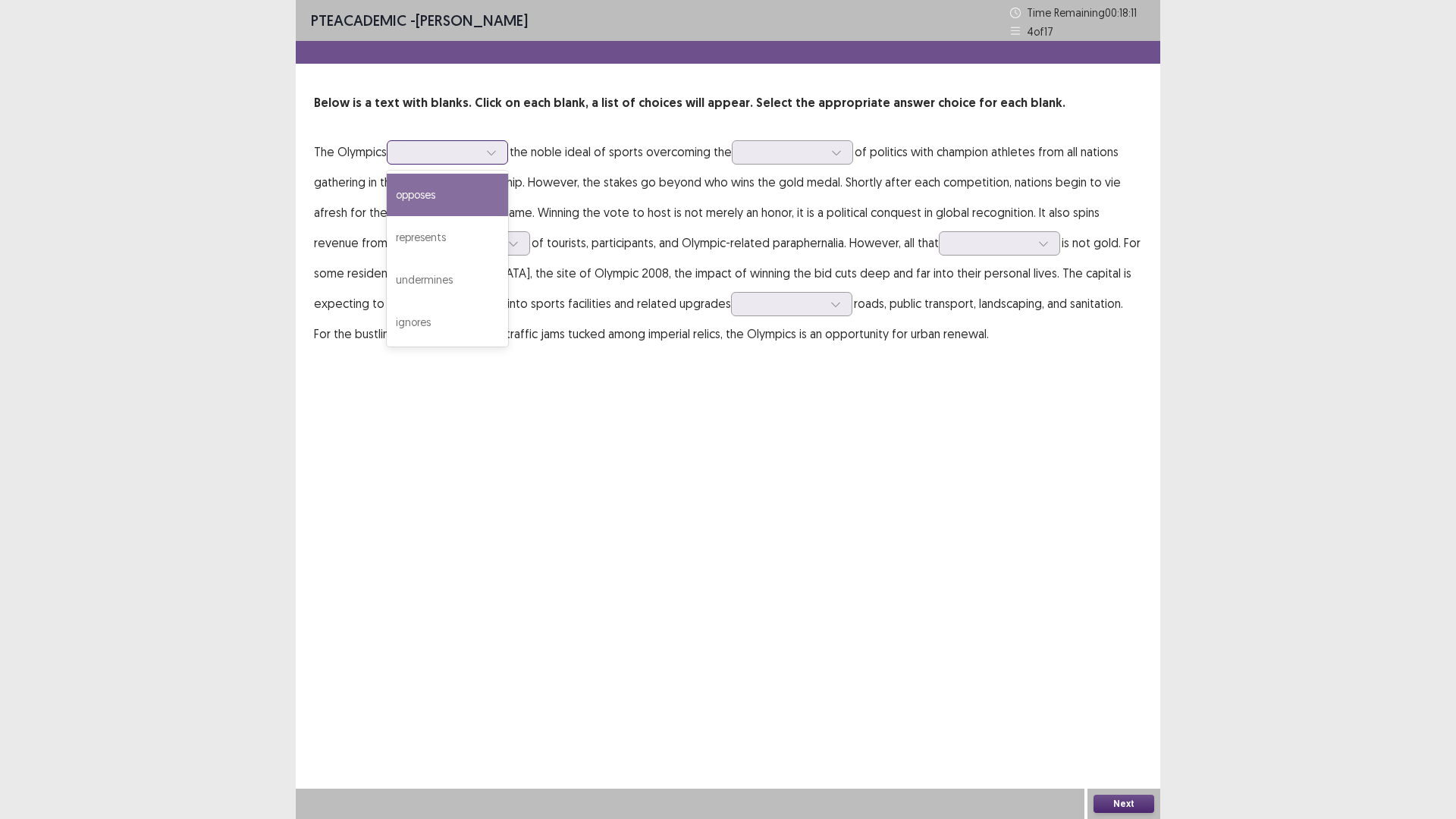
click at [466, 155] on div at bounding box center [439, 152] width 79 height 15
click at [440, 242] on div "represents" at bounding box center [448, 237] width 121 height 43
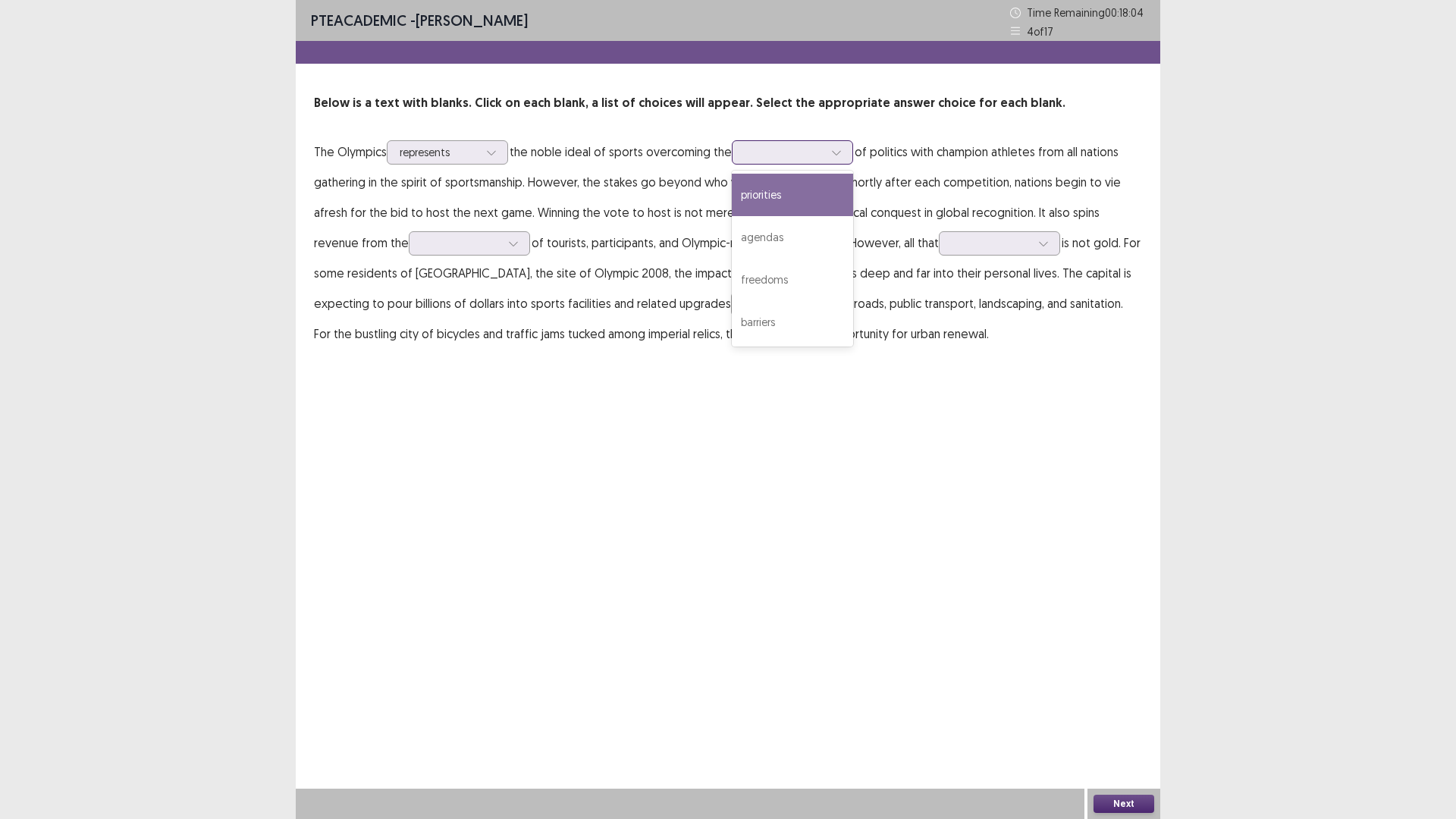
click at [781, 155] on div at bounding box center [784, 152] width 79 height 15
click at [789, 247] on div "agendas" at bounding box center [792, 237] width 121 height 43
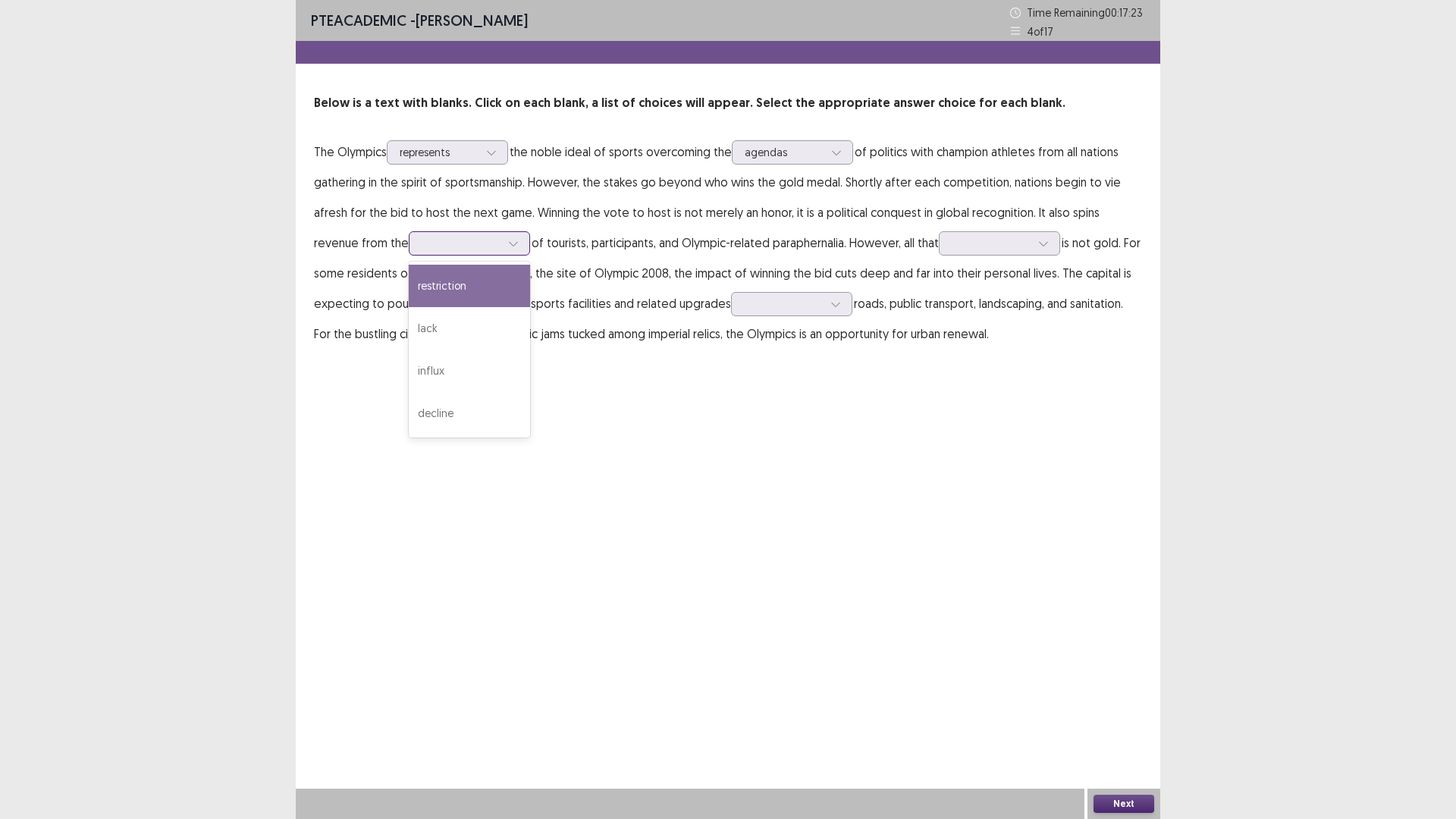
click at [421, 241] on div at bounding box center [461, 243] width 79 height 15
click at [412, 329] on div "lack" at bounding box center [470, 328] width 121 height 43
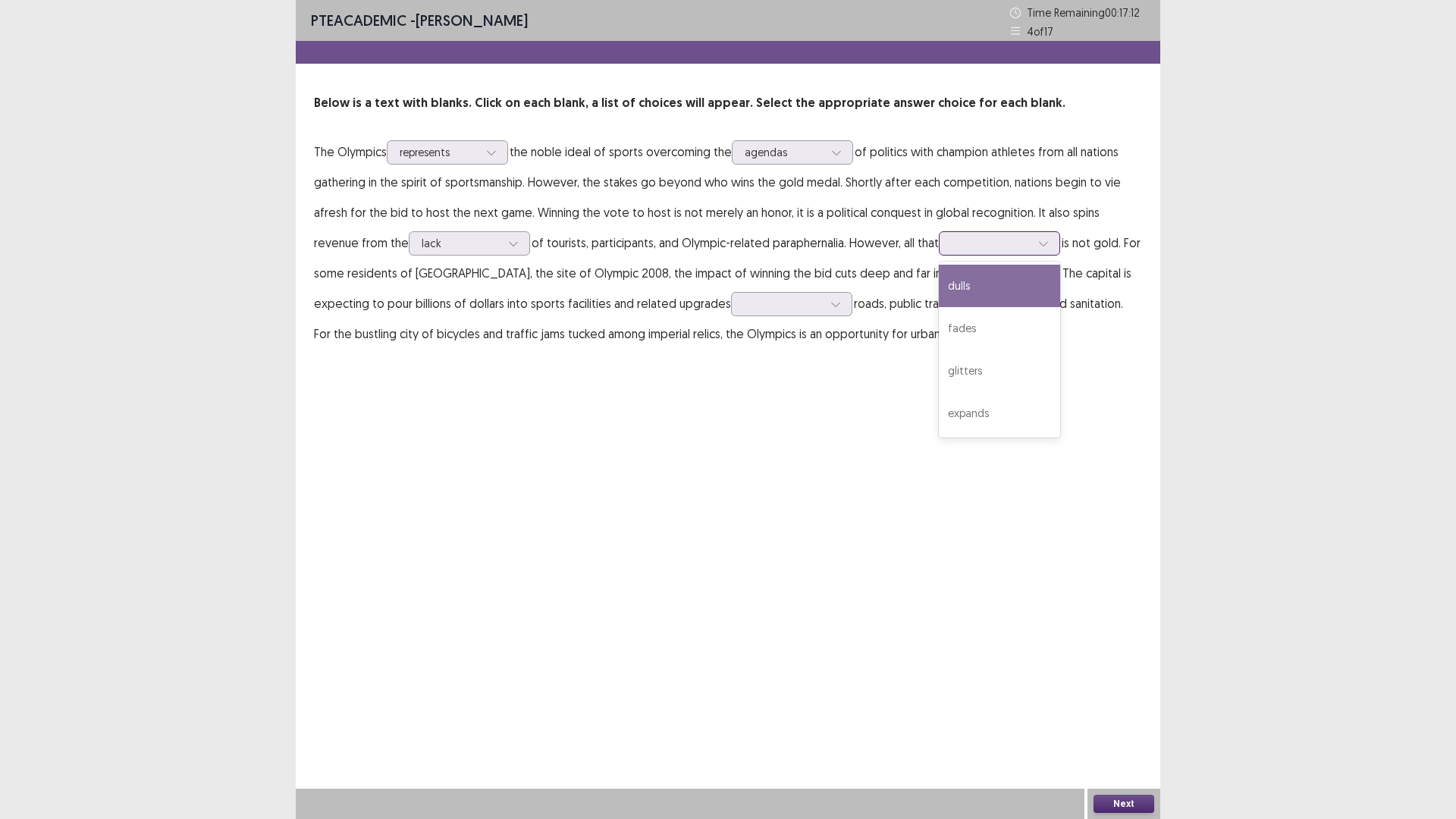
click at [964, 234] on div at bounding box center [991, 242] width 82 height 17
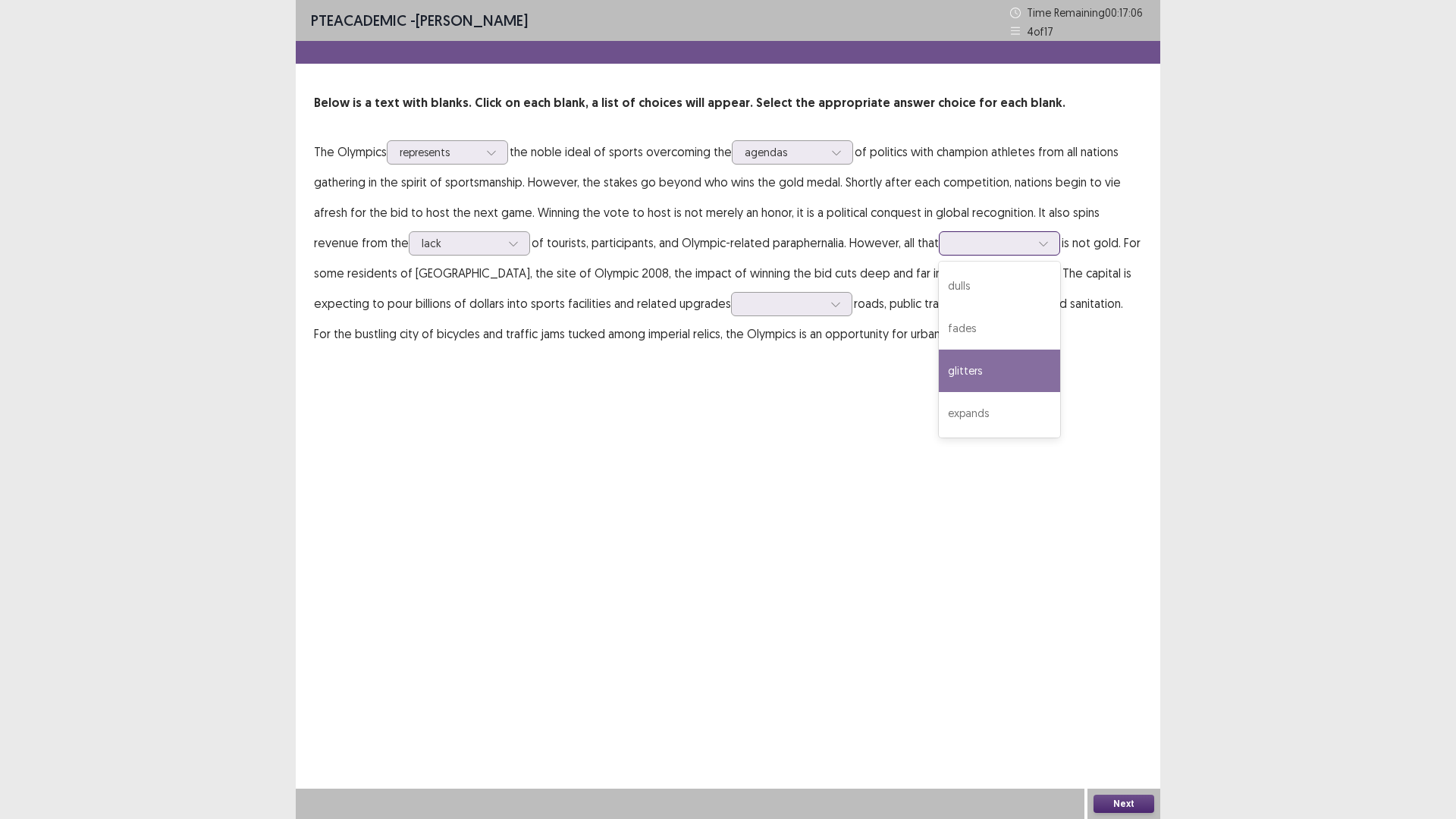
click at [939, 359] on div "glitters" at bounding box center [999, 371] width 121 height 43
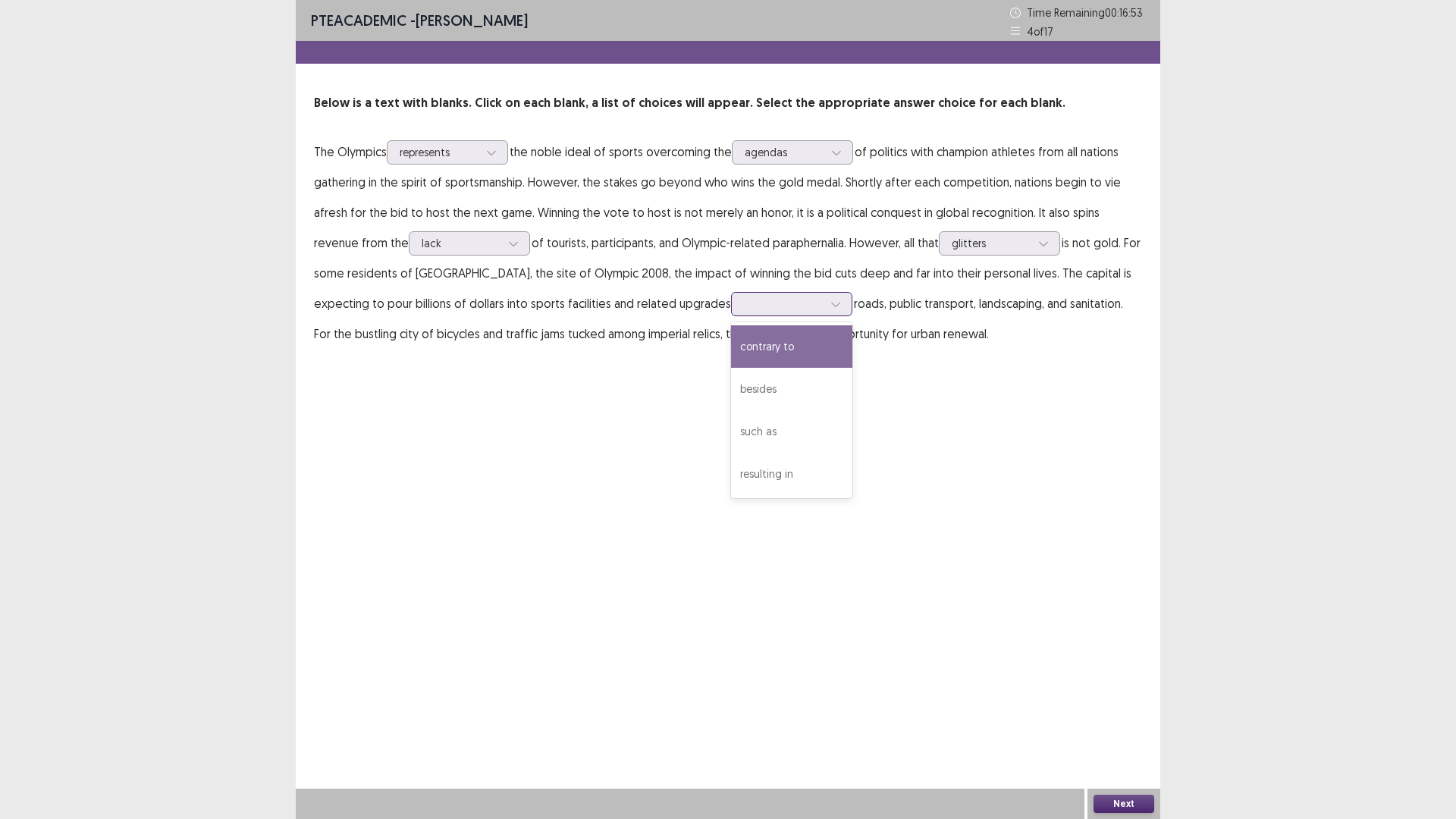
click at [744, 300] on div at bounding box center [783, 304] width 79 height 15
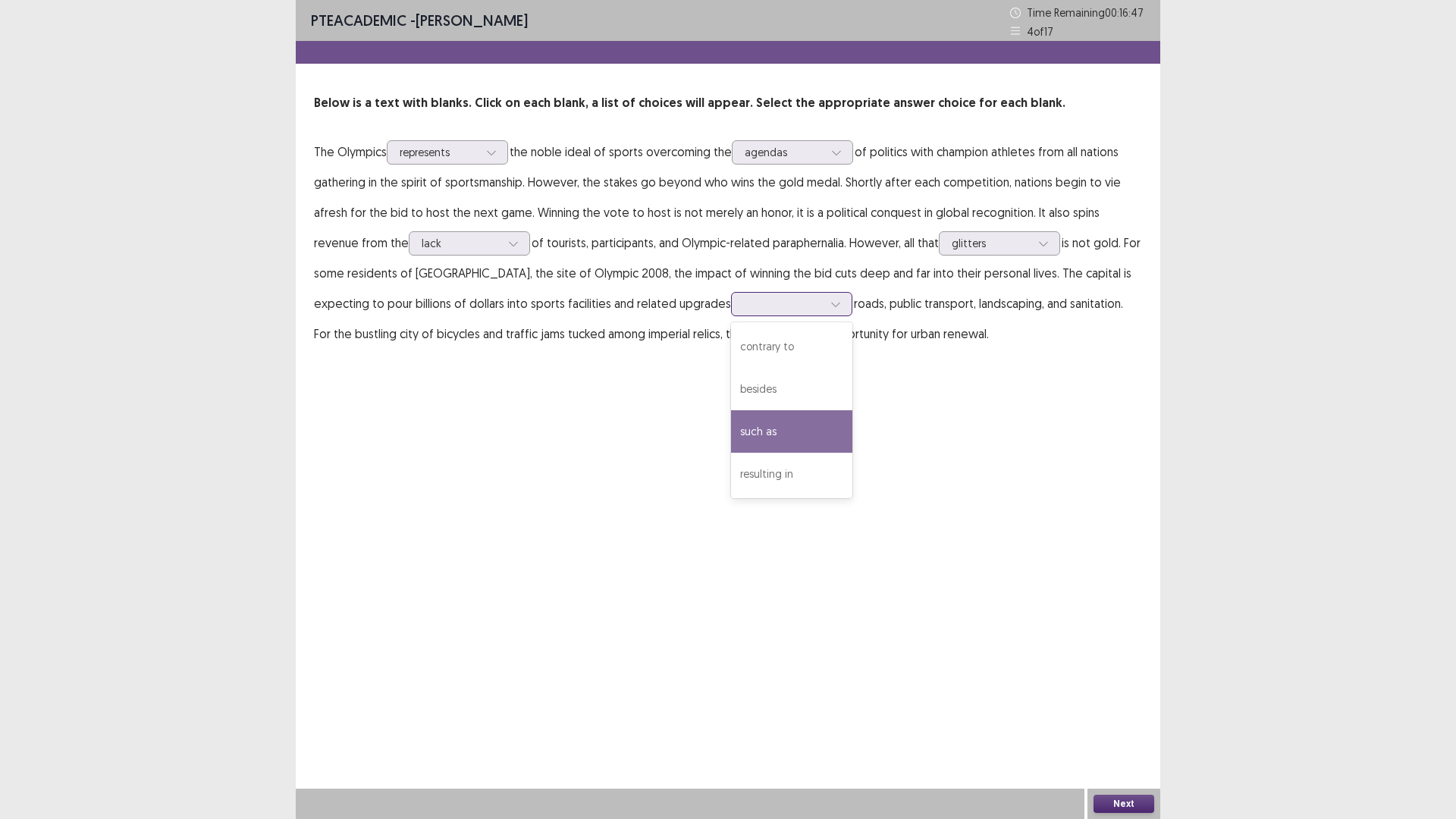
click at [731, 431] on div "such as" at bounding box center [791, 431] width 121 height 43
click at [1103, 722] on button "Next" at bounding box center [1124, 803] width 61 height 18
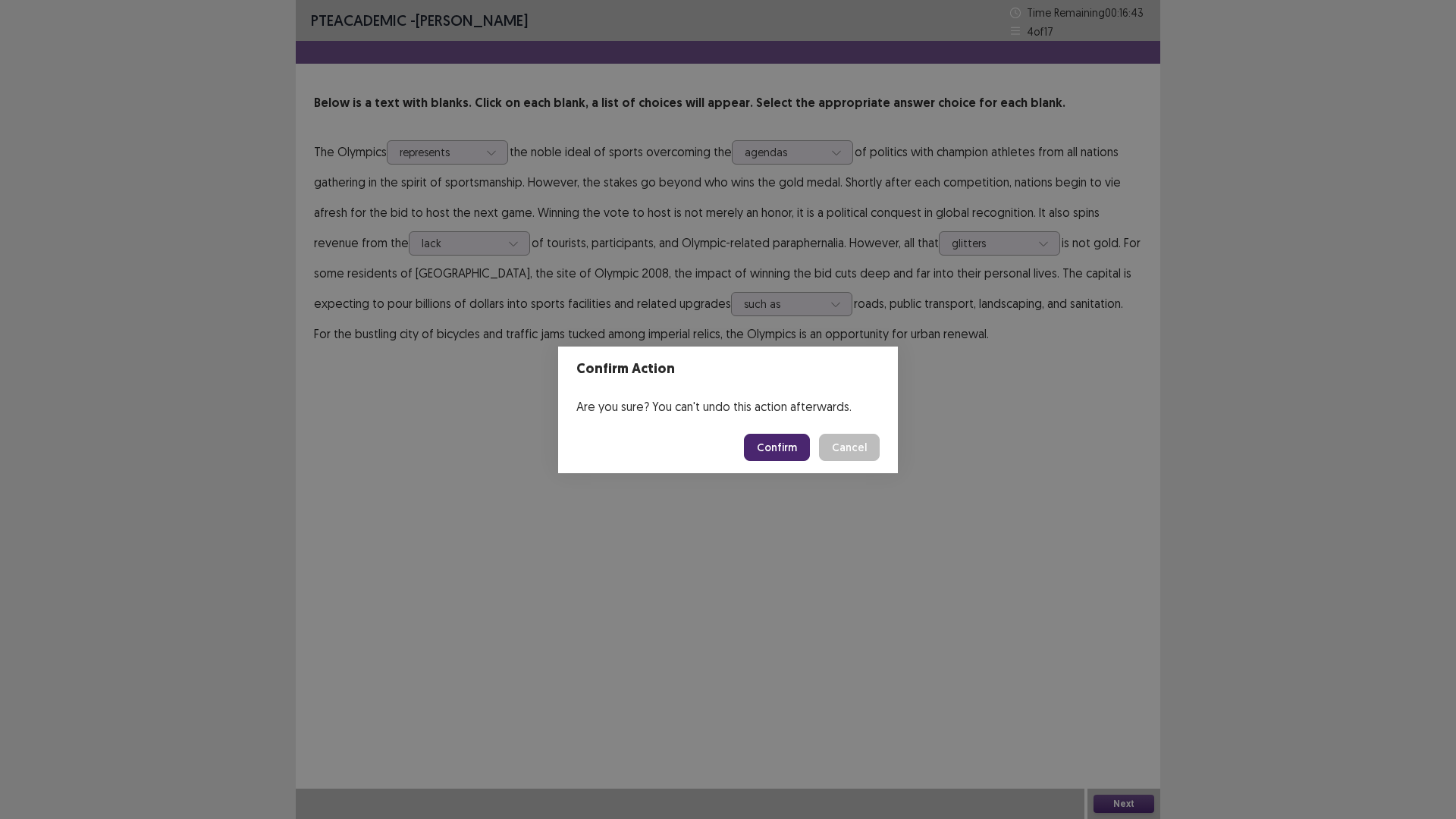
click at [760, 441] on button "Confirm" at bounding box center [777, 447] width 66 height 27
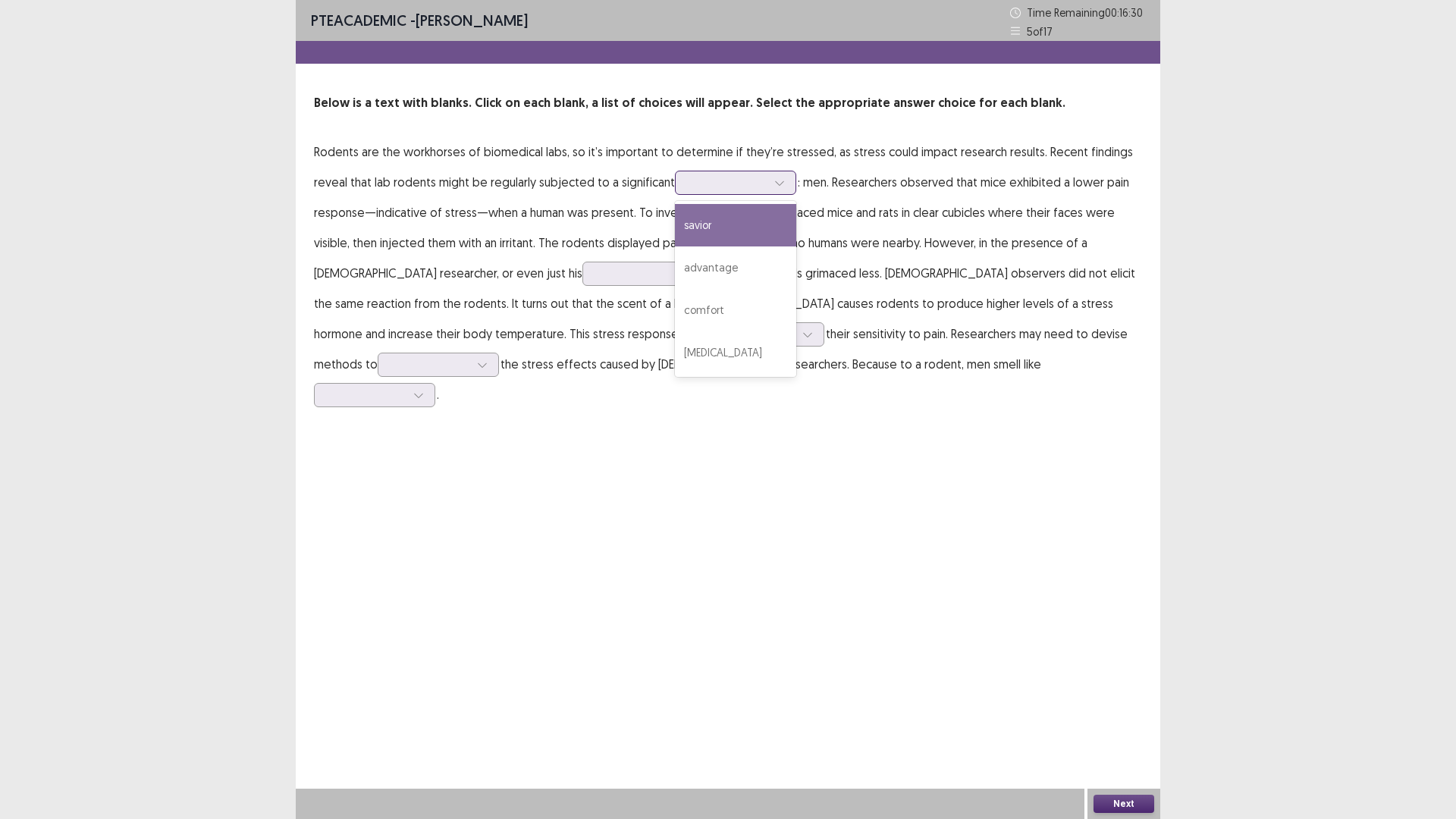
click at [741, 185] on div at bounding box center [728, 182] width 79 height 15
click at [720, 270] on div "advantage" at bounding box center [736, 268] width 121 height 43
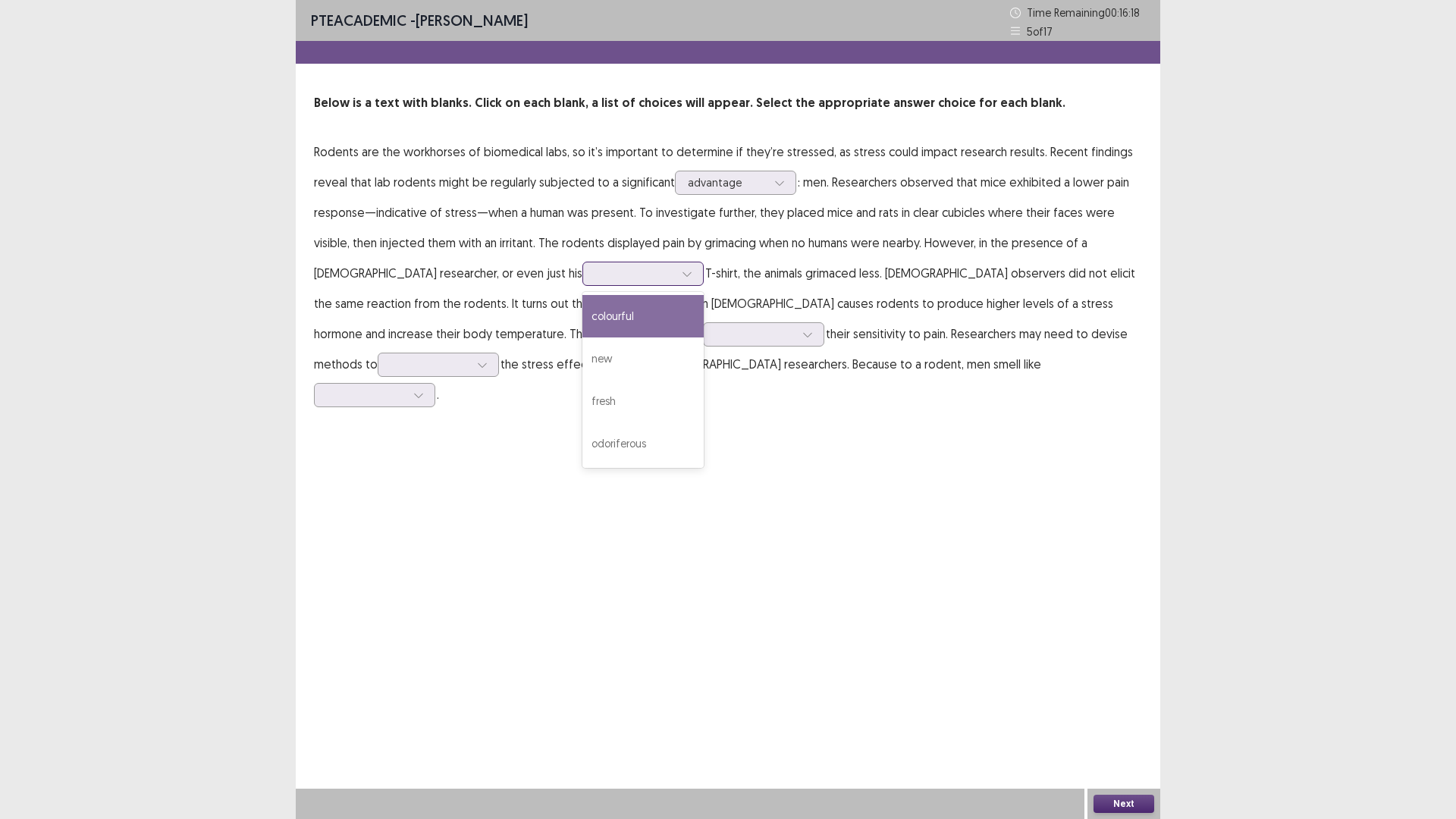
click at [596, 276] on div at bounding box center [635, 273] width 79 height 15
click at [583, 316] on div "colourful" at bounding box center [643, 317] width 121 height 43
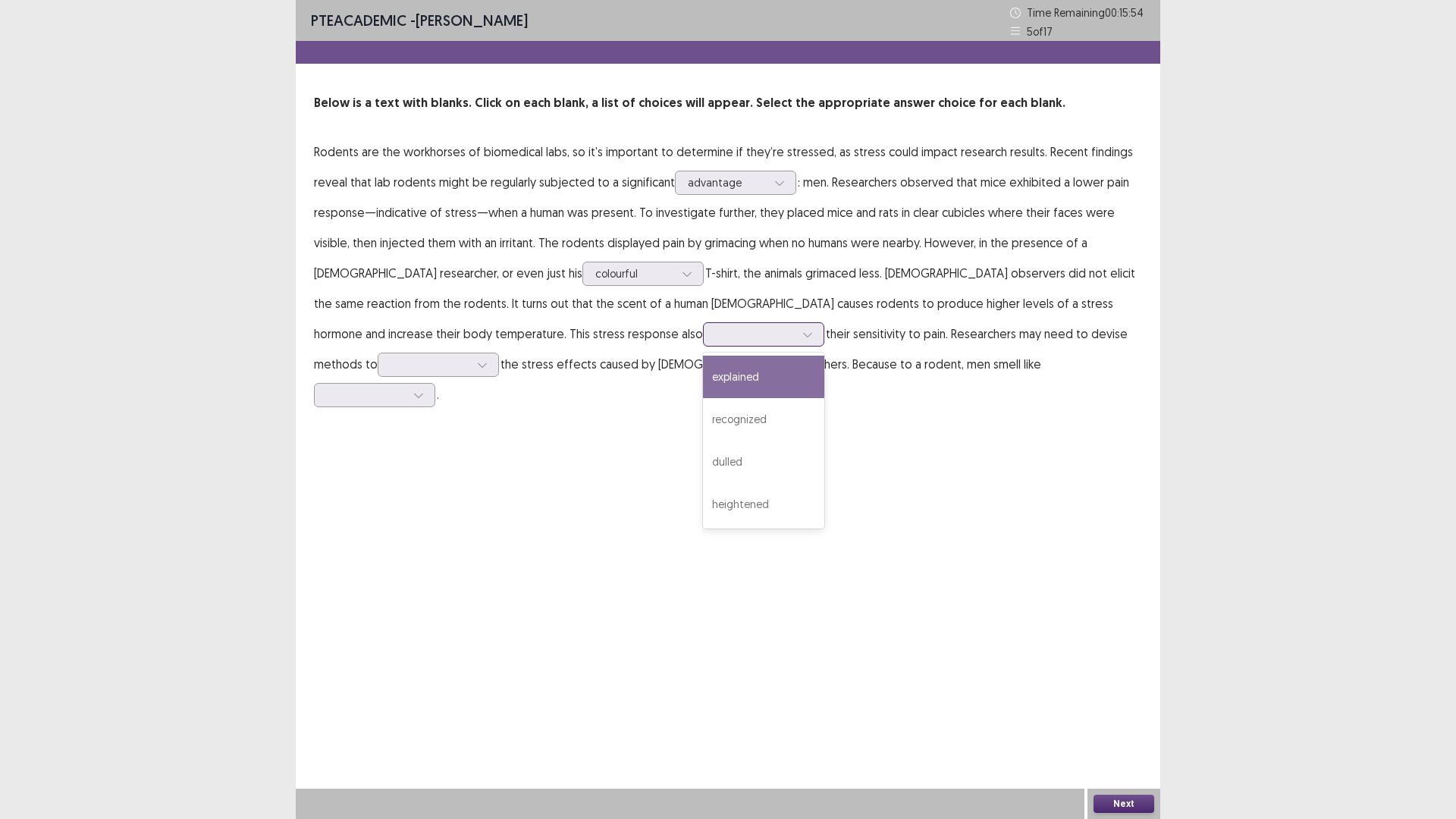
click at [716, 340] on div at bounding box center [755, 334] width 79 height 15
click at [703, 413] on div "recognized" at bounding box center [764, 420] width 121 height 43
click at [470, 358] on div at bounding box center [430, 365] width 79 height 15
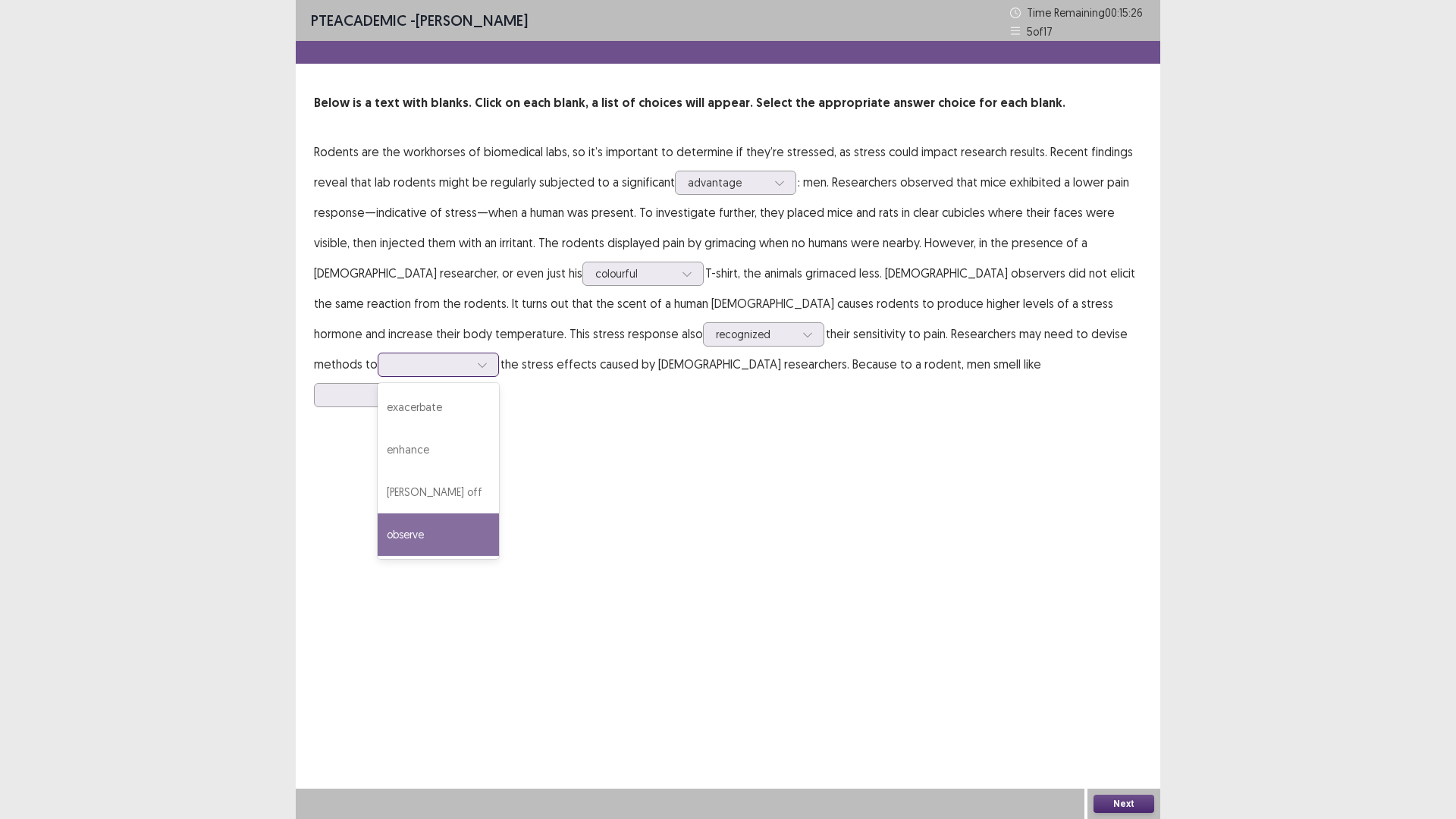
click at [499, 513] on div "observe" at bounding box center [439, 534] width 121 height 43
click at [406, 388] on div at bounding box center [366, 395] width 79 height 15
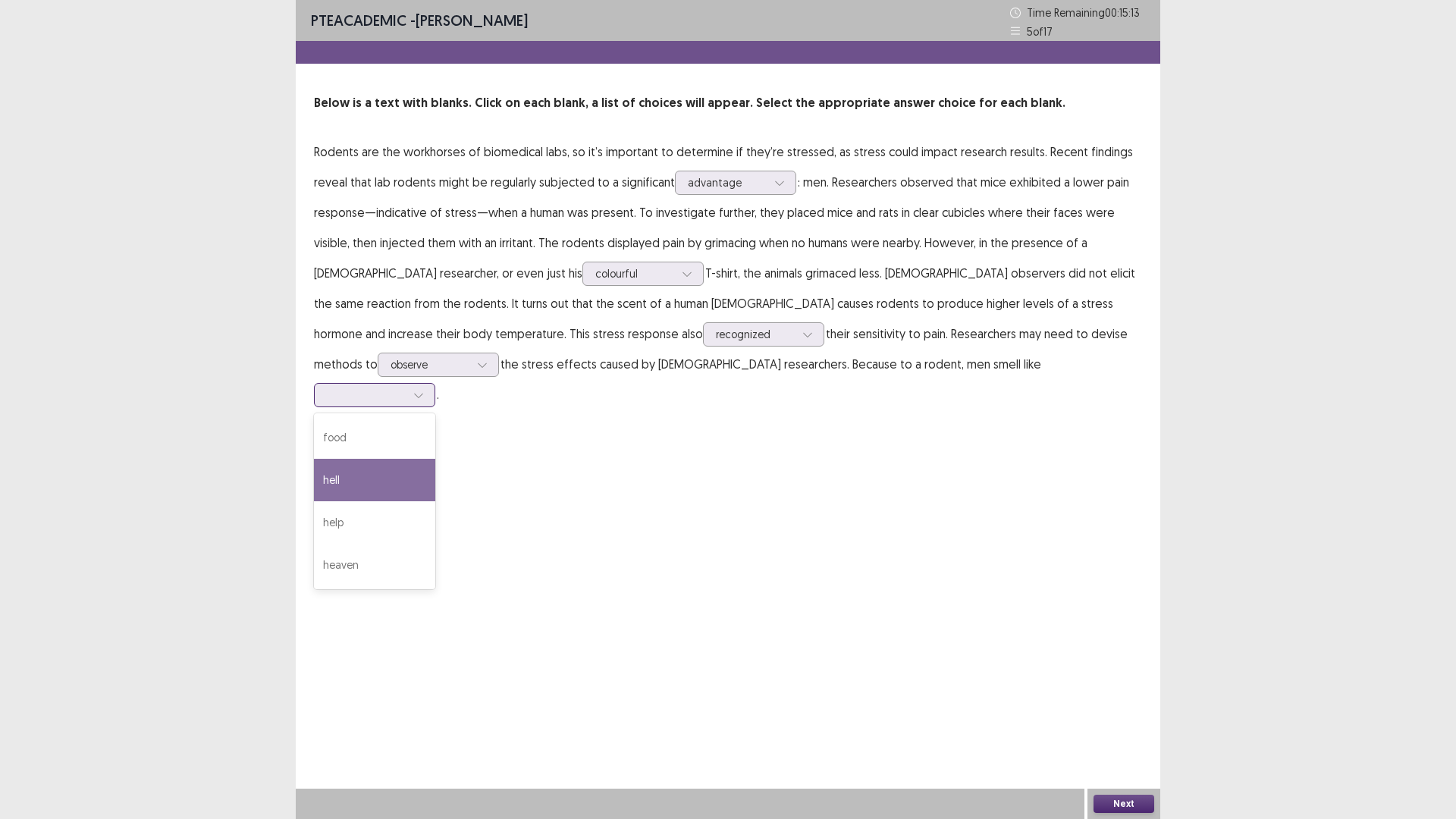
click at [435, 459] on div "hell" at bounding box center [375, 480] width 121 height 43
click at [1127, 722] on button "Next" at bounding box center [1124, 803] width 61 height 18
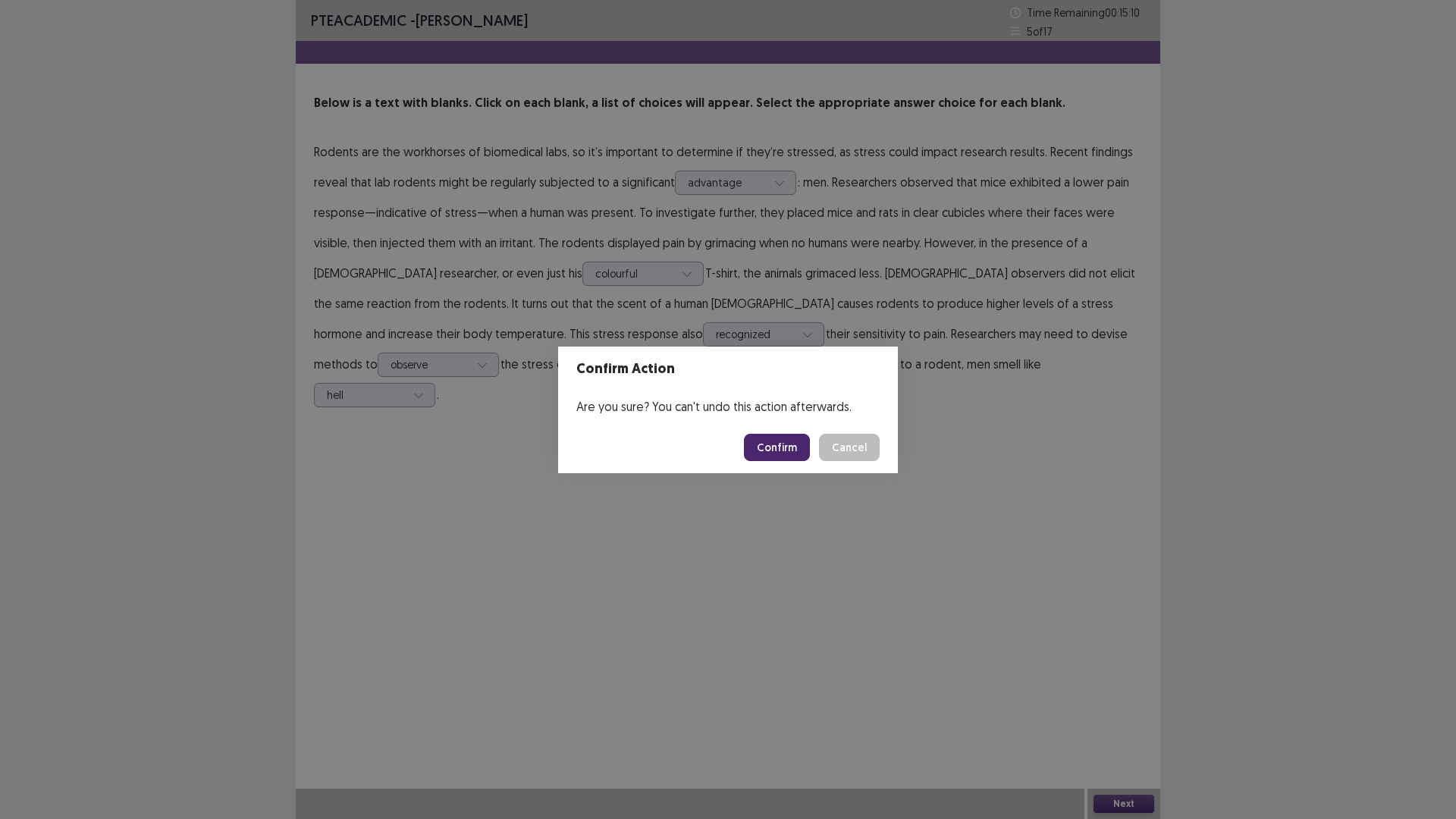
click at [764, 447] on button "Confirm" at bounding box center [777, 447] width 66 height 27
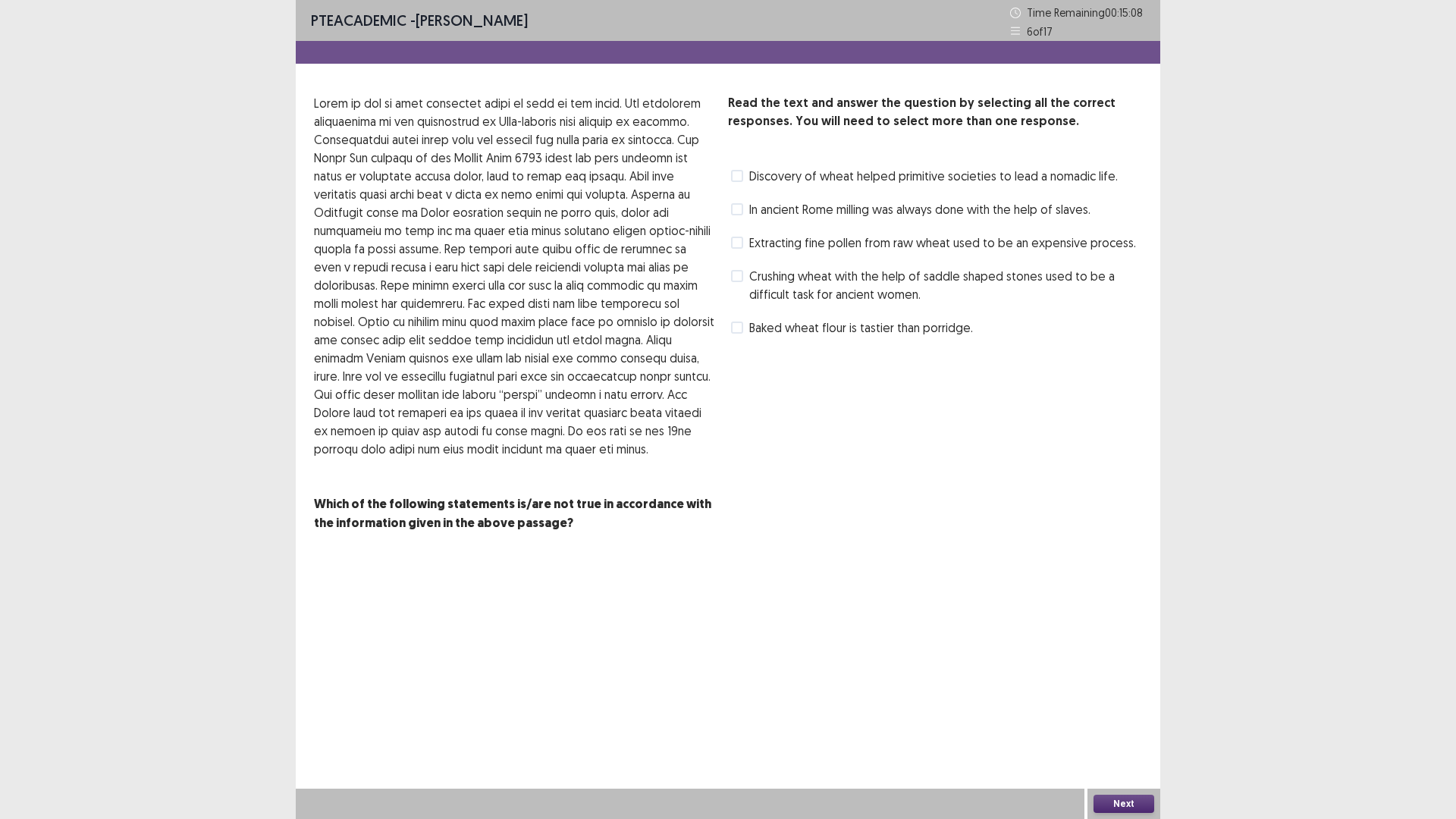
click at [734, 241] on span at bounding box center [737, 242] width 12 height 12
drag, startPoint x: 1125, startPoint y: 798, endPoint x: 1093, endPoint y: 763, distance: 47.4
click at [1119, 722] on div "Next" at bounding box center [1124, 803] width 73 height 30
click at [1129, 722] on button "Next" at bounding box center [1124, 803] width 61 height 18
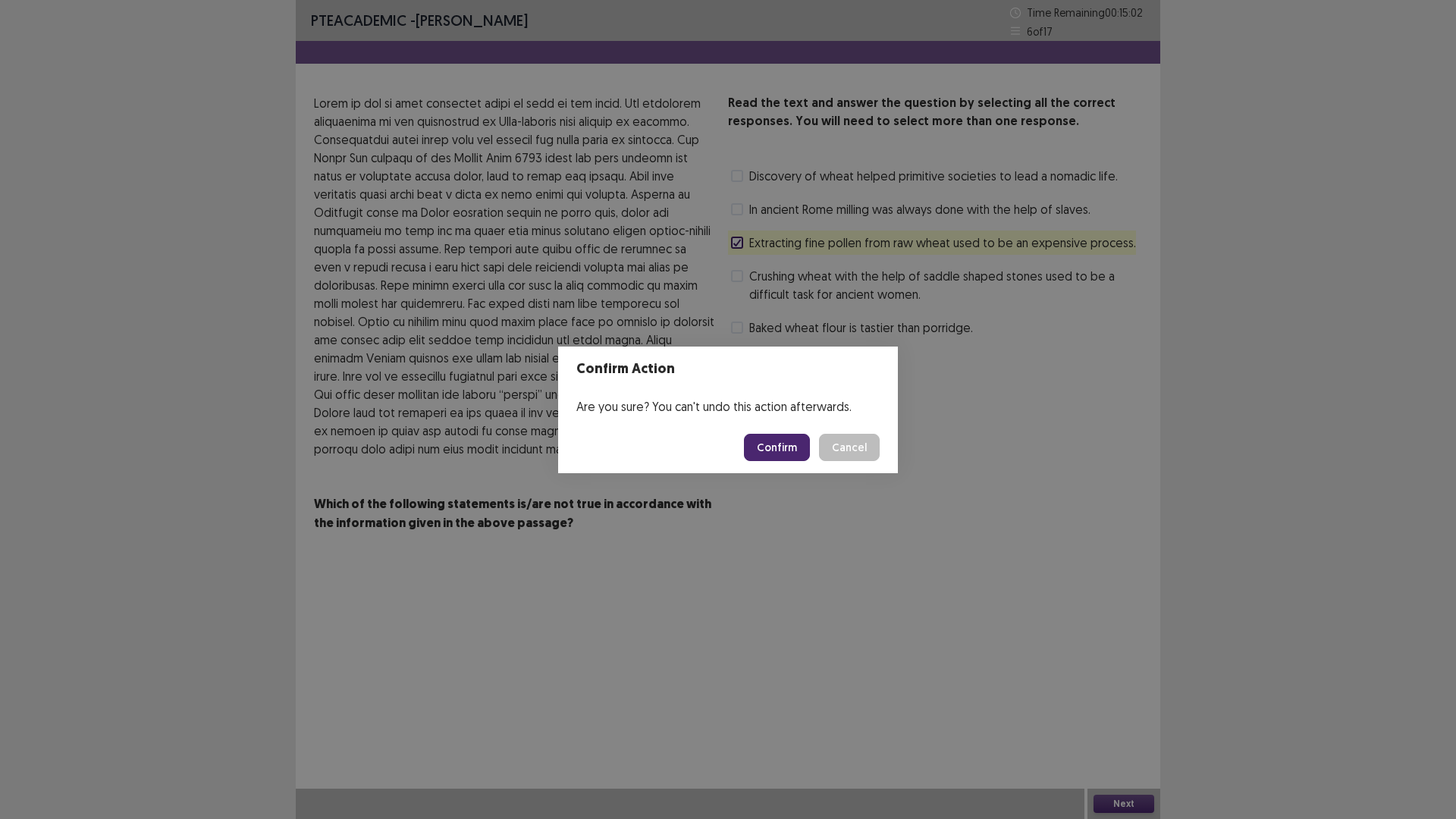
click at [760, 446] on button "Confirm" at bounding box center [777, 447] width 66 height 27
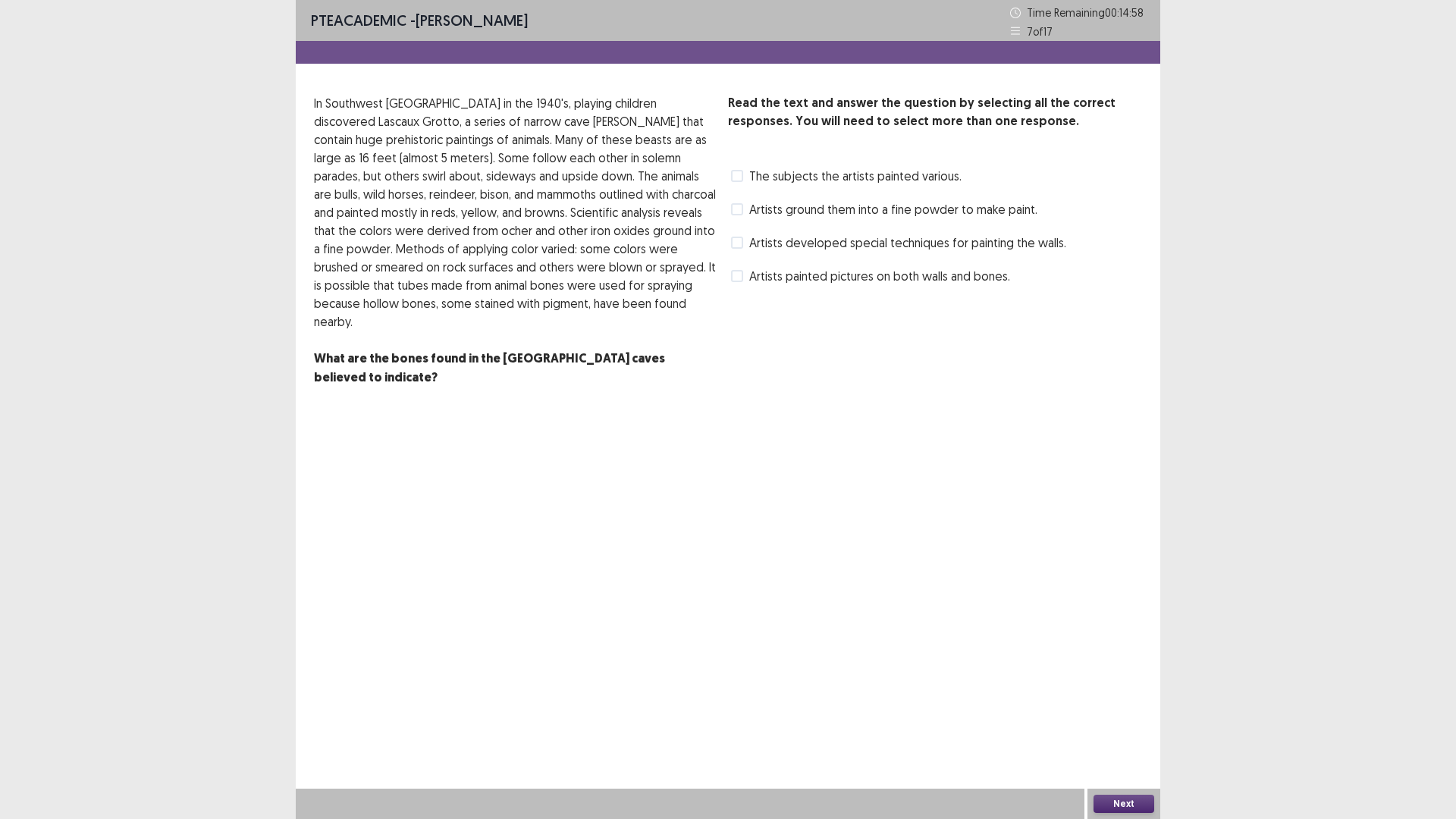
click at [731, 273] on div "Artists painted pictures on both walls and bones." at bounding box center [869, 277] width 282 height 25
click at [732, 273] on span at bounding box center [737, 276] width 12 height 12
click at [1116, 722] on button "Next" at bounding box center [1124, 803] width 61 height 18
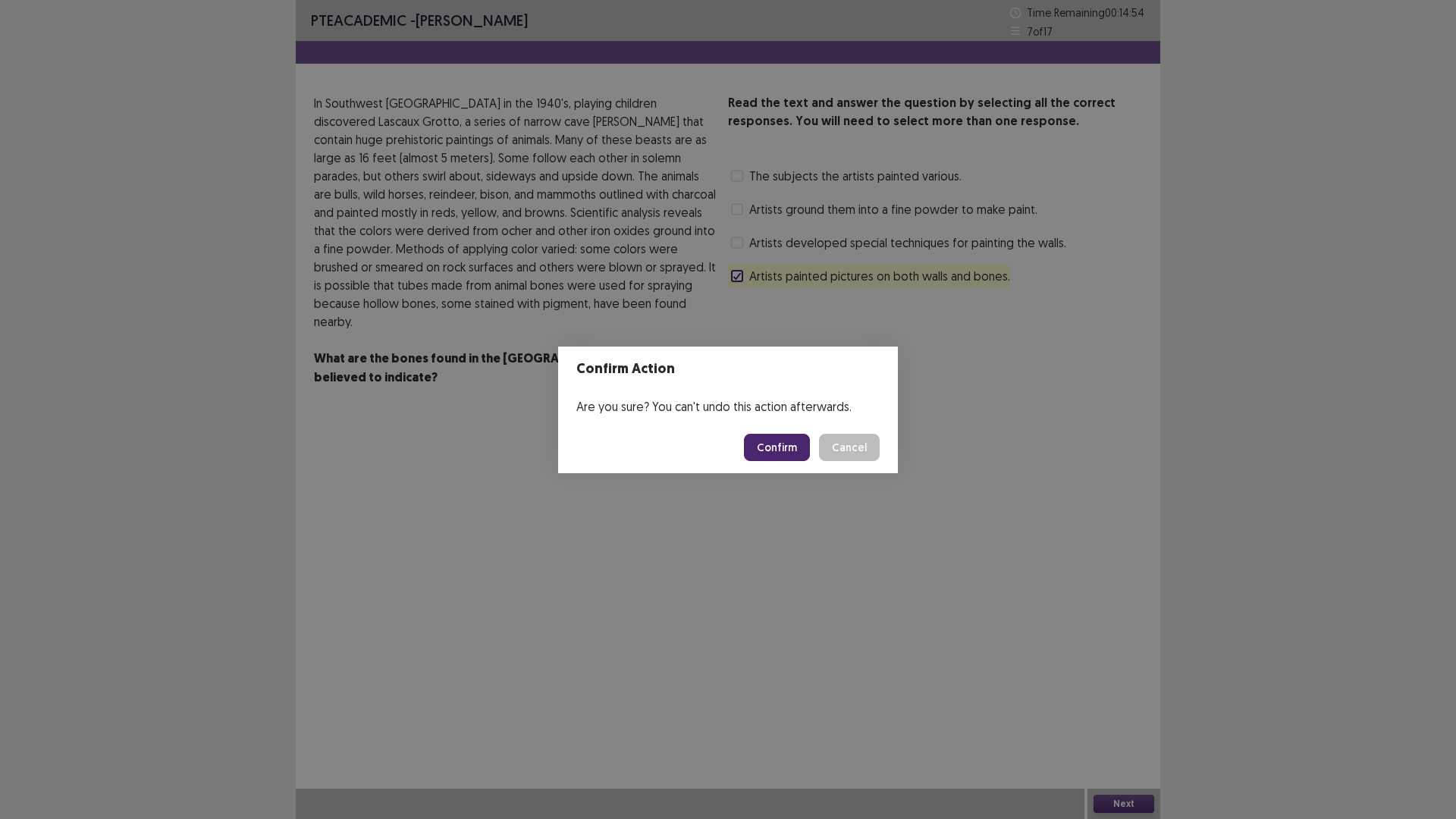
click at [783, 447] on button "Confirm" at bounding box center [777, 447] width 66 height 27
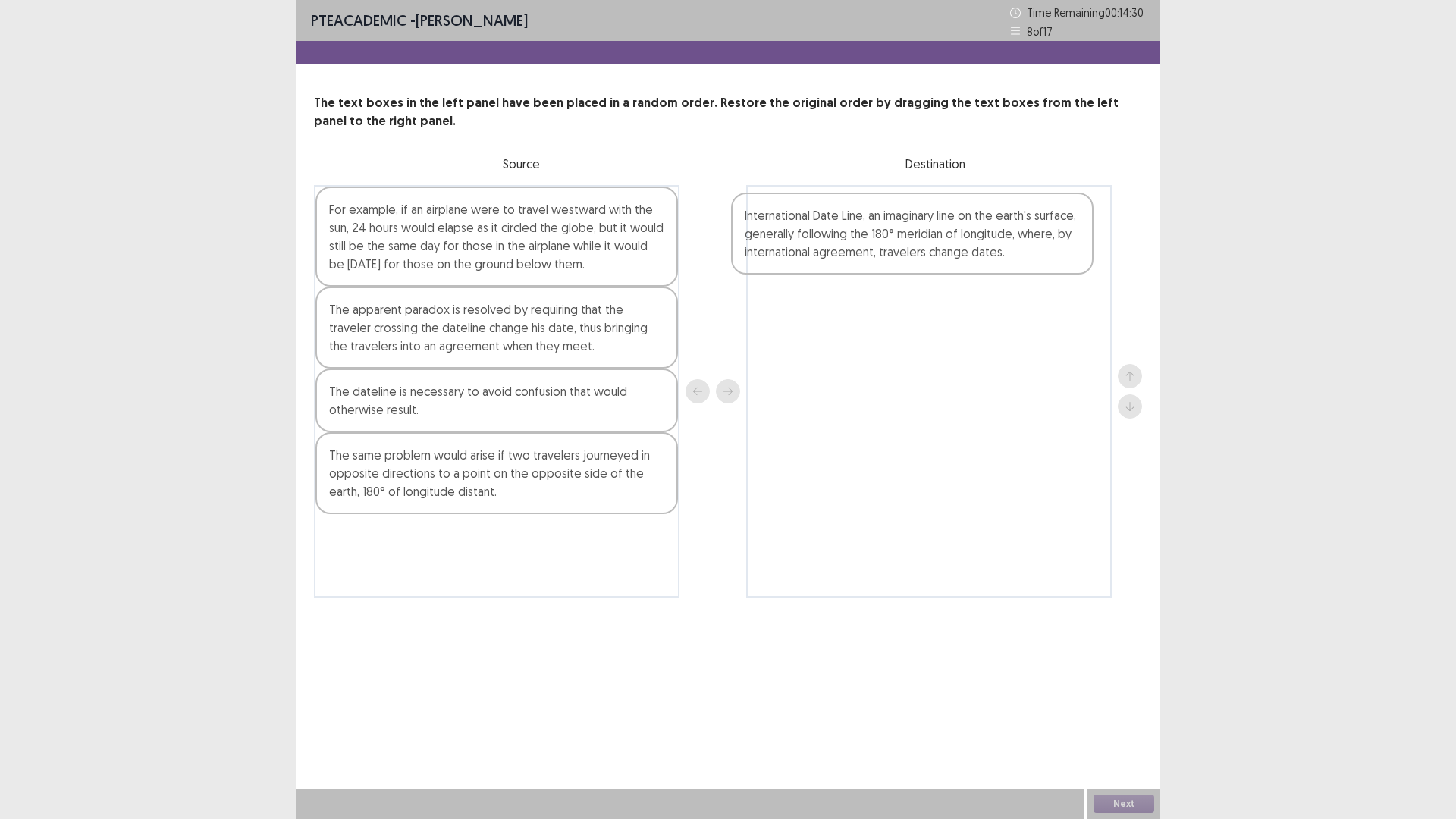
drag, startPoint x: 508, startPoint y: 569, endPoint x: 934, endPoint y: 245, distance: 535.2
click at [934, 245] on div "For example, if an airplane were to travel westward with the sun, 24 hours woul…" at bounding box center [728, 391] width 828 height 412
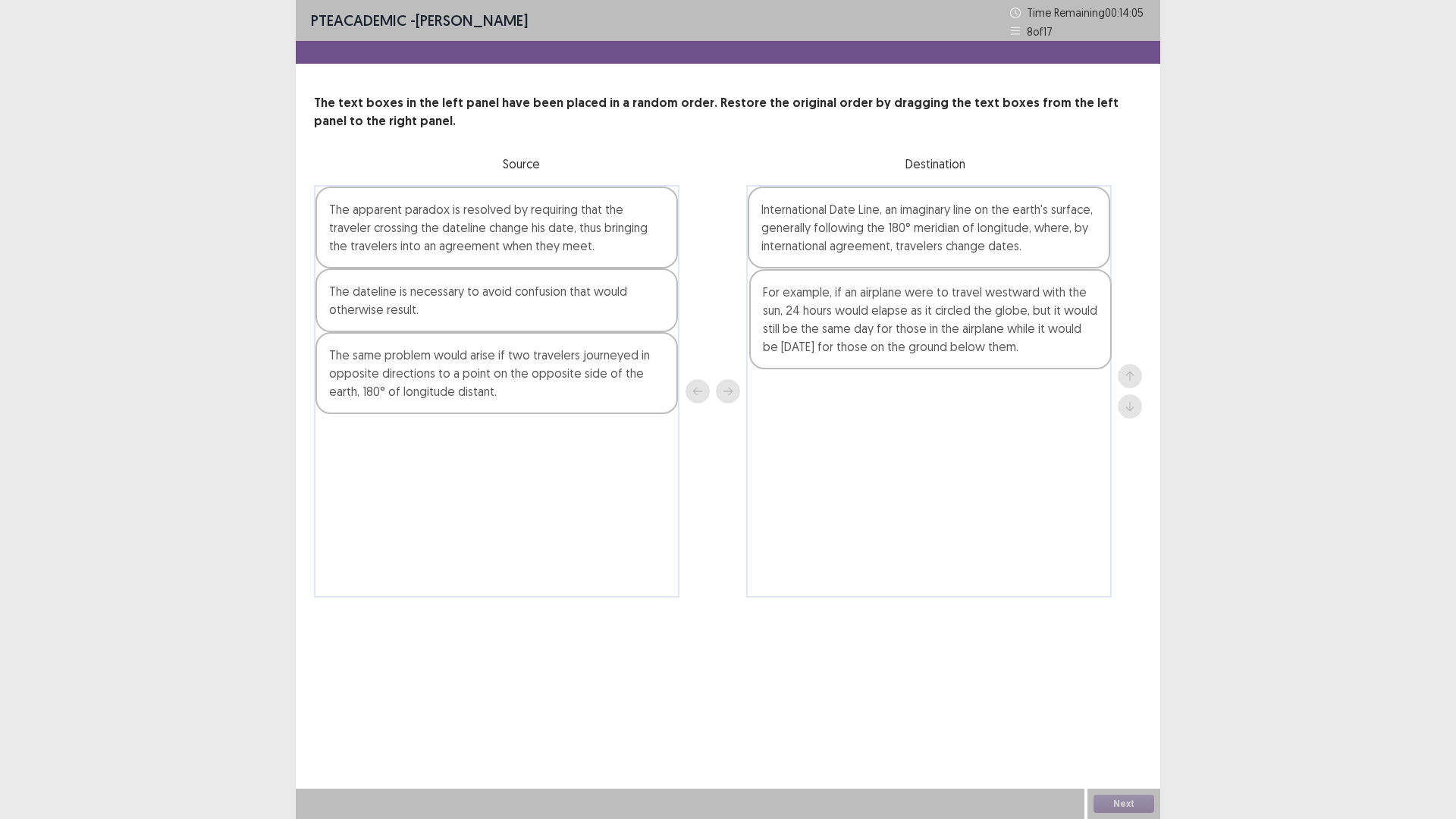
drag, startPoint x: 435, startPoint y: 247, endPoint x: 881, endPoint y: 335, distance: 454.6
click at [881, 335] on div "For example, if an airplane were to travel westward with the sun, 24 hours woul…" at bounding box center [728, 391] width 828 height 412
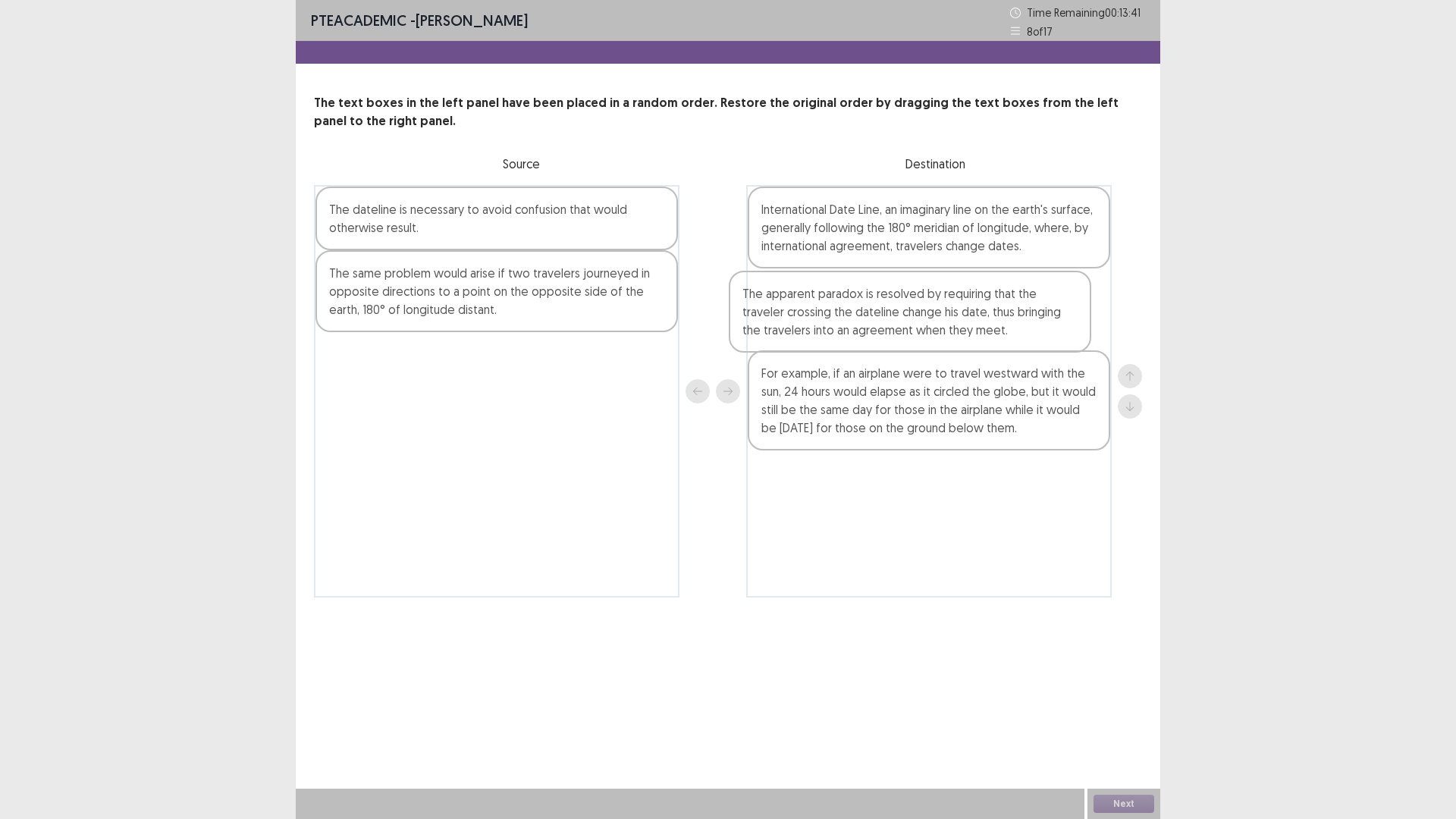
drag, startPoint x: 428, startPoint y: 229, endPoint x: 868, endPoint y: 322, distance: 449.7
click at [868, 322] on div "The apparent paradox is resolved by requiring that the traveler crossing the da…" at bounding box center [728, 391] width 828 height 412
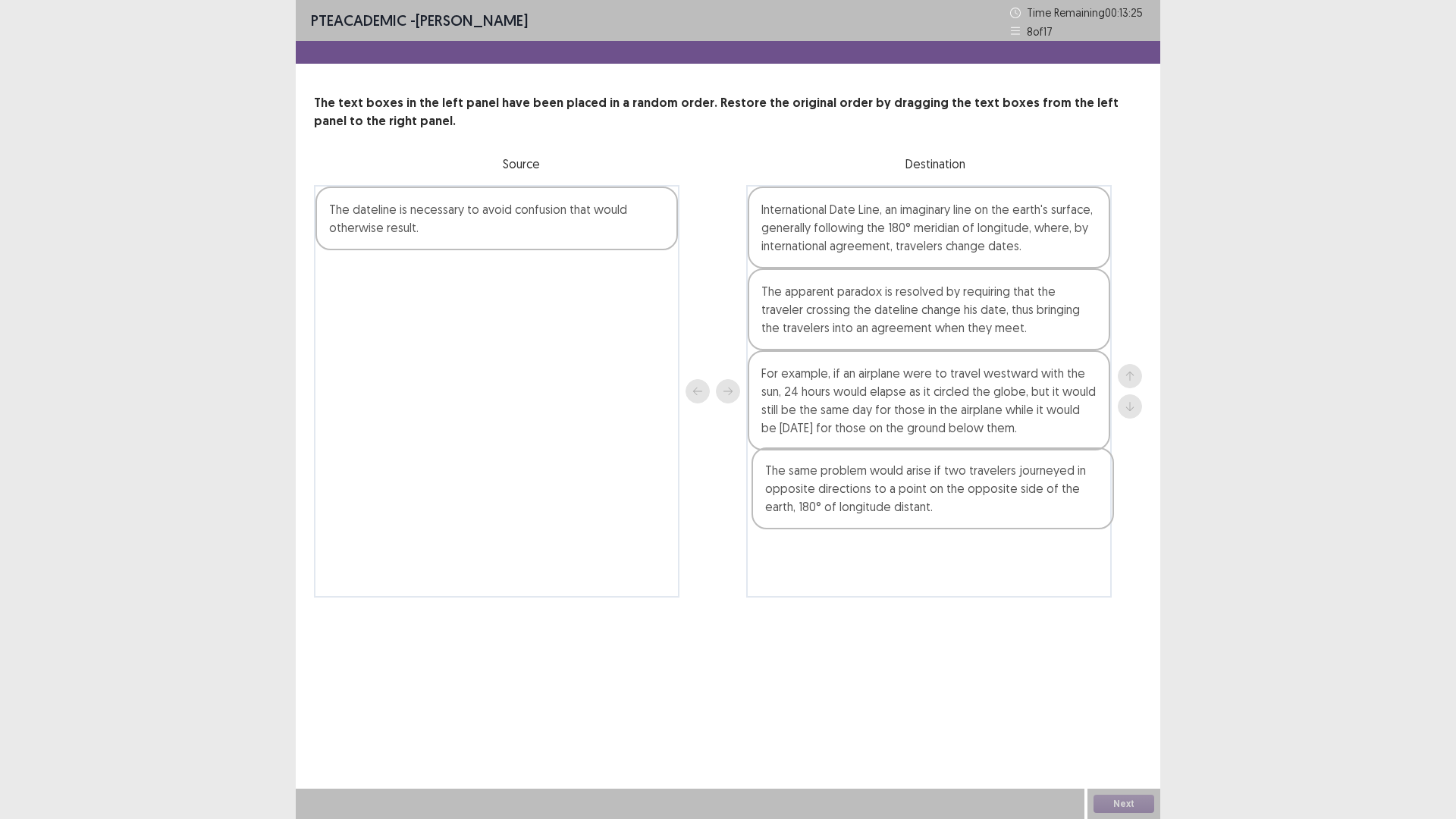
drag, startPoint x: 426, startPoint y: 305, endPoint x: 845, endPoint y: 488, distance: 457.2
click at [863, 506] on div "The dateline is necessary to avoid confusion that would otherwise result. The s…" at bounding box center [728, 391] width 828 height 412
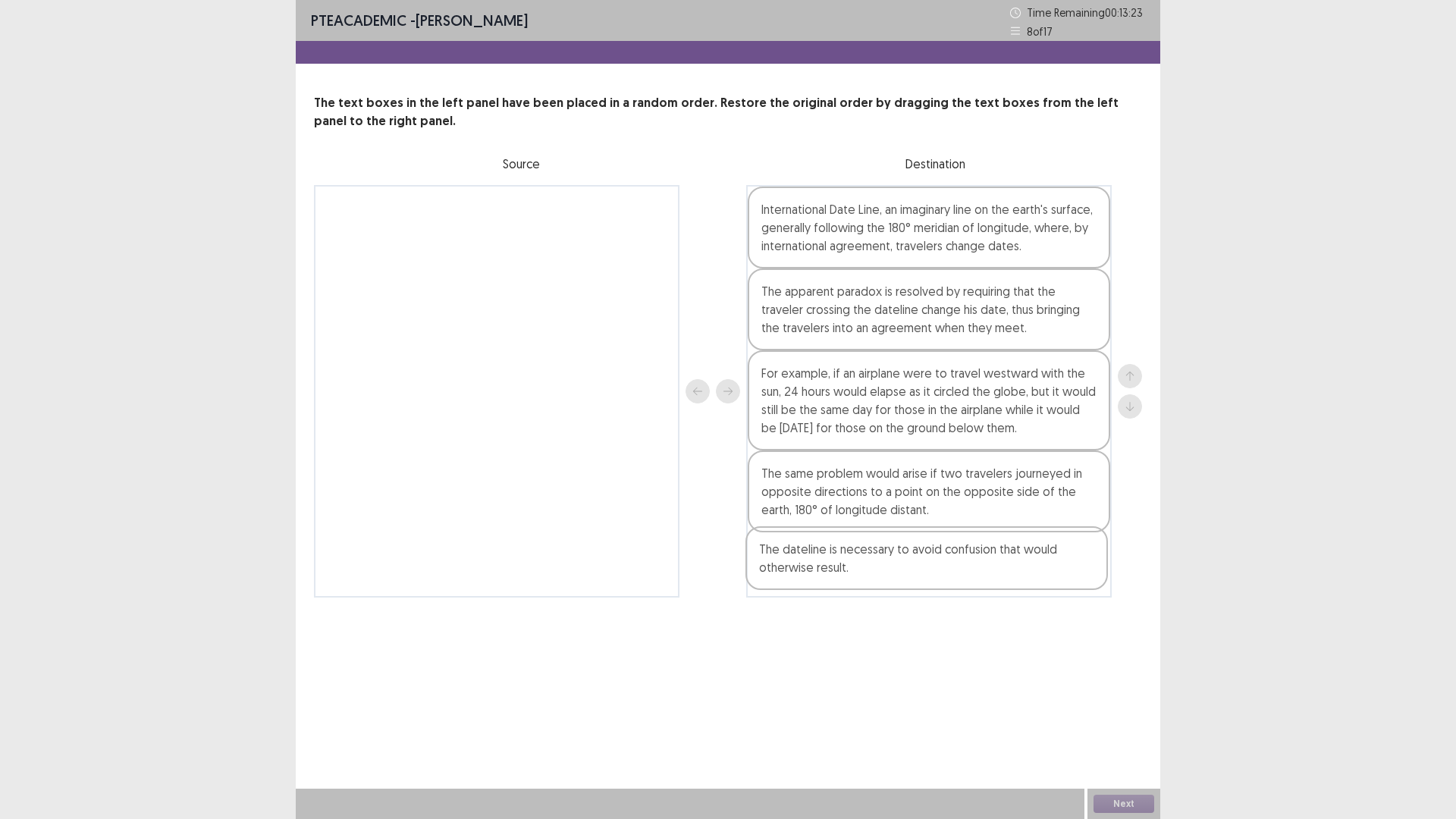
drag, startPoint x: 419, startPoint y: 216, endPoint x: 852, endPoint y: 557, distance: 551.2
click at [851, 557] on div "The dateline is necessary to avoid confusion that would otherwise result. Inter…" at bounding box center [728, 391] width 828 height 412
click at [1135, 722] on button "Next" at bounding box center [1124, 803] width 61 height 18
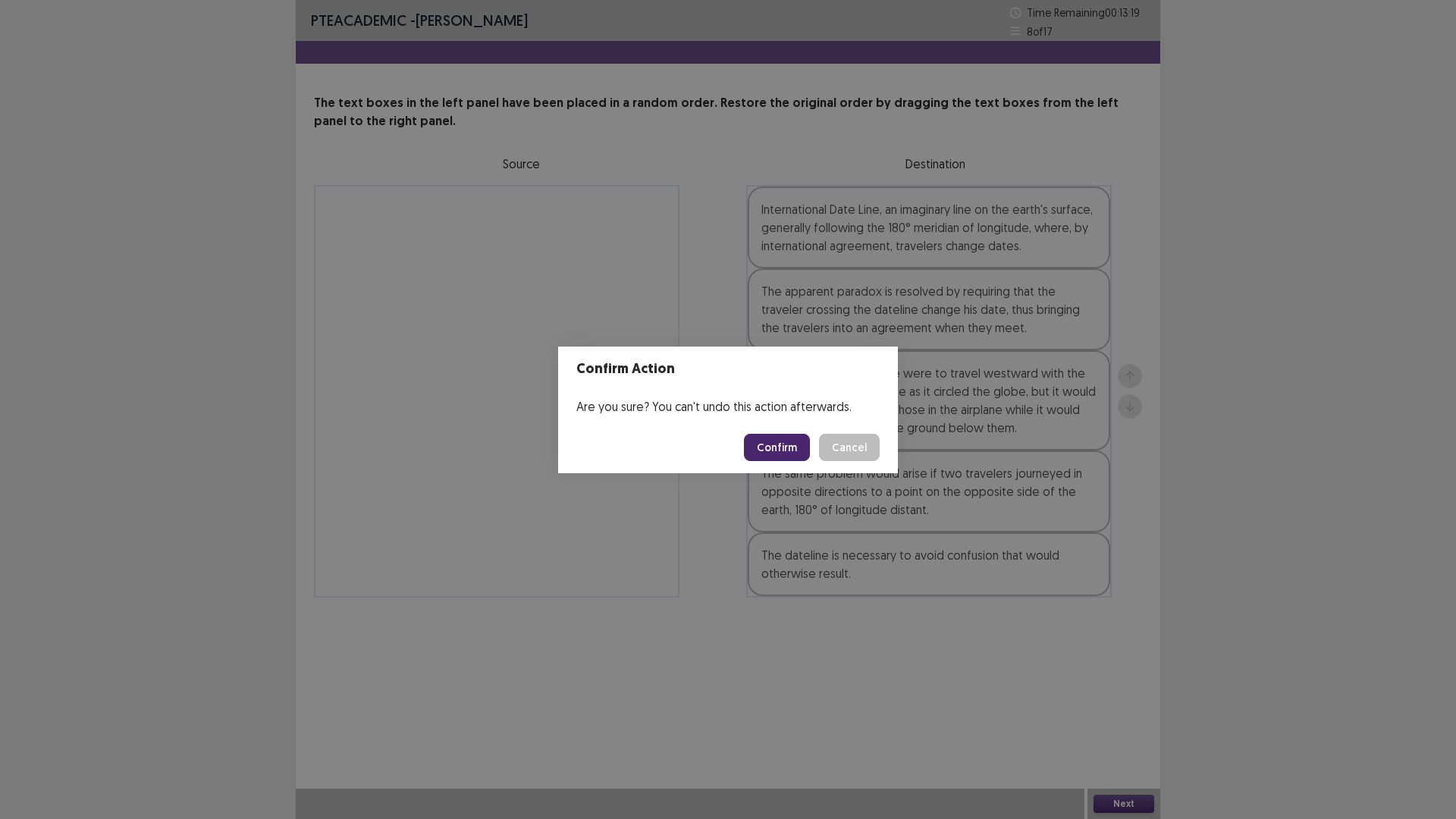
click at [785, 451] on button "Confirm" at bounding box center [777, 447] width 66 height 27
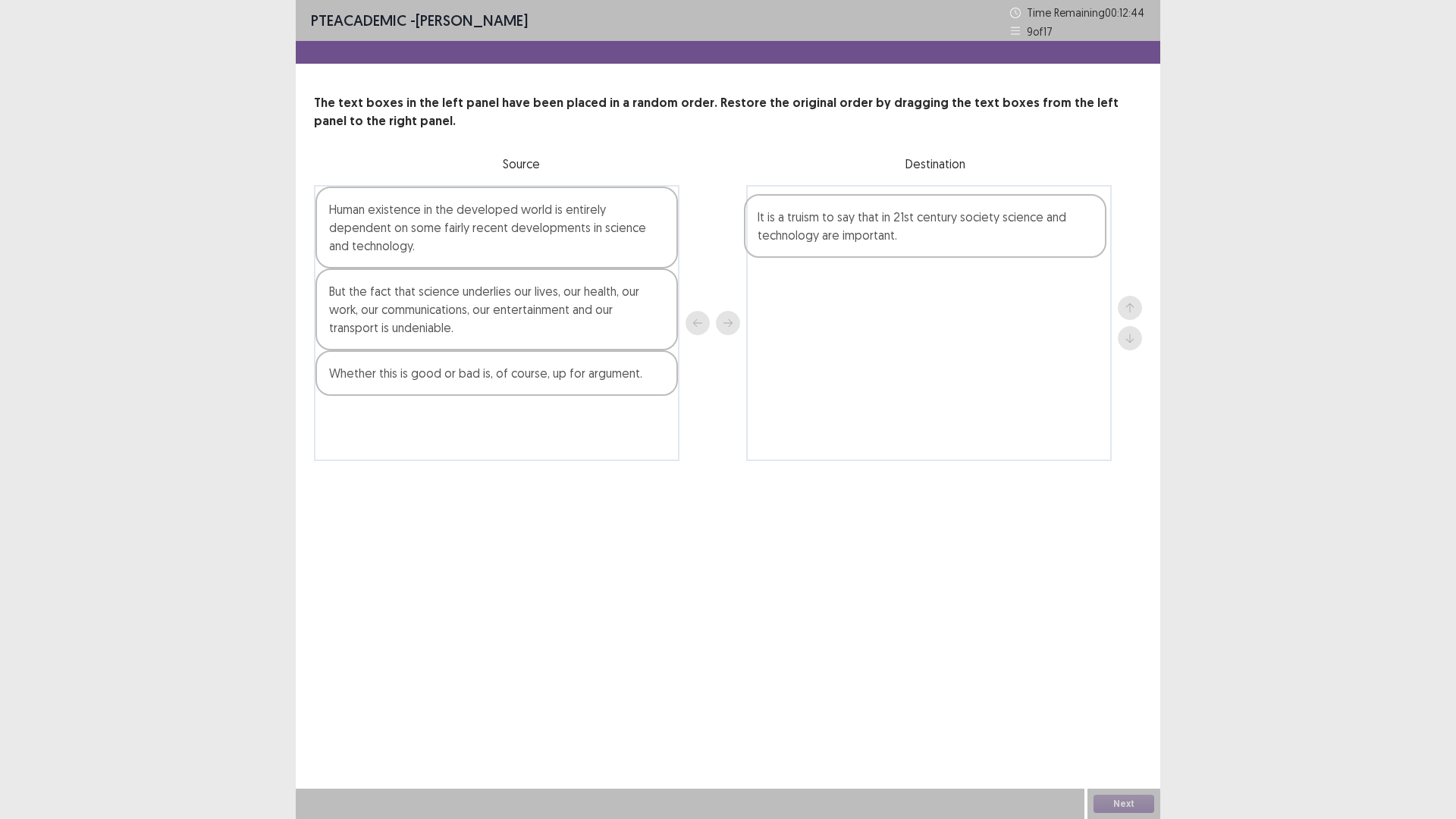
drag, startPoint x: 447, startPoint y: 451, endPoint x: 881, endPoint y: 245, distance: 480.4
click at [881, 245] on div "Human existence in the developed world is entirely dependent on some fairly rec…" at bounding box center [728, 322] width 828 height 276
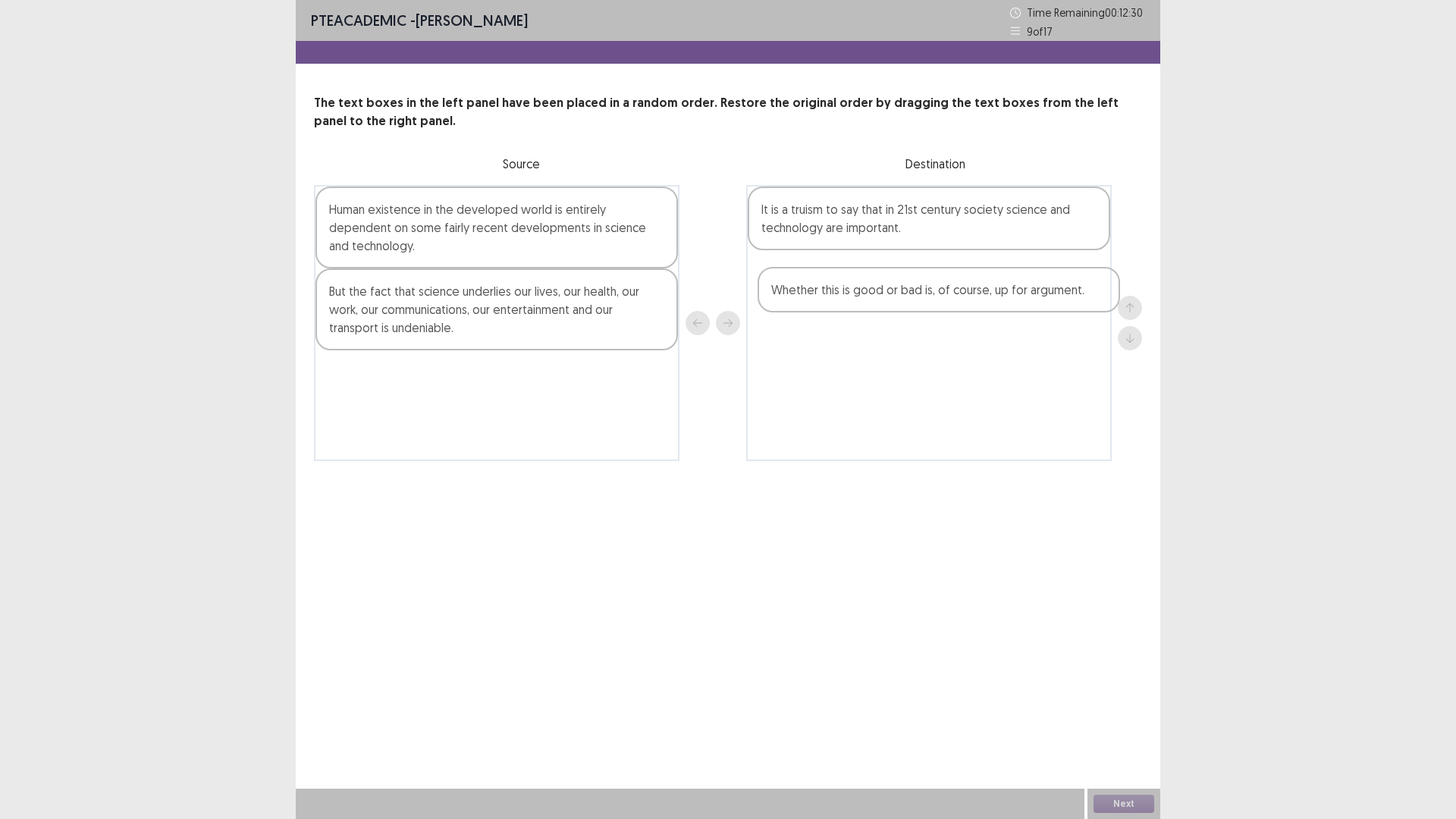
drag, startPoint x: 434, startPoint y: 376, endPoint x: 834, endPoint y: 296, distance: 407.9
click at [879, 292] on div "Human existence in the developed world is entirely dependent on some fairly rec…" at bounding box center [728, 322] width 828 height 276
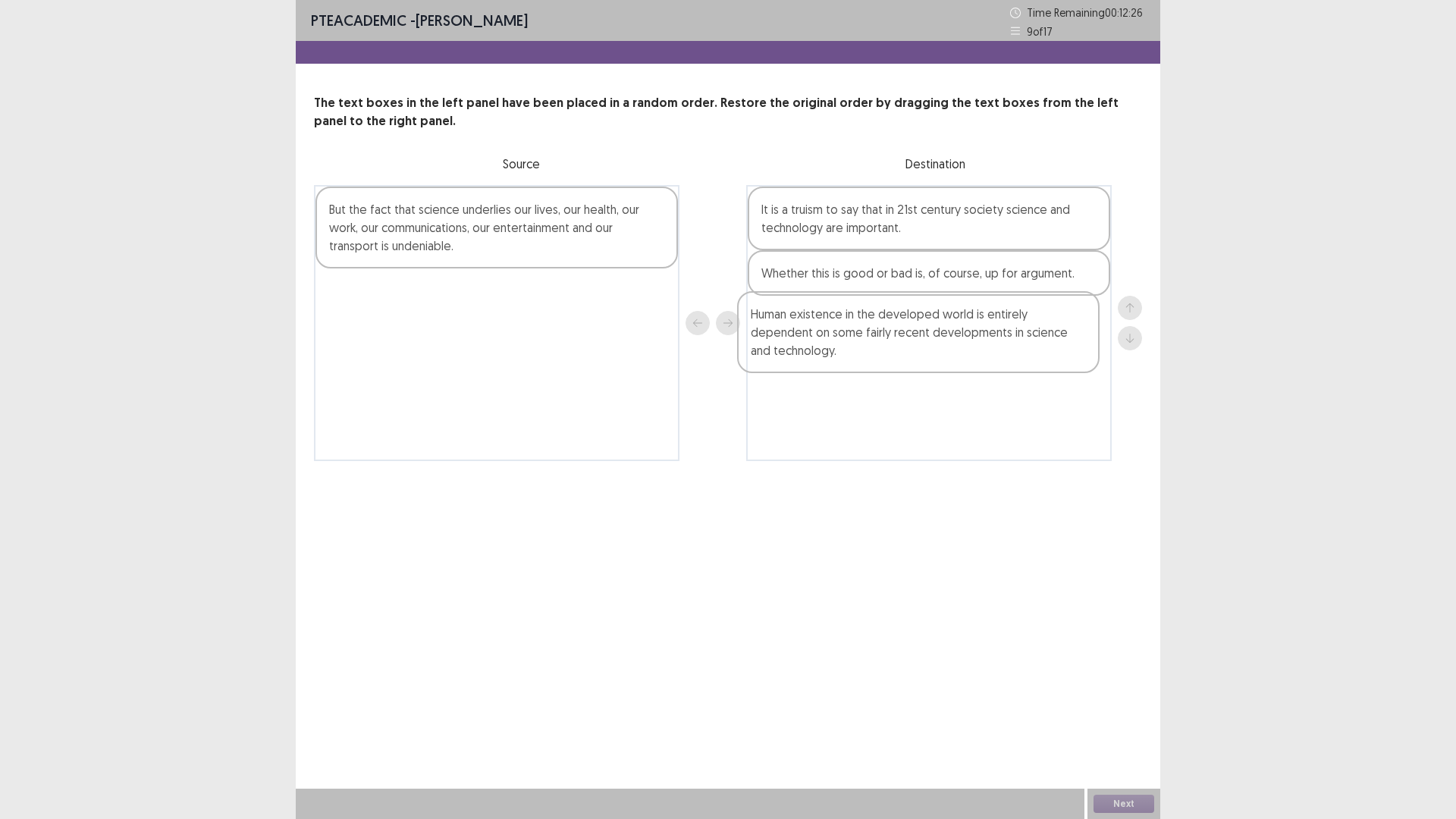
drag, startPoint x: 491, startPoint y: 221, endPoint x: 920, endPoint y: 331, distance: 442.9
click at [920, 331] on div "Human existence in the developed world is entirely dependent on some fairly rec…" at bounding box center [728, 322] width 828 height 276
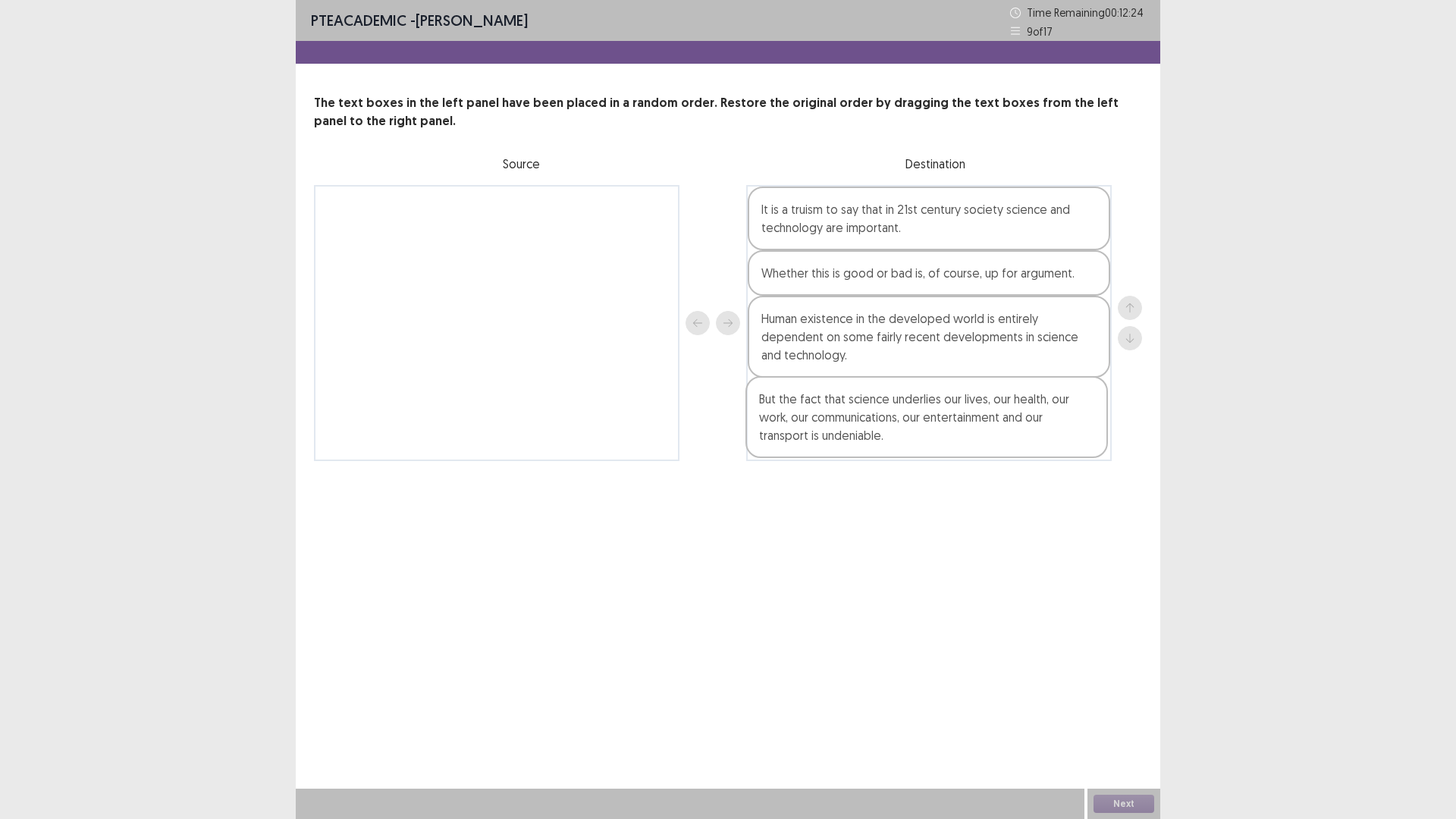
drag, startPoint x: 439, startPoint y: 221, endPoint x: 881, endPoint y: 417, distance: 483.5
click at [881, 417] on div "But the fact that science underlies our lives, our health, our work, our commun…" at bounding box center [728, 322] width 828 height 276
click at [1120, 722] on button "Next" at bounding box center [1124, 803] width 61 height 18
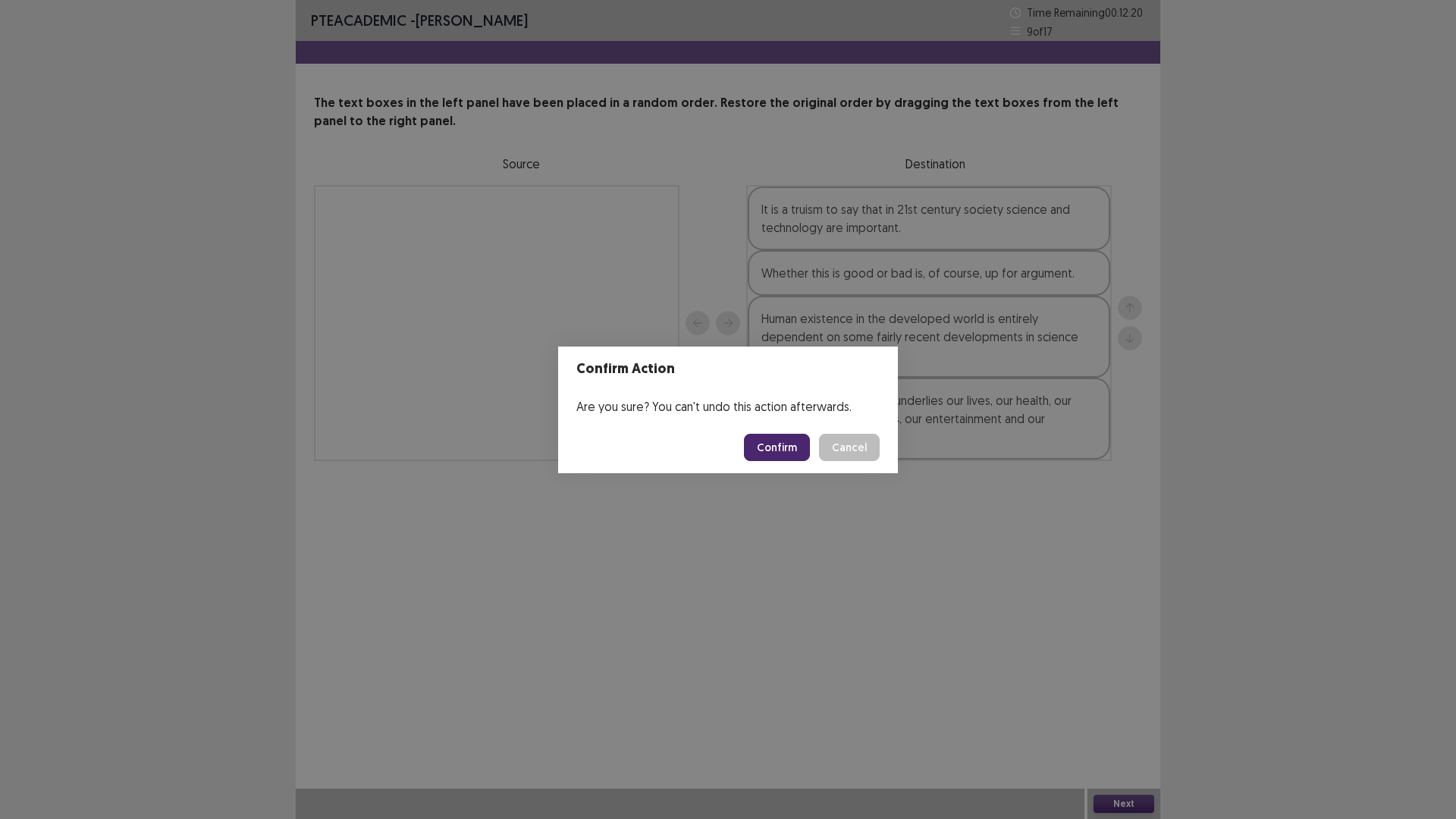
click at [762, 443] on button "Confirm" at bounding box center [777, 447] width 66 height 27
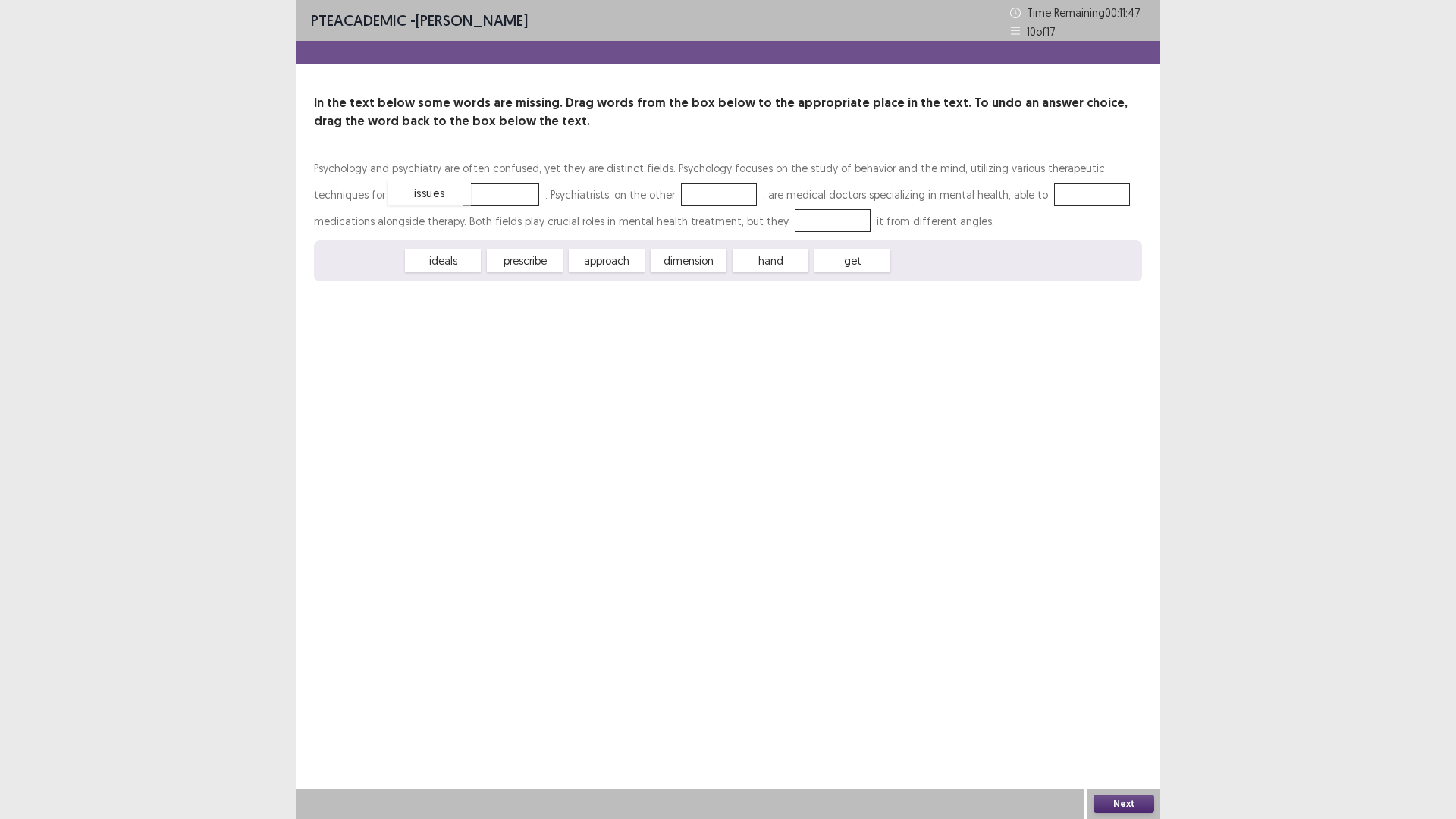
drag, startPoint x: 367, startPoint y: 260, endPoint x: 436, endPoint y: 191, distance: 97.6
drag, startPoint x: 527, startPoint y: 260, endPoint x: 637, endPoint y: 191, distance: 129.8
drag, startPoint x: 443, startPoint y: 254, endPoint x: 998, endPoint y: 197, distance: 557.9
drag, startPoint x: 616, startPoint y: 255, endPoint x: 741, endPoint y: 220, distance: 129.8
click at [1124, 722] on button "Next" at bounding box center [1124, 803] width 61 height 18
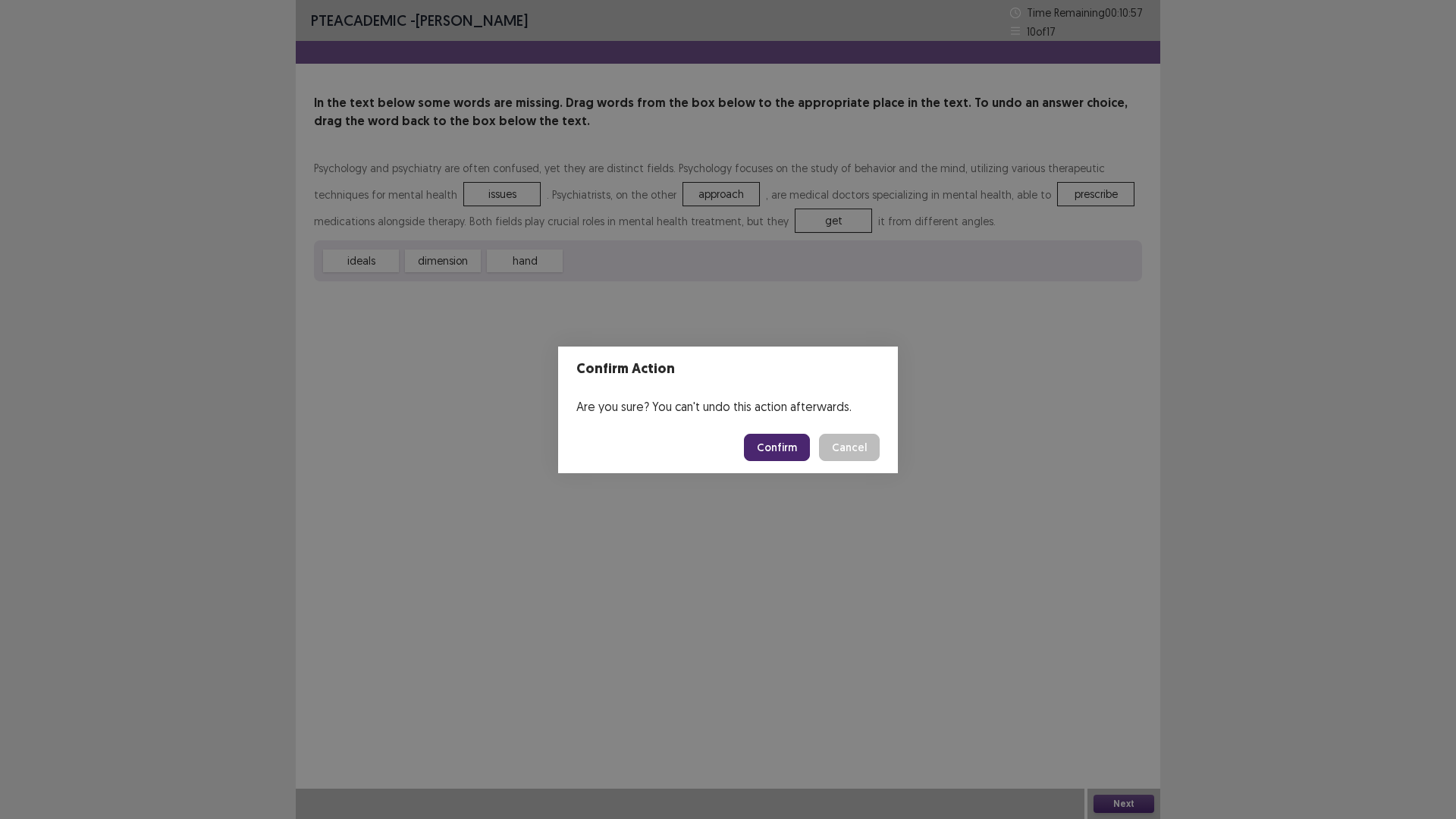
click at [770, 438] on button "Confirm" at bounding box center [777, 447] width 66 height 27
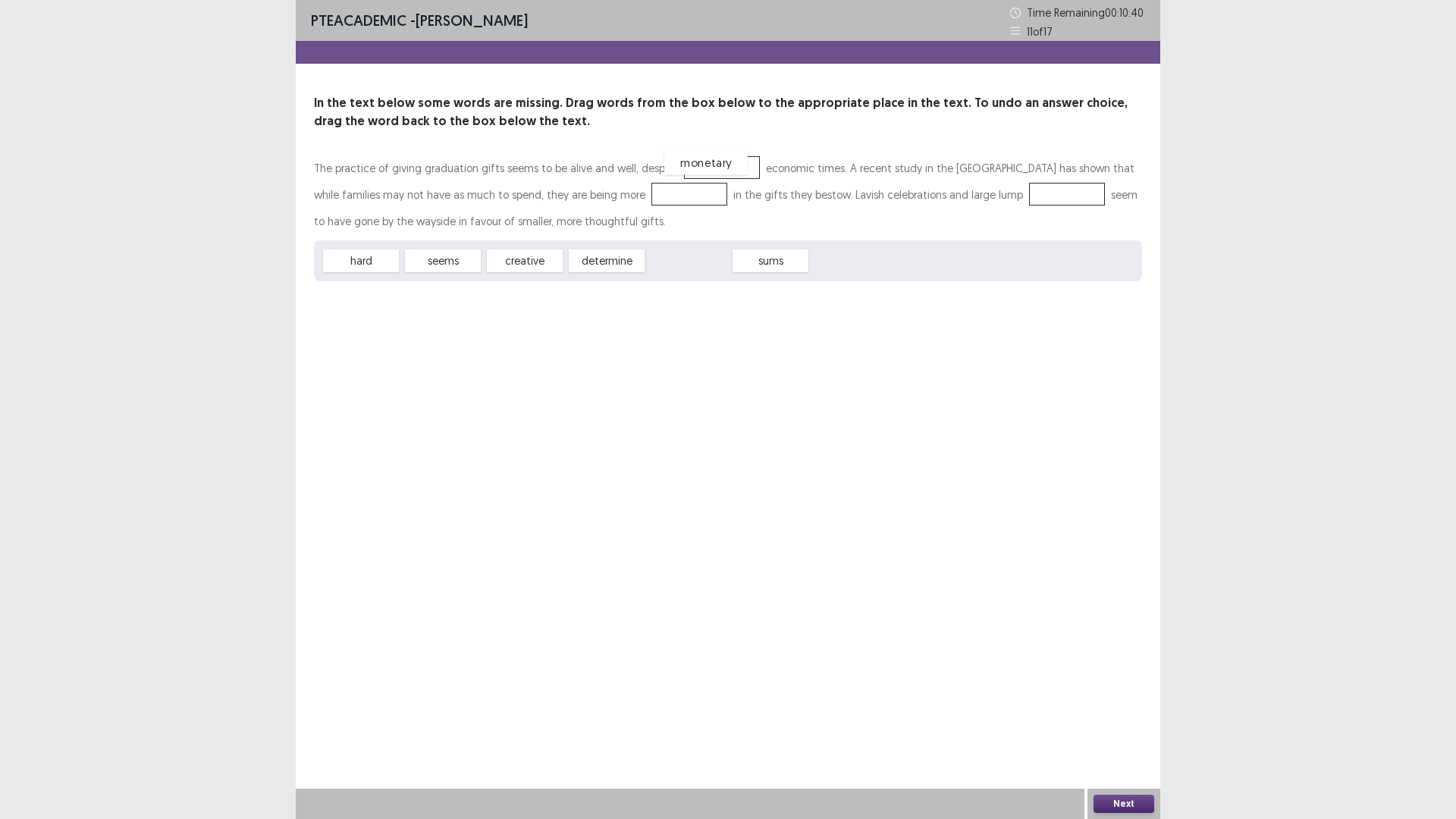
drag, startPoint x: 687, startPoint y: 259, endPoint x: 704, endPoint y: 160, distance: 100.4
drag, startPoint x: 362, startPoint y: 260, endPoint x: 705, endPoint y: 173, distance: 353.9
drag, startPoint x: 432, startPoint y: 257, endPoint x: 560, endPoint y: 189, distance: 144.9
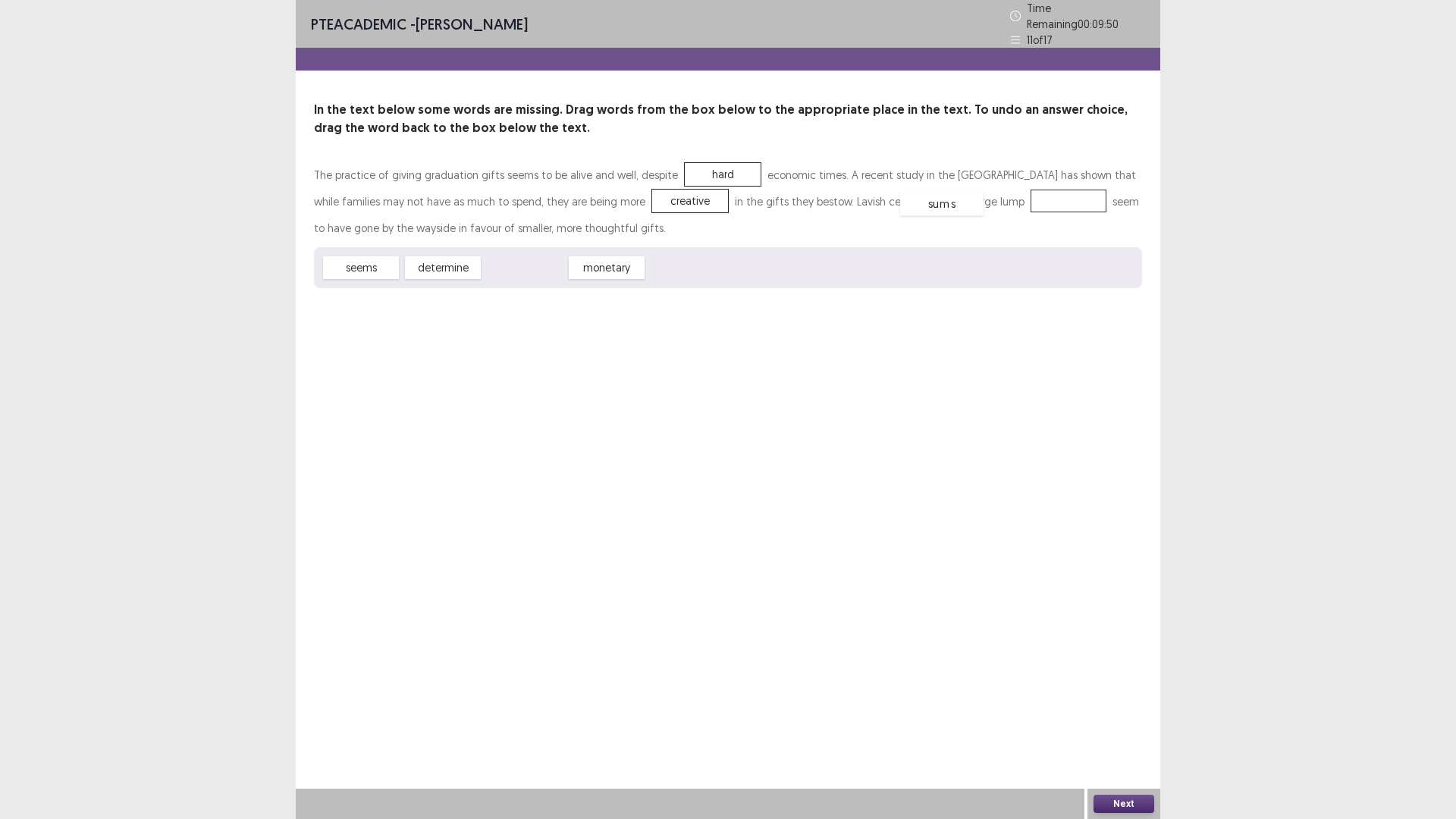
drag, startPoint x: 525, startPoint y: 264, endPoint x: 943, endPoint y: 200, distance: 422.9
click at [1117, 722] on button "Next" at bounding box center [1124, 803] width 61 height 18
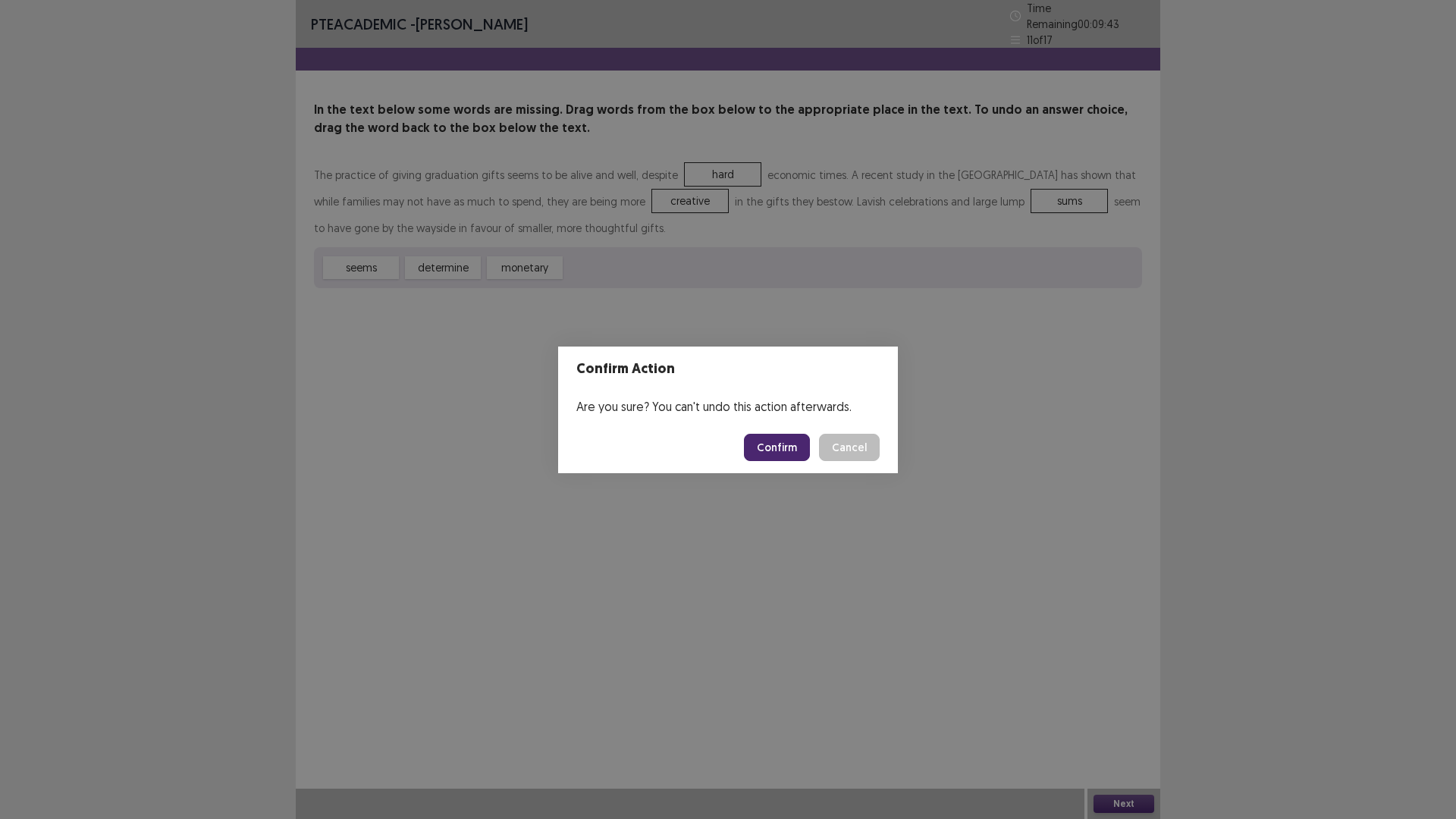
click at [762, 444] on button "Confirm" at bounding box center [777, 447] width 66 height 27
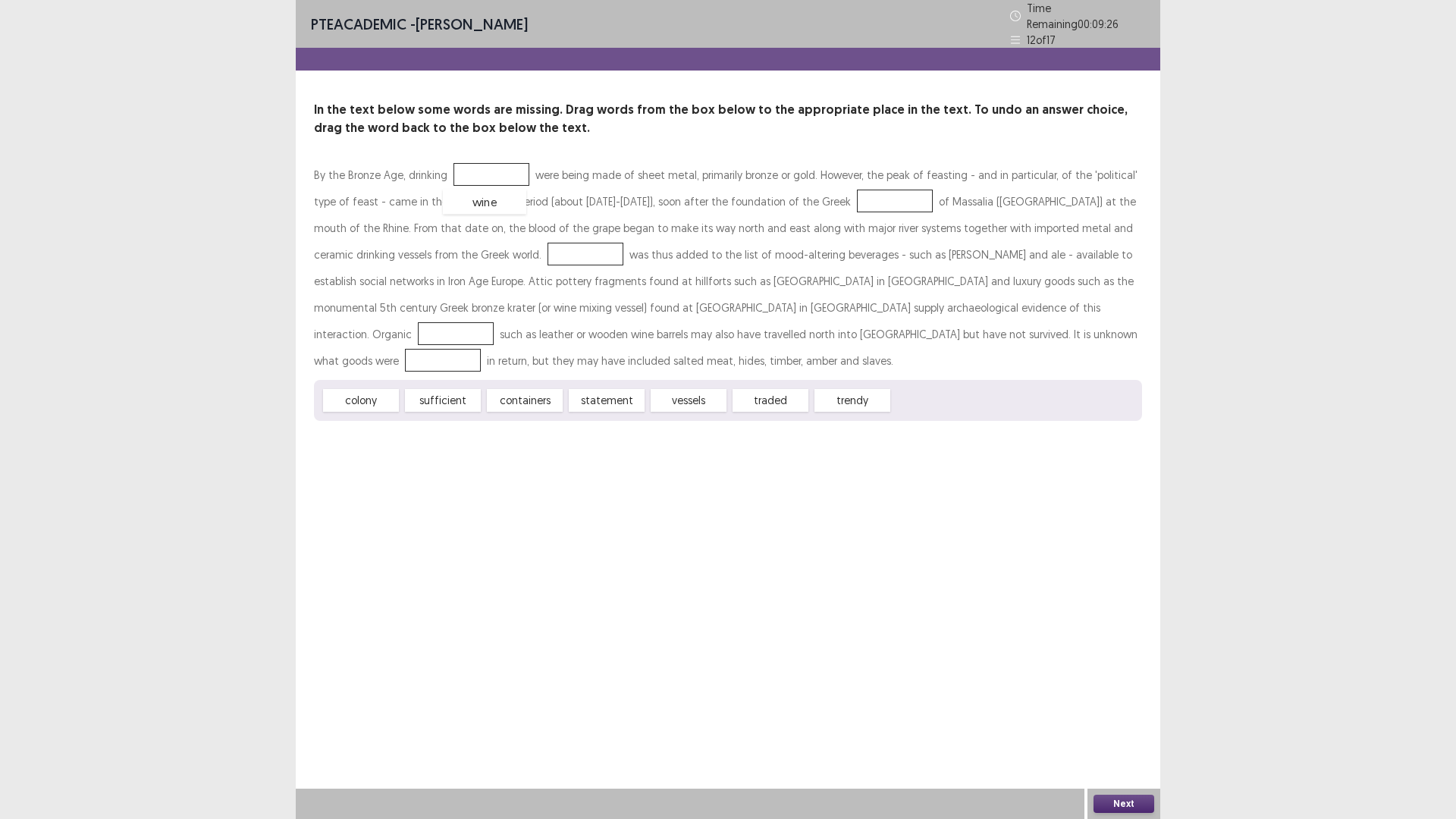
drag, startPoint x: 936, startPoint y: 371, endPoint x: 486, endPoint y: 172, distance: 492.0
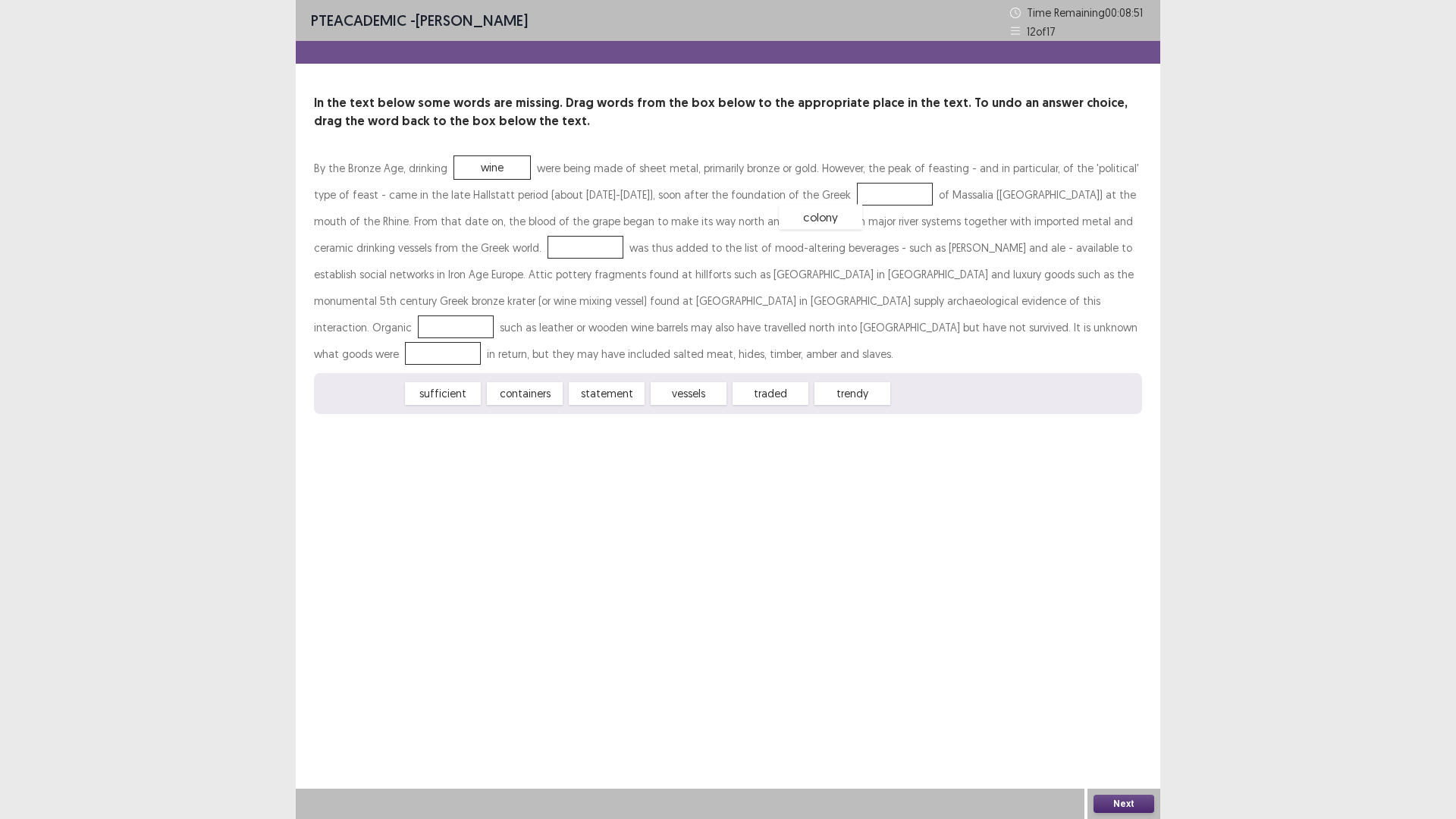
drag, startPoint x: 354, startPoint y: 364, endPoint x: 814, endPoint y: 187, distance: 492.9
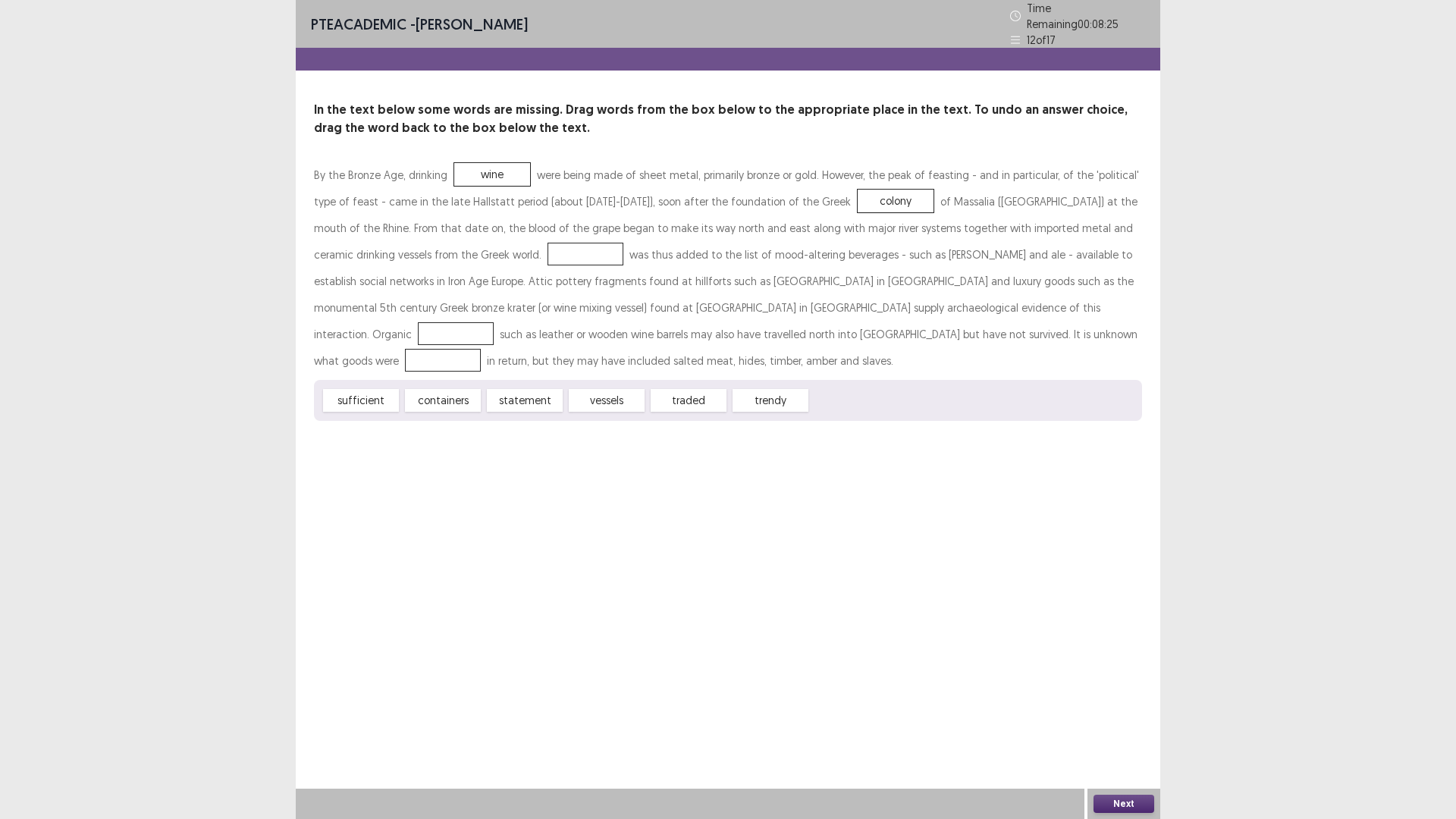
drag, startPoint x: 595, startPoint y: 359, endPoint x: 577, endPoint y: 367, distance: 19.7
click at [577, 380] on div "sufficient containers statement vessels traded trendy" at bounding box center [728, 400] width 828 height 41
drag, startPoint x: 592, startPoint y: 362, endPoint x: 458, endPoint y: 158, distance: 244.1
drag, startPoint x: 776, startPoint y: 367, endPoint x: 428, endPoint y: 247, distance: 368.1
drag, startPoint x: 445, startPoint y: 371, endPoint x: 719, endPoint y: 300, distance: 283.0
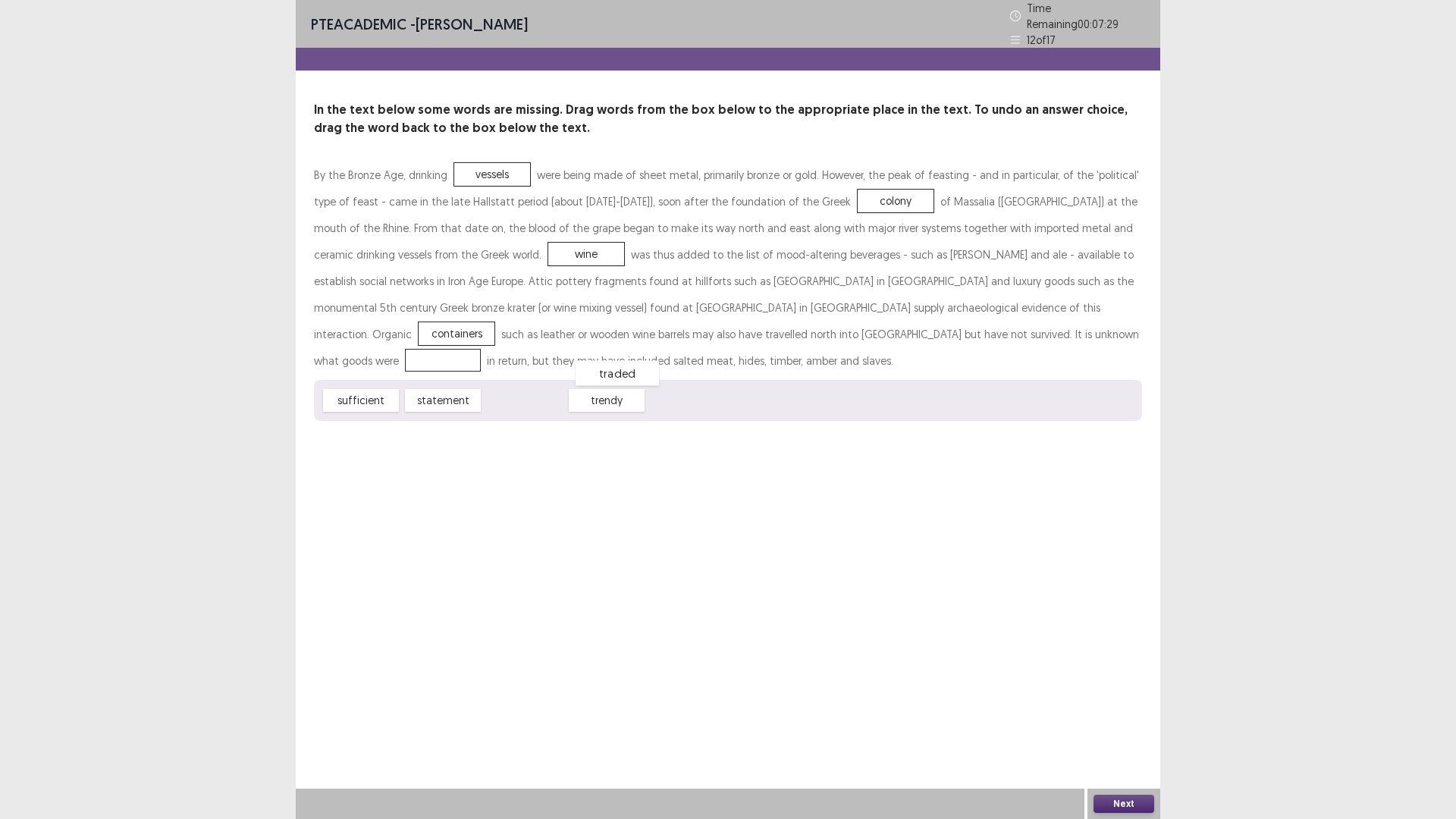
drag, startPoint x: 511, startPoint y: 360, endPoint x: 603, endPoint y: 333, distance: 95.9
click at [1138, 722] on button "Next" at bounding box center [1124, 803] width 61 height 18
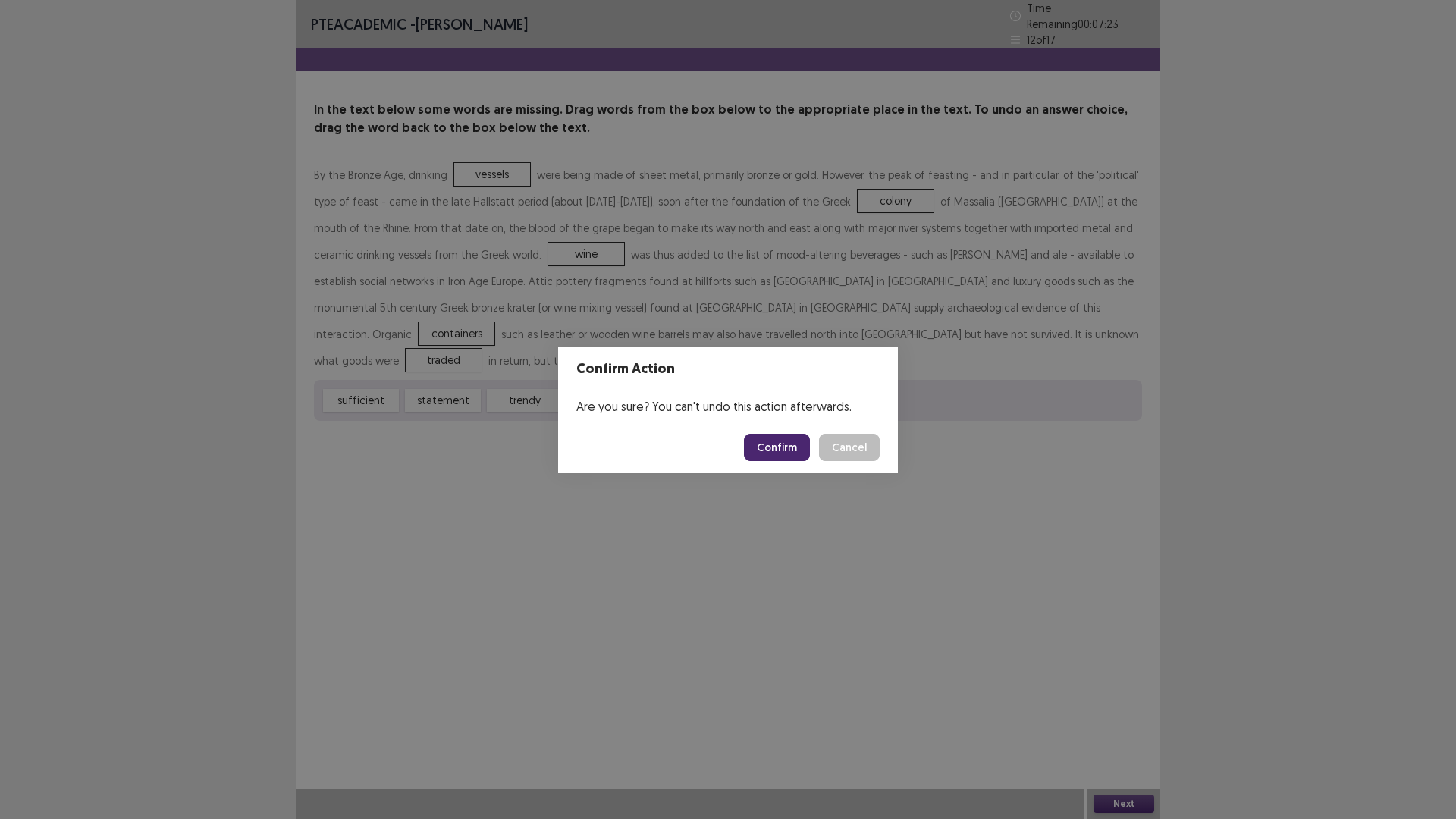
click at [773, 447] on button "Confirm" at bounding box center [777, 447] width 66 height 27
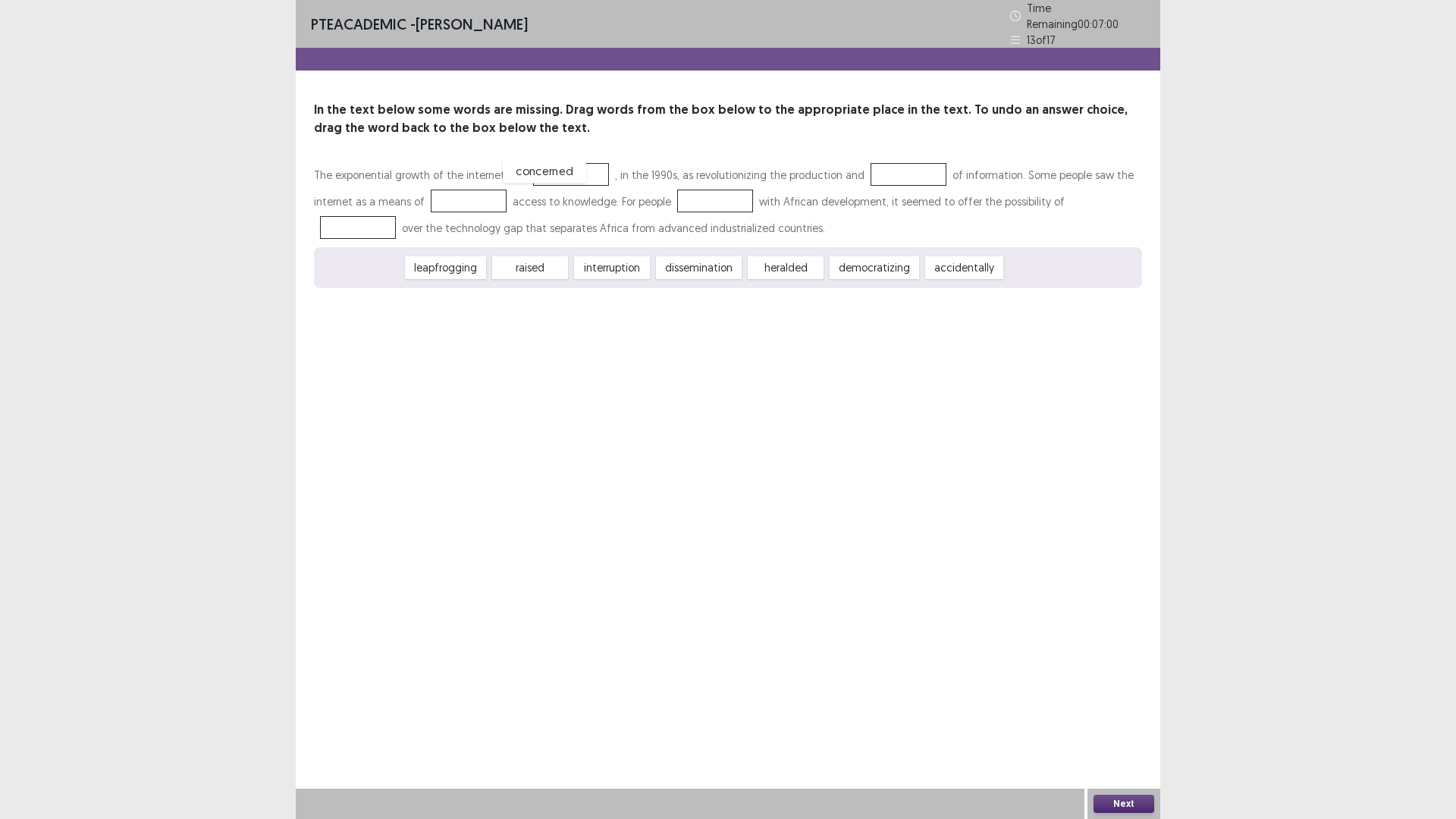
drag, startPoint x: 348, startPoint y: 267, endPoint x: 532, endPoint y: 170, distance: 208.0
drag, startPoint x: 607, startPoint y: 264, endPoint x: 893, endPoint y: 170, distance: 301.1
drag, startPoint x: 700, startPoint y: 264, endPoint x: 467, endPoint y: 201, distance: 241.4
drag, startPoint x: 446, startPoint y: 260, endPoint x: 711, endPoint y: 194, distance: 273.1
drag, startPoint x: 593, startPoint y: 259, endPoint x: 409, endPoint y: 248, distance: 184.3
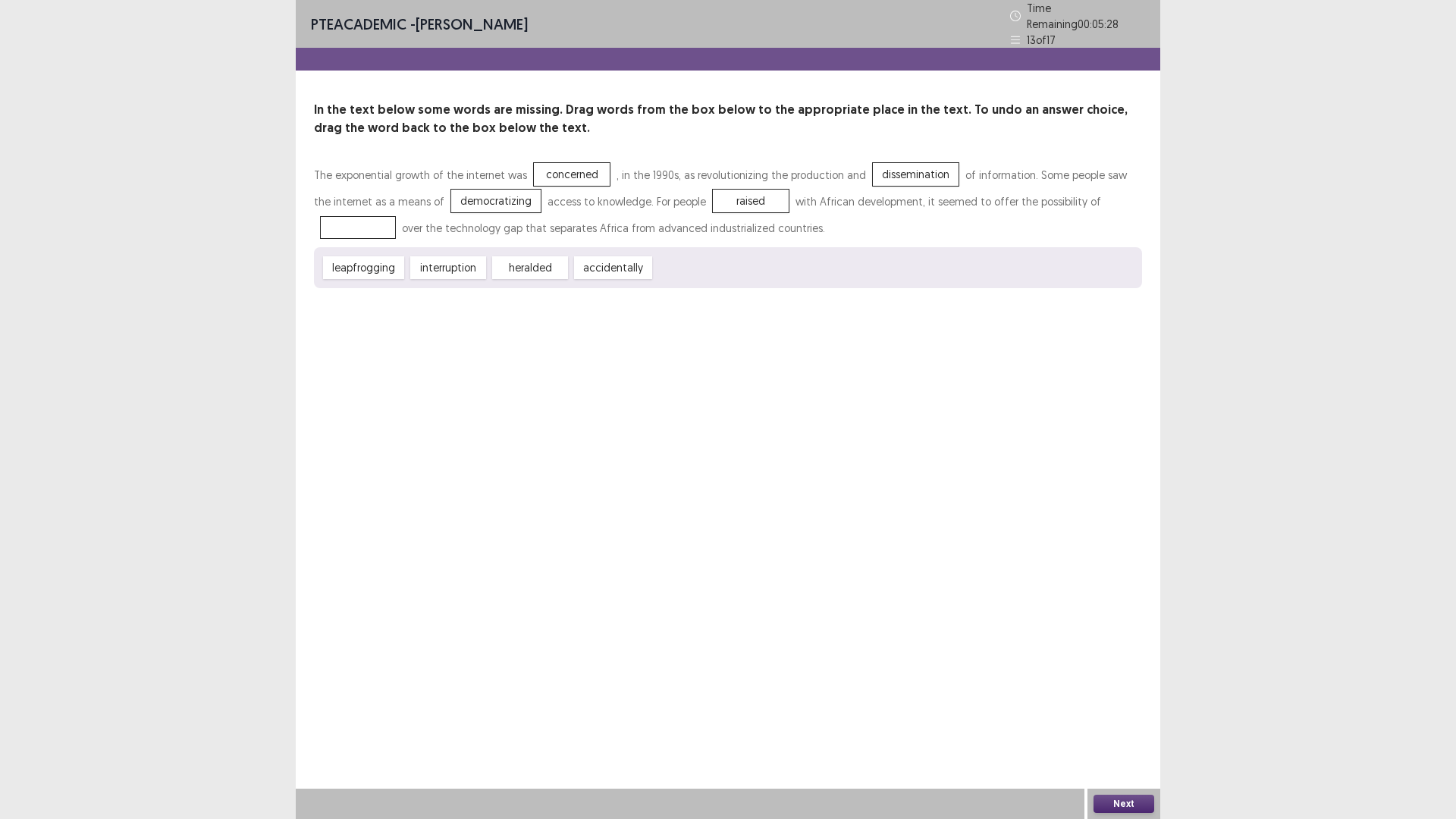
click at [409, 248] on div "leapfrogging interruption heralded accidentally" at bounding box center [728, 268] width 828 height 41
drag, startPoint x: 444, startPoint y: 258, endPoint x: 348, endPoint y: 226, distance: 101.2
click at [1098, 722] on button "Next" at bounding box center [1124, 803] width 61 height 18
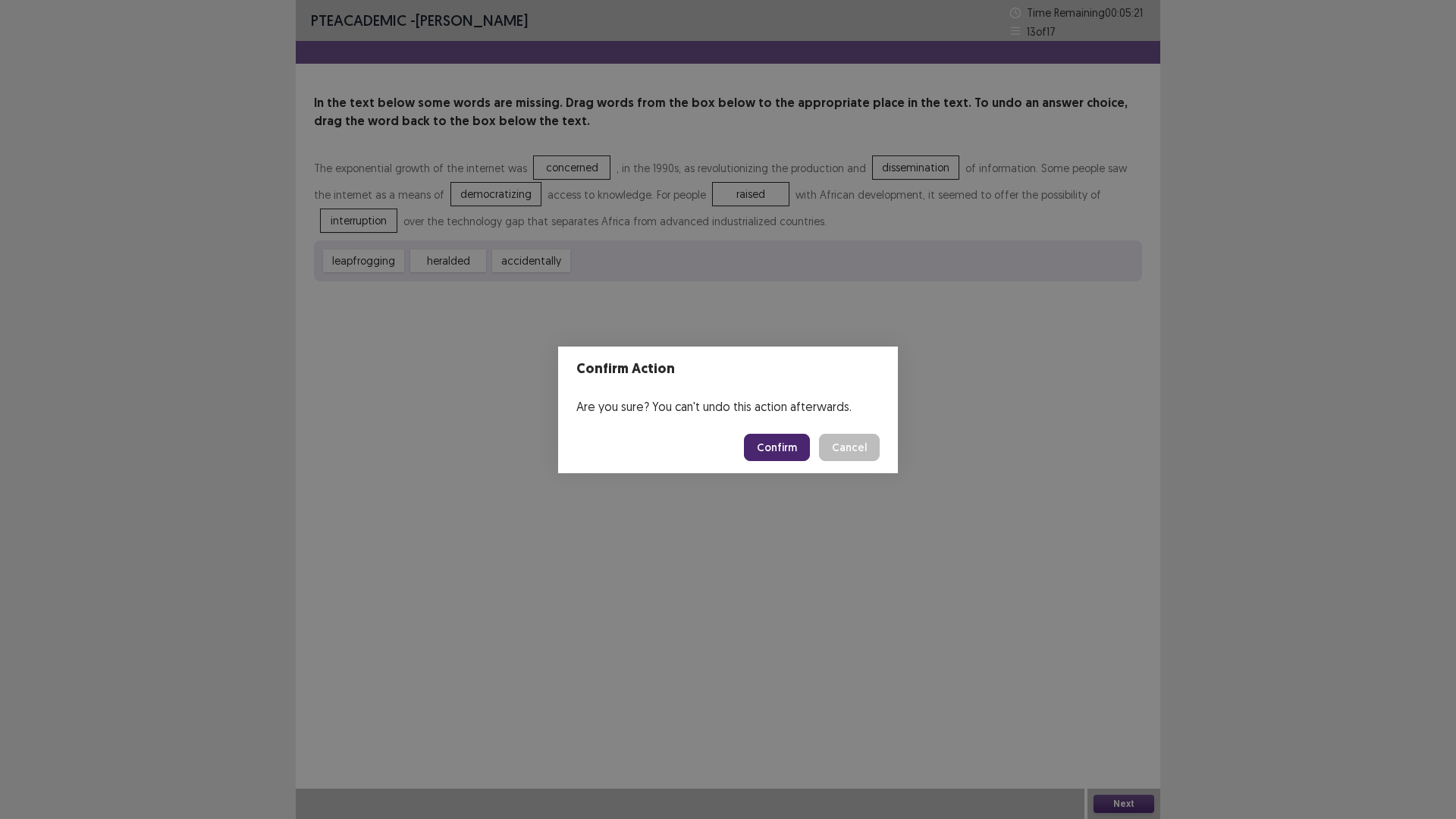
click at [757, 440] on button "Confirm" at bounding box center [777, 447] width 66 height 27
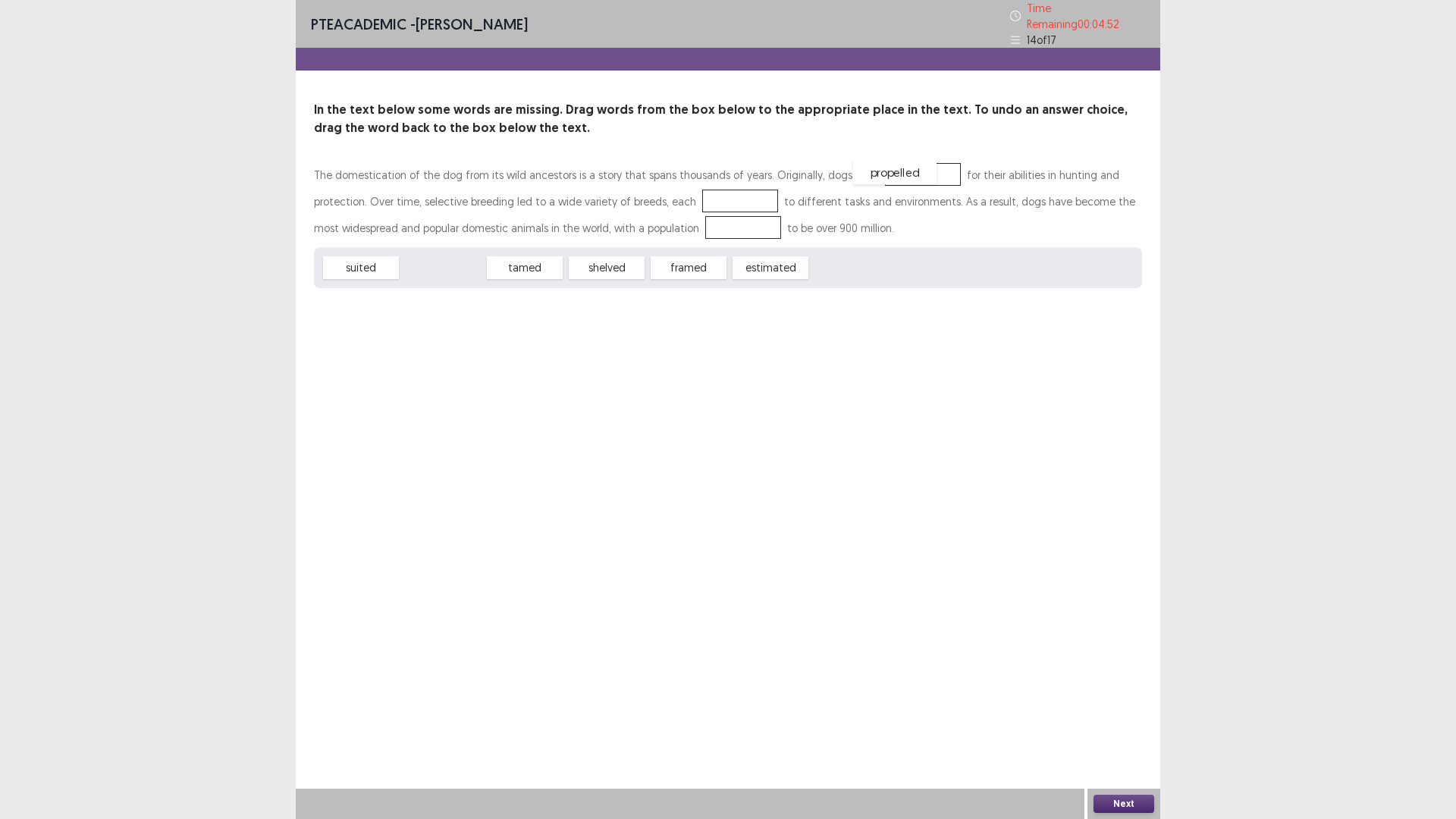
drag, startPoint x: 438, startPoint y: 254, endPoint x: 890, endPoint y: 160, distance: 461.7
drag, startPoint x: 519, startPoint y: 254, endPoint x: 665, endPoint y: 191, distance: 159.0
drag, startPoint x: 599, startPoint y: 255, endPoint x: 638, endPoint y: 221, distance: 51.7
click at [1132, 722] on button "Next" at bounding box center [1124, 803] width 61 height 18
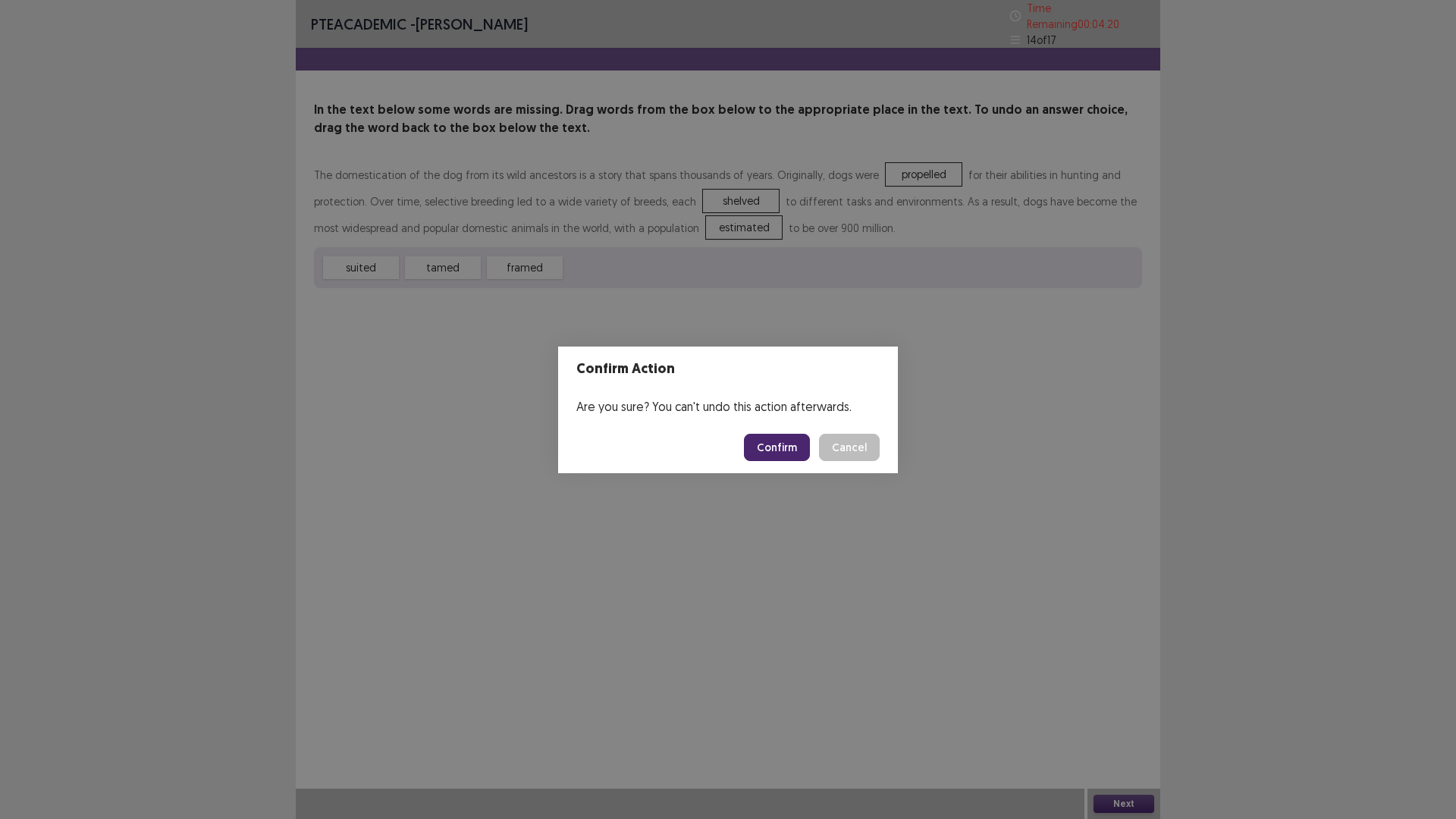
click at [771, 453] on button "Confirm" at bounding box center [777, 447] width 66 height 27
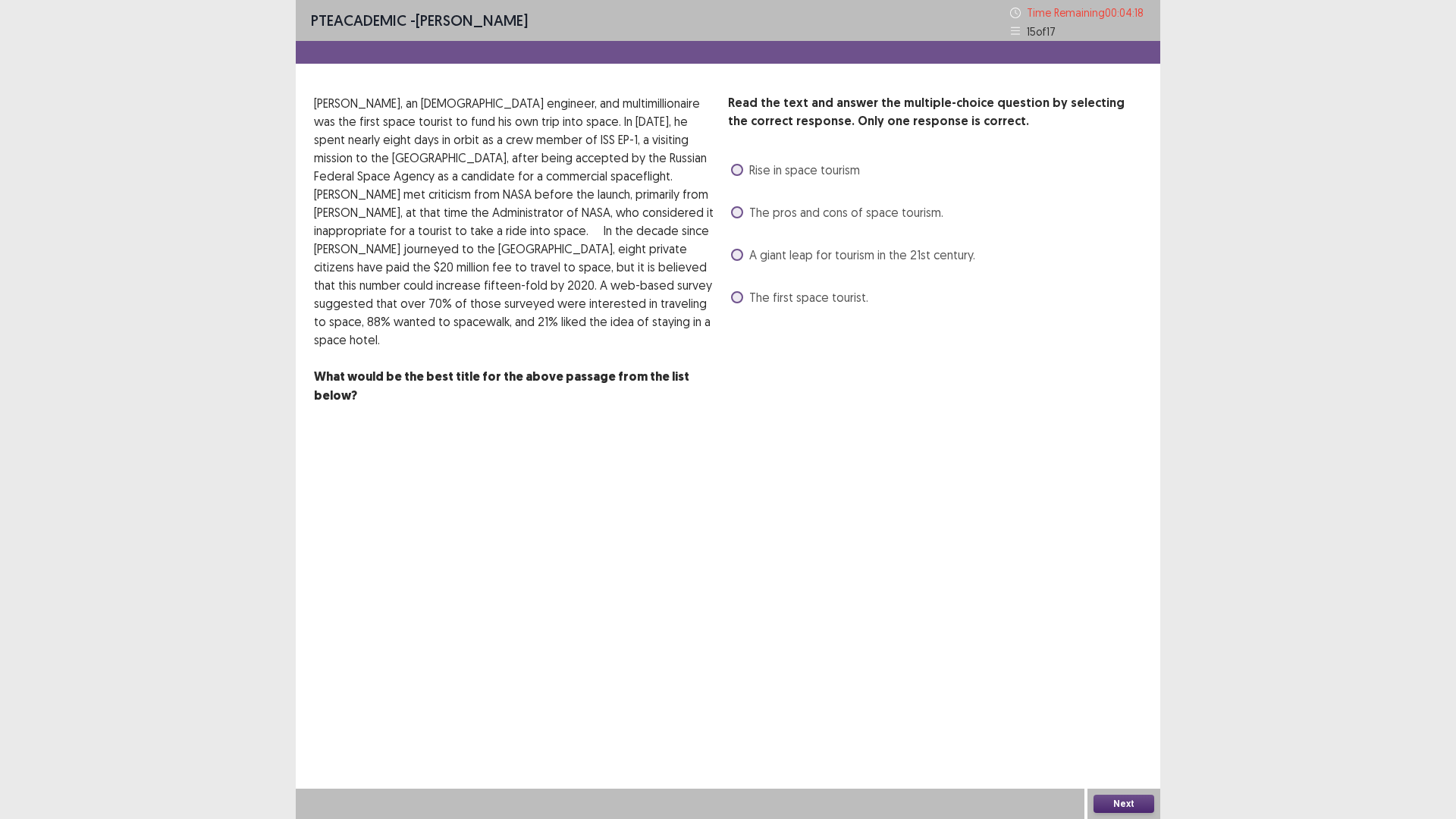
click at [737, 250] on span at bounding box center [737, 254] width 12 height 12
click at [1115, 722] on button "Next" at bounding box center [1124, 803] width 61 height 18
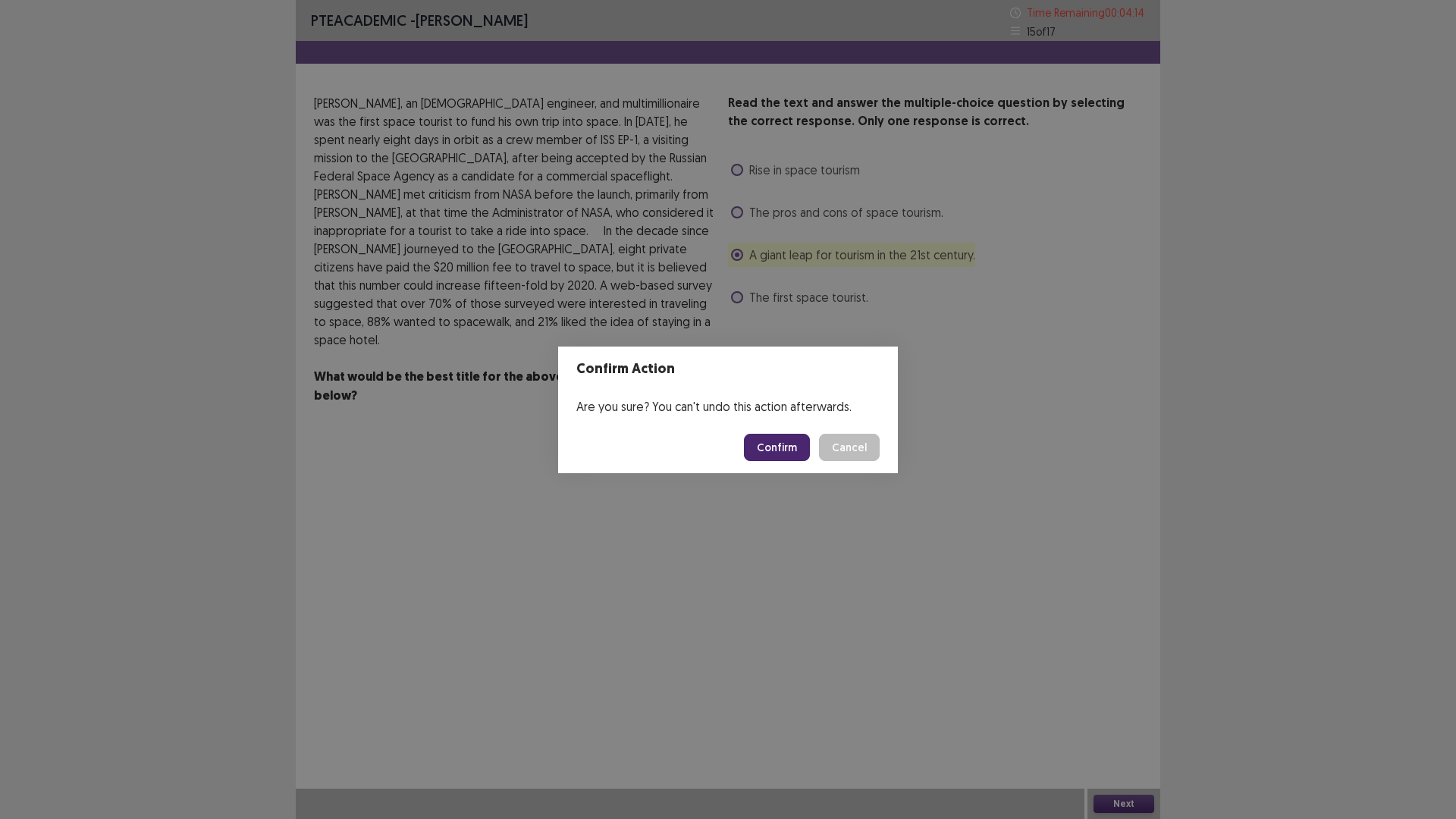
click at [782, 439] on button "Confirm" at bounding box center [777, 447] width 66 height 27
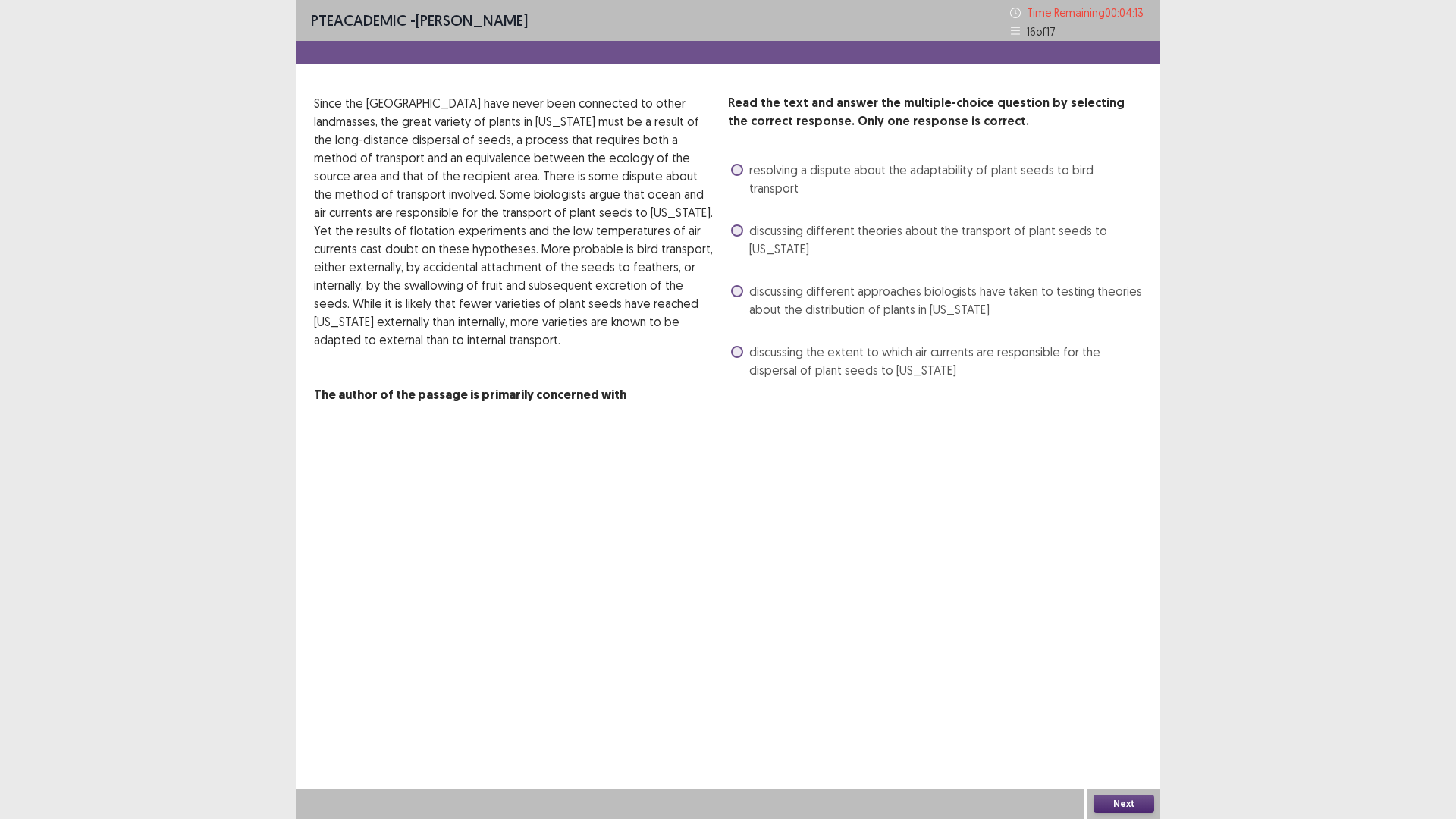
click at [740, 346] on span at bounding box center [737, 352] width 12 height 12
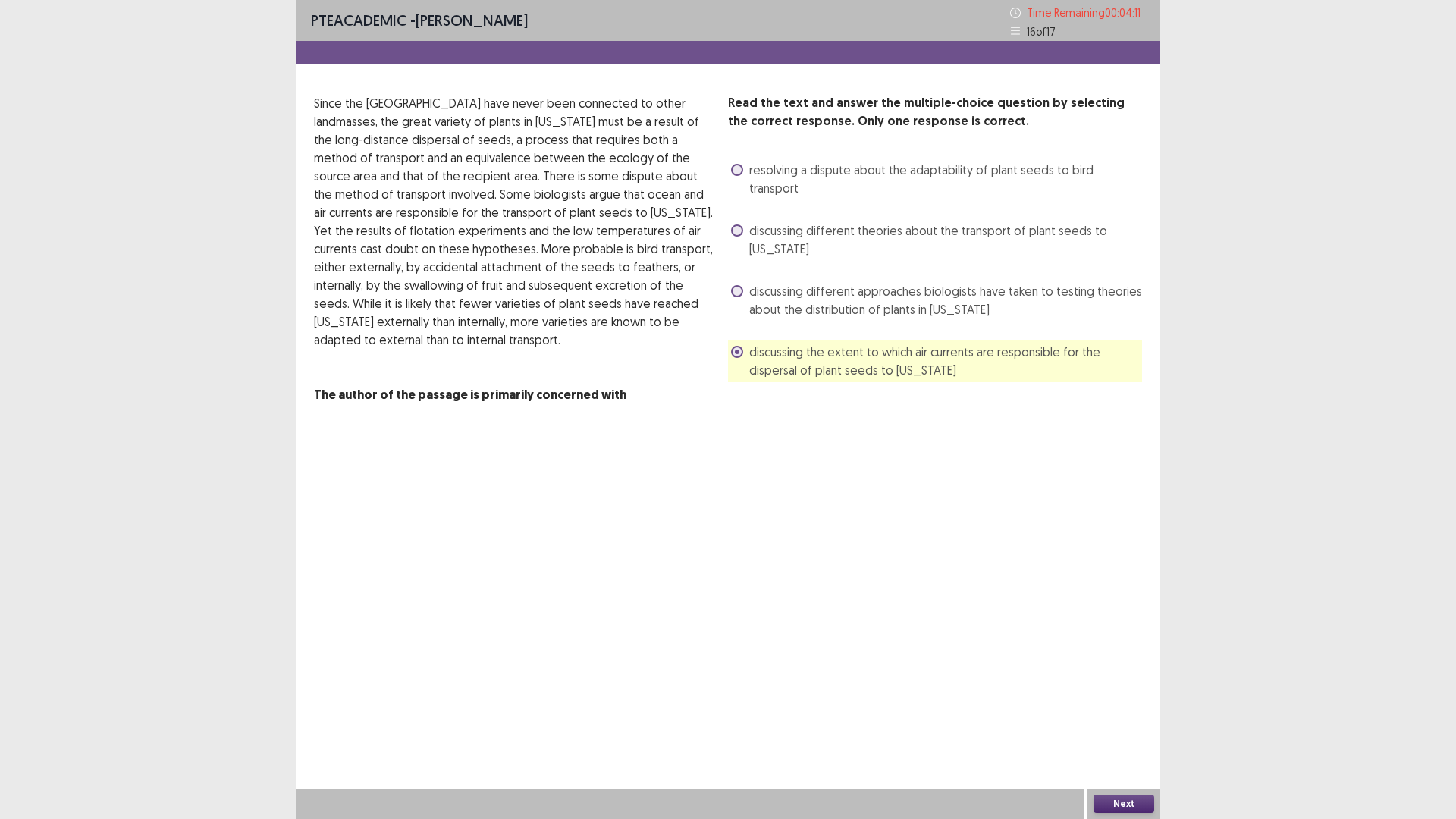
click at [1134, 722] on button "Next" at bounding box center [1124, 803] width 61 height 18
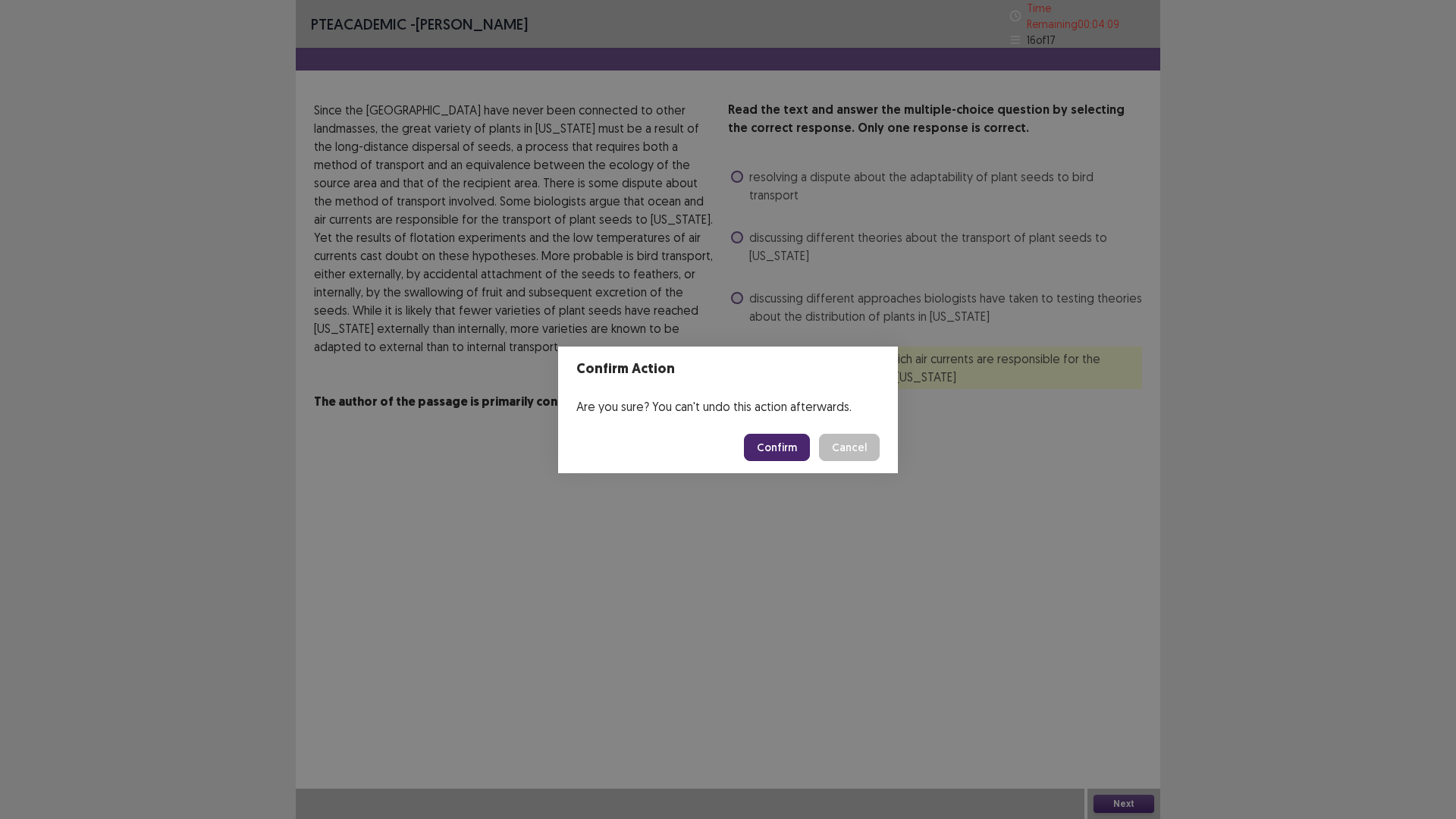
click at [787, 440] on button "Confirm" at bounding box center [777, 447] width 66 height 27
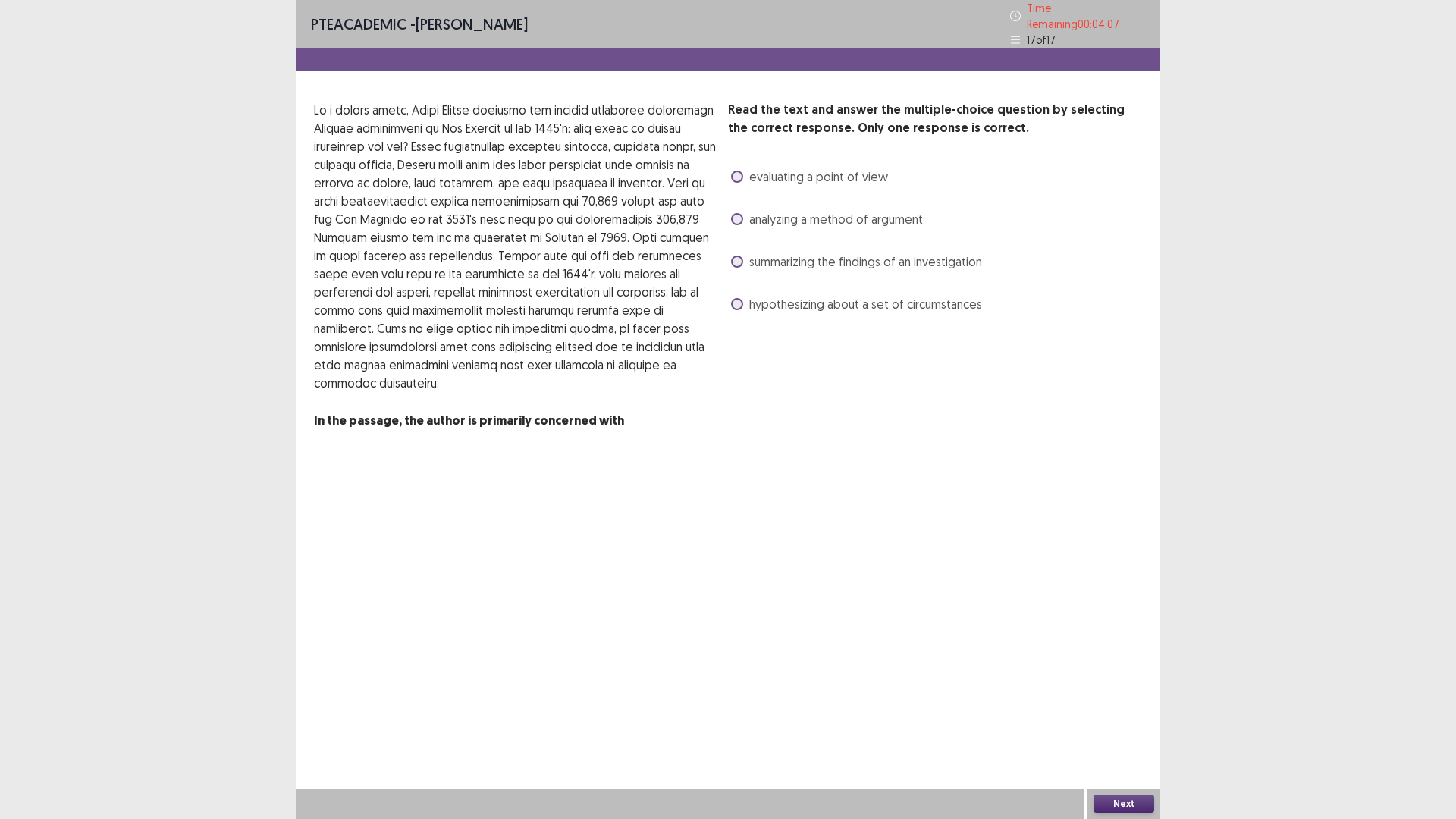
click at [732, 255] on span at bounding box center [737, 261] width 12 height 12
click at [1125, 722] on button "Next" at bounding box center [1124, 803] width 61 height 18
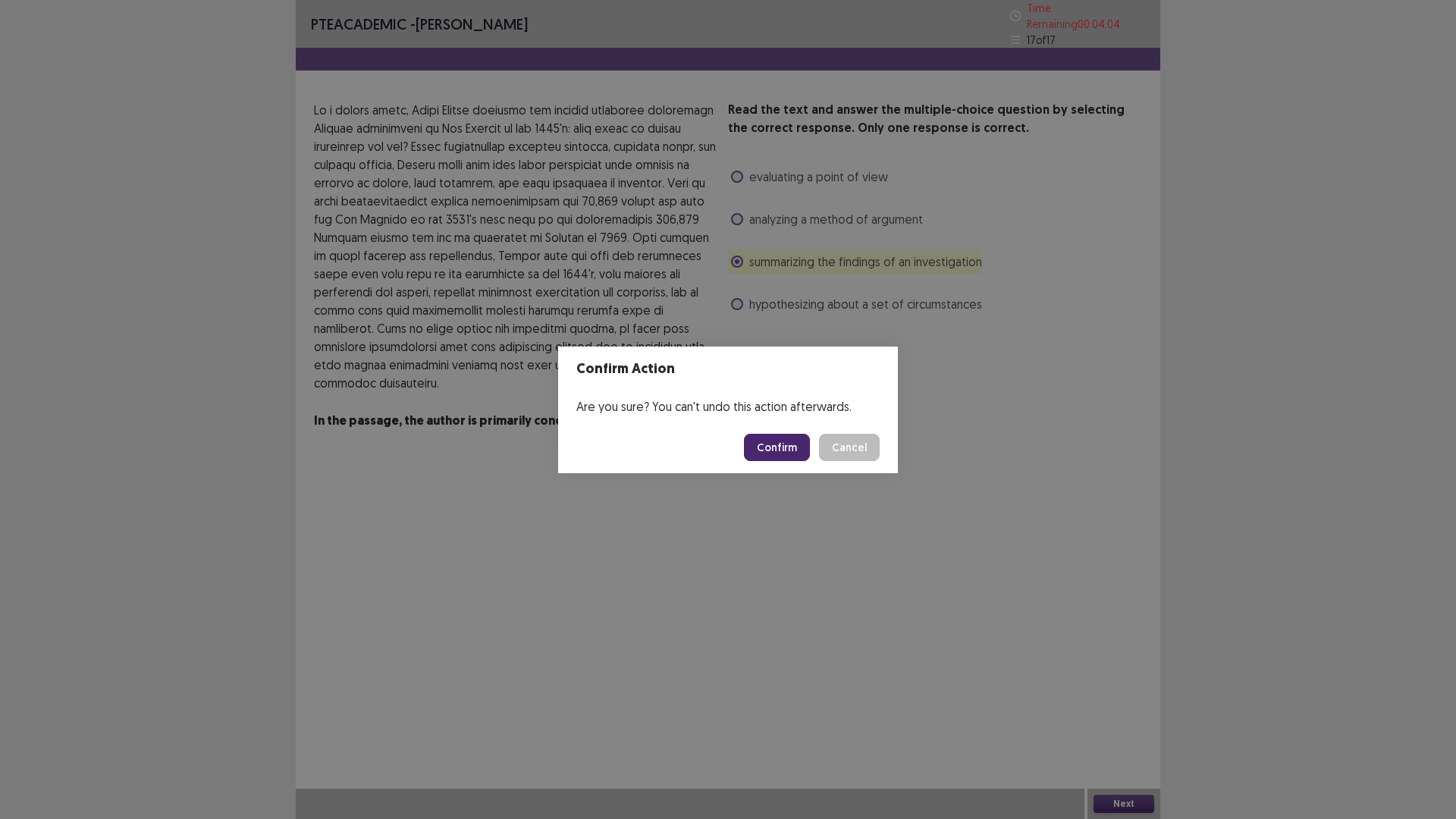
click at [780, 444] on button "Confirm" at bounding box center [777, 447] width 66 height 27
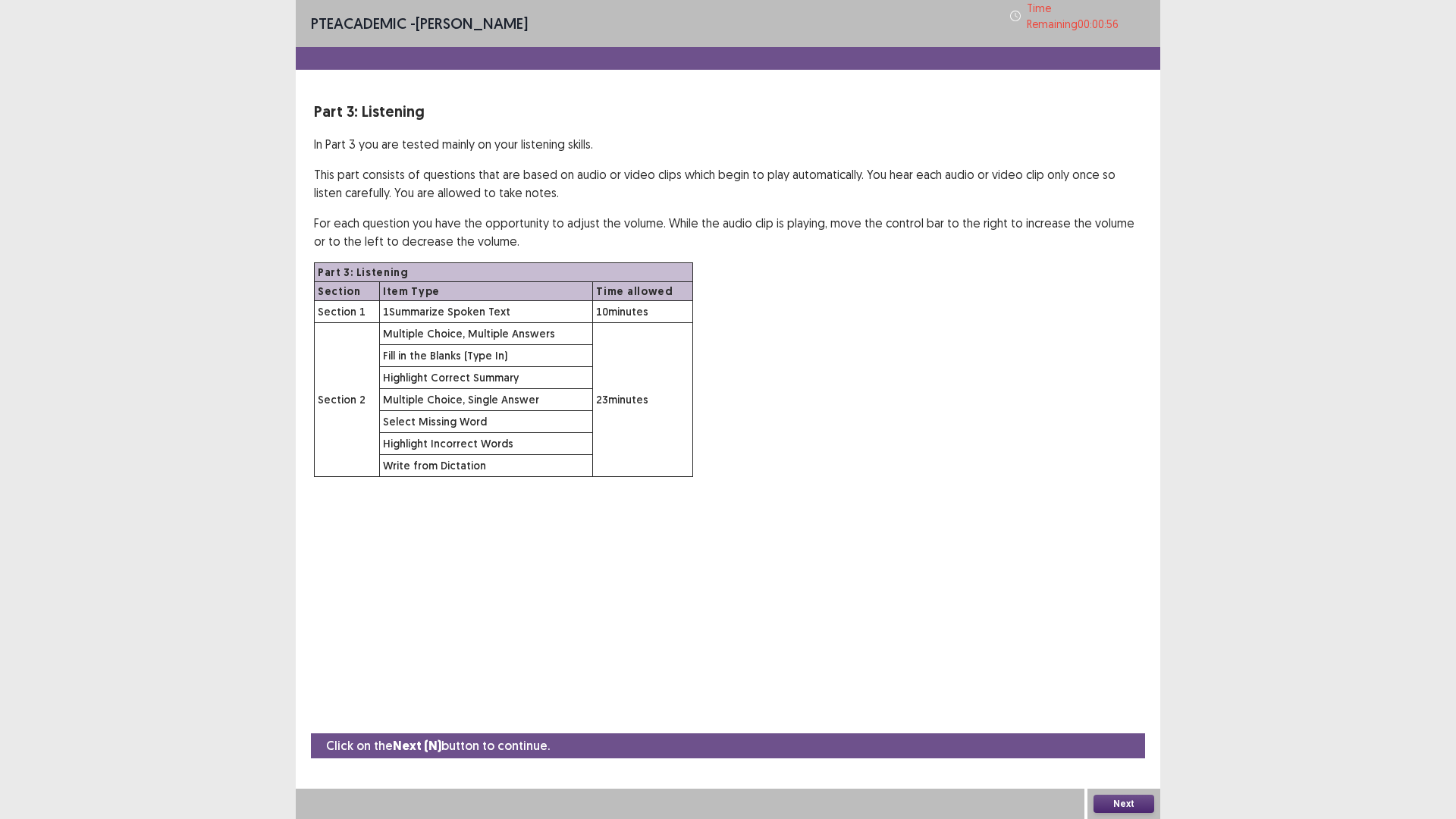
click at [1128, 722] on button "Next" at bounding box center [1124, 803] width 61 height 18
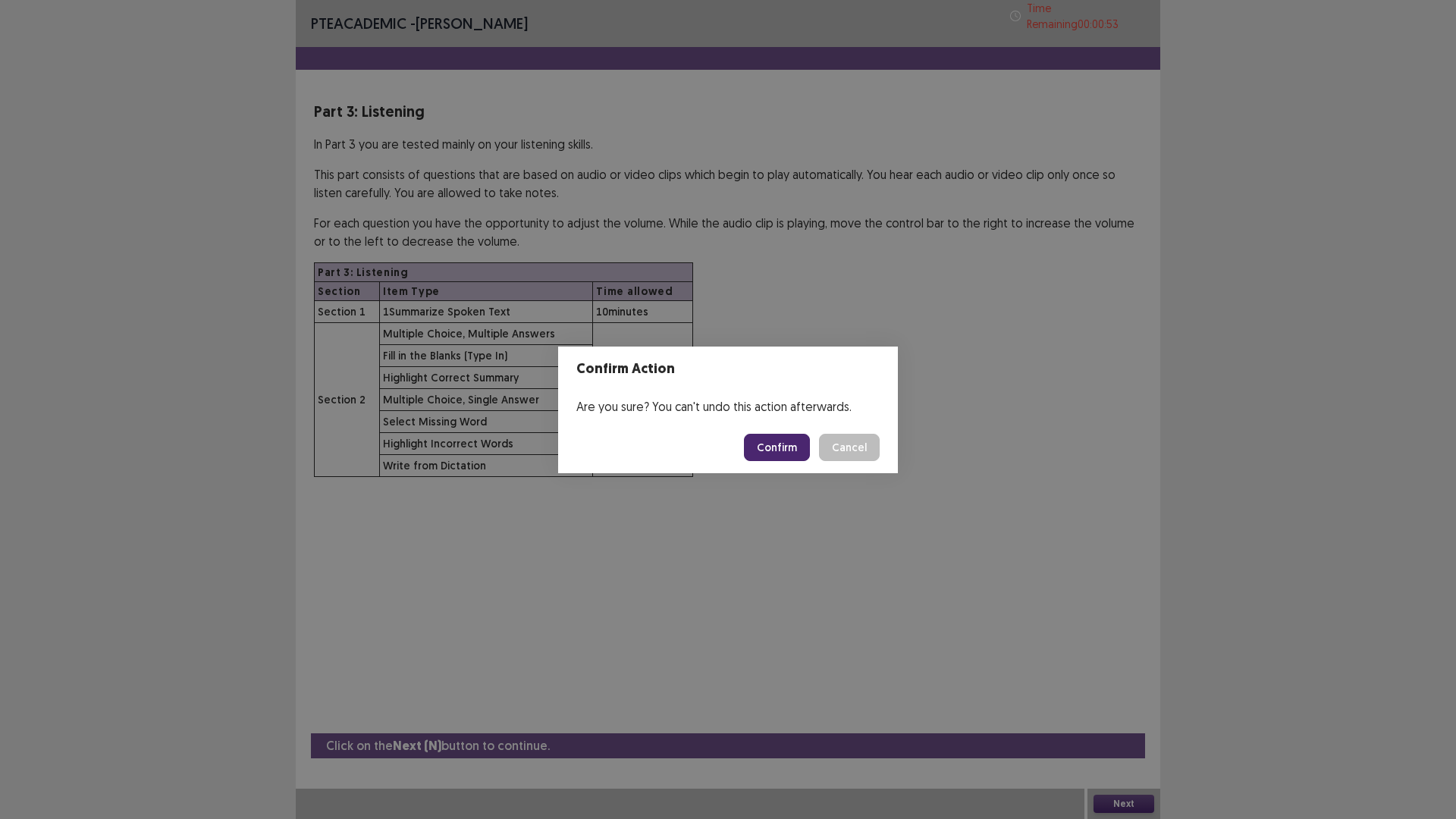
click at [779, 450] on button "Confirm" at bounding box center [777, 447] width 66 height 27
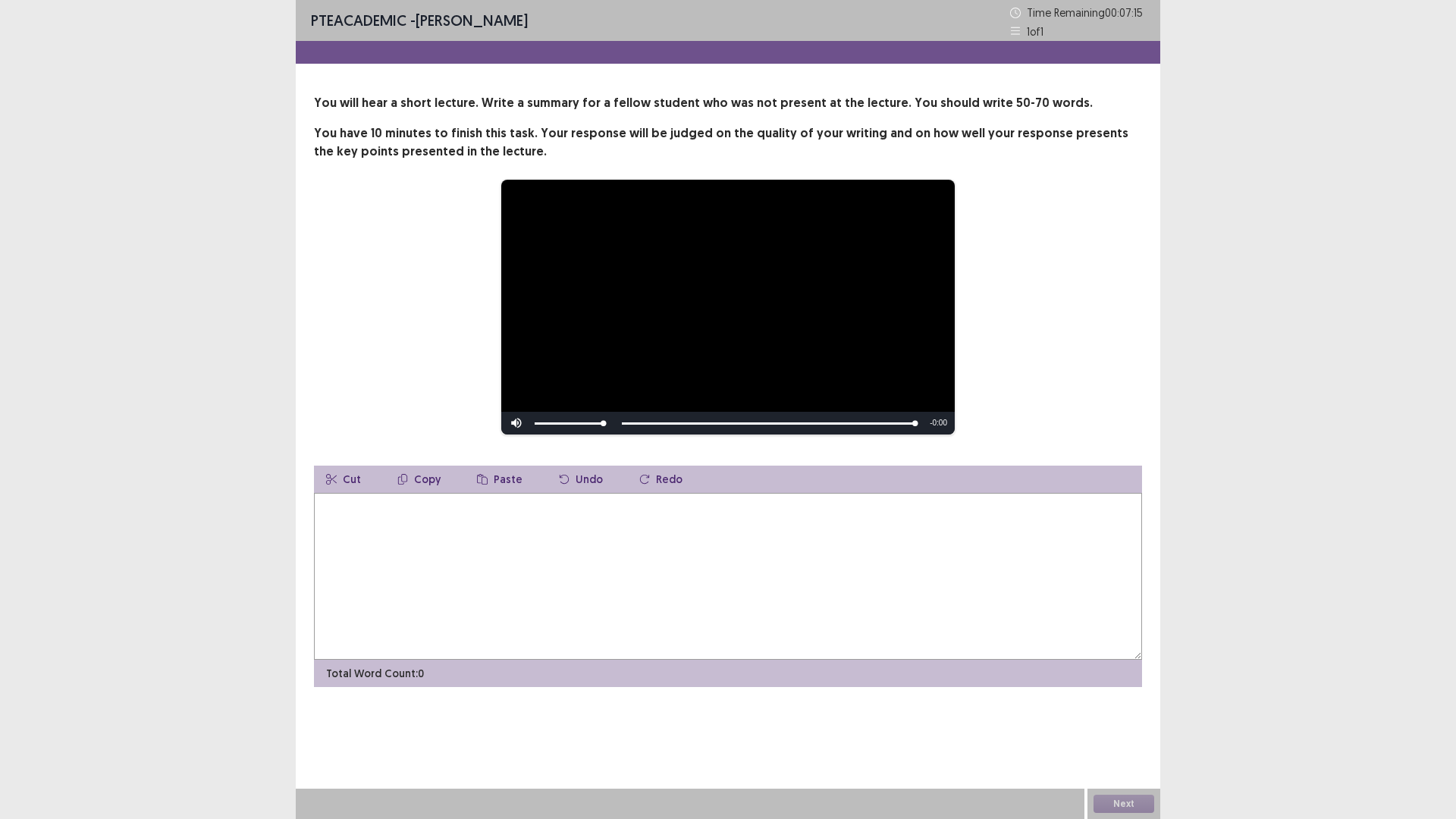
click at [538, 534] on textarea at bounding box center [728, 576] width 828 height 167
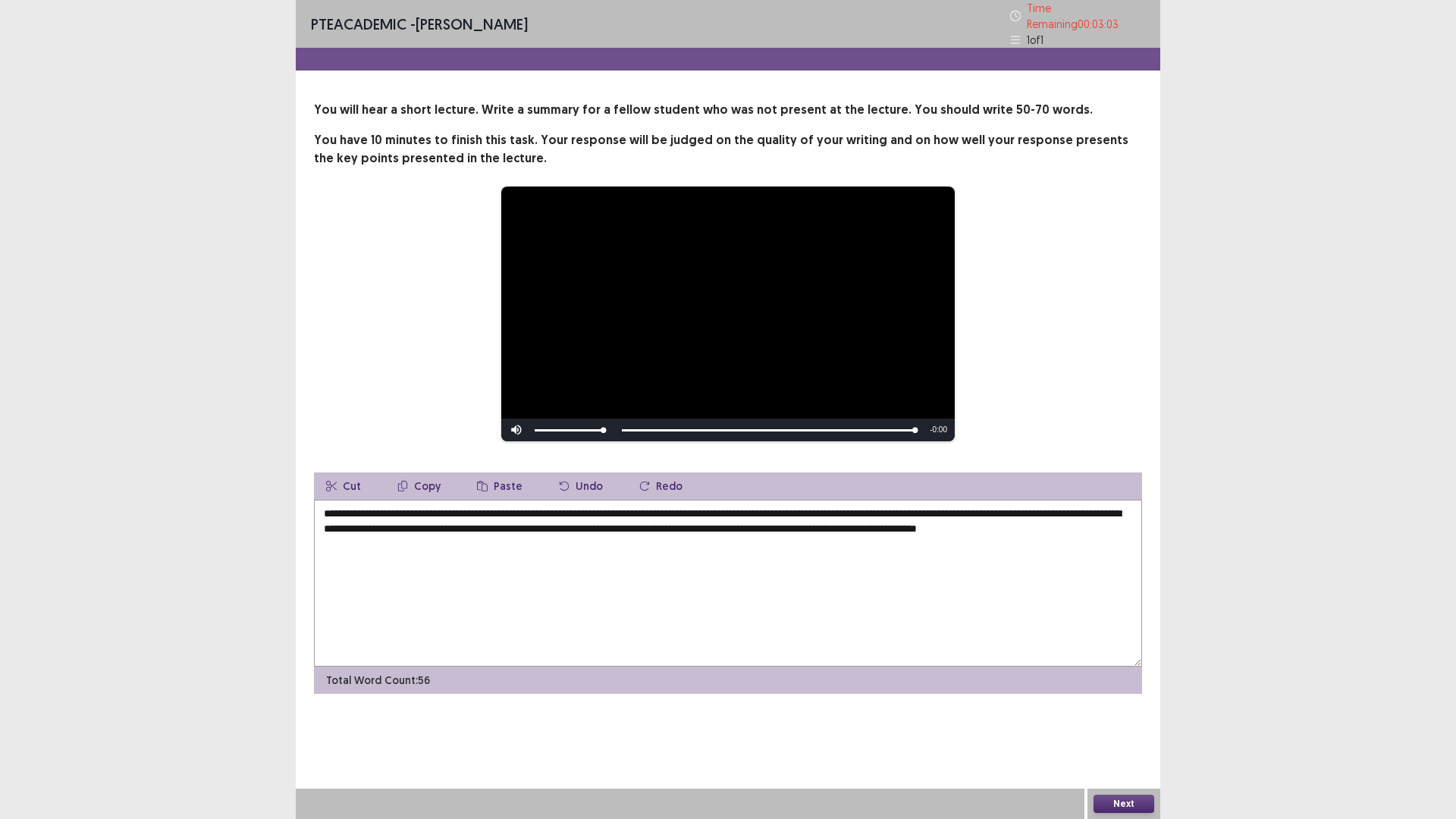
click at [1059, 510] on textarea "**********" at bounding box center [728, 583] width 828 height 167
type textarea "**********"
click at [1137, 722] on button "Next" at bounding box center [1124, 803] width 61 height 18
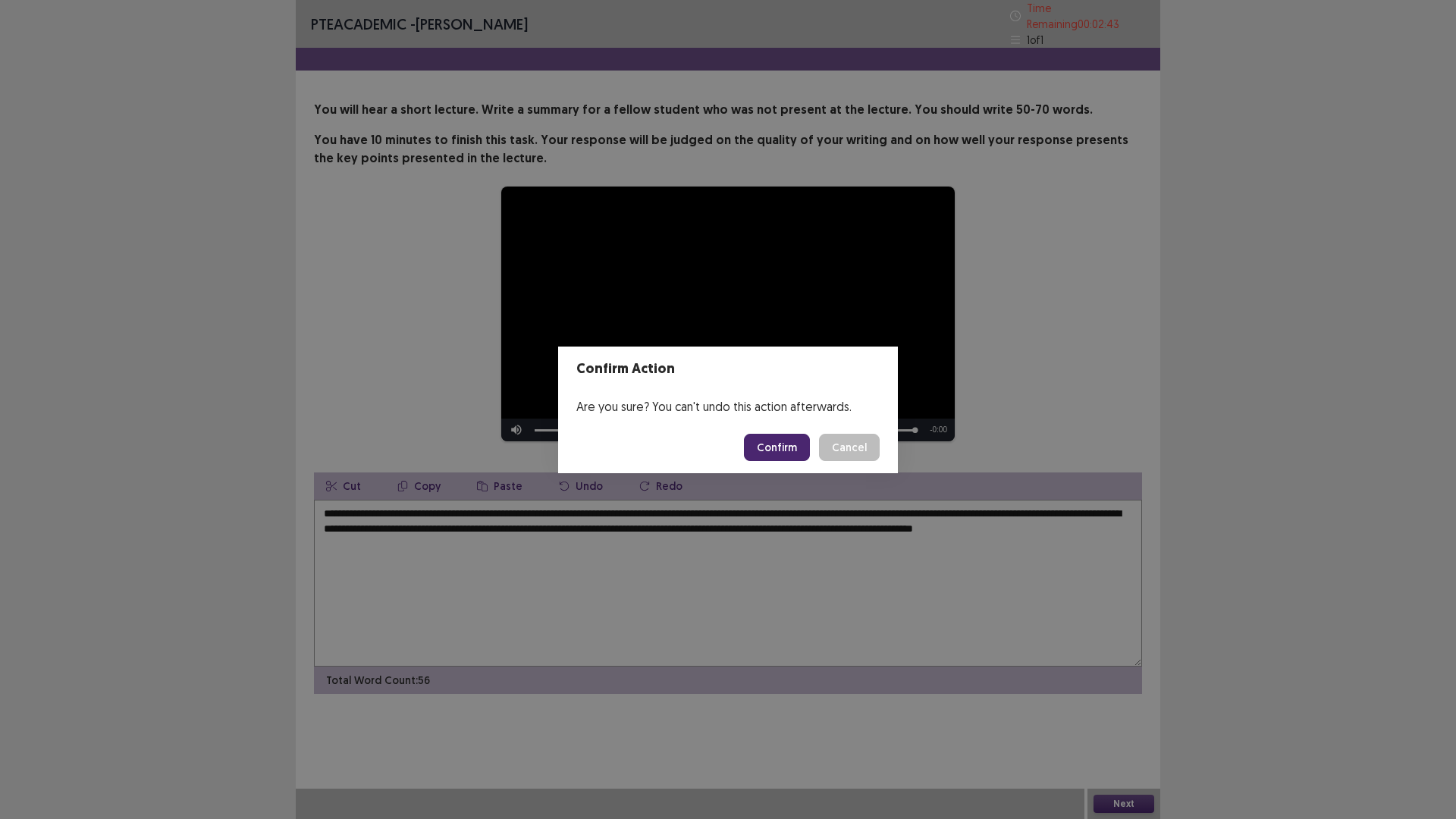
click at [778, 446] on button "Confirm" at bounding box center [777, 447] width 66 height 27
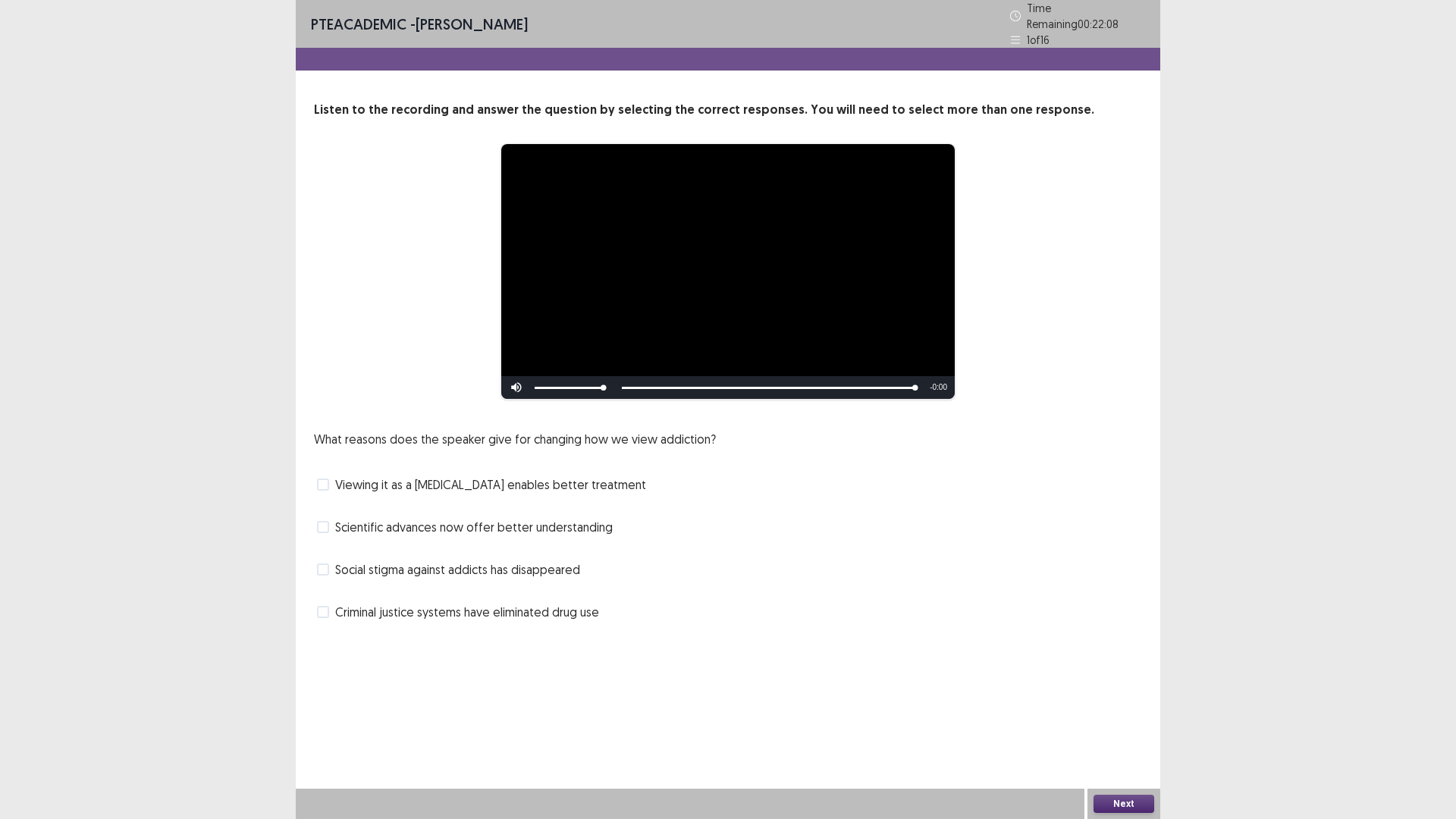
click at [323, 479] on span at bounding box center [322, 484] width 12 height 12
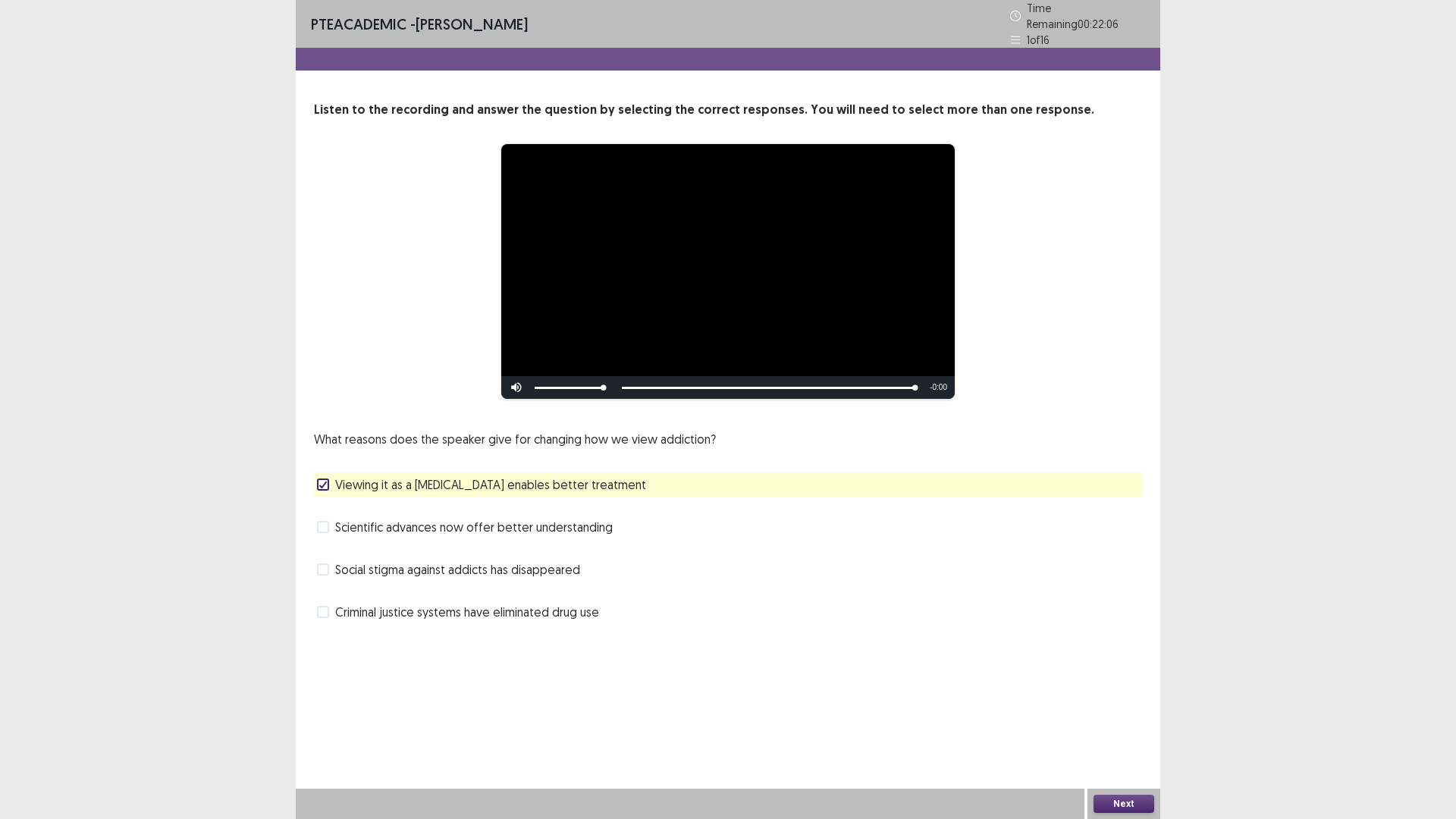
click at [1117, 722] on button "Next" at bounding box center [1124, 803] width 61 height 18
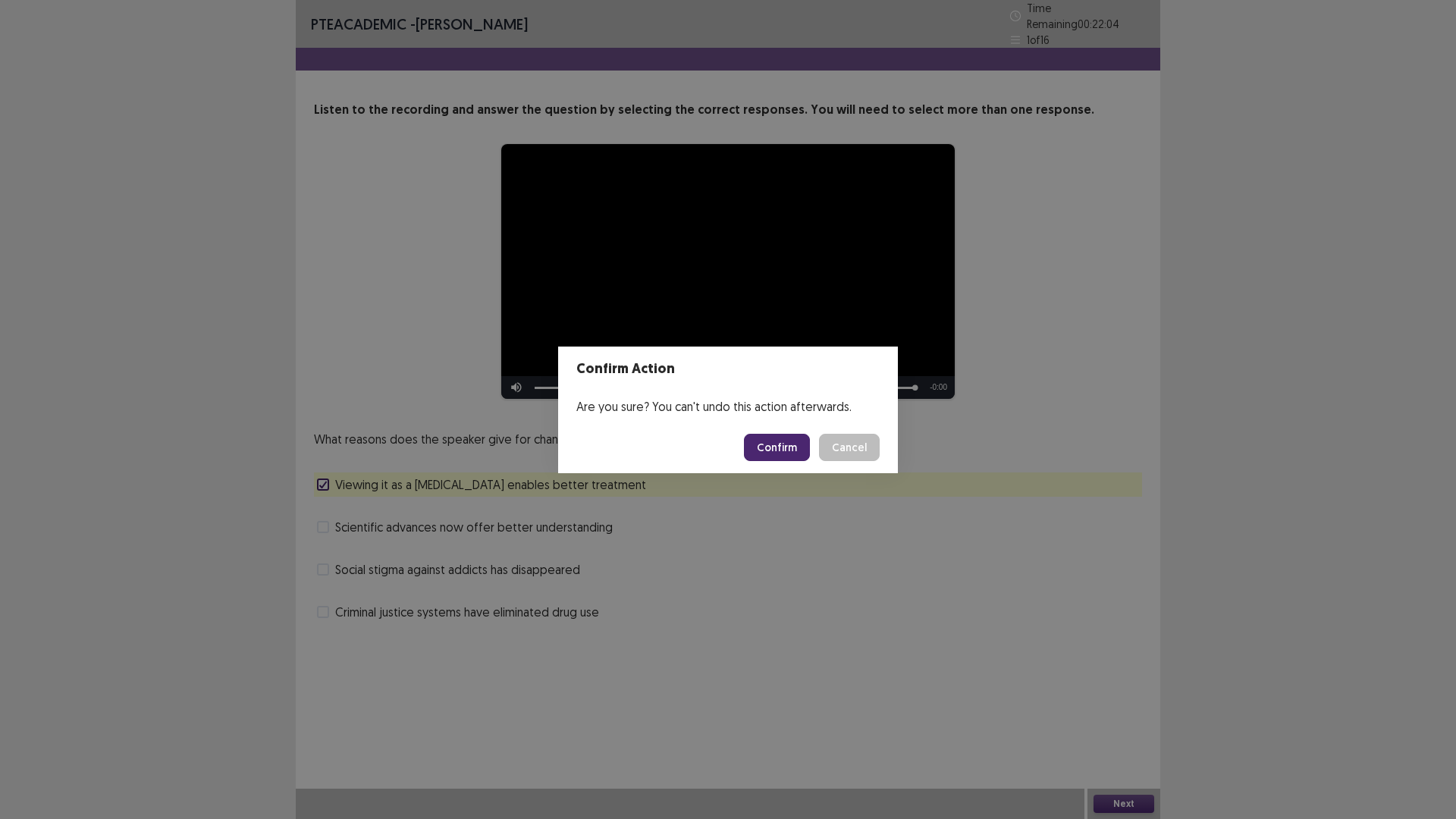
click at [794, 450] on button "Confirm" at bounding box center [777, 447] width 66 height 27
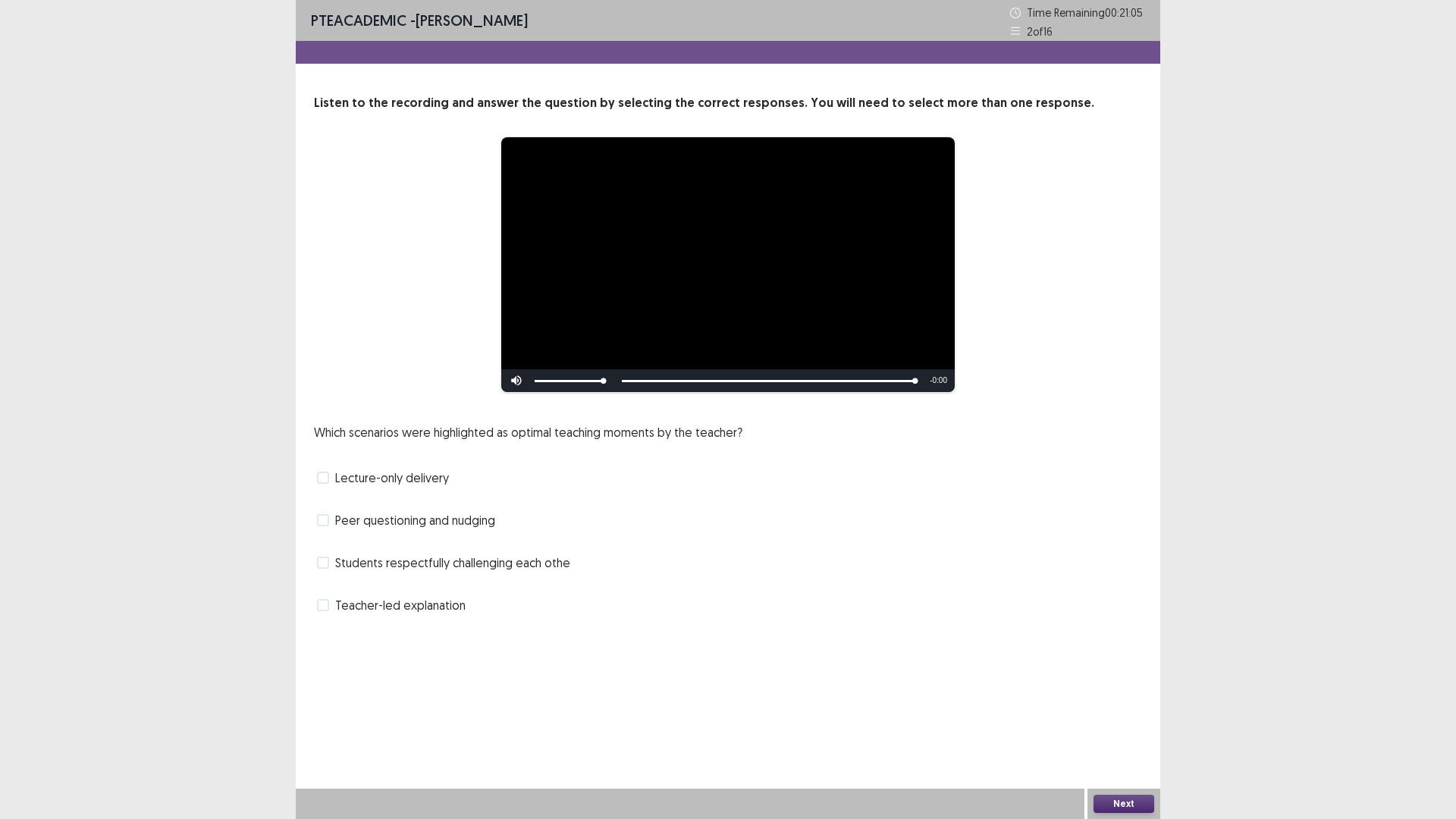
click at [327, 604] on span at bounding box center [322, 605] width 12 height 12
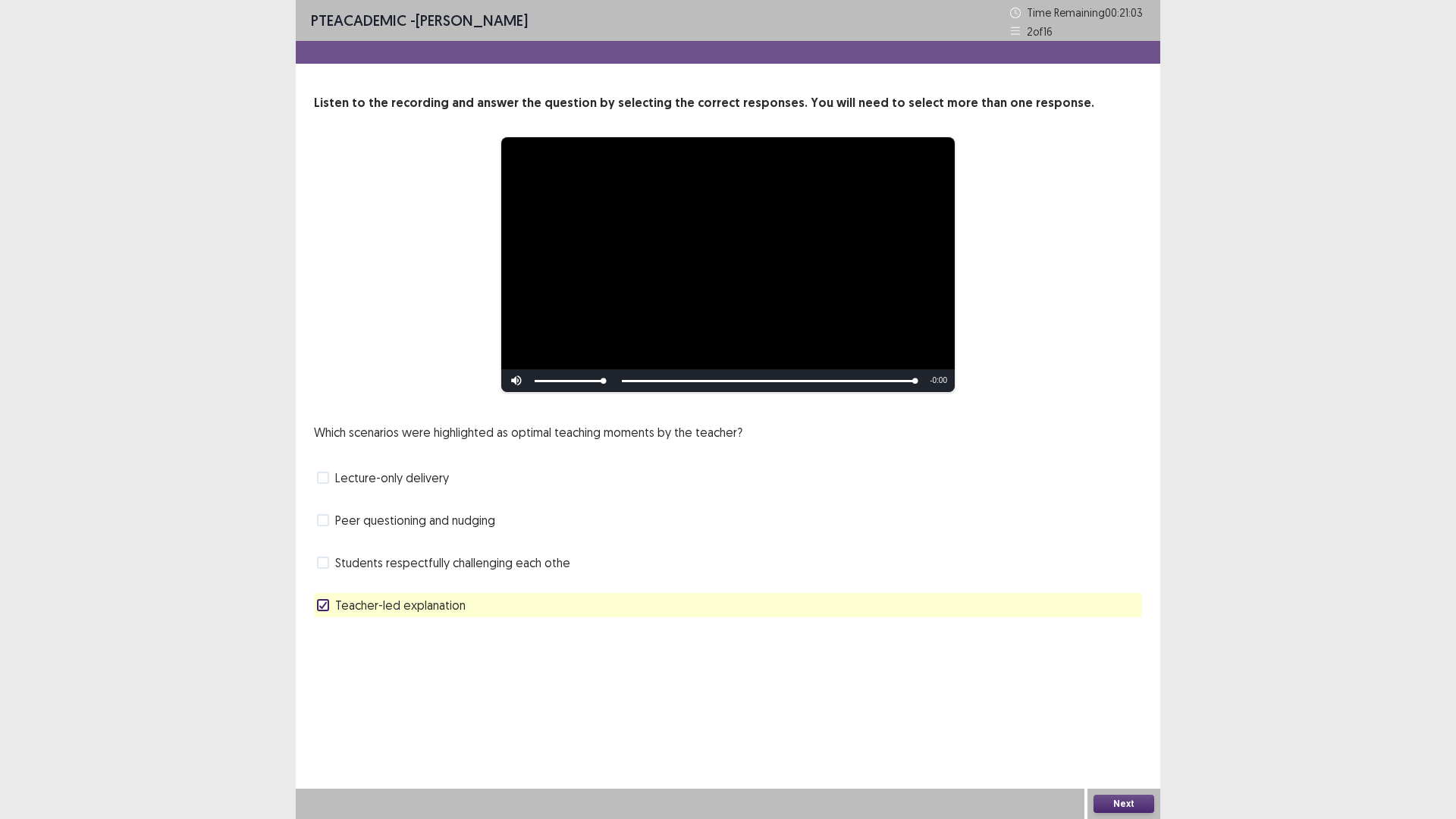
click at [1112, 722] on button "Next" at bounding box center [1124, 803] width 61 height 18
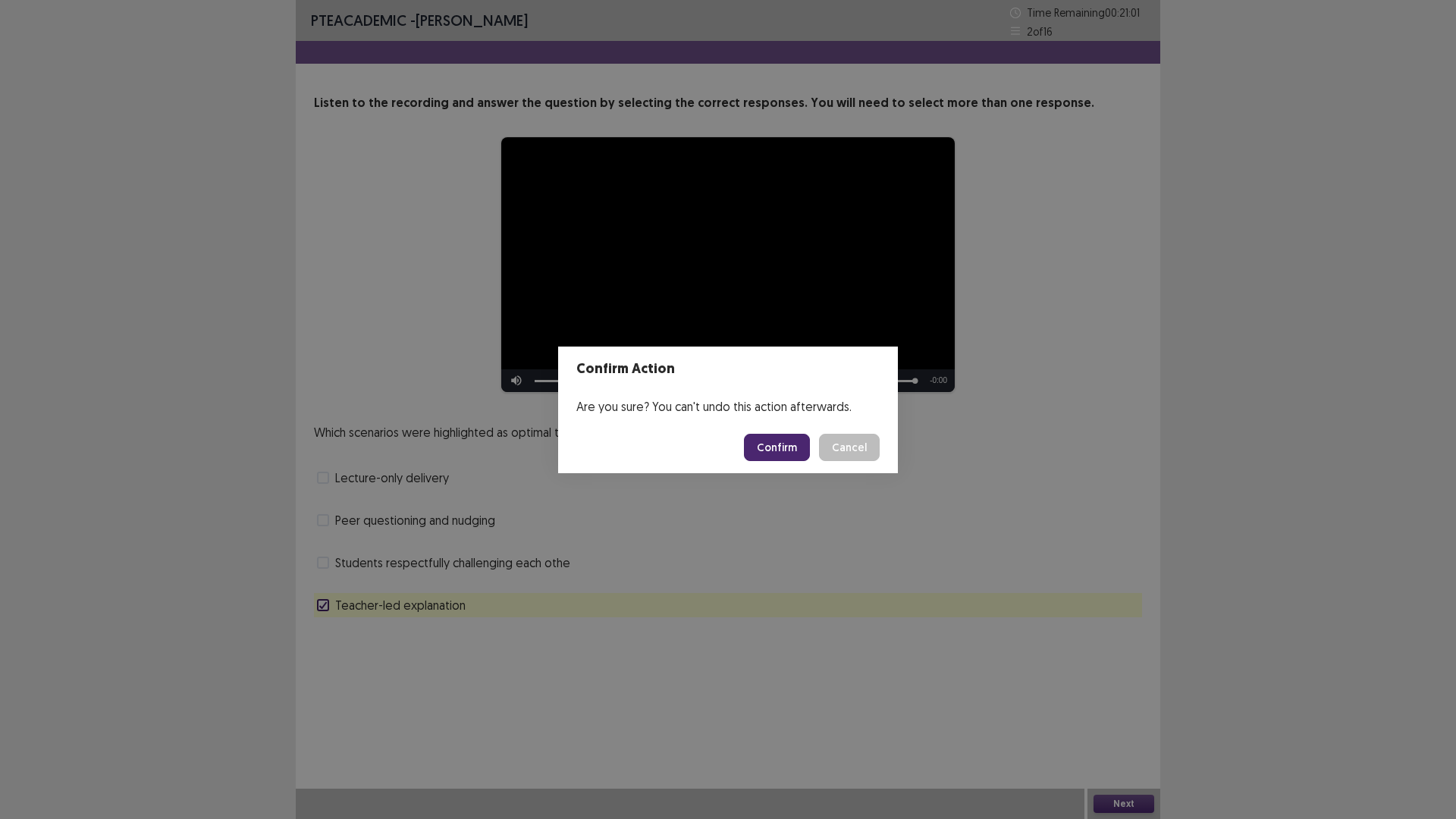
click at [773, 446] on button "Confirm" at bounding box center [777, 447] width 66 height 27
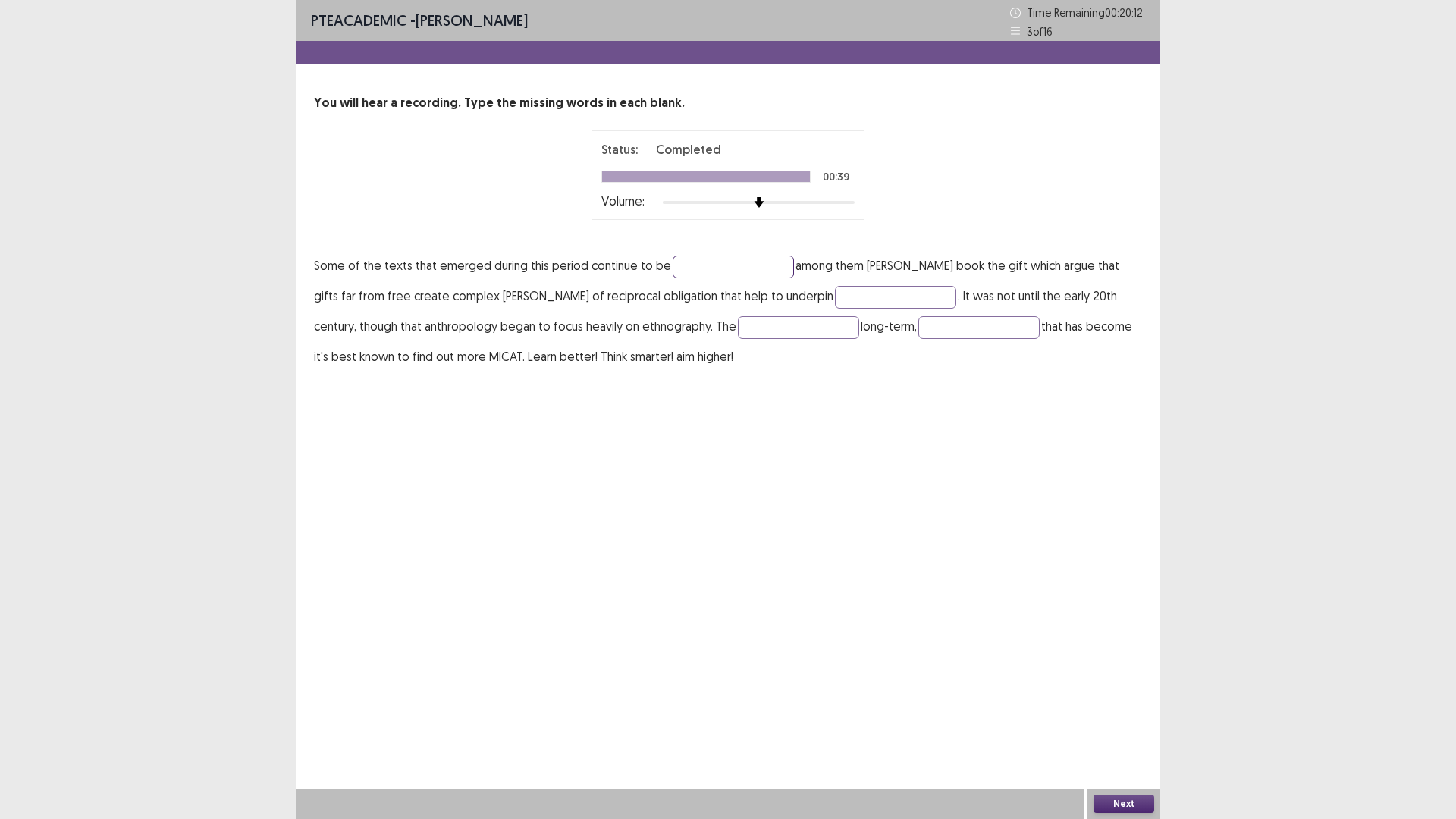
click at [713, 256] on input "text" at bounding box center [733, 267] width 121 height 23
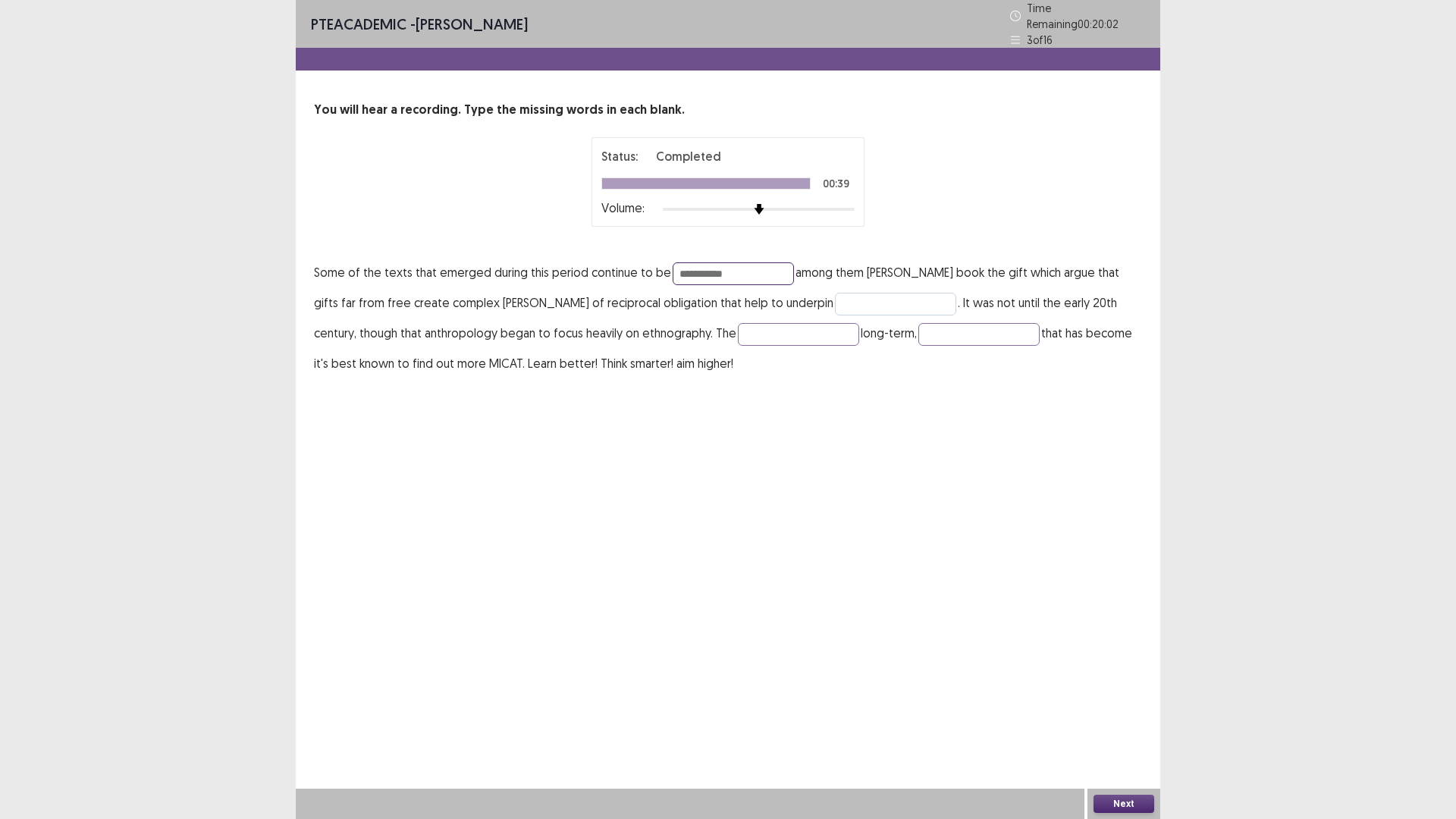
type input "**********"
click at [835, 293] on input "text" at bounding box center [895, 304] width 121 height 23
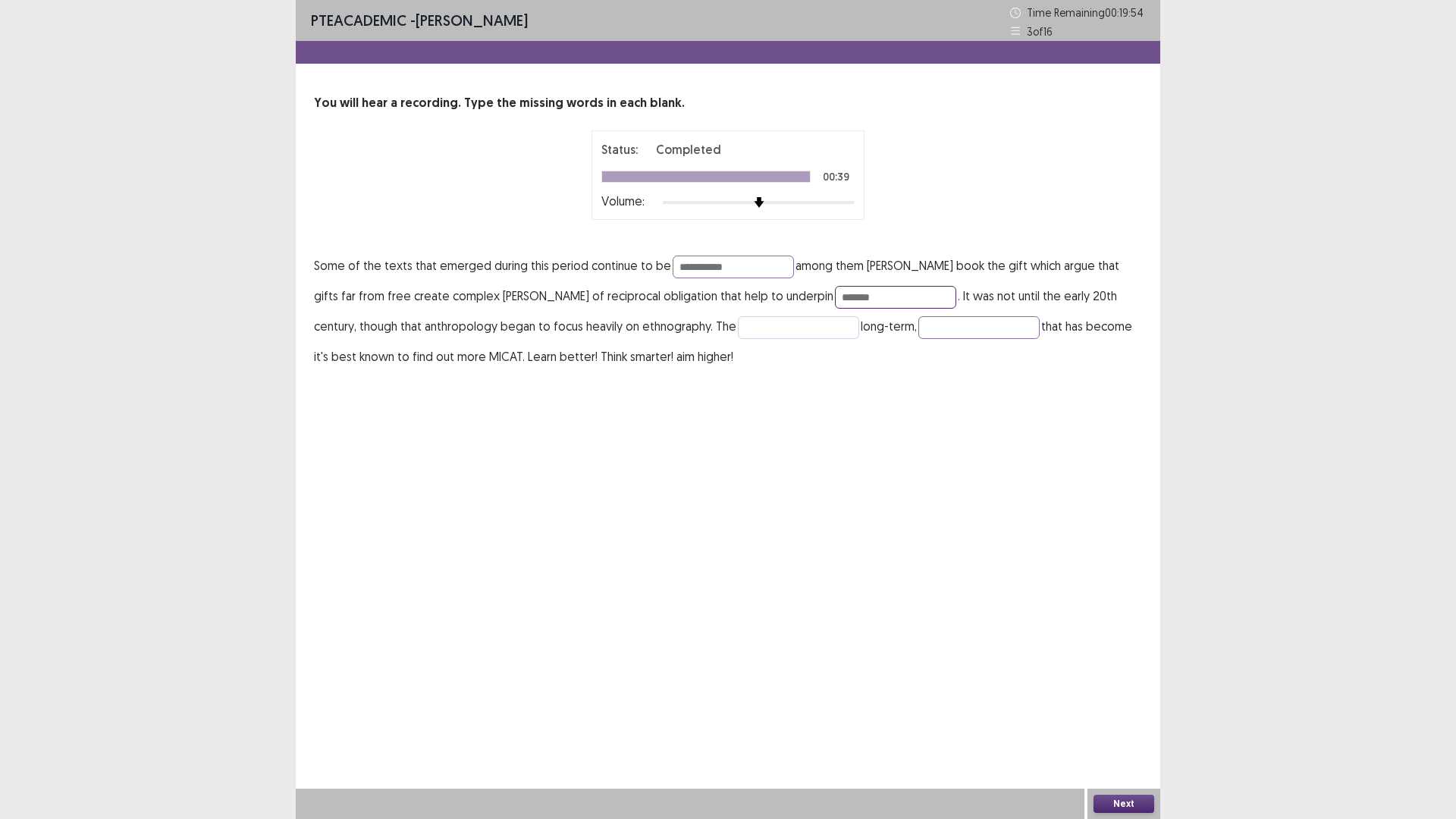
type input "*******"
click at [763, 328] on input "text" at bounding box center [799, 327] width 121 height 23
type input "*********"
click at [941, 323] on input "text" at bounding box center [979, 327] width 121 height 23
type input "*********"
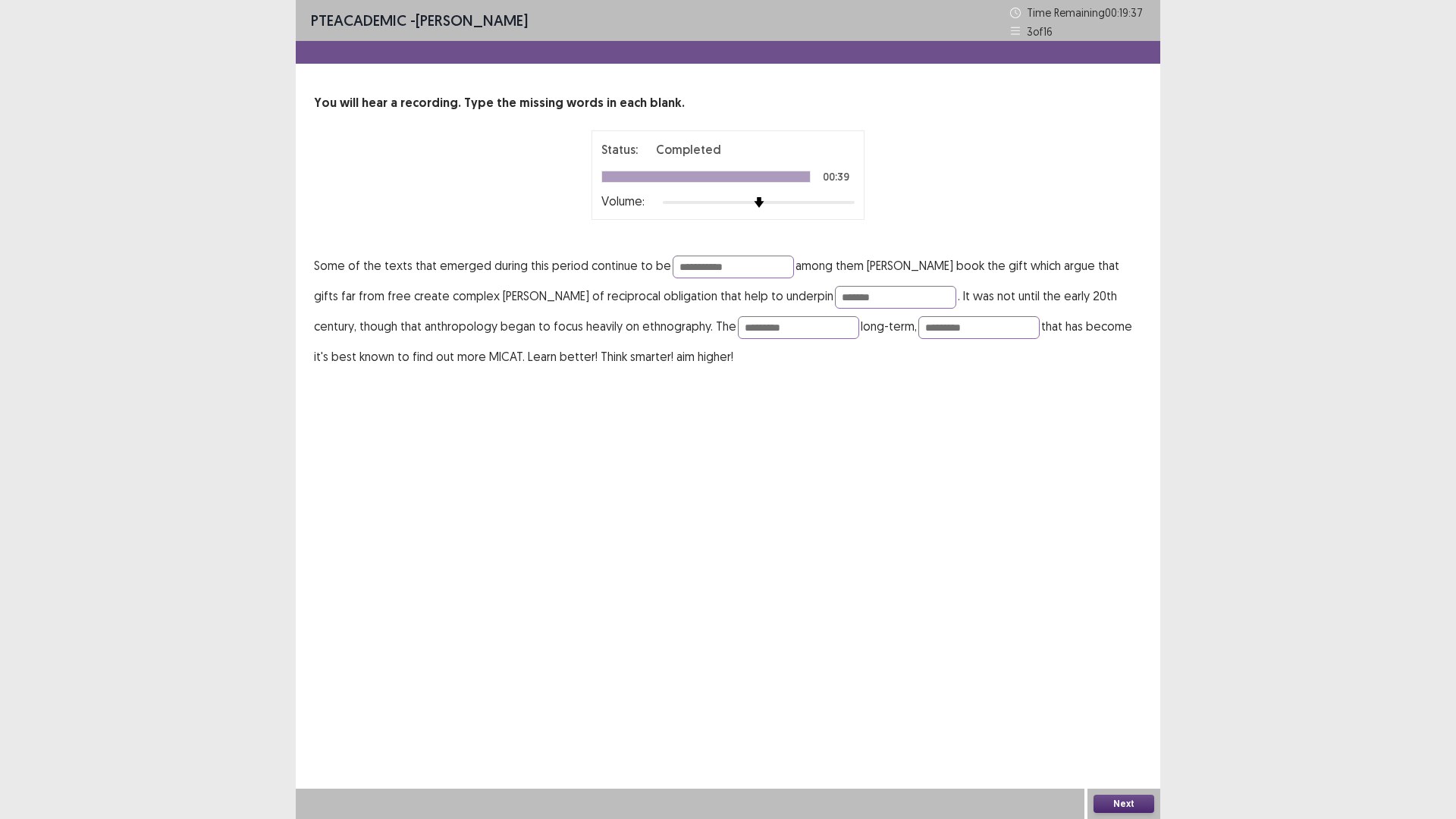
click at [1129, 722] on button "Next" at bounding box center [1124, 803] width 61 height 18
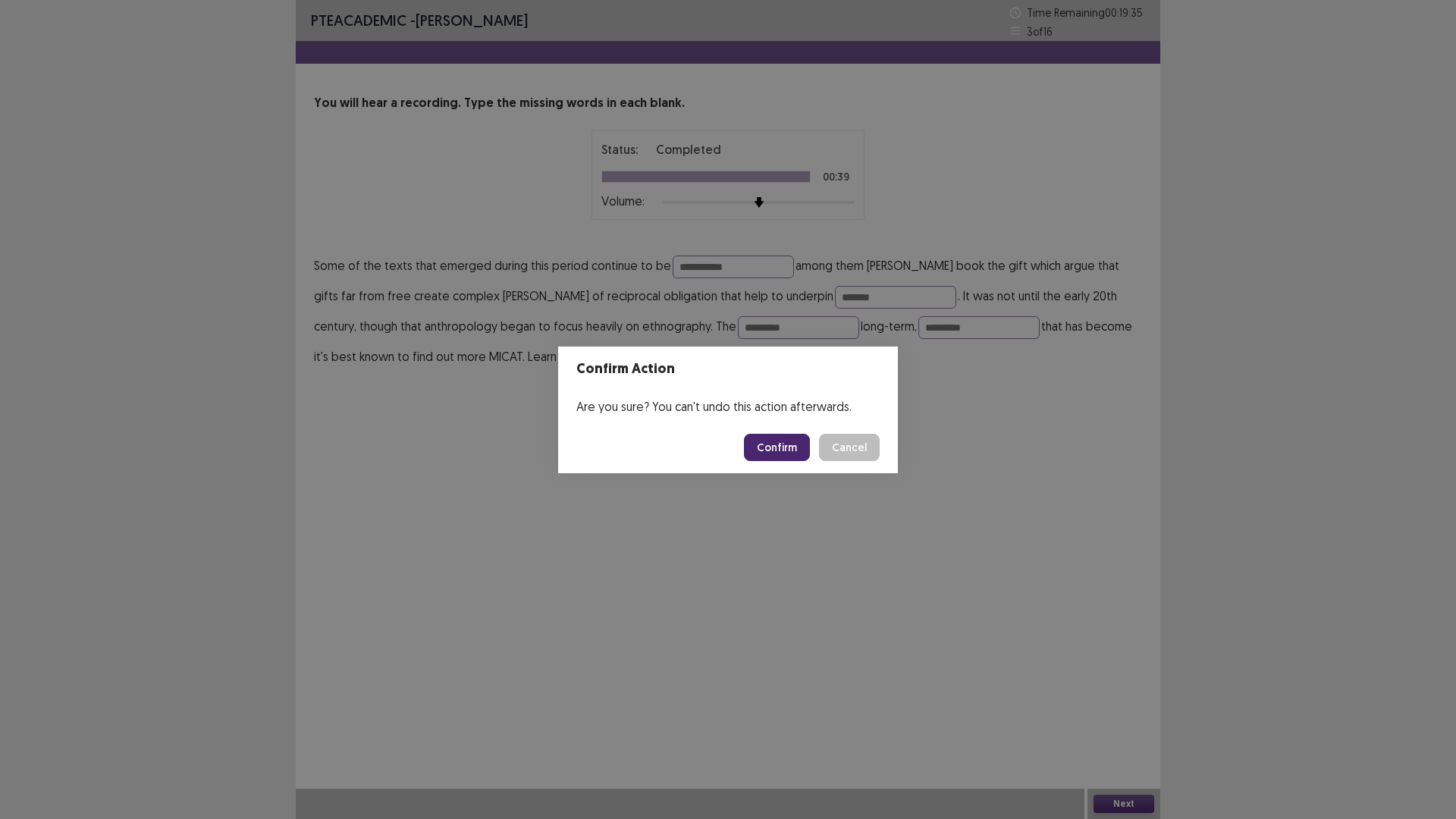
click at [769, 451] on button "Confirm" at bounding box center [777, 447] width 66 height 27
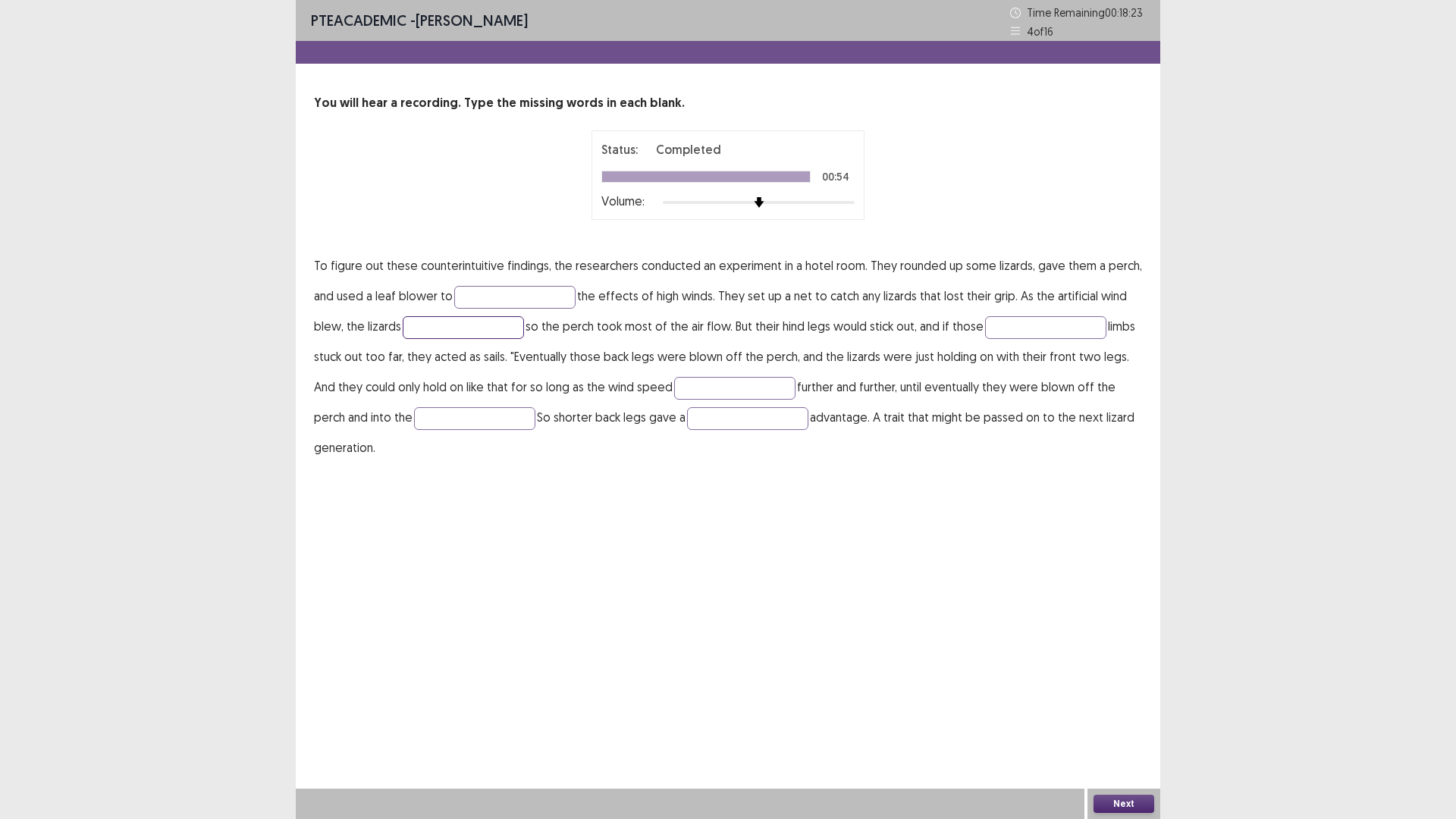
click at [475, 330] on input "text" at bounding box center [463, 327] width 121 height 23
type input "*****"
click at [1046, 324] on input "text" at bounding box center [1046, 327] width 121 height 23
type input "****"
click at [689, 384] on input "text" at bounding box center [735, 389] width 121 height 23
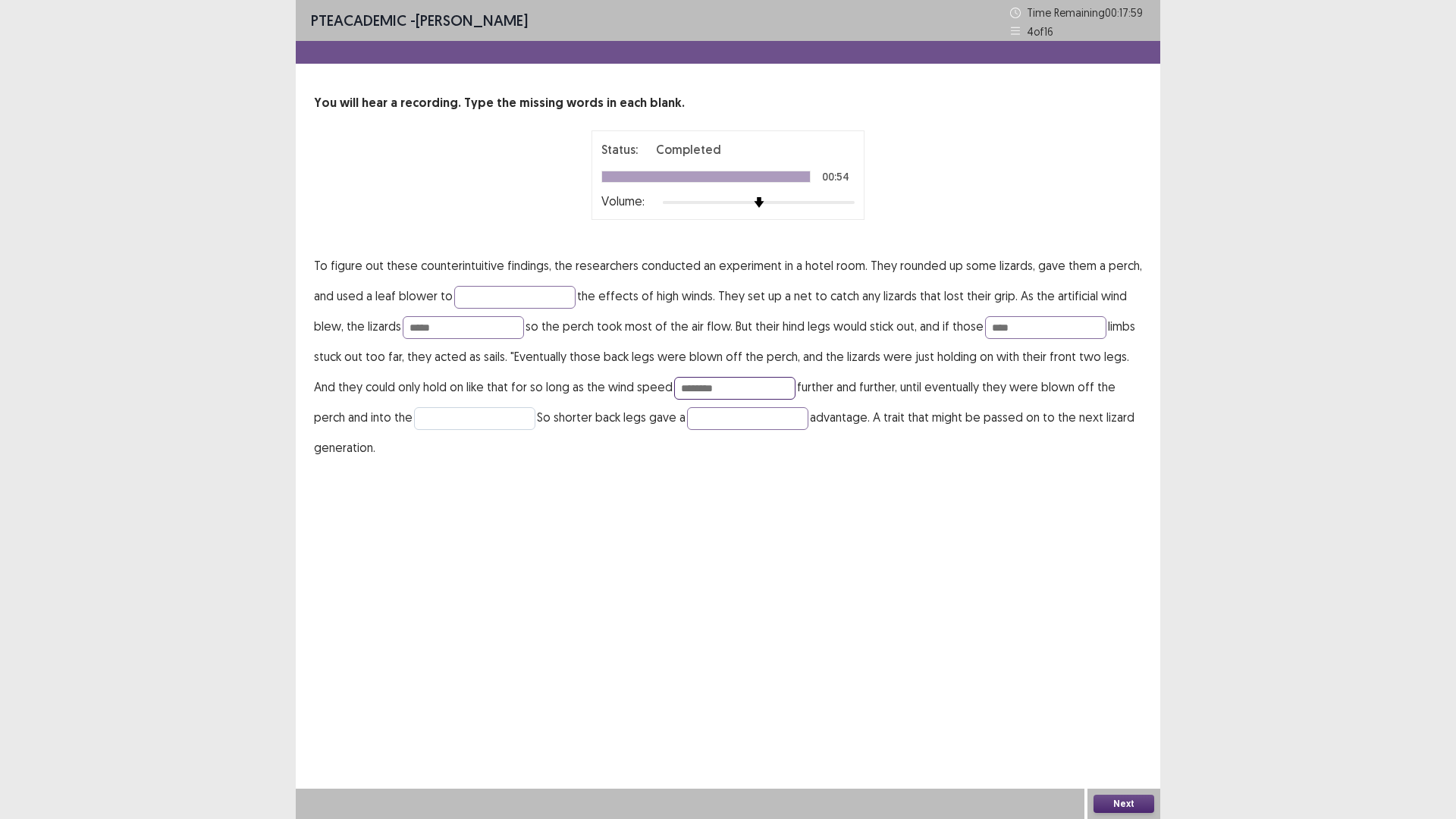
type input "********"
click at [414, 420] on input "text" at bounding box center [475, 419] width 121 height 23
type input "***"
click at [687, 415] on input "text" at bounding box center [748, 419] width 121 height 23
click at [687, 419] on input "*********" at bounding box center [748, 419] width 121 height 23
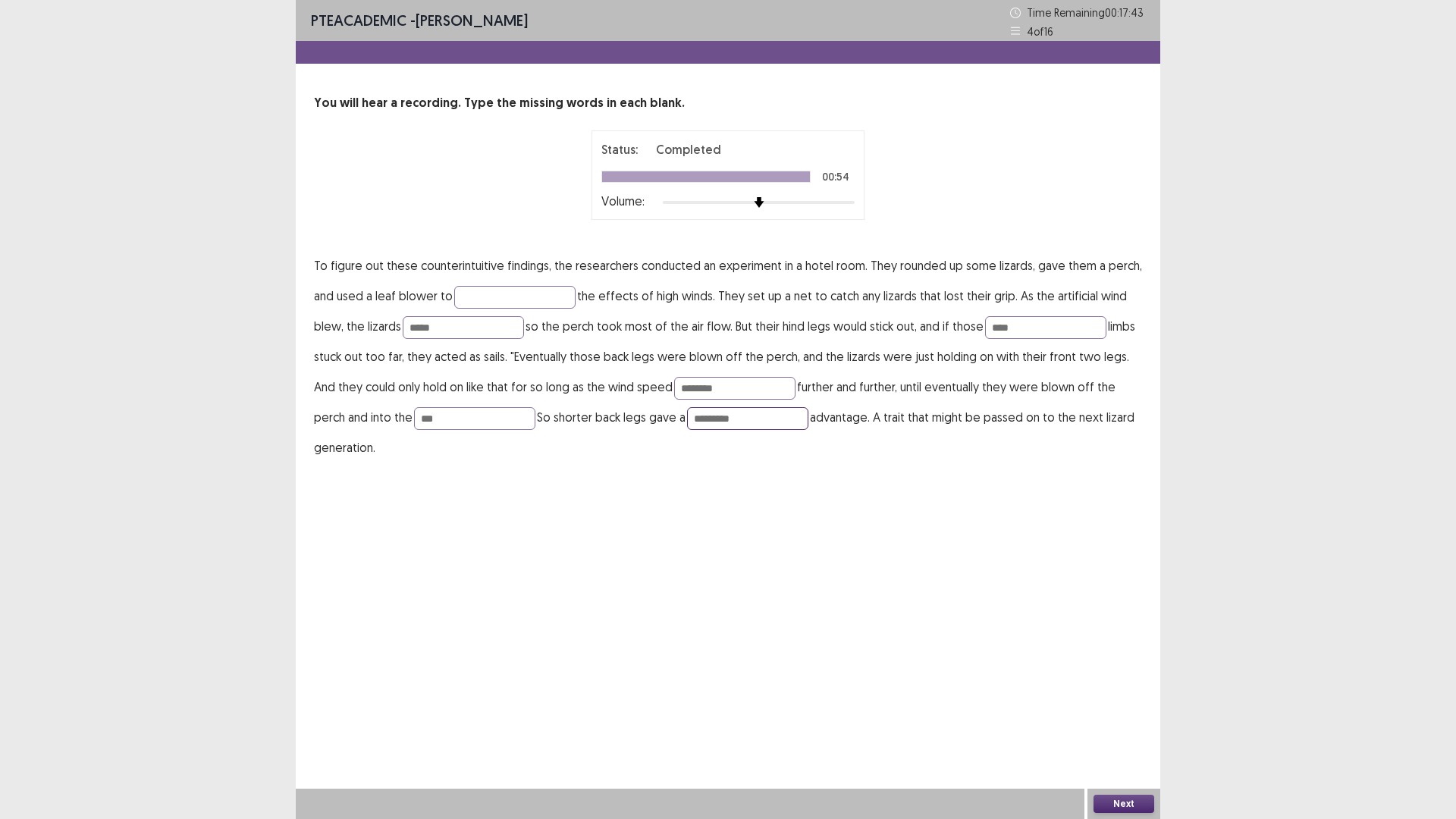
click at [687, 411] on input "*********" at bounding box center [748, 419] width 121 height 23
type input "********"
click at [1123, 722] on button "Next" at bounding box center [1124, 803] width 61 height 18
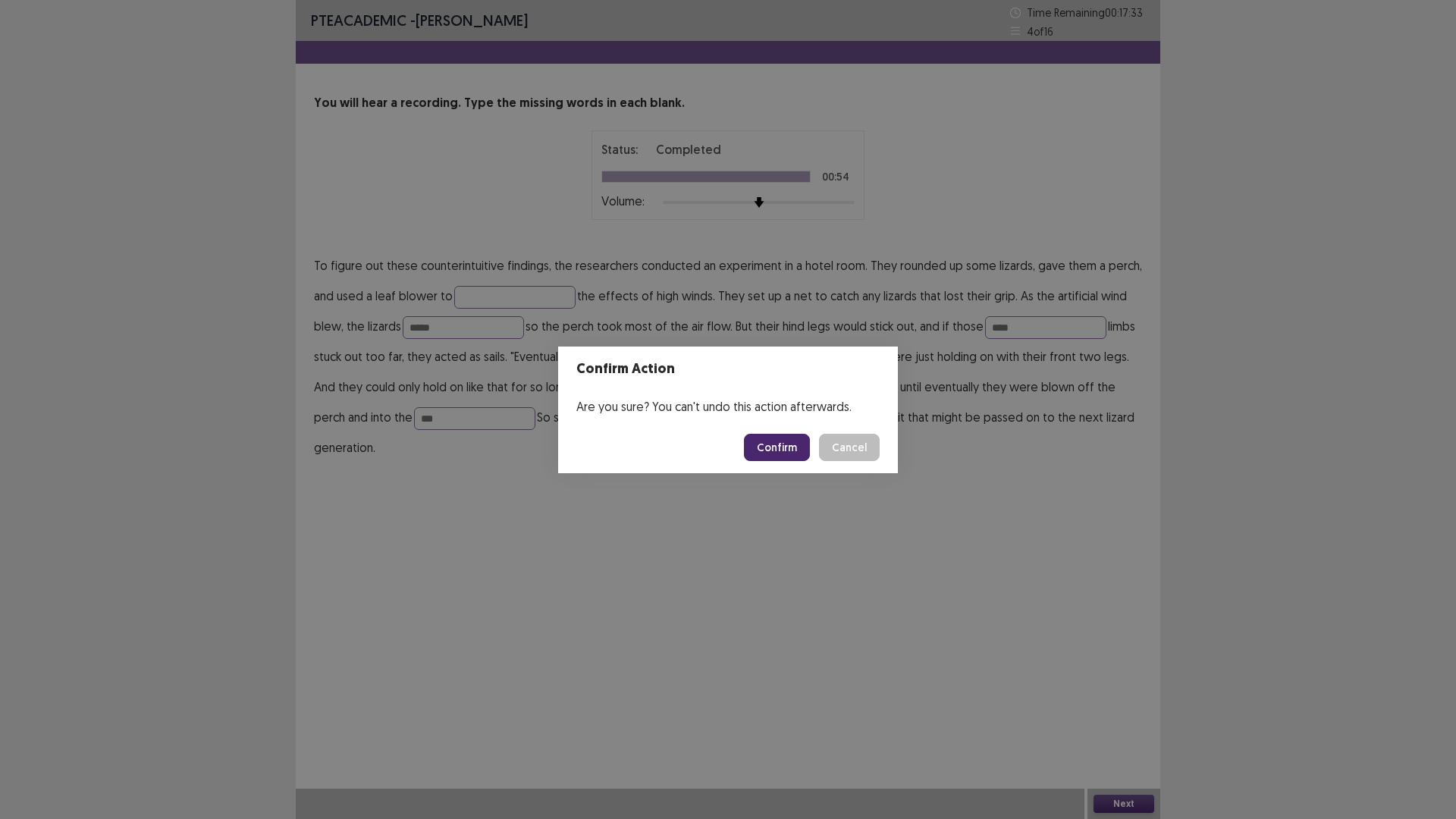
click at [762, 449] on button "Confirm" at bounding box center [777, 447] width 66 height 27
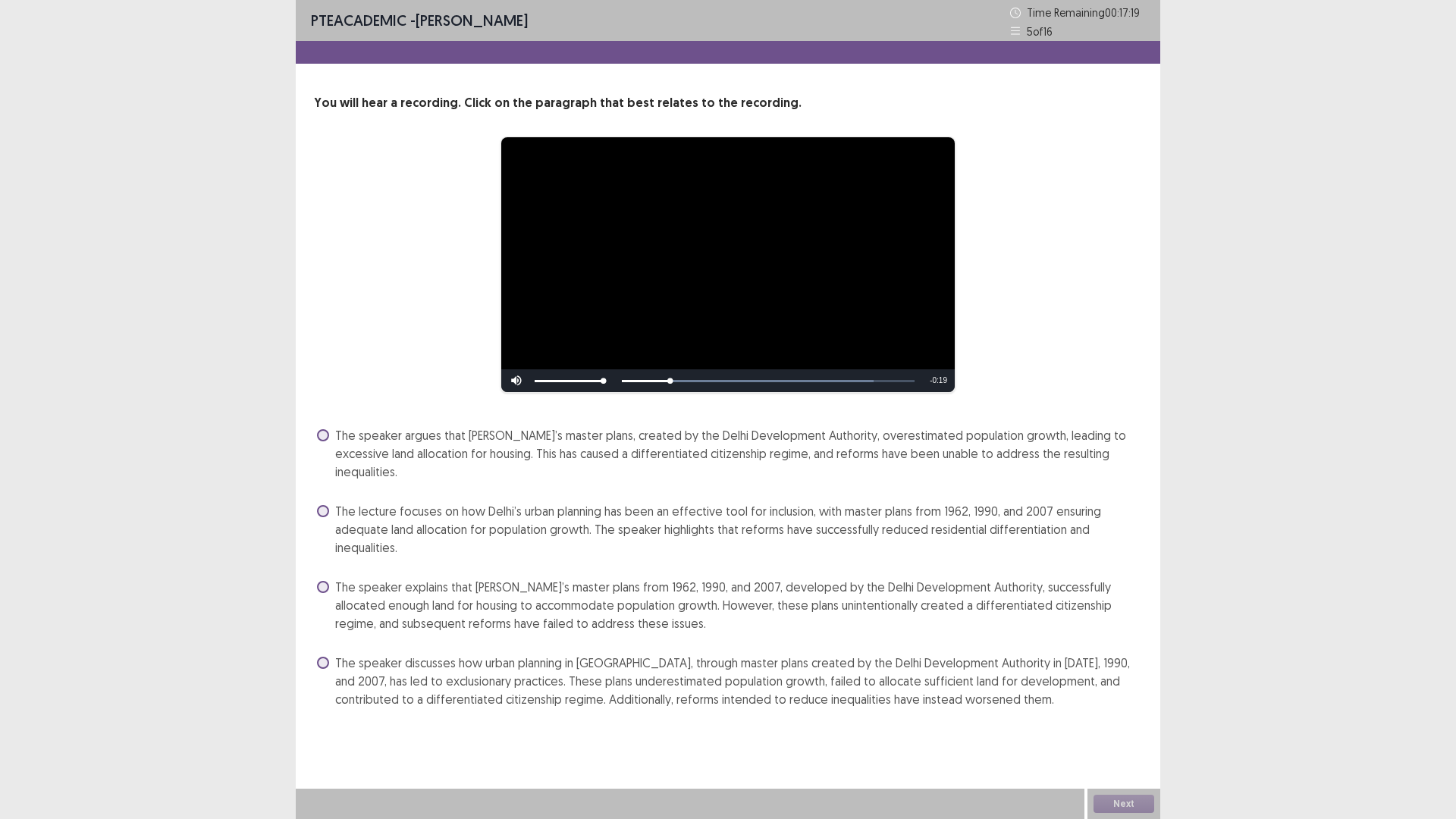
click at [326, 505] on span at bounding box center [322, 511] width 12 height 12
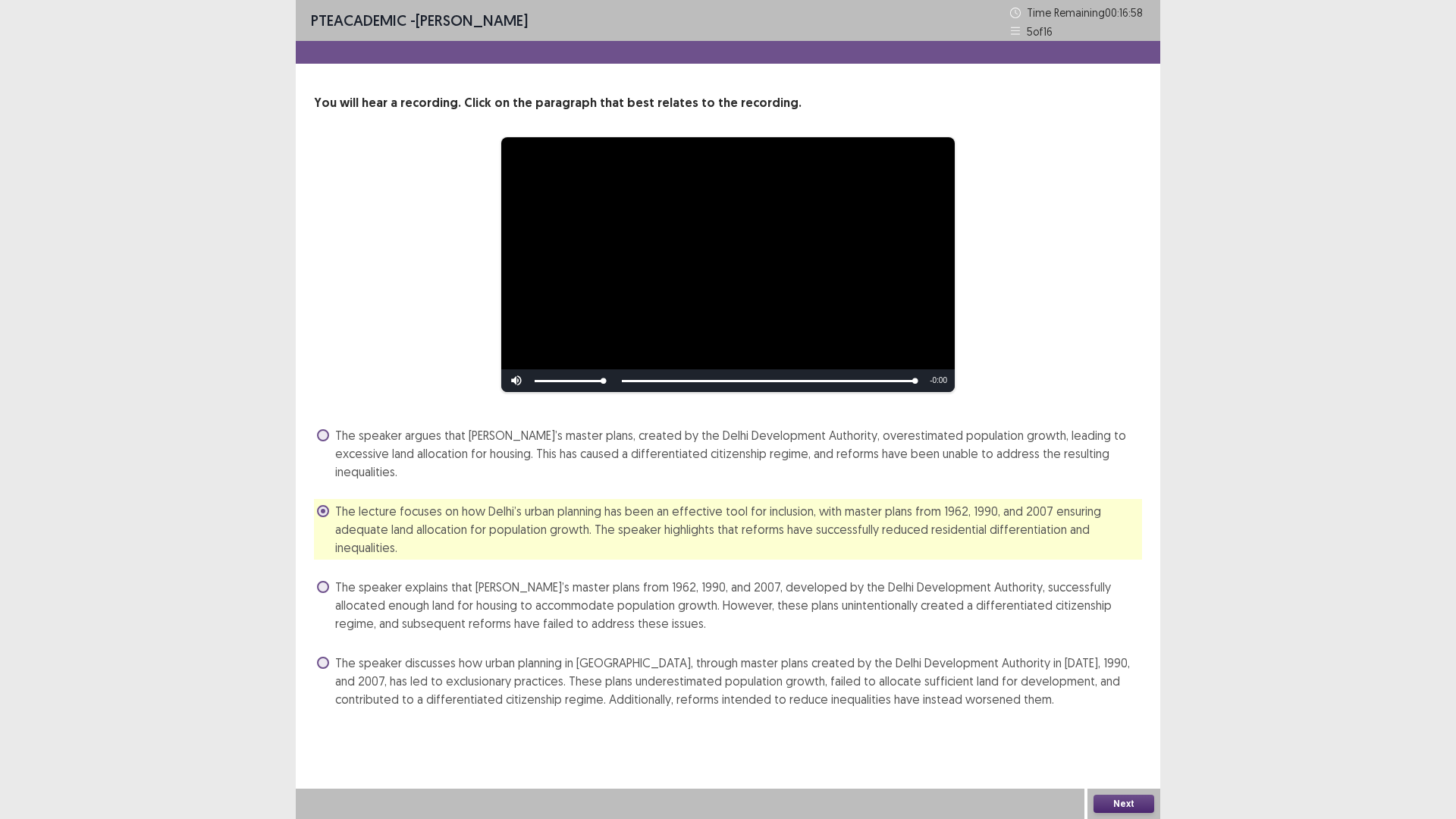
click at [1119, 722] on button "Next" at bounding box center [1124, 803] width 61 height 18
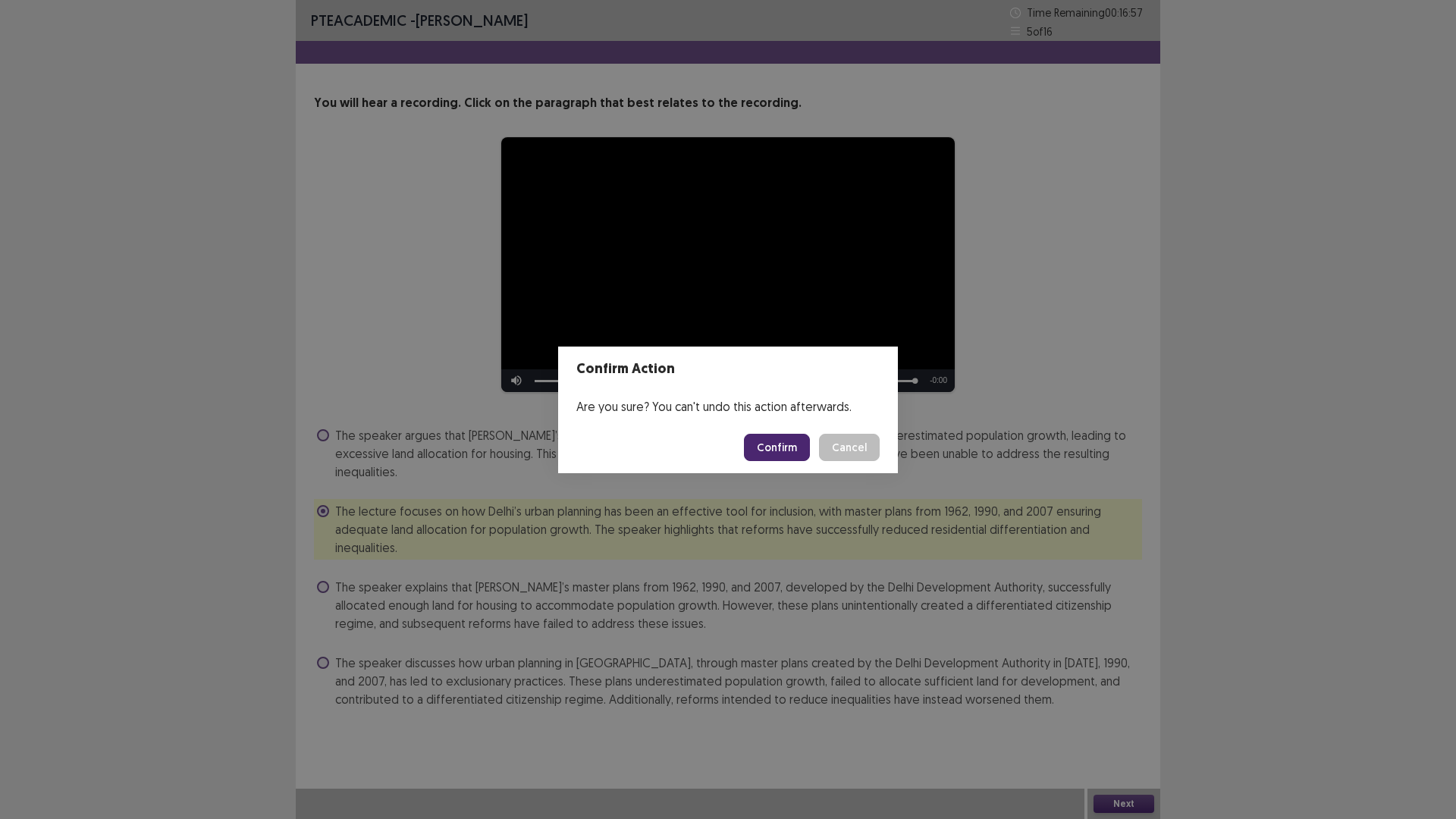
click at [787, 442] on button "Confirm" at bounding box center [777, 447] width 66 height 27
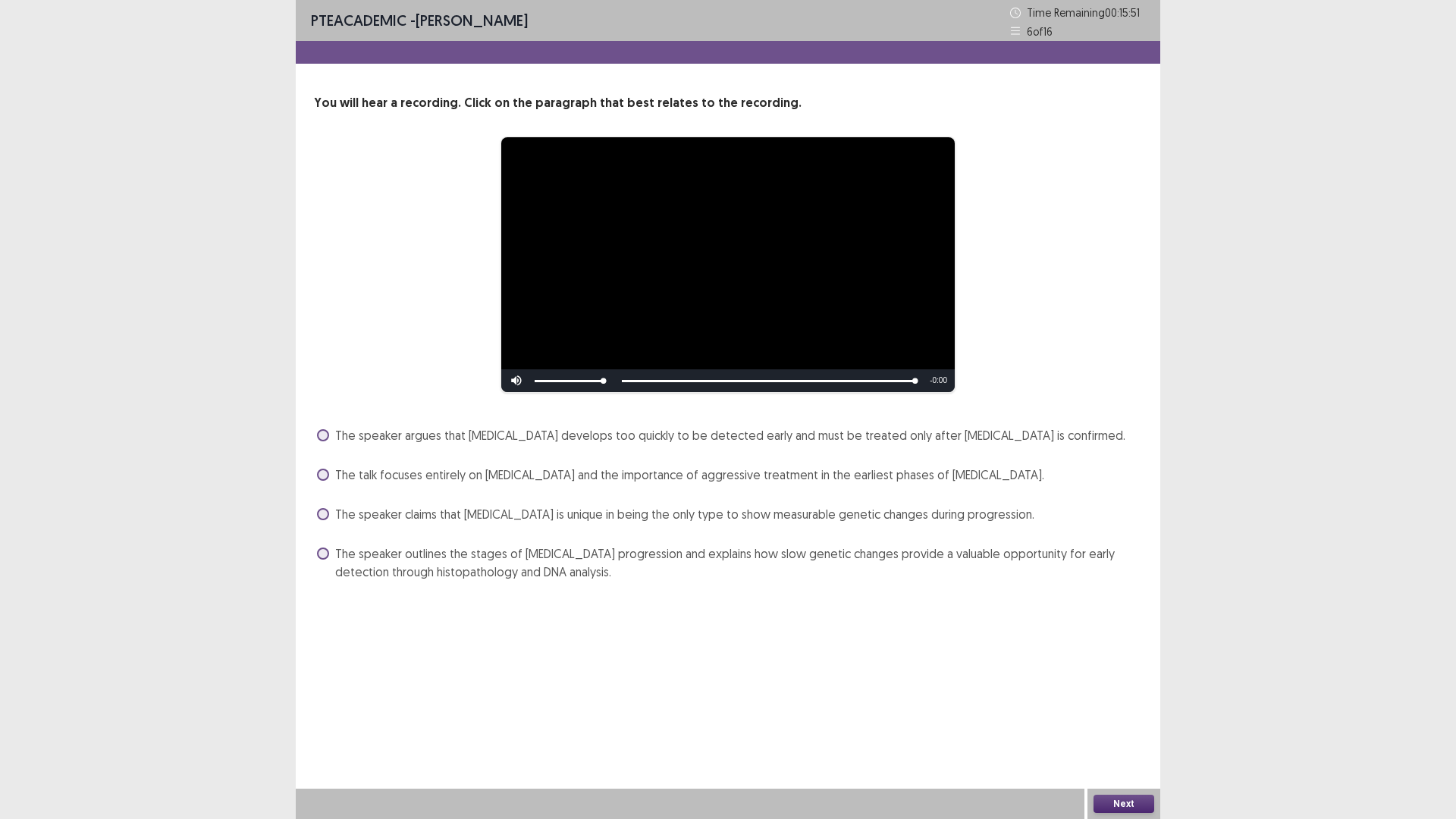
click at [323, 551] on span at bounding box center [322, 553] width 12 height 12
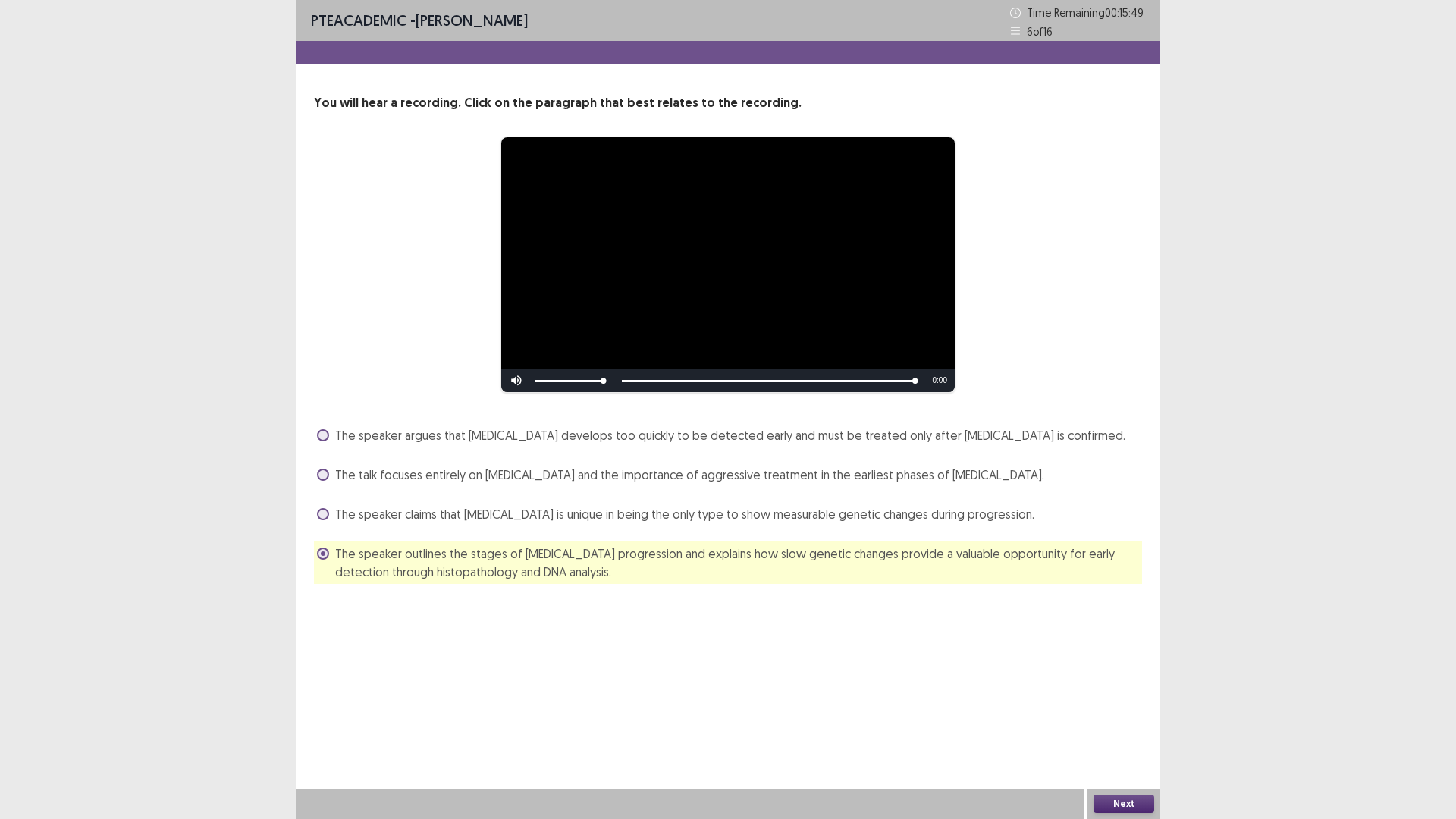
click at [1113, 722] on button "Next" at bounding box center [1124, 803] width 61 height 18
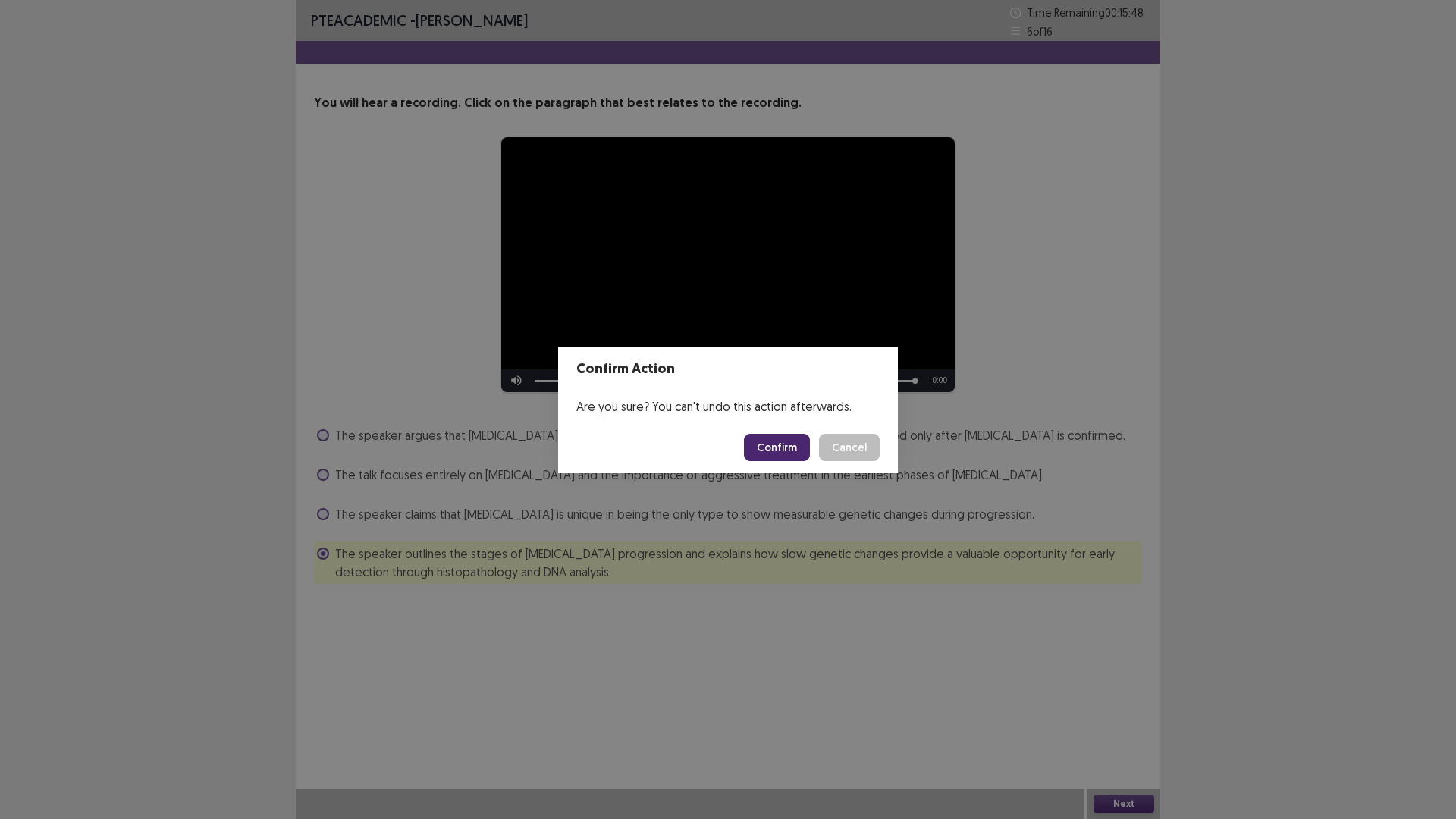
click at [773, 440] on button "Confirm" at bounding box center [777, 447] width 66 height 27
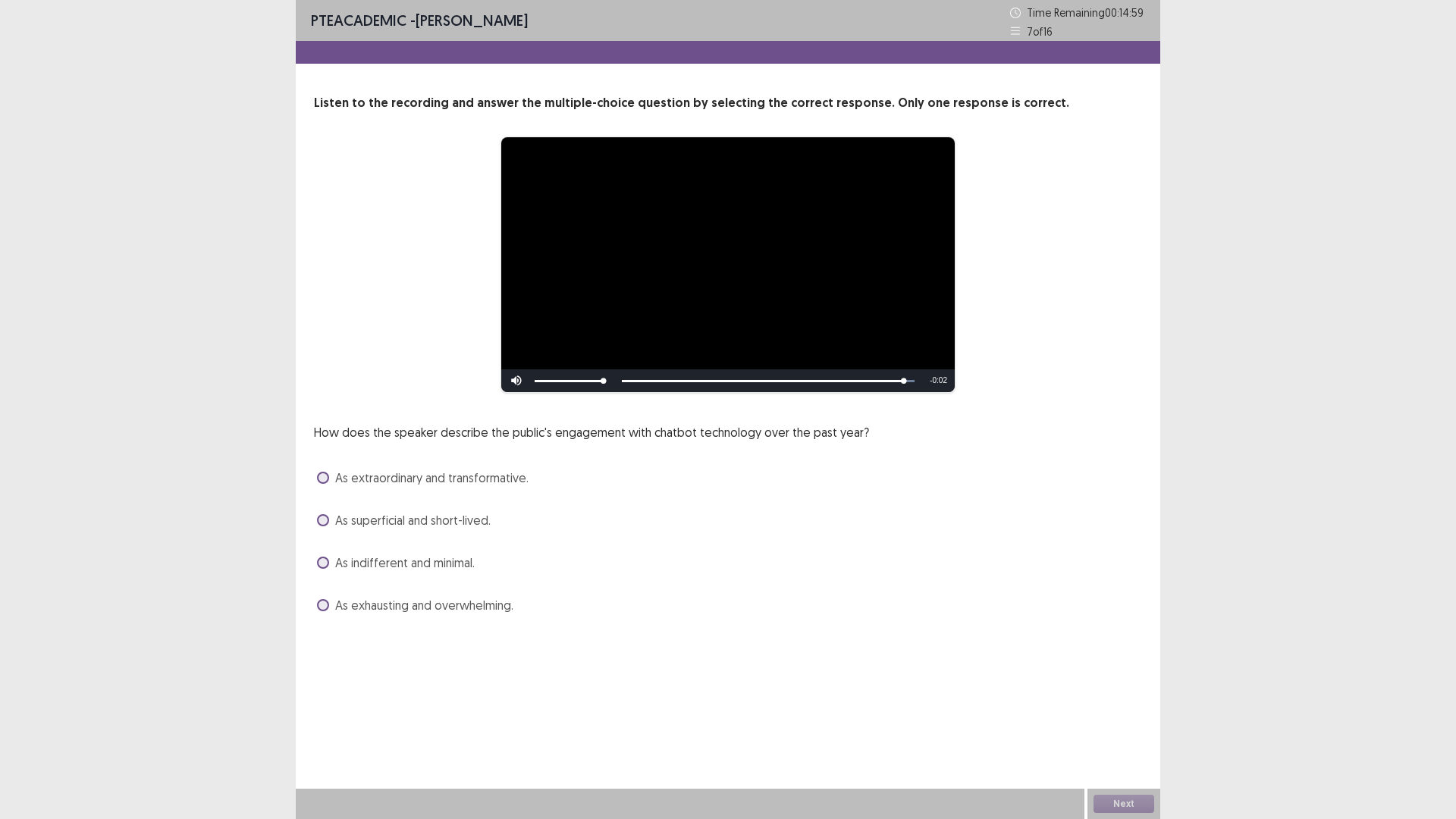
click at [322, 517] on span at bounding box center [322, 520] width 12 height 12
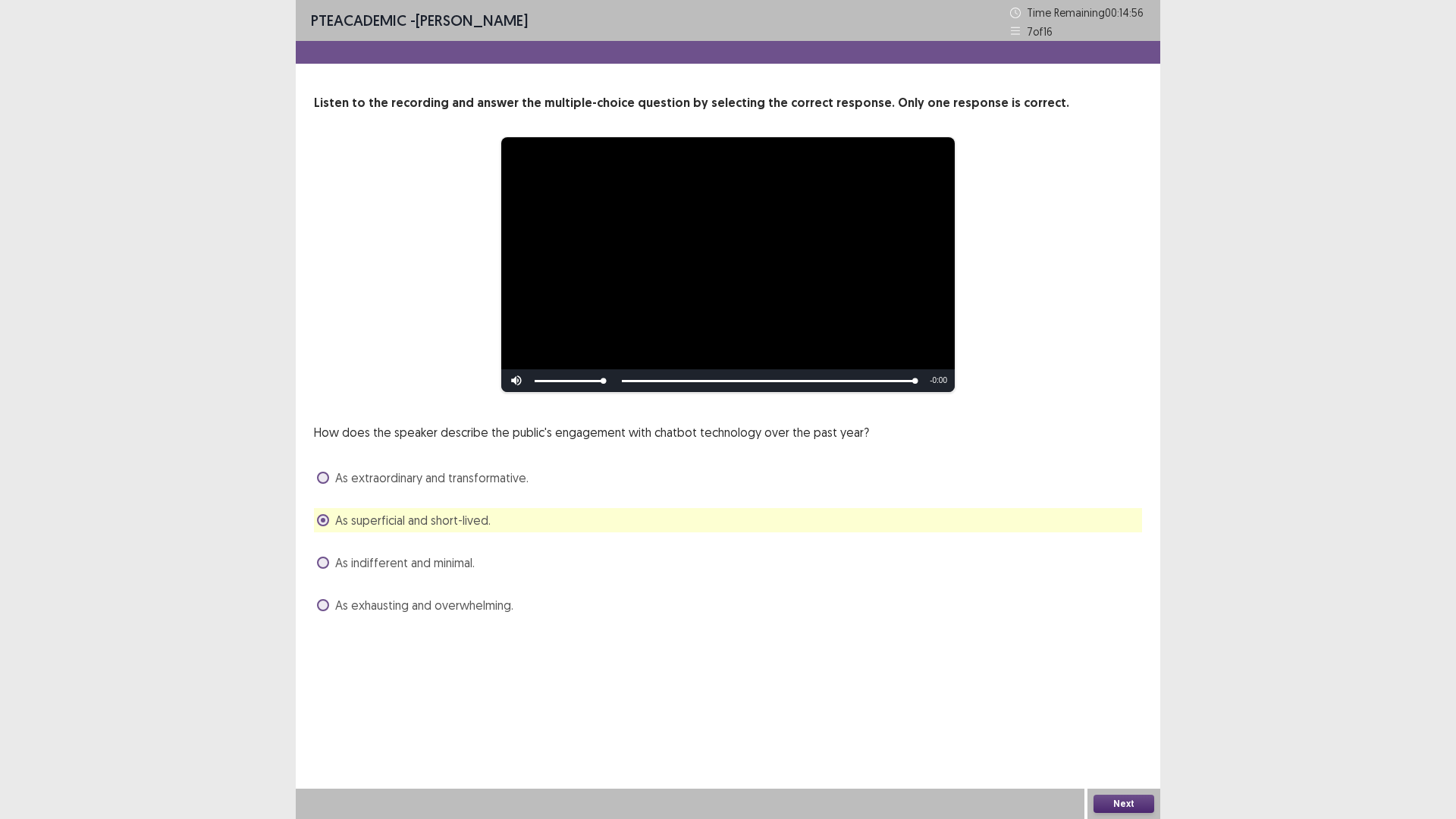
click at [1127, 722] on button "Next" at bounding box center [1124, 803] width 61 height 18
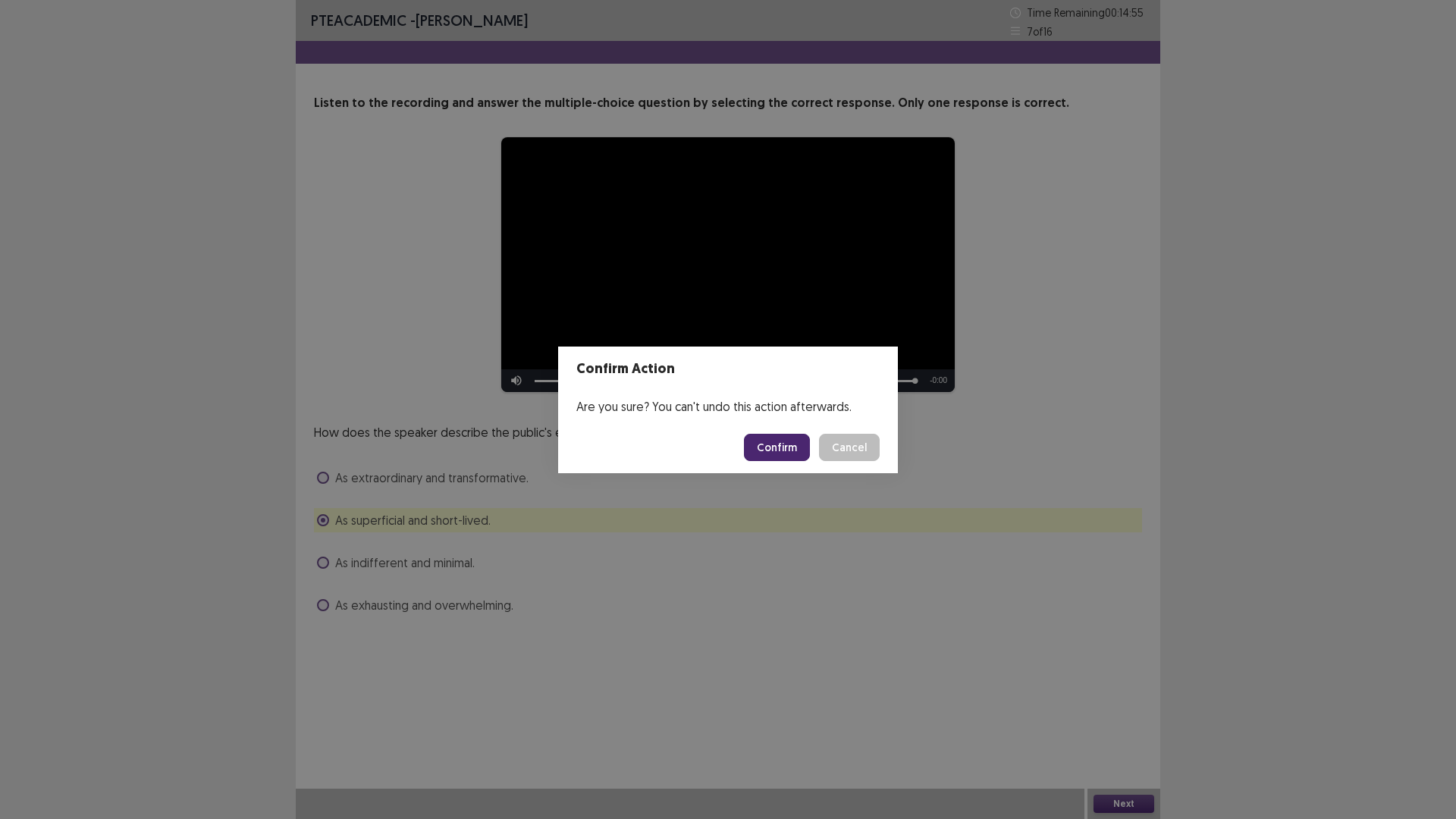
click at [779, 453] on button "Confirm" at bounding box center [777, 447] width 66 height 27
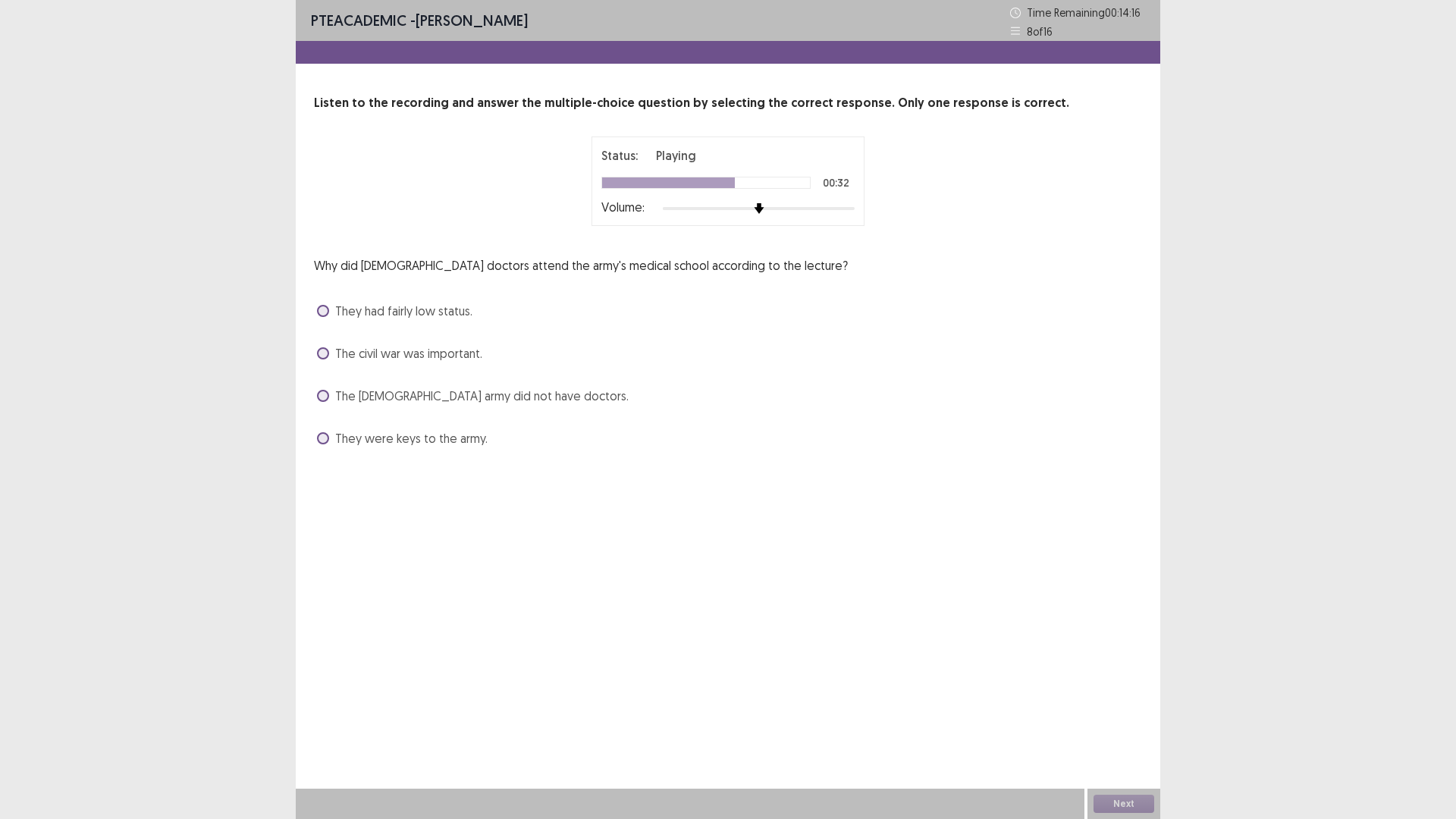
click at [330, 400] on label "The [DEMOGRAPHIC_DATA] army did not have doctors." at bounding box center [472, 396] width 312 height 18
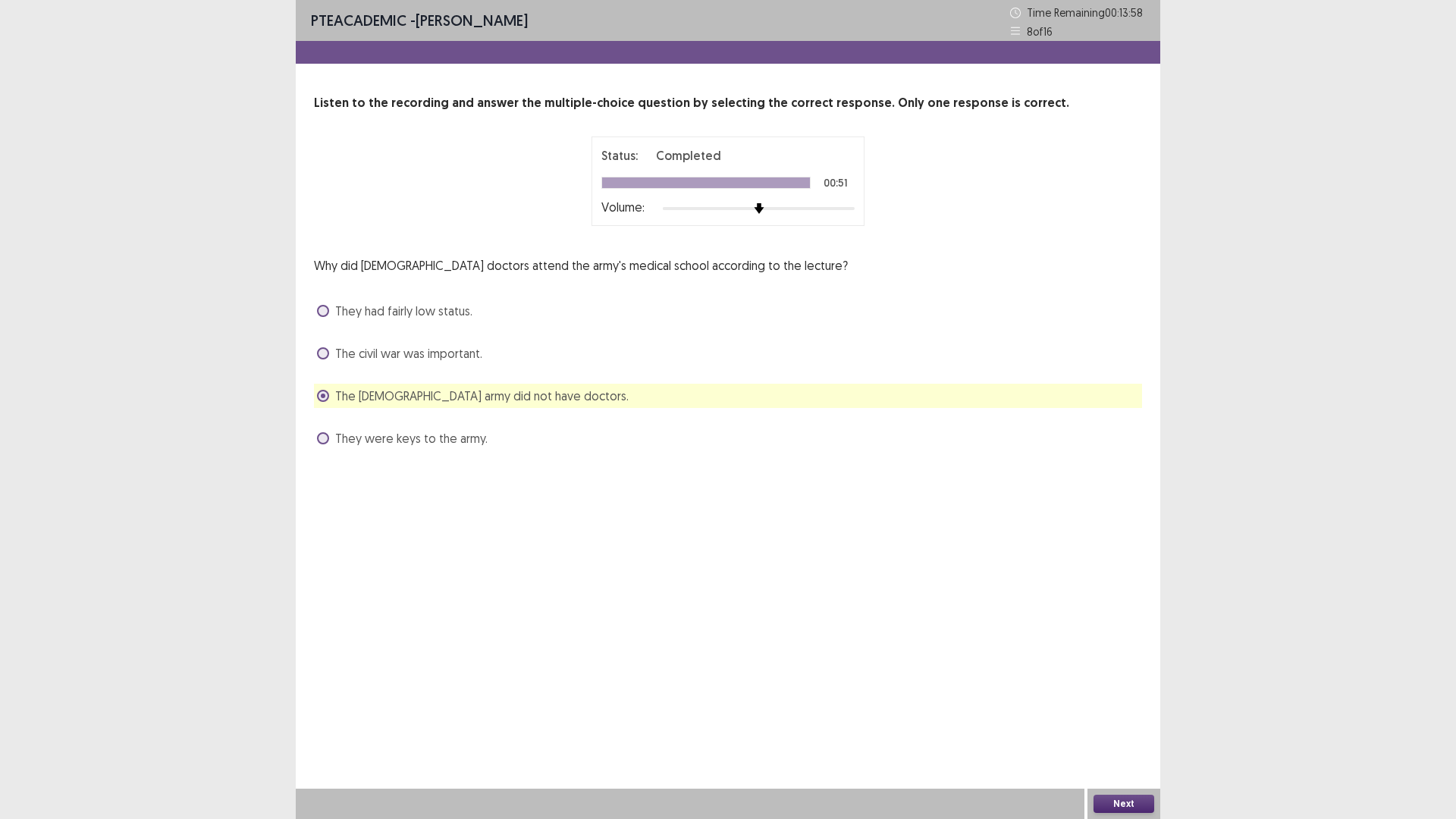
click at [1125, 722] on button "Next" at bounding box center [1124, 803] width 61 height 18
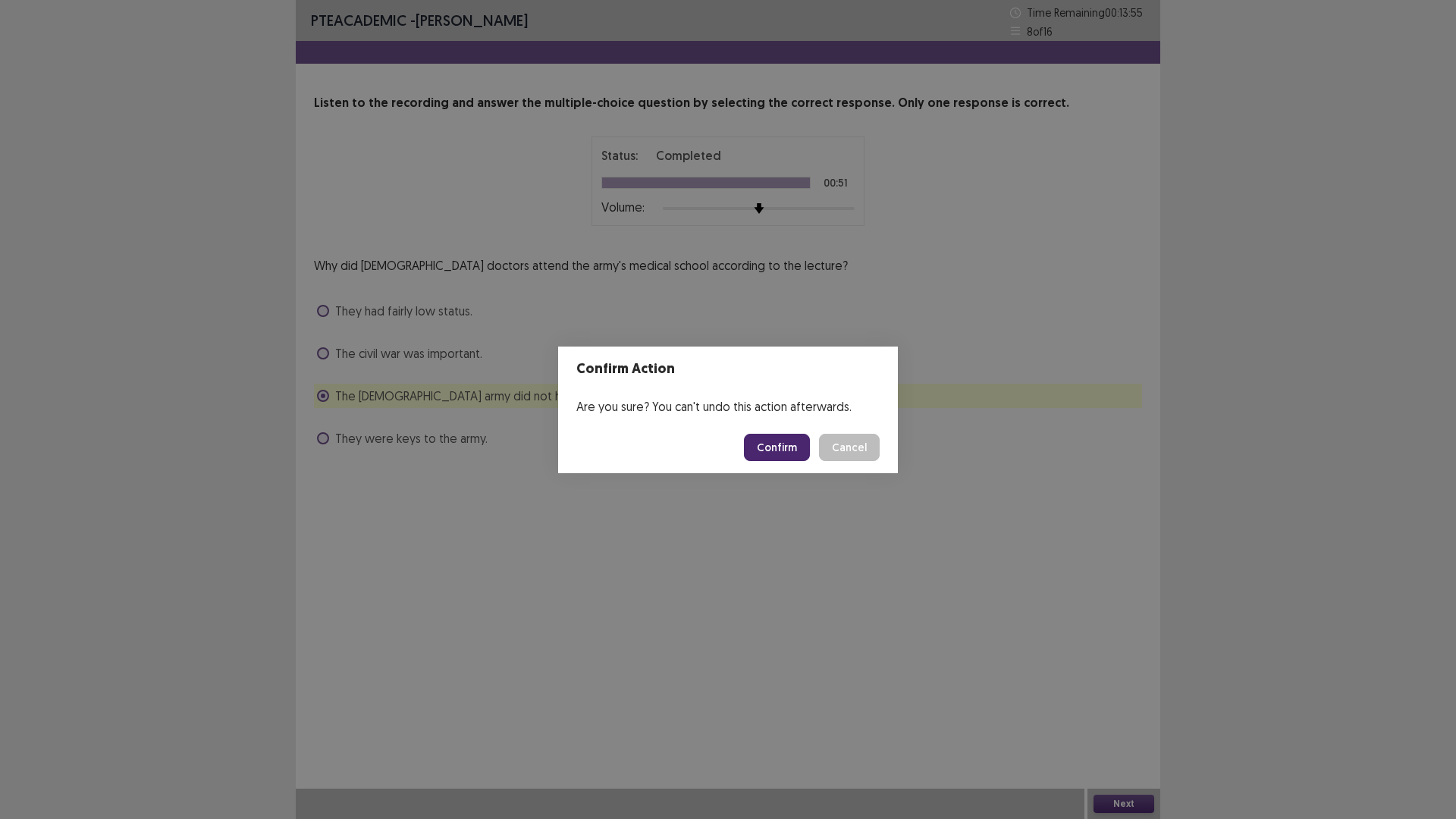
click at [783, 440] on button "Confirm" at bounding box center [777, 447] width 66 height 27
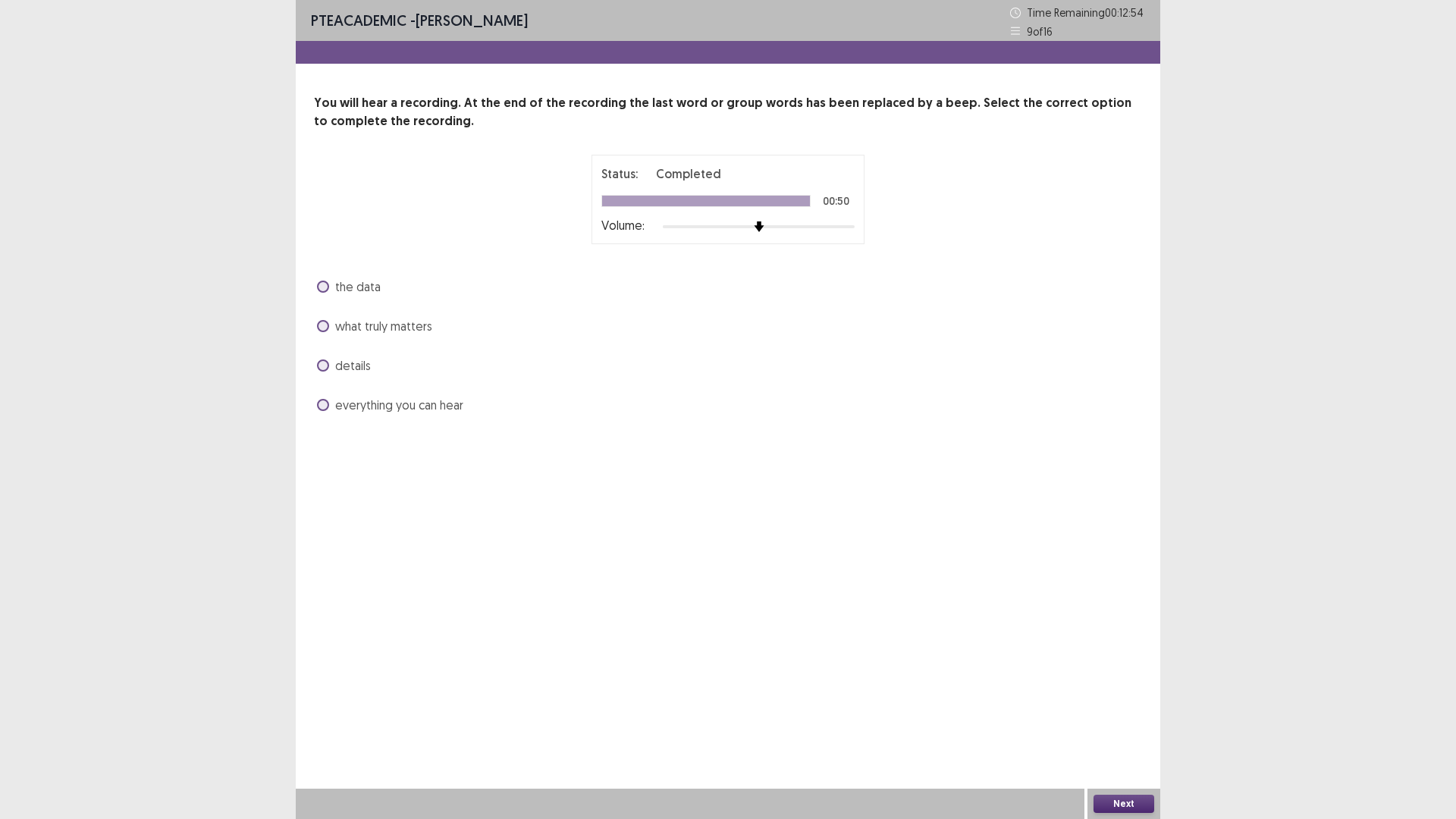
click at [320, 281] on span at bounding box center [322, 286] width 12 height 12
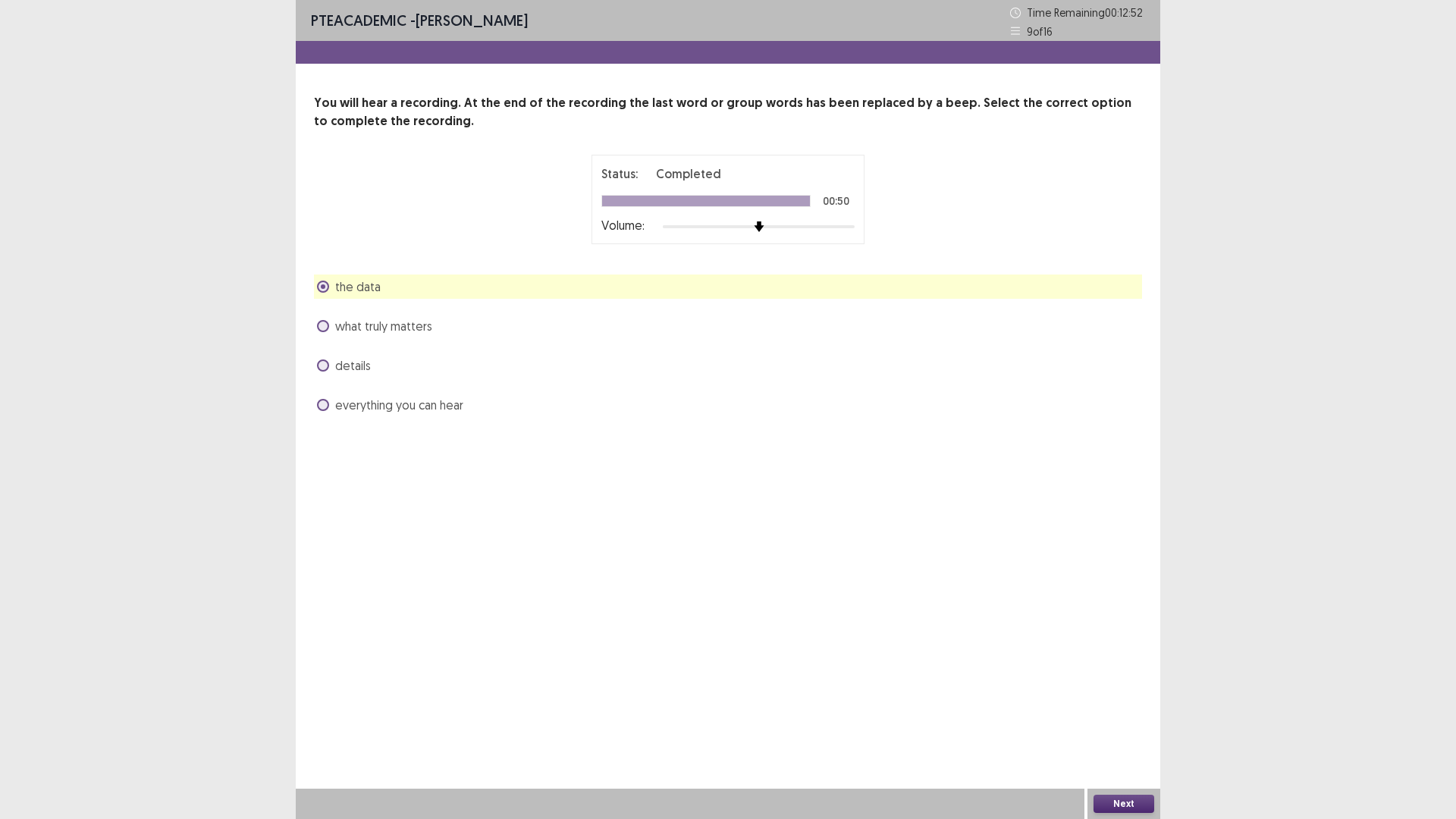
click at [1129, 722] on button "Next" at bounding box center [1124, 803] width 61 height 18
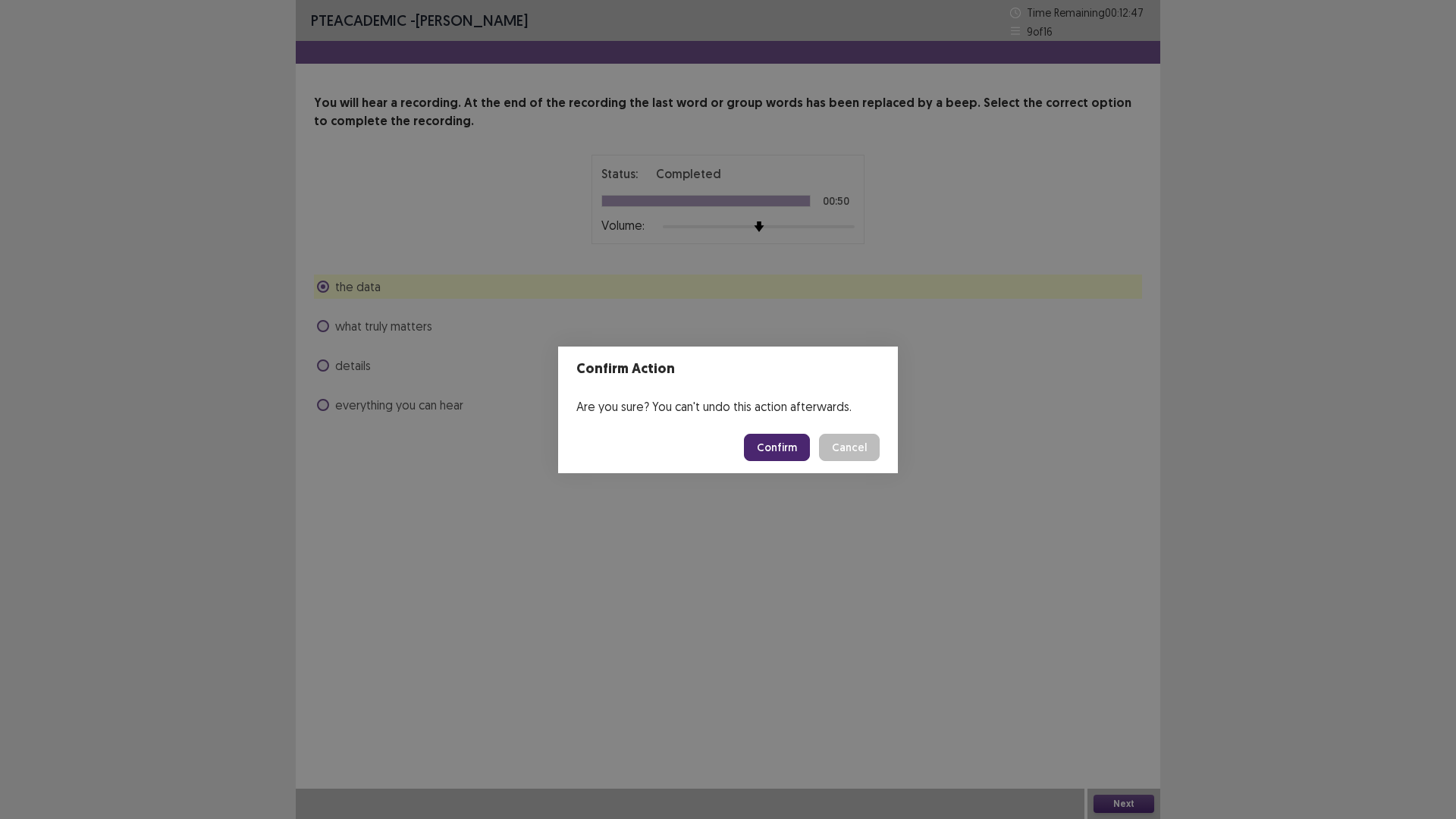
drag, startPoint x: 865, startPoint y: 442, endPoint x: 689, endPoint y: 410, distance: 178.9
click at [859, 441] on button "Cancel" at bounding box center [850, 447] width 61 height 27
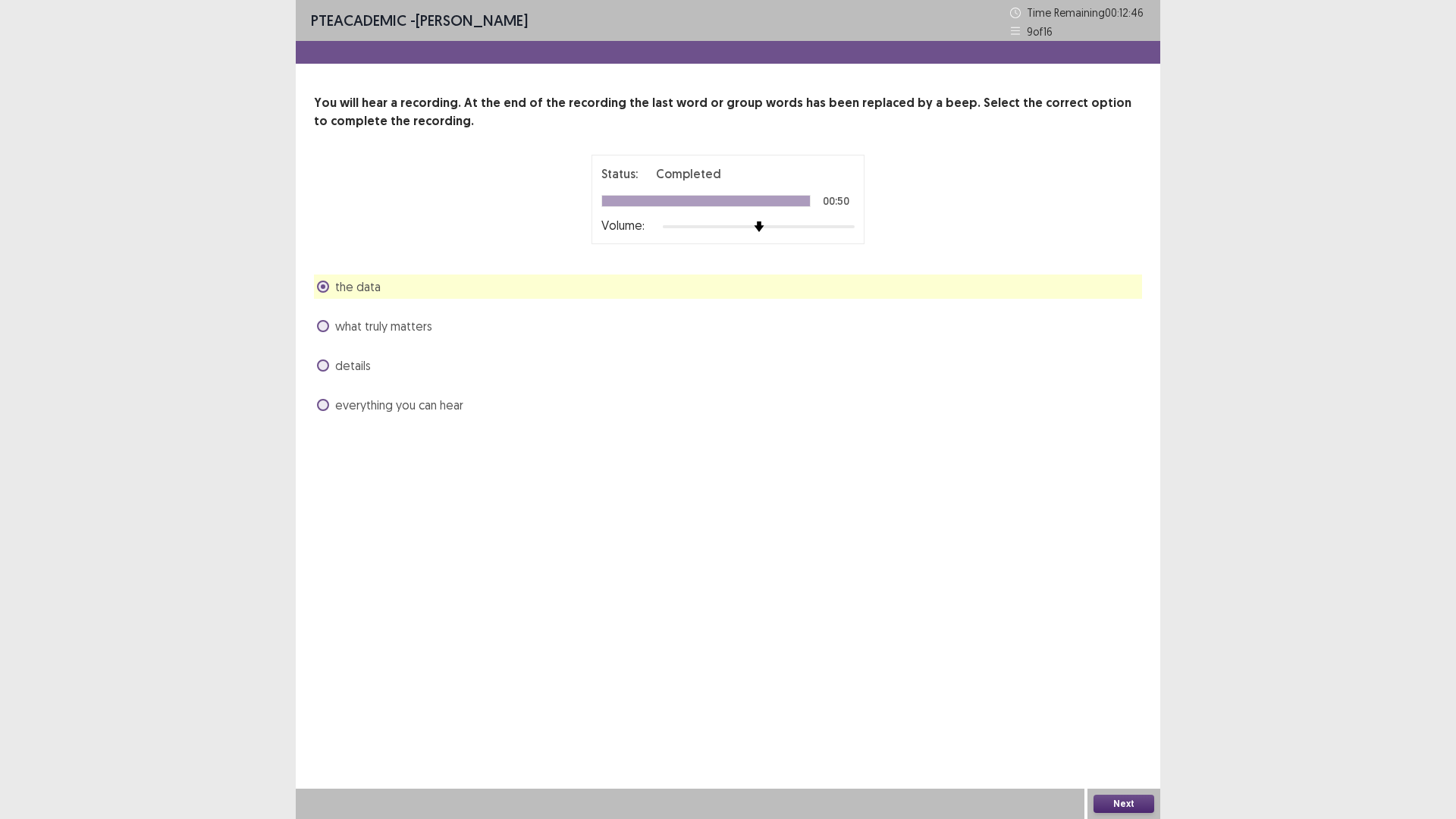
click at [318, 404] on span at bounding box center [322, 404] width 12 height 12
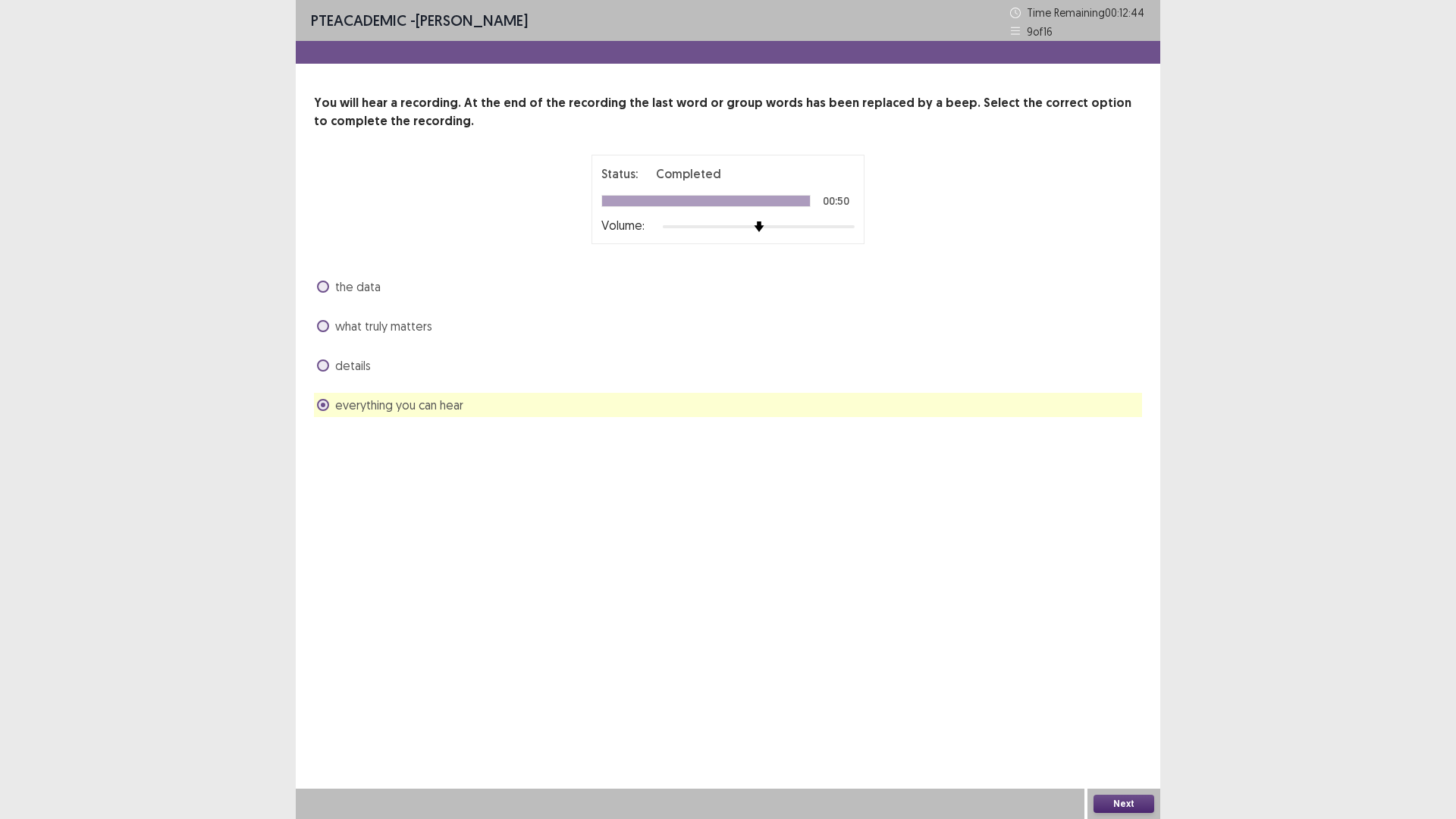
click at [1123, 722] on button "Next" at bounding box center [1124, 803] width 61 height 18
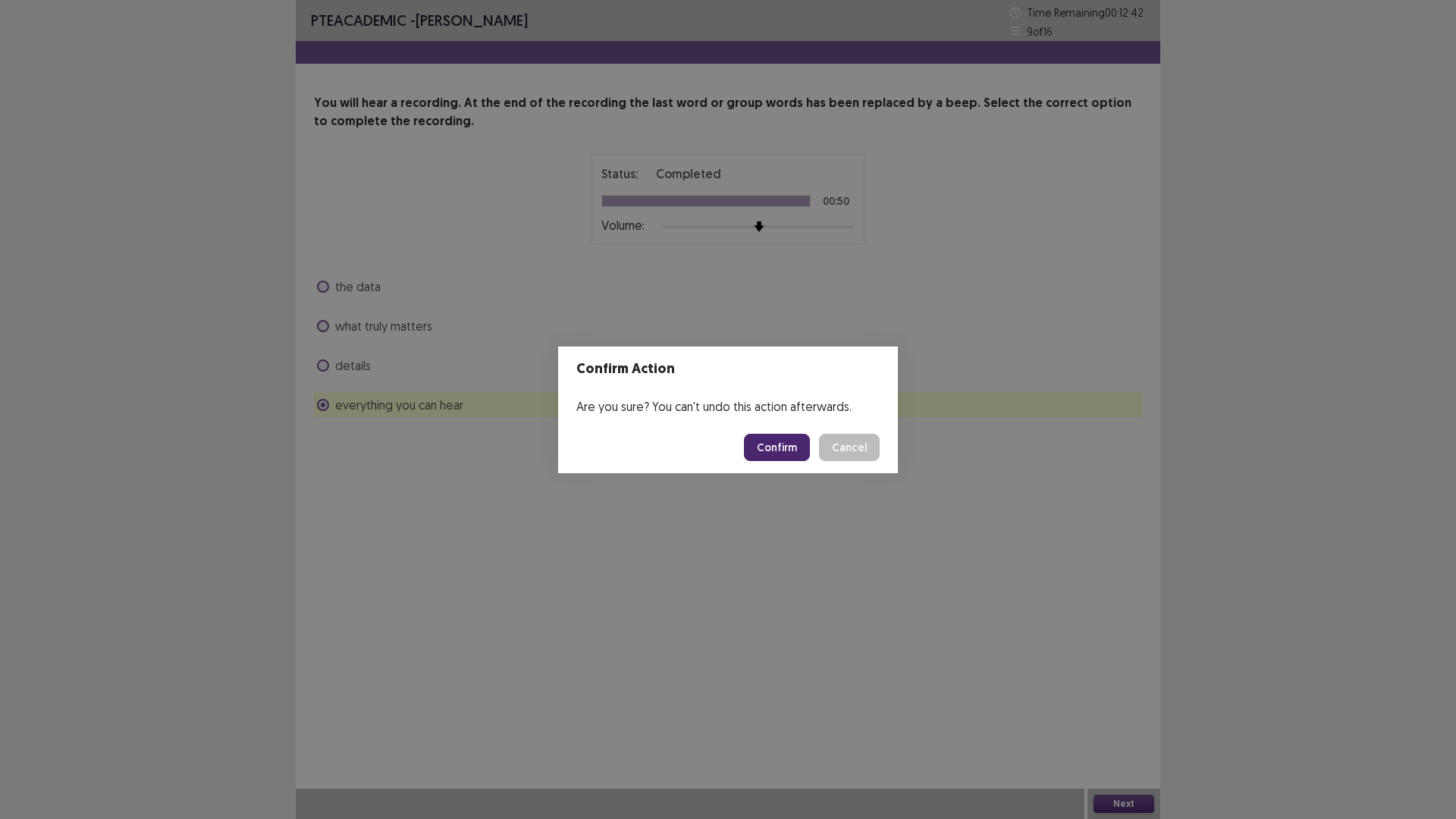
click at [794, 445] on button "Confirm" at bounding box center [777, 447] width 66 height 27
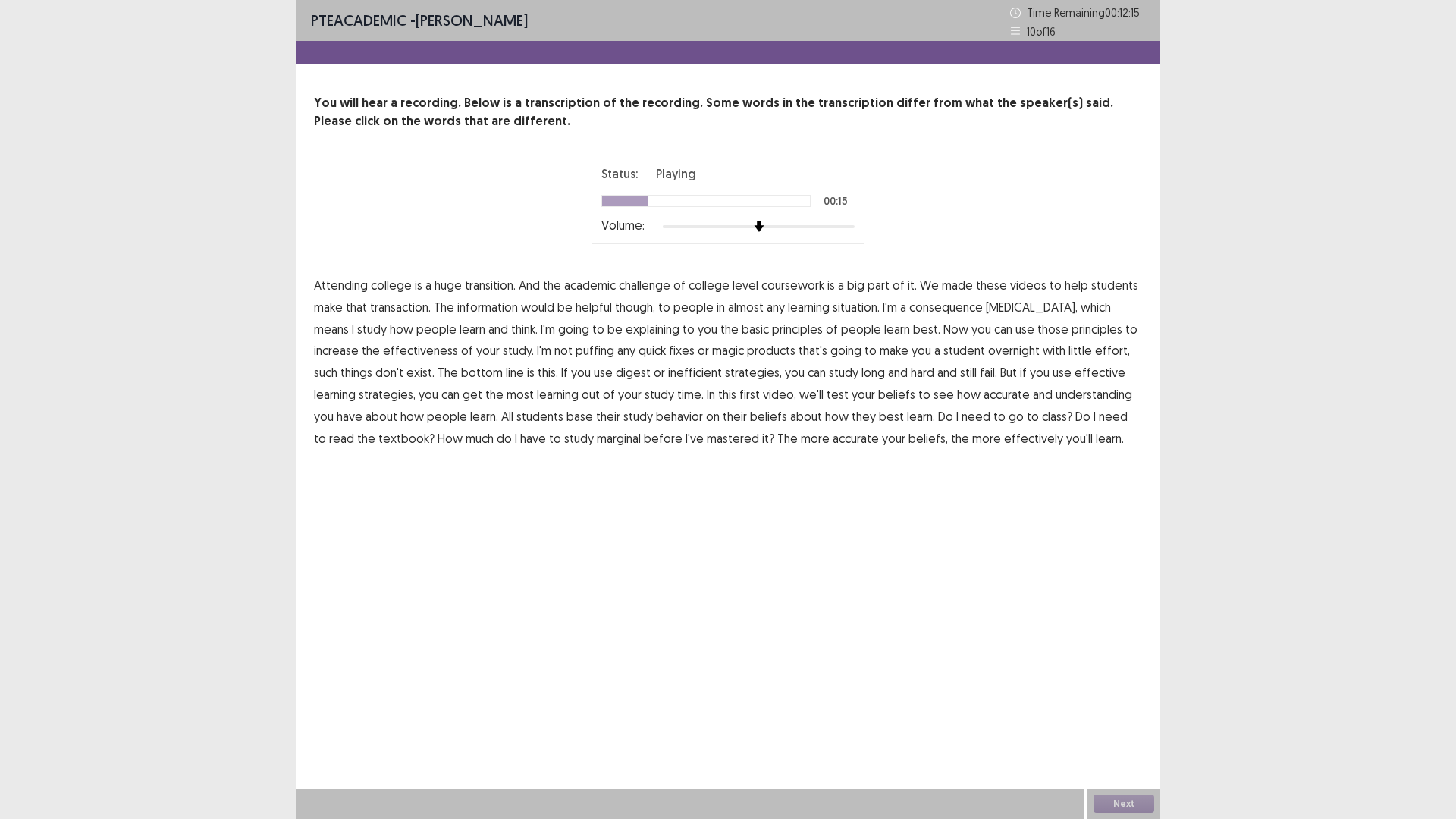
click at [969, 304] on span "consequence" at bounding box center [946, 307] width 74 height 18
click at [575, 349] on span "puffing" at bounding box center [594, 350] width 38 height 18
click at [616, 372] on span "digest" at bounding box center [633, 372] width 35 height 18
click at [827, 398] on span "test" at bounding box center [837, 394] width 22 height 18
click at [597, 439] on span "marginal" at bounding box center [619, 439] width 44 height 18
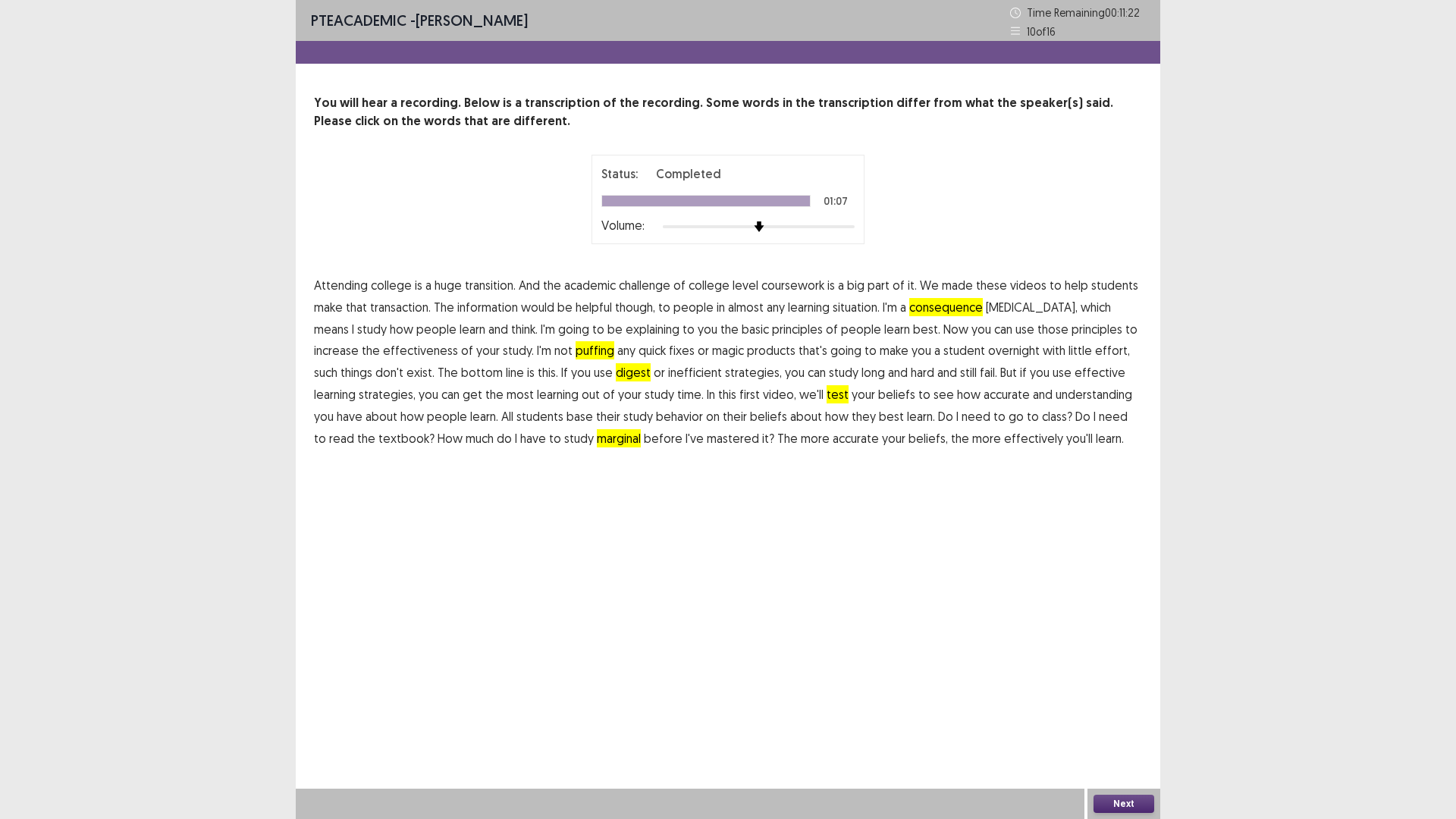
click at [1120, 722] on button "Next" at bounding box center [1124, 803] width 61 height 18
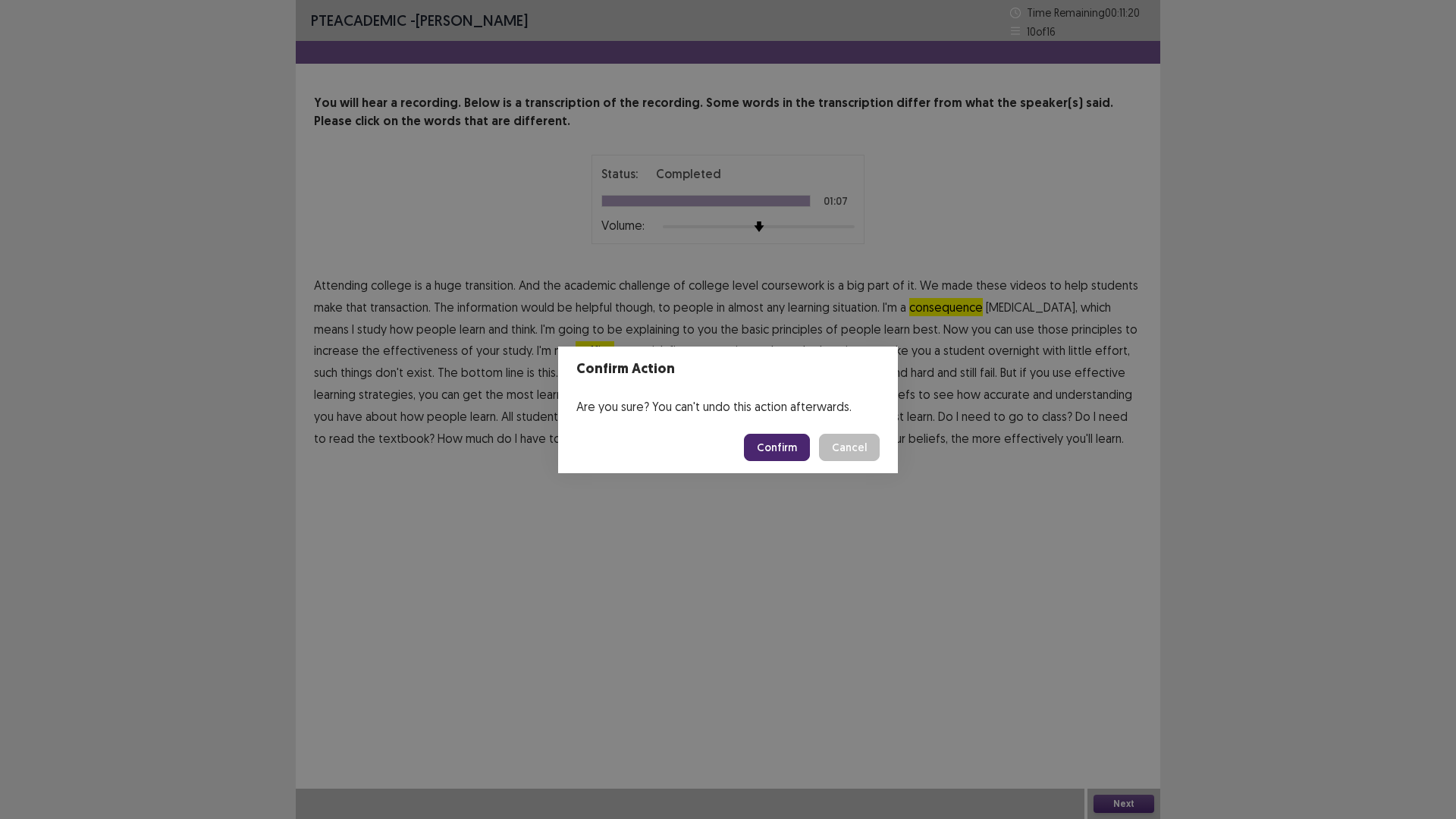
click at [780, 439] on button "Confirm" at bounding box center [777, 447] width 66 height 27
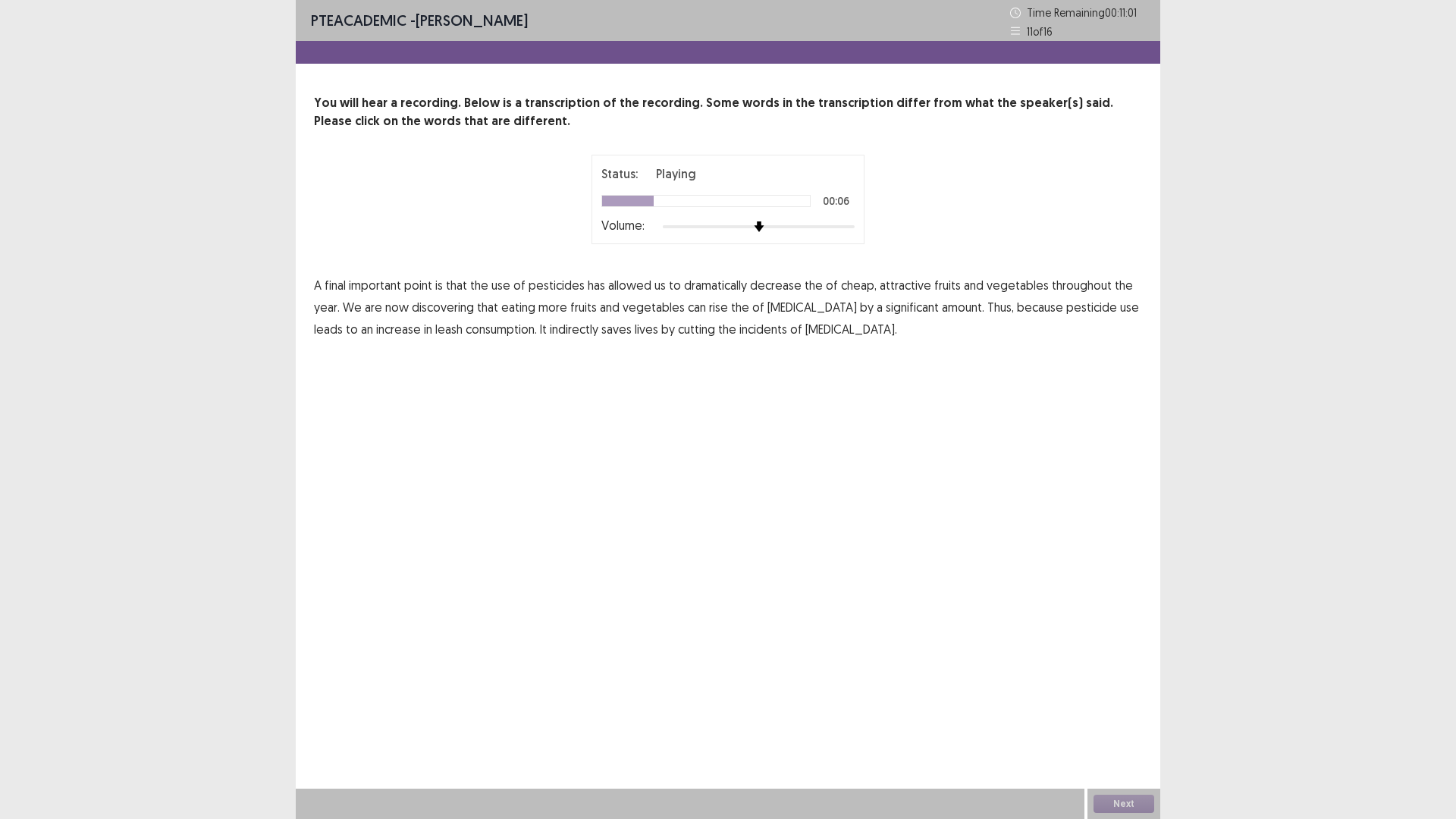
click at [773, 286] on span "decrease" at bounding box center [776, 285] width 52 height 18
click at [710, 308] on span "rise" at bounding box center [719, 307] width 19 height 18
click at [435, 326] on span "leash" at bounding box center [449, 329] width 27 height 18
drag, startPoint x: 1119, startPoint y: 801, endPoint x: 1108, endPoint y: 781, distance: 22.8
click at [1117, 722] on div "Next" at bounding box center [1124, 803] width 73 height 30
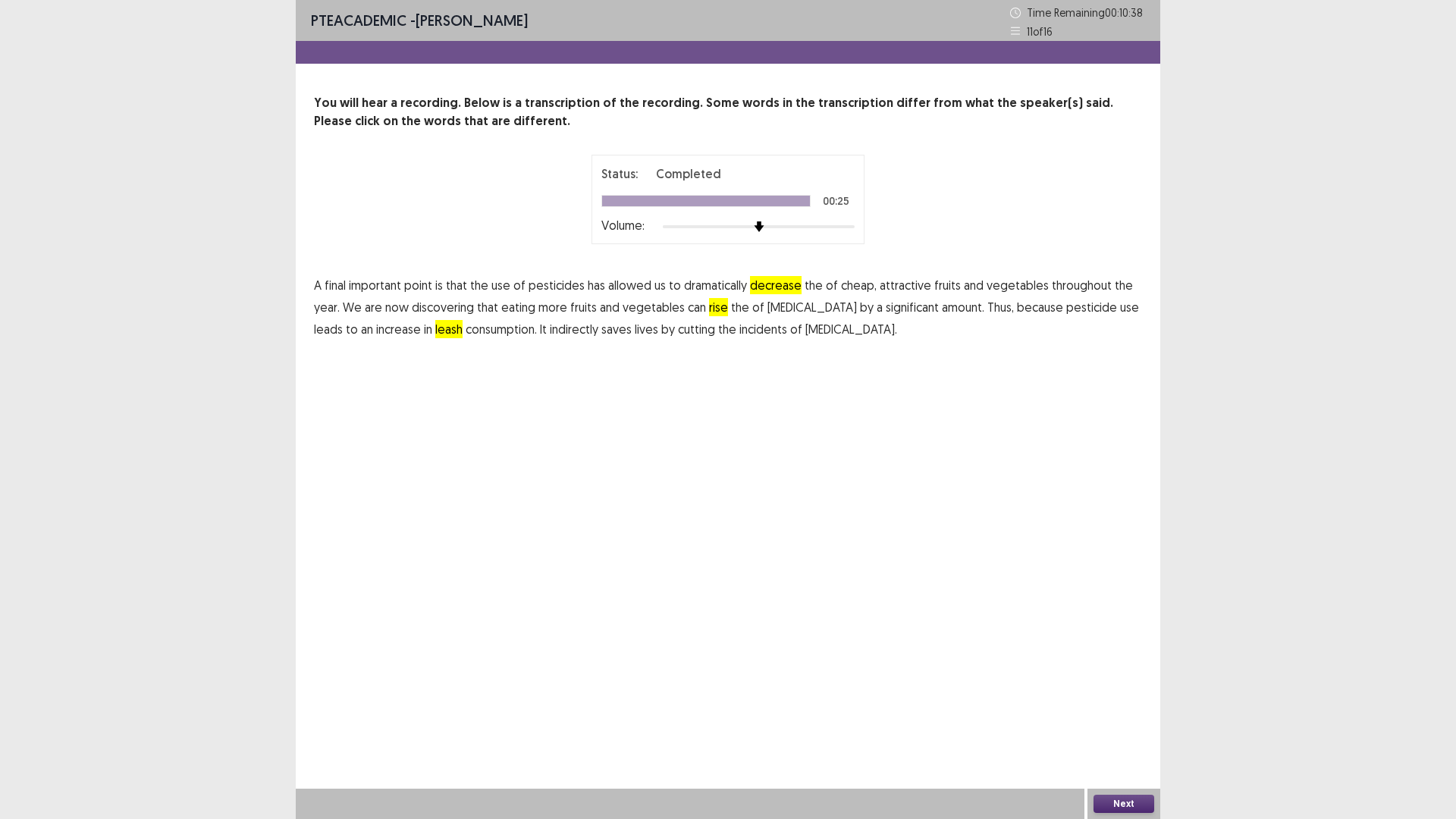
click at [1131, 722] on button "Next" at bounding box center [1124, 803] width 61 height 18
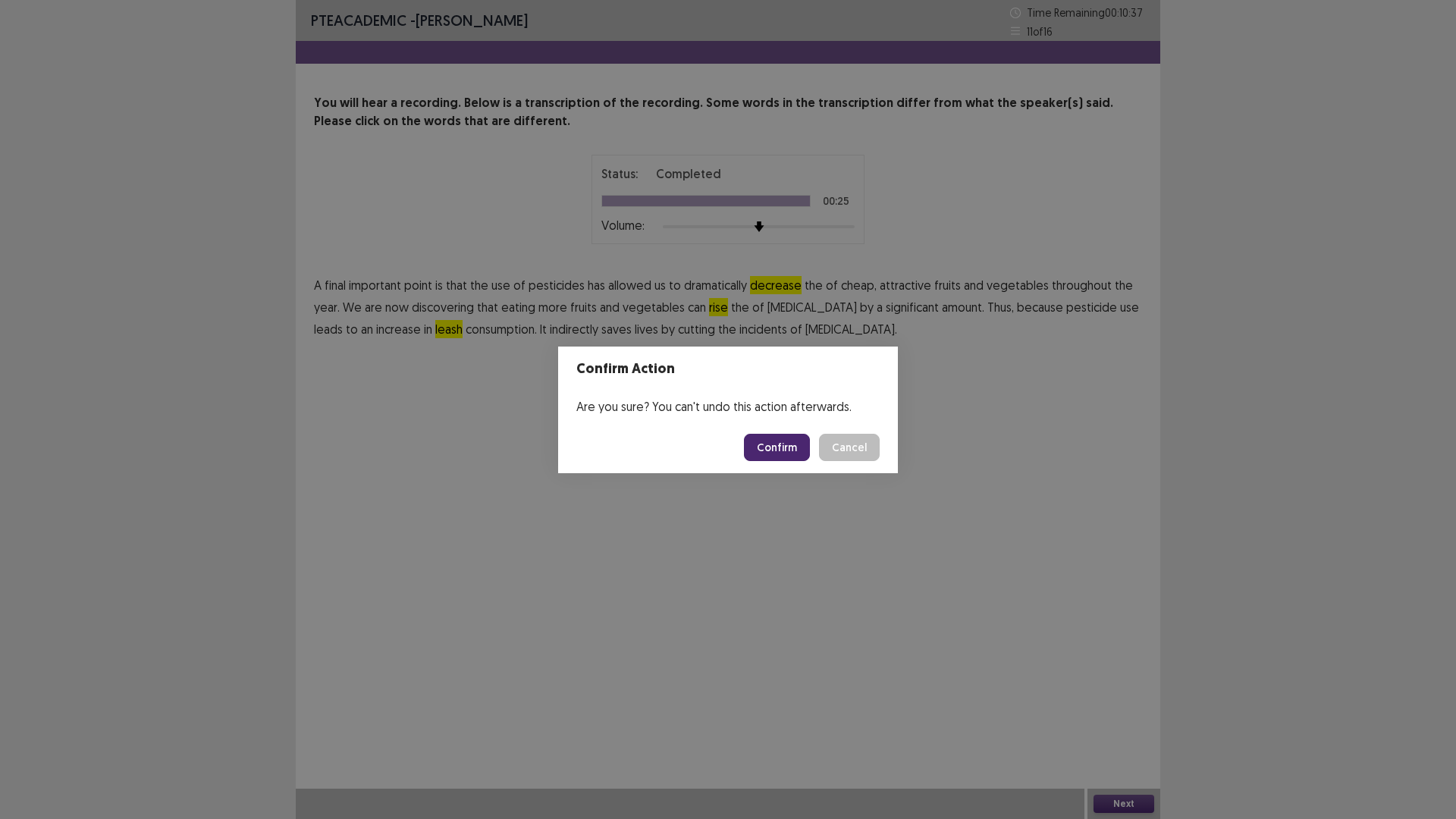
click at [786, 447] on button "Confirm" at bounding box center [777, 447] width 66 height 27
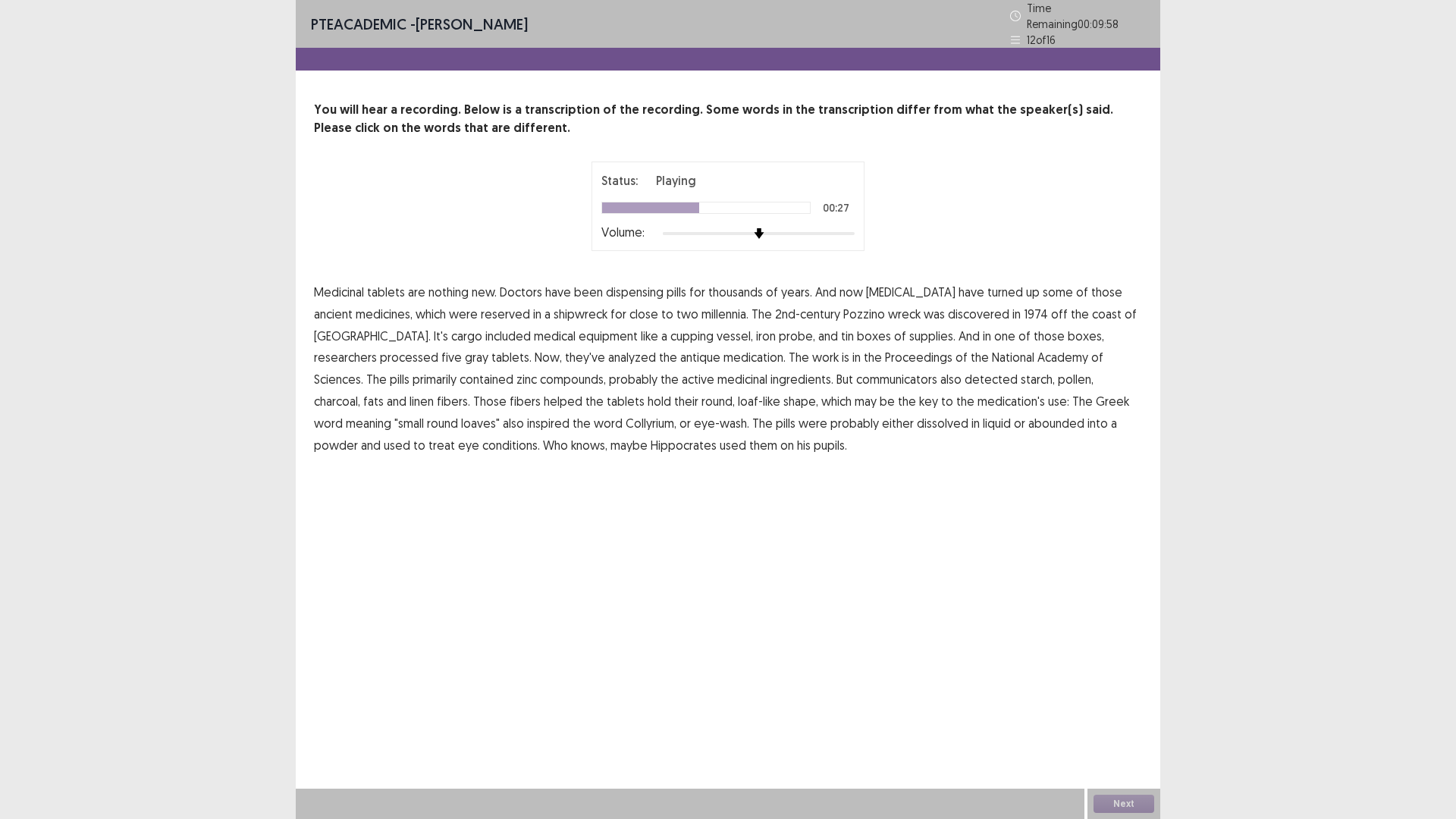
click at [680, 350] on span "antique" at bounding box center [700, 357] width 40 height 18
click at [886, 349] on span "Proceedings" at bounding box center [919, 357] width 67 height 18
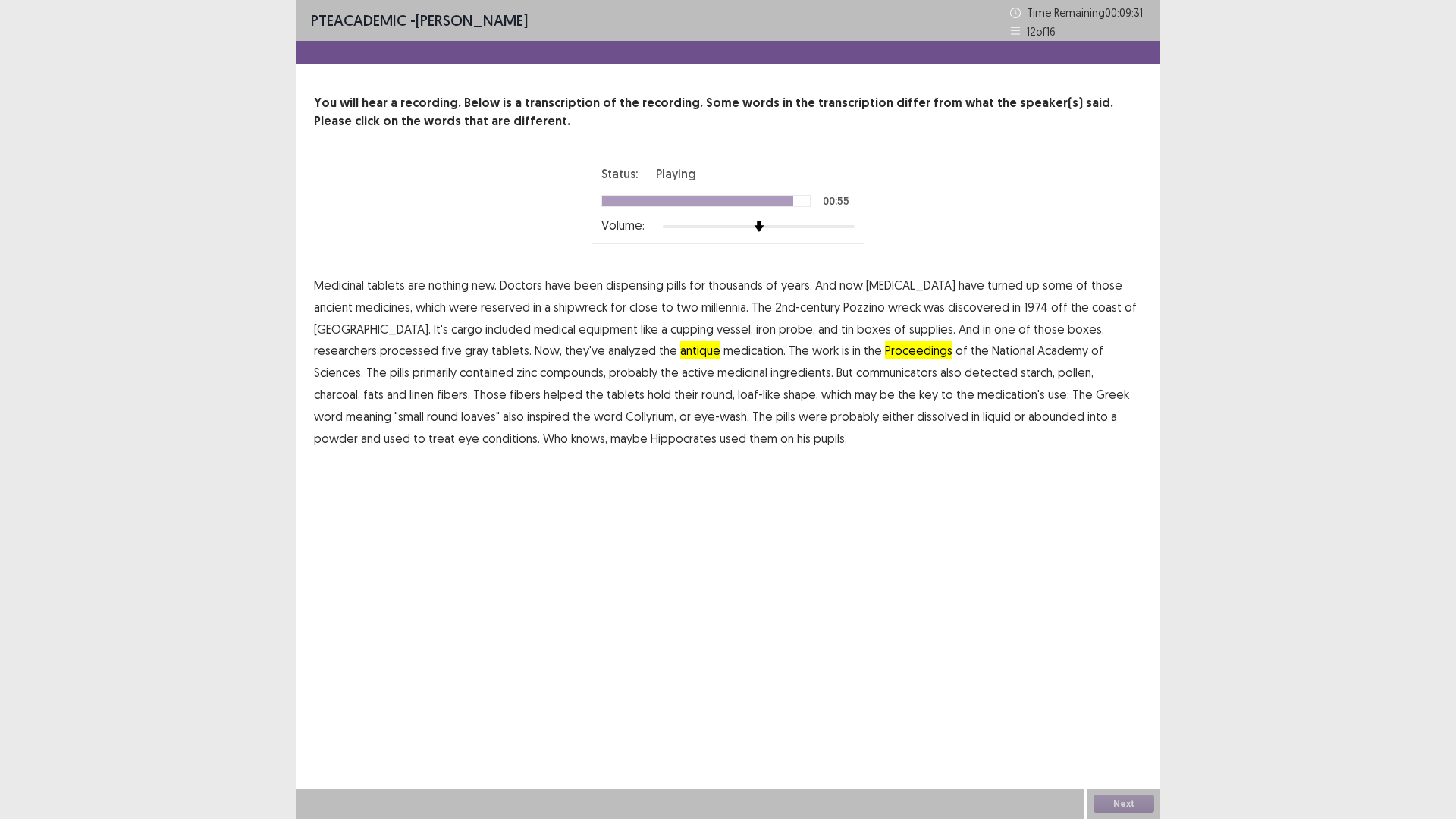
click at [1029, 420] on span "abounded" at bounding box center [1057, 416] width 56 height 18
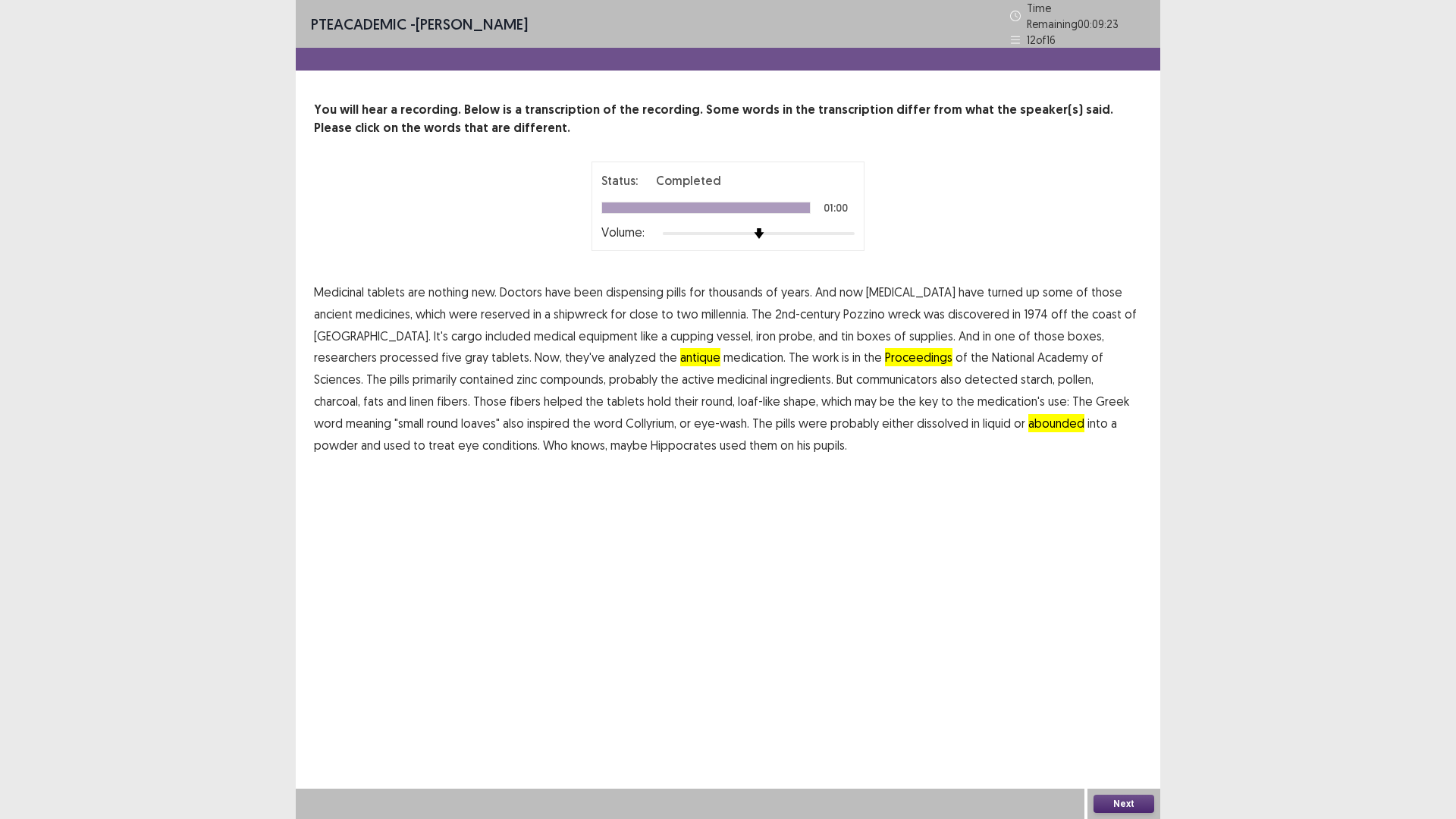
click at [886, 352] on span "Proceedings" at bounding box center [919, 357] width 67 height 18
click at [680, 352] on span "antique" at bounding box center [700, 357] width 40 height 18
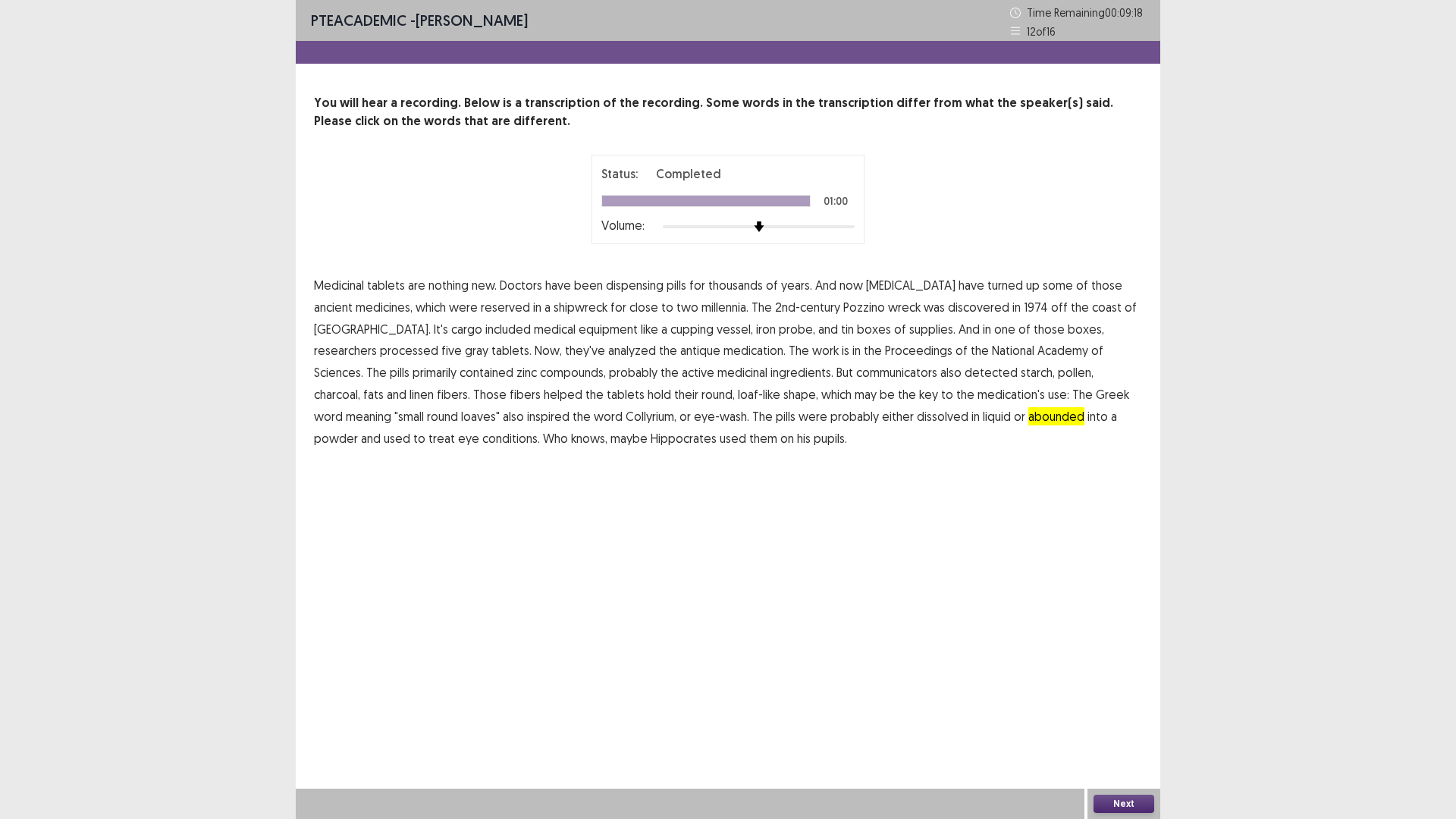
click at [1113, 722] on button "Next" at bounding box center [1124, 803] width 61 height 18
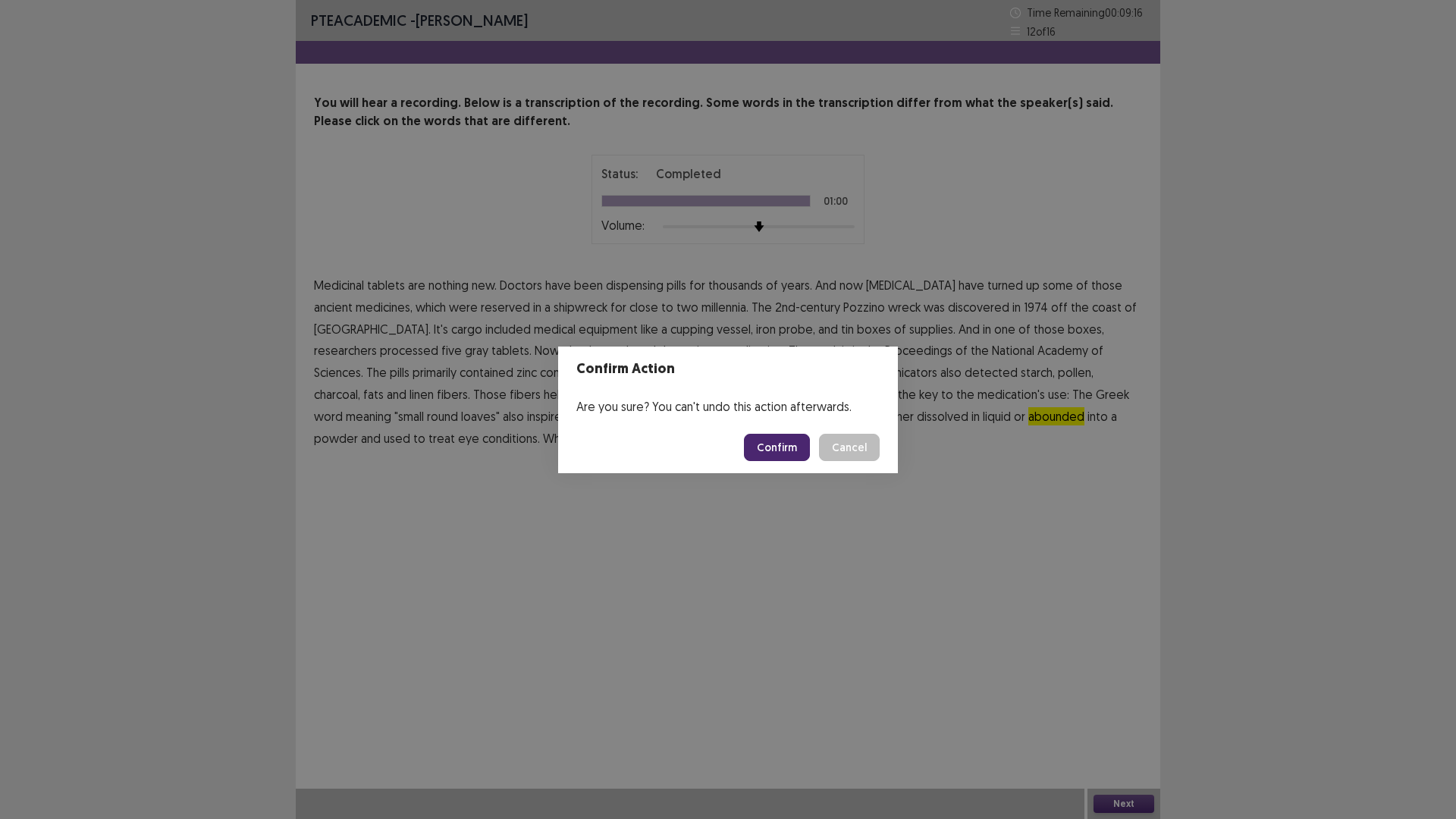
click at [778, 435] on button "Confirm" at bounding box center [777, 447] width 66 height 27
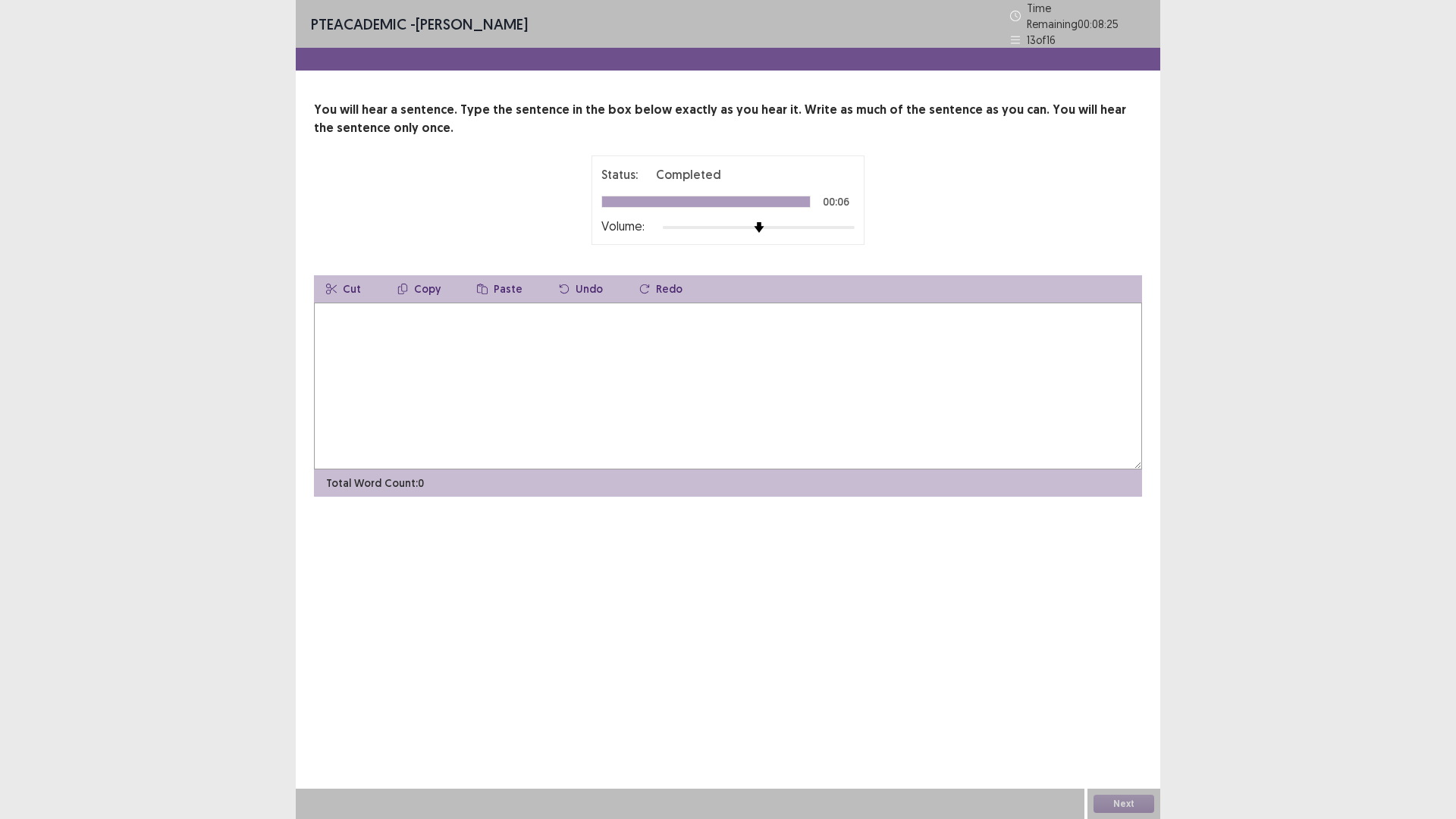
click at [596, 371] on textarea at bounding box center [728, 386] width 828 height 167
click at [409, 313] on textarea "**********" at bounding box center [728, 386] width 828 height 167
type textarea "**********"
click at [1140, 722] on button "Next" at bounding box center [1124, 803] width 61 height 18
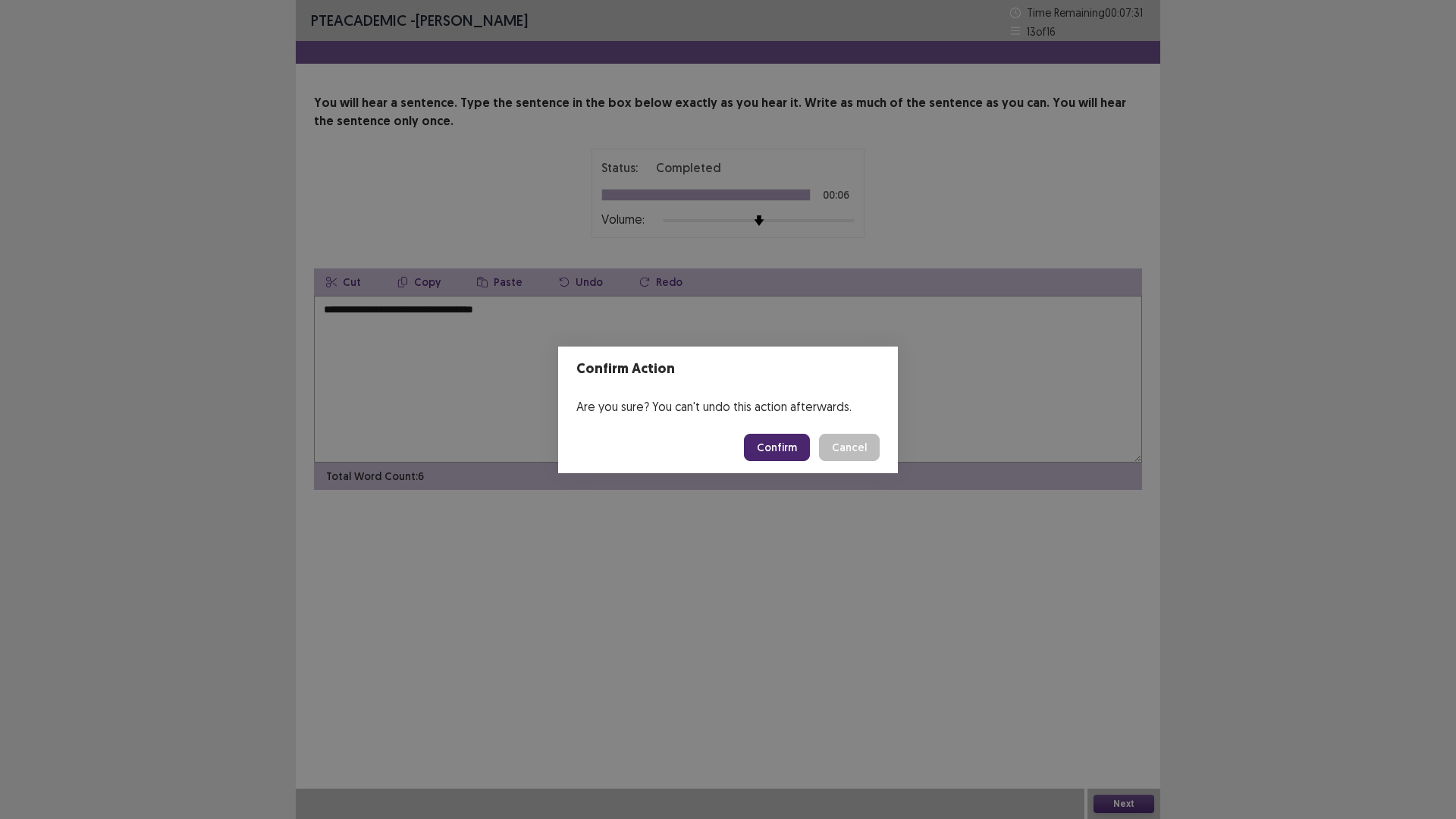
click at [778, 447] on button "Confirm" at bounding box center [777, 447] width 66 height 27
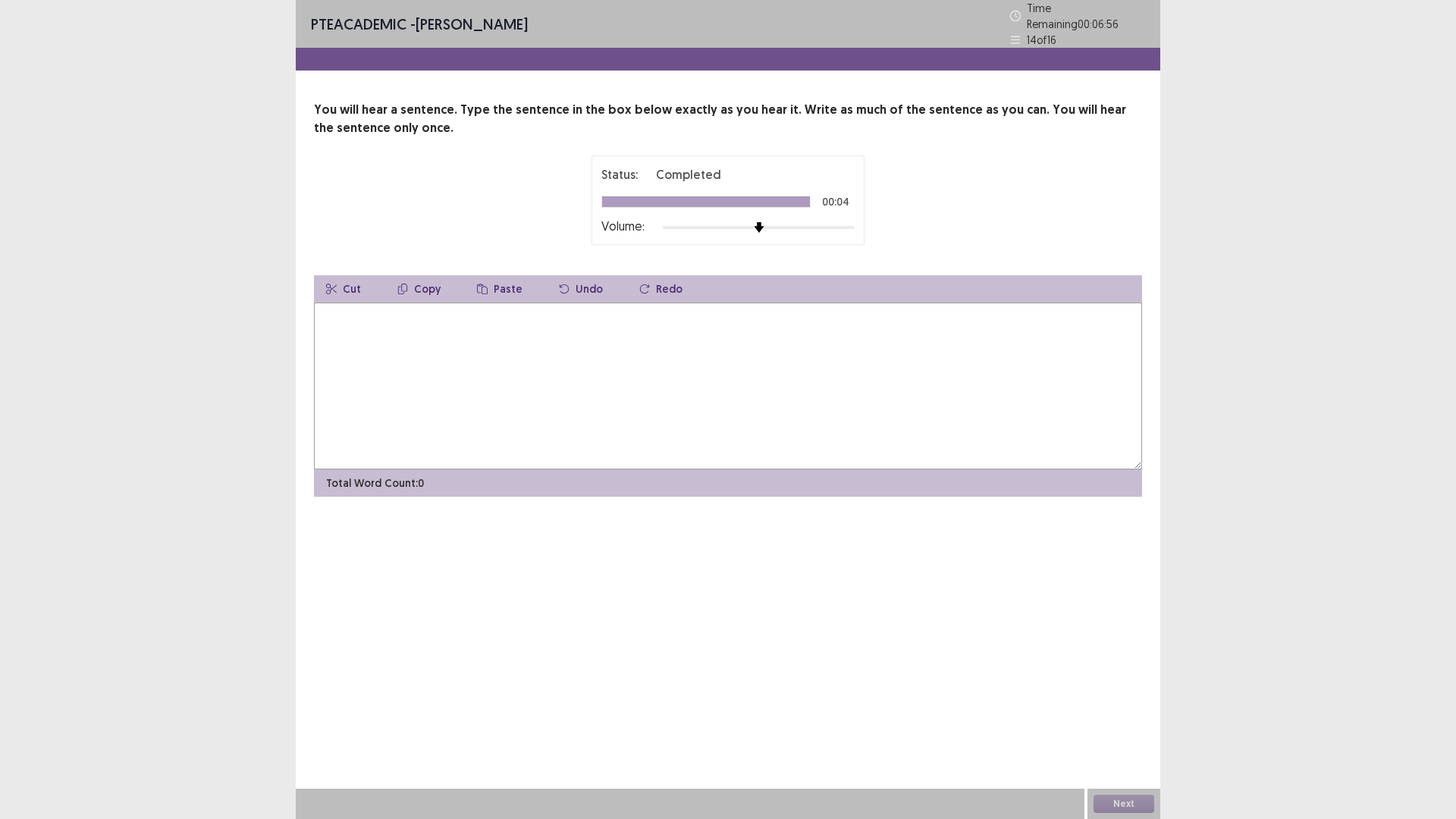
click at [569, 351] on textarea at bounding box center [728, 386] width 828 height 167
type textarea "**********"
click at [1125, 722] on button "Next" at bounding box center [1124, 803] width 61 height 18
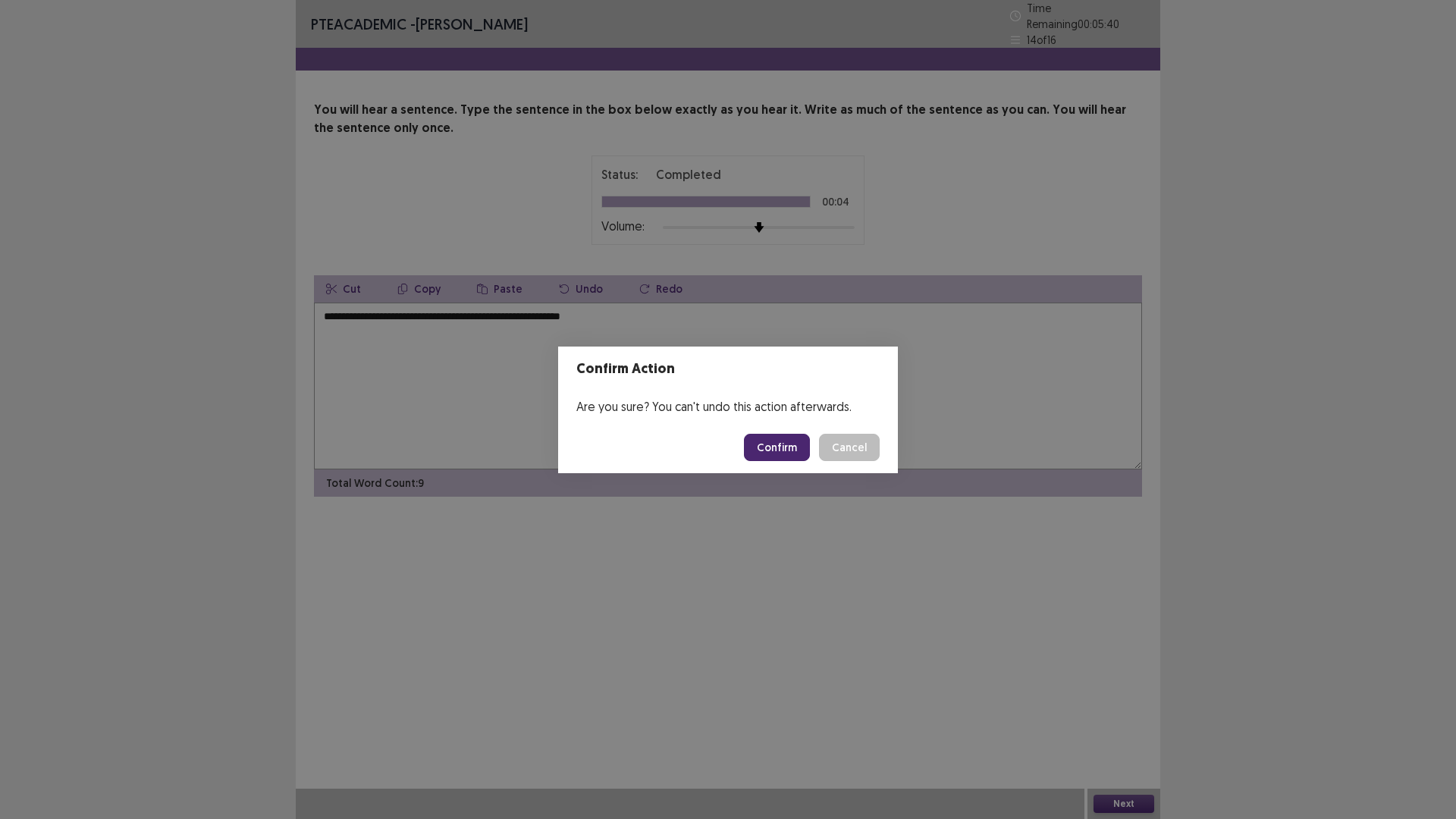
click at [777, 448] on button "Confirm" at bounding box center [777, 447] width 66 height 27
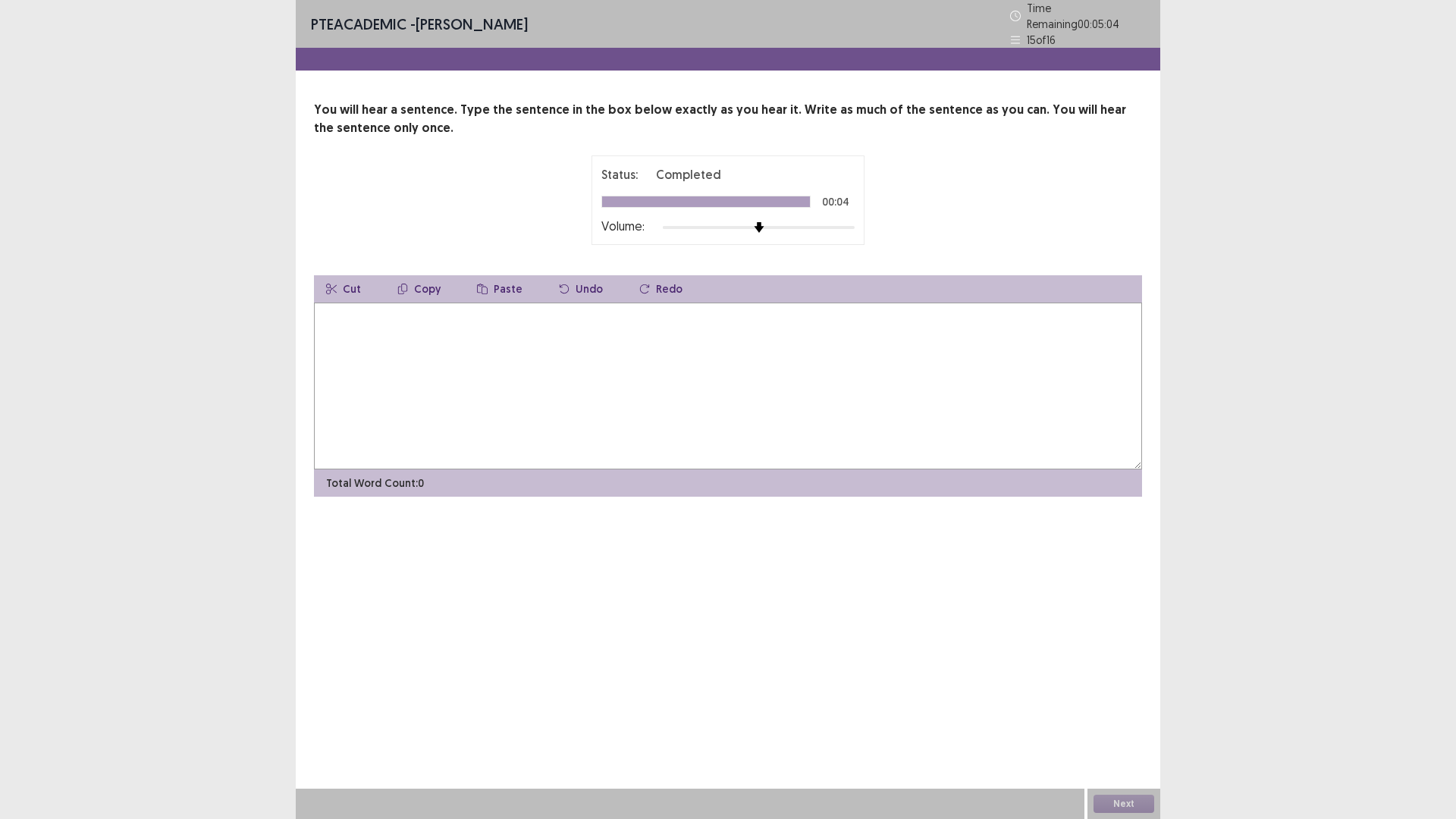
click at [731, 380] on textarea at bounding box center [728, 386] width 828 height 167
type textarea "**********"
click at [1131, 722] on button "Next" at bounding box center [1124, 803] width 61 height 18
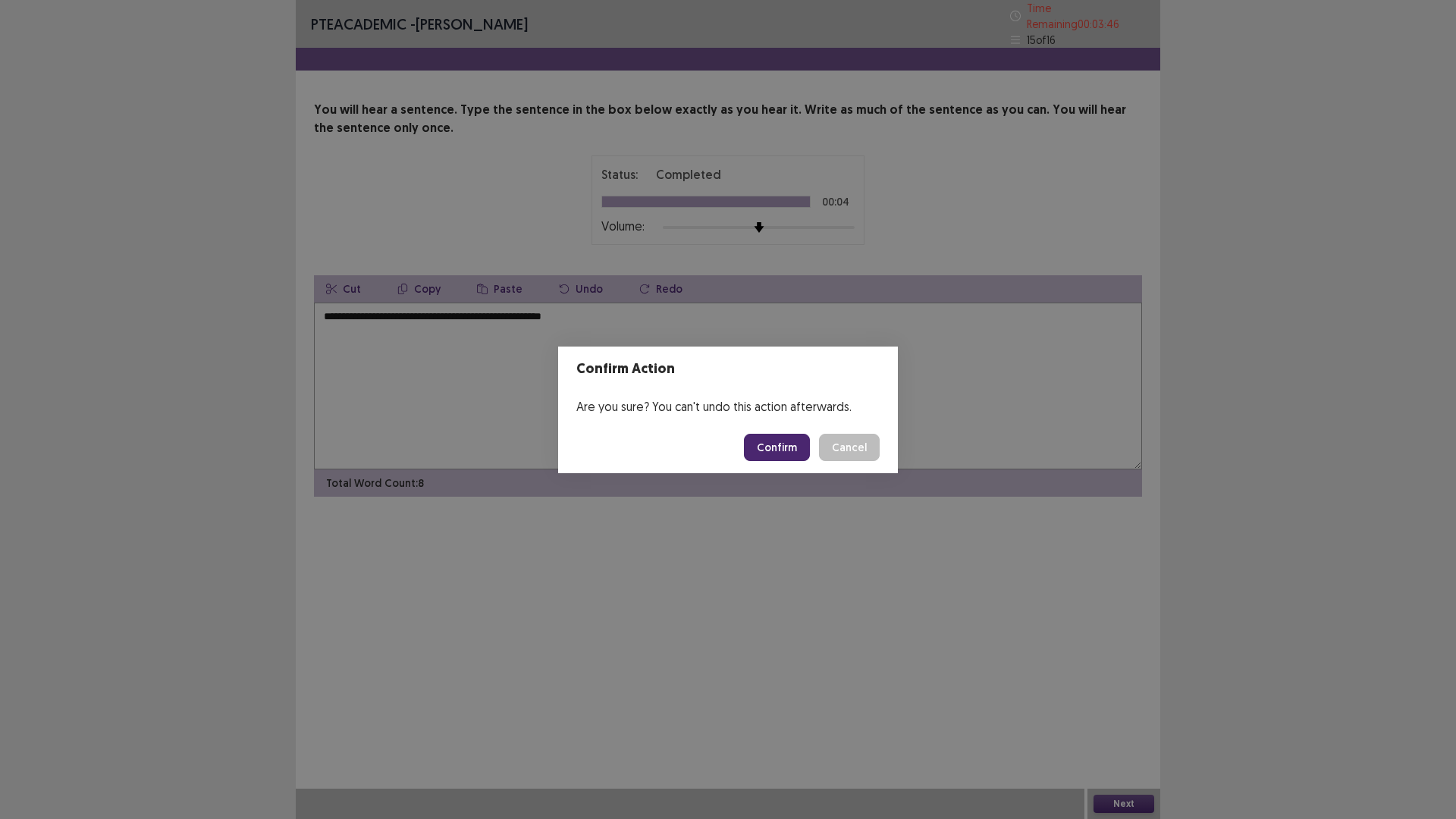
click at [768, 448] on button "Confirm" at bounding box center [777, 447] width 66 height 27
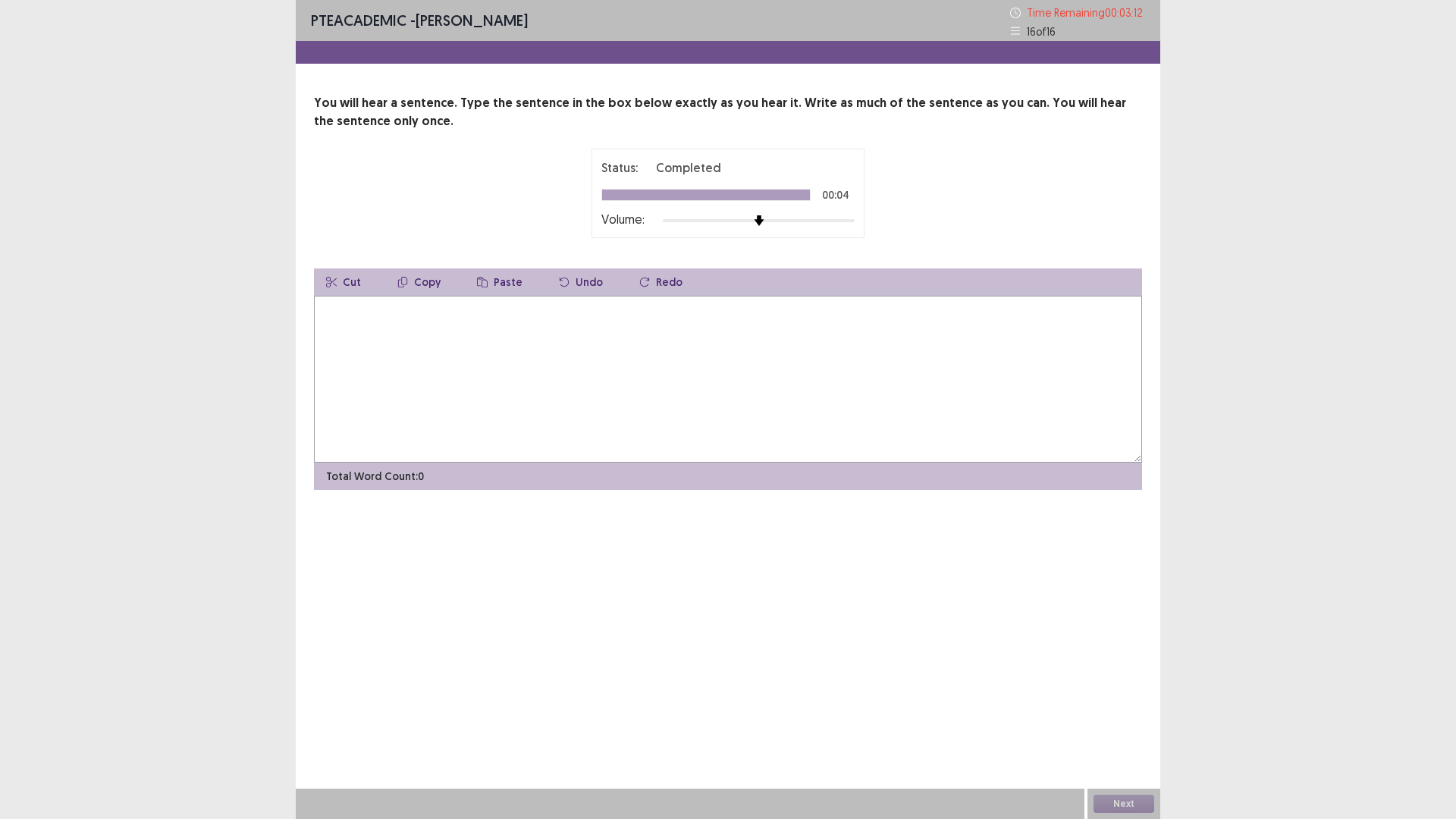
click at [358, 319] on textarea at bounding box center [728, 379] width 828 height 167
type textarea "**********"
click at [1119, 722] on button "Next" at bounding box center [1124, 803] width 61 height 18
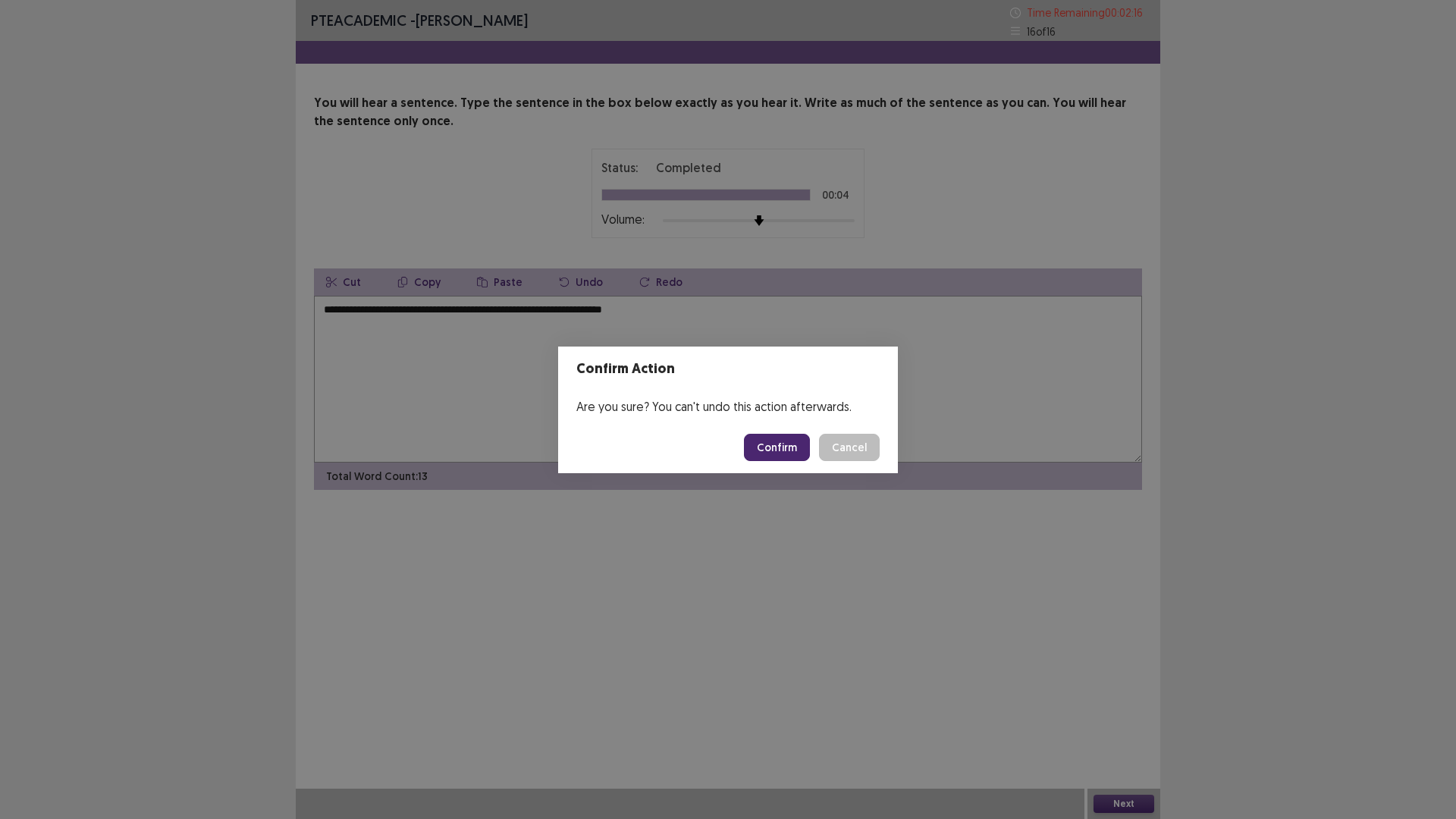
click at [773, 448] on button "Confirm" at bounding box center [777, 447] width 66 height 27
